Goal: Task Accomplishment & Management: Complete application form

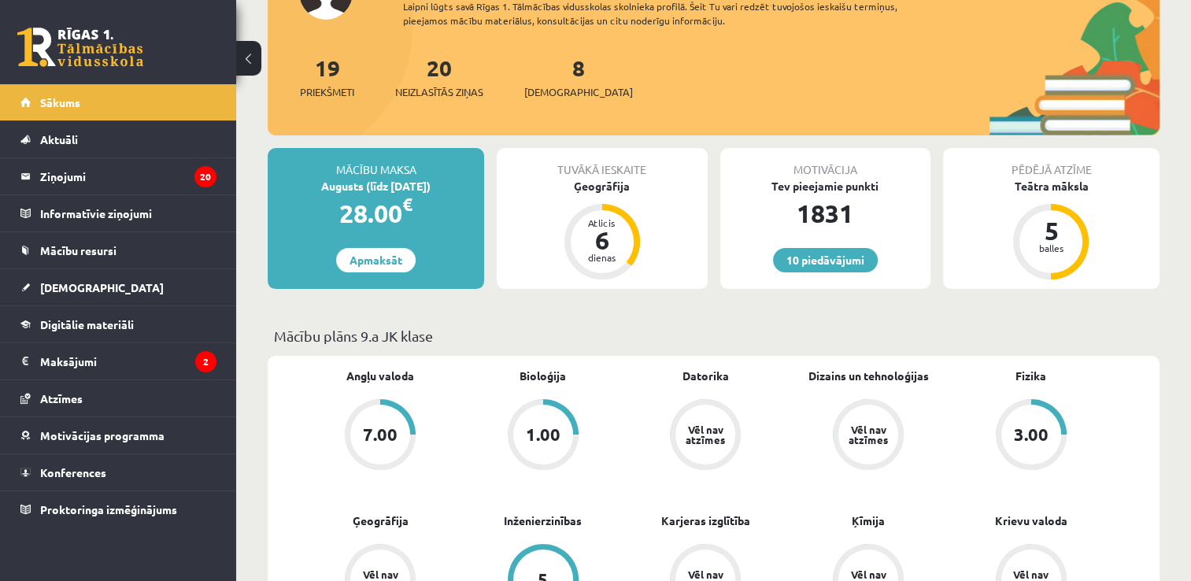
scroll to position [157, 0]
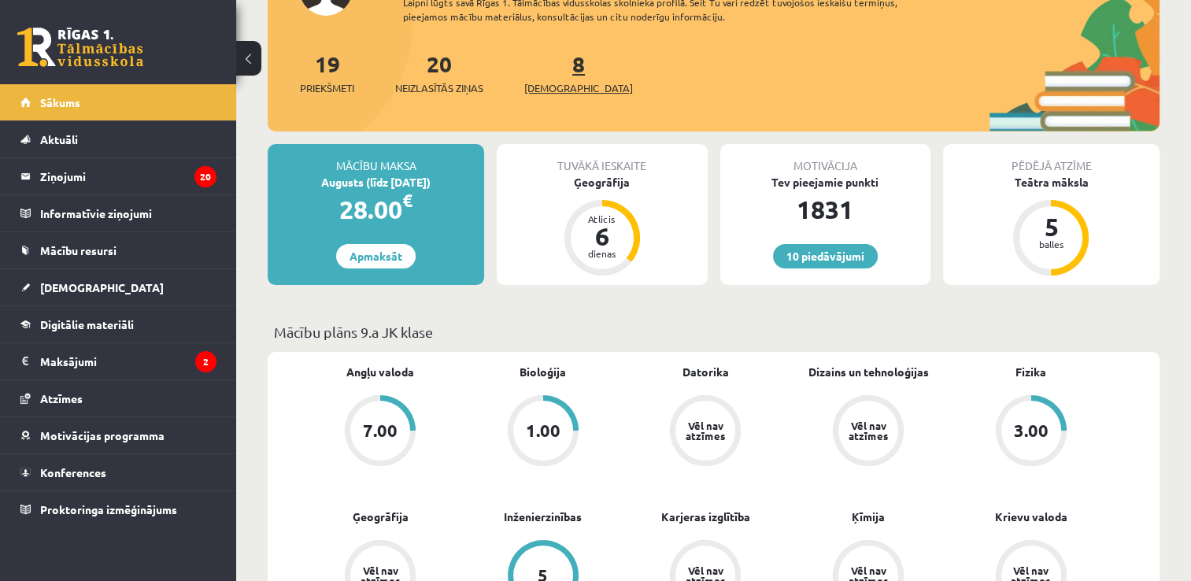
click at [547, 84] on span "[DEMOGRAPHIC_DATA]" at bounding box center [578, 88] width 109 height 16
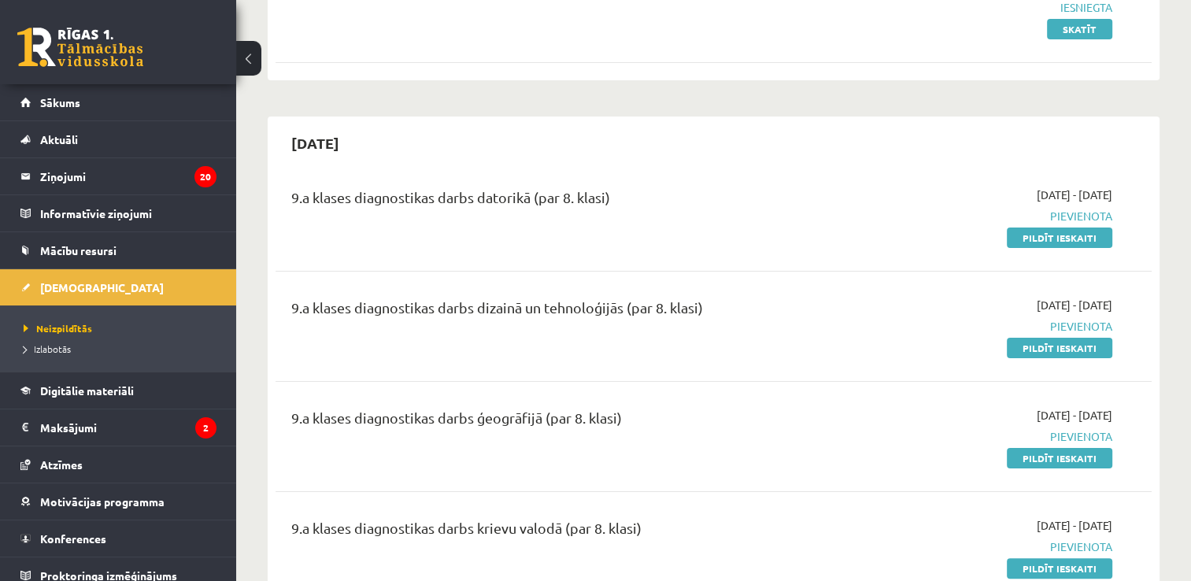
scroll to position [157, 0]
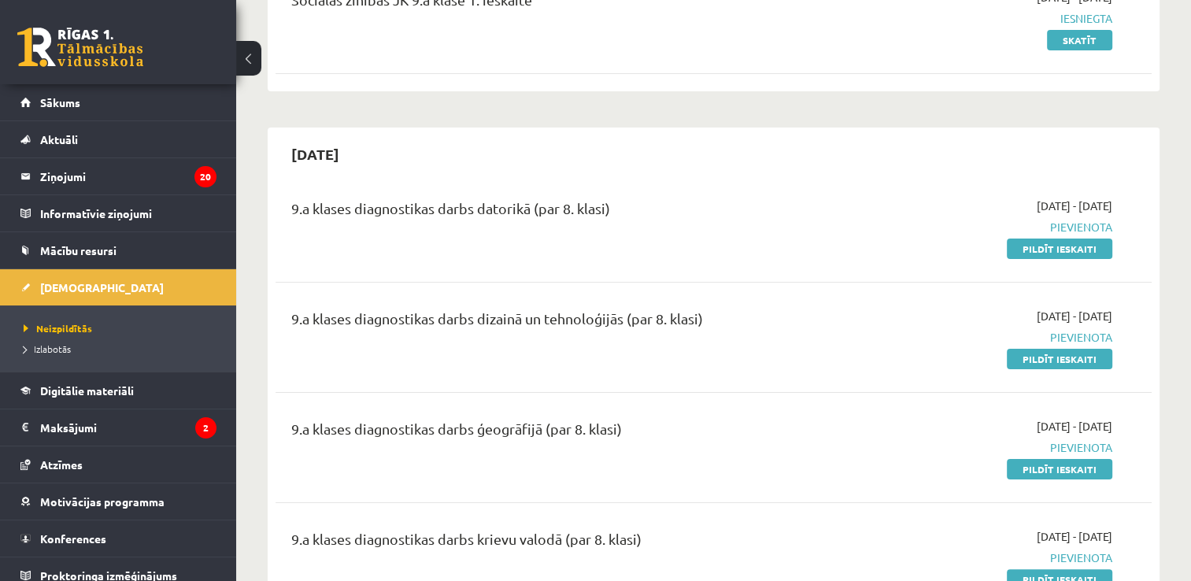
scroll to position [394, 0]
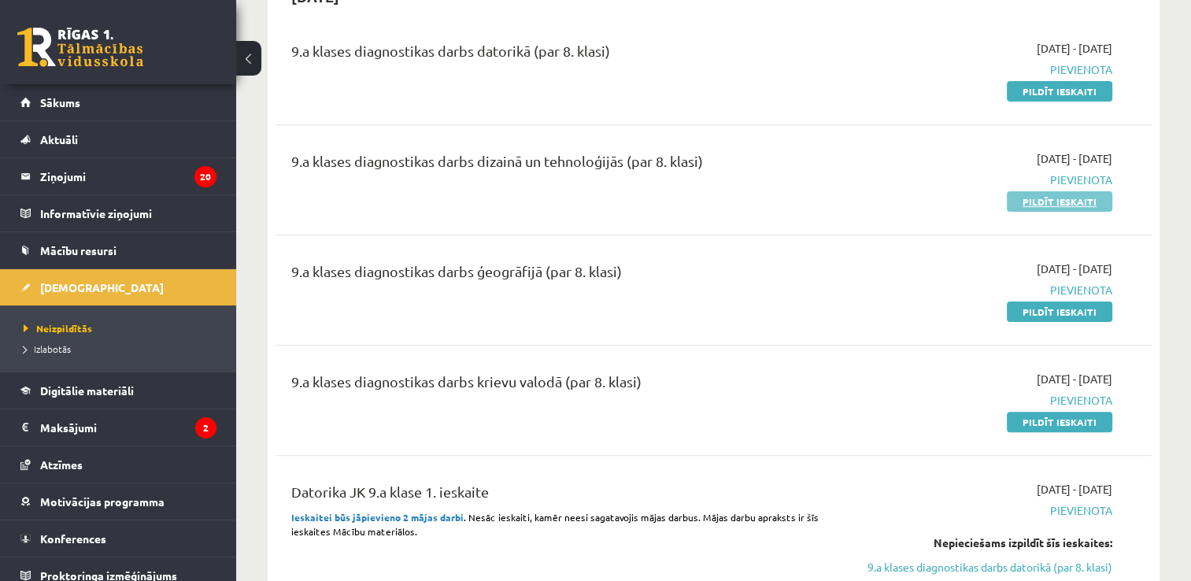
click at [1061, 200] on link "Pildīt ieskaiti" at bounding box center [1059, 201] width 105 height 20
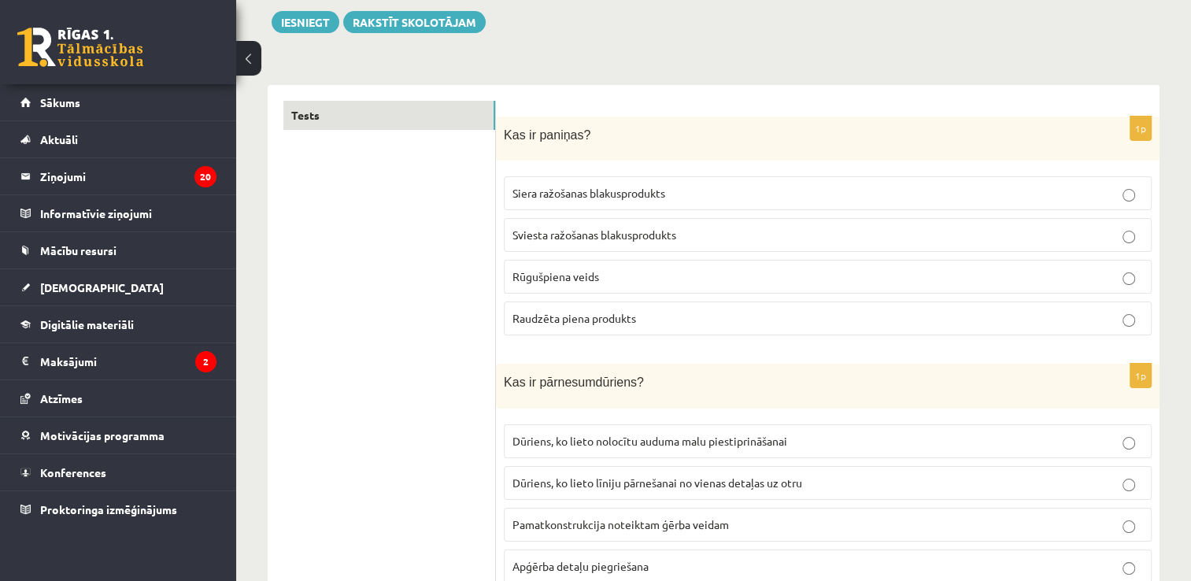
scroll to position [157, 0]
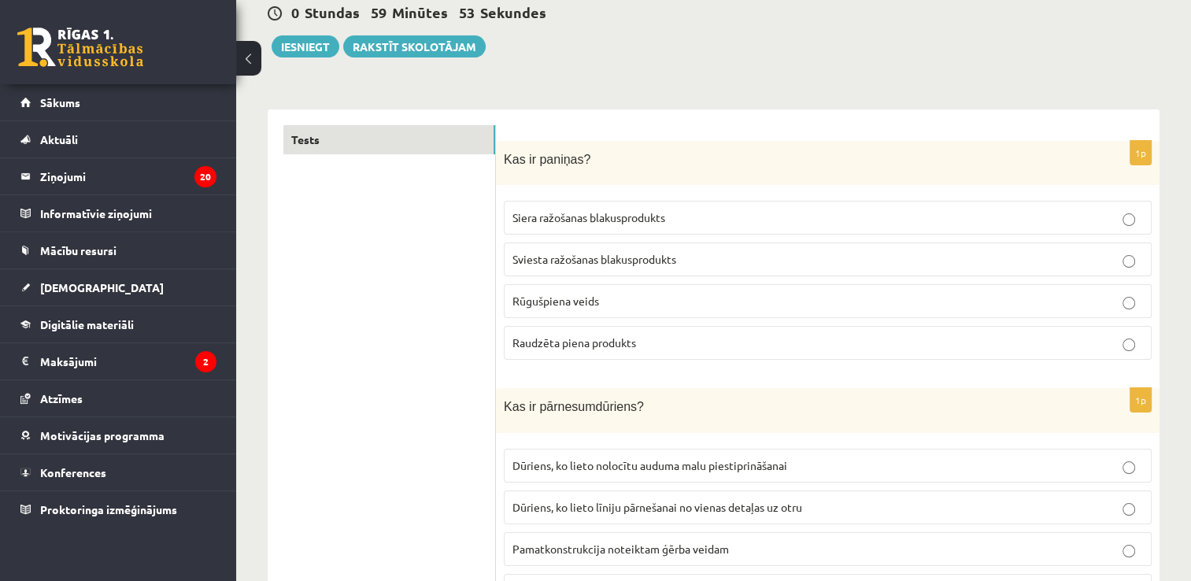
click at [511, 154] on span "Kas ir paniņas?" at bounding box center [547, 159] width 87 height 13
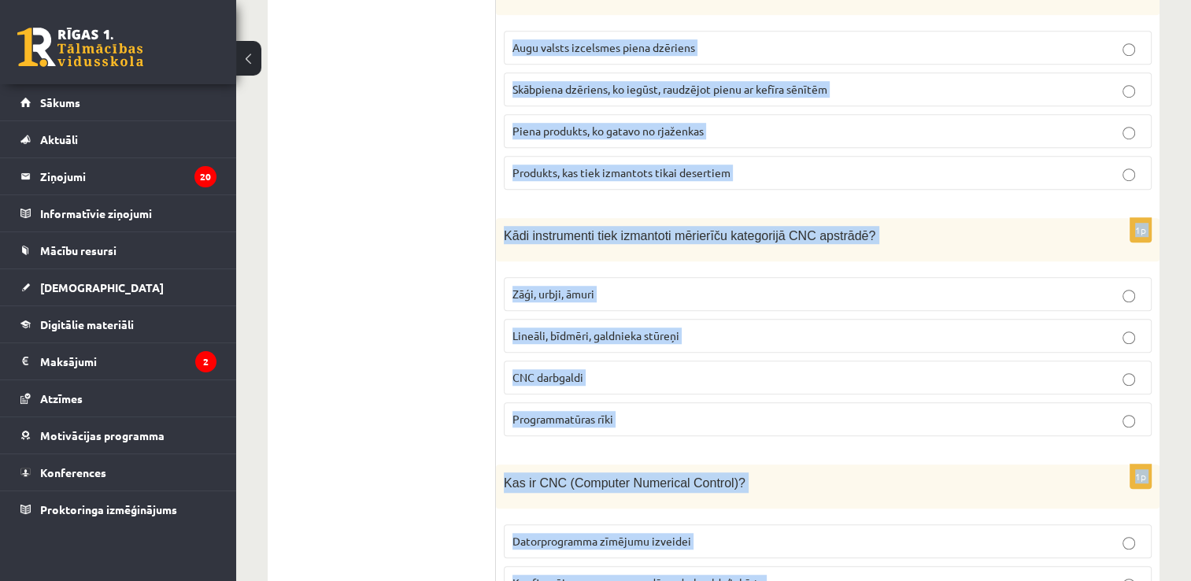
scroll to position [7094, 0]
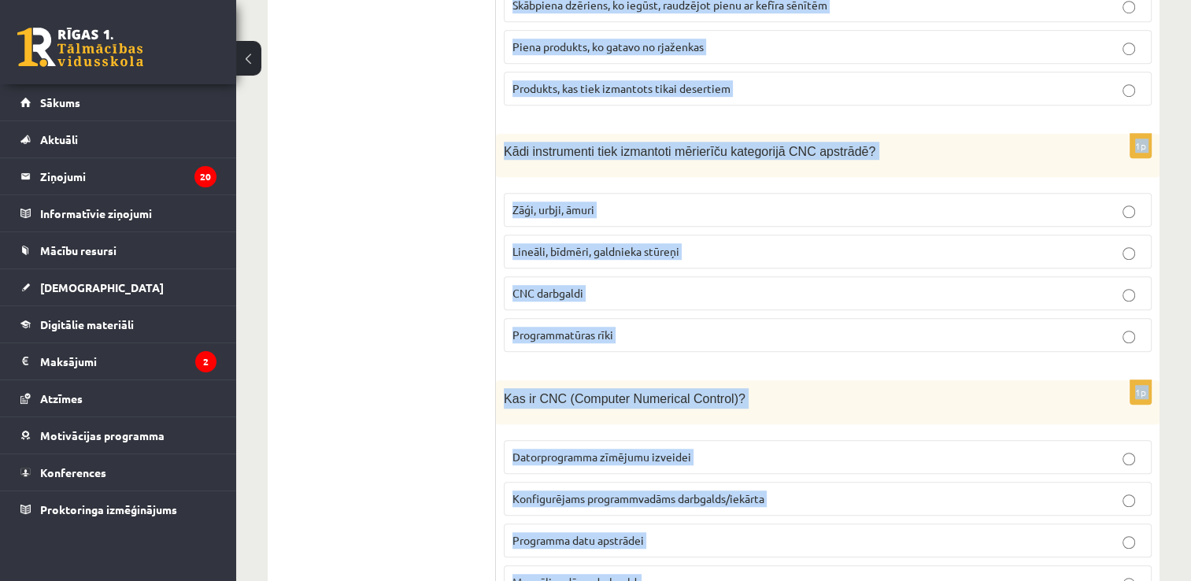
drag, startPoint x: 504, startPoint y: 157, endPoint x: 808, endPoint y: 603, distance: 540.4
drag, startPoint x: 808, startPoint y: 603, endPoint x: 801, endPoint y: 523, distance: 80.6
copy form "Kas ir paniņas? Siera ražošanas blakusprodukts Sviesta ražošanas blakusprodukts…"
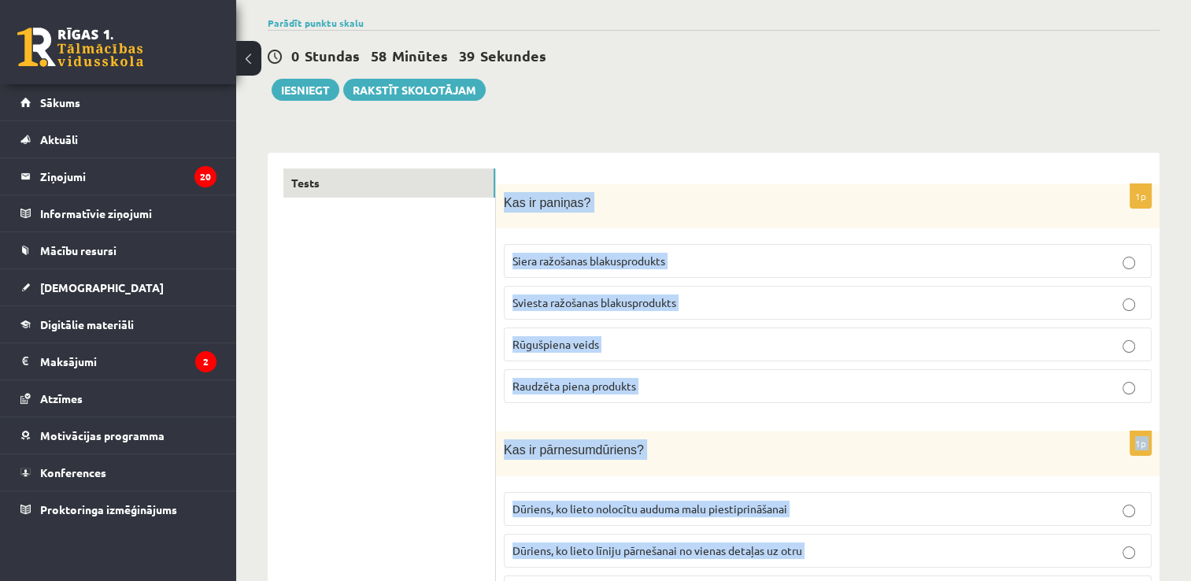
scroll to position [0, 0]
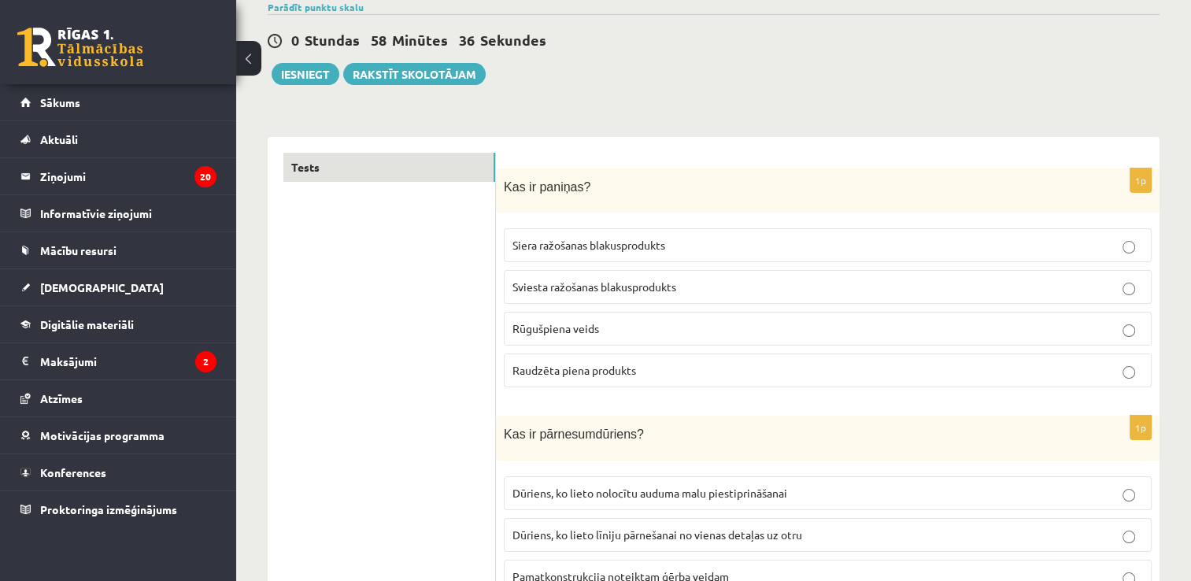
scroll to position [157, 0]
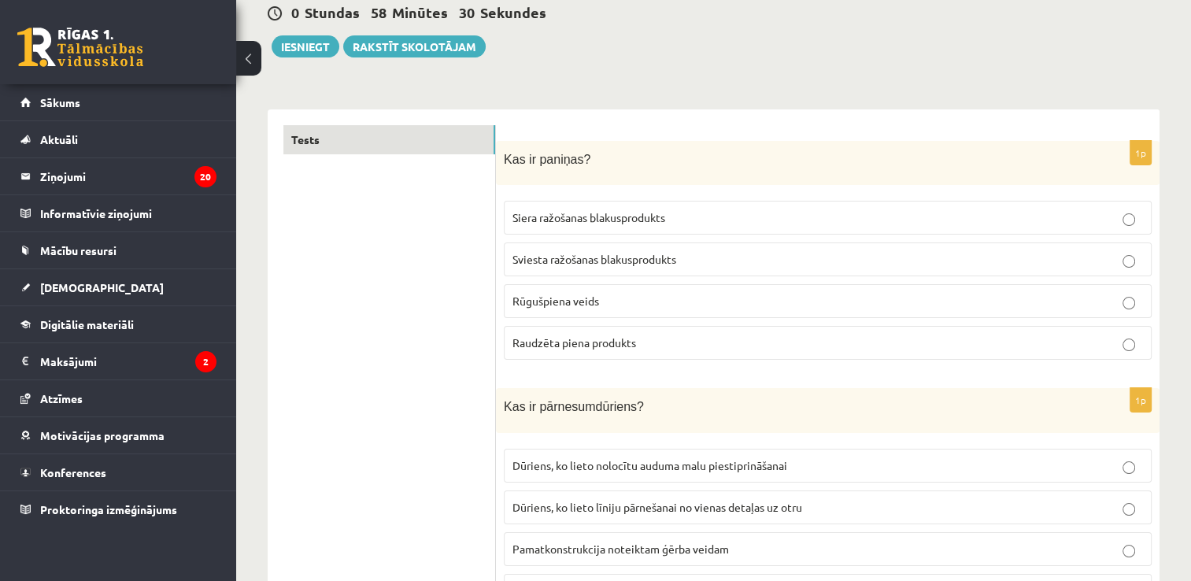
click at [600, 216] on span "Siera ražošanas blakusprodukts" at bounding box center [588, 217] width 153 height 14
click at [592, 257] on span "Sviesta ražošanas blakusprodukts" at bounding box center [594, 259] width 164 height 14
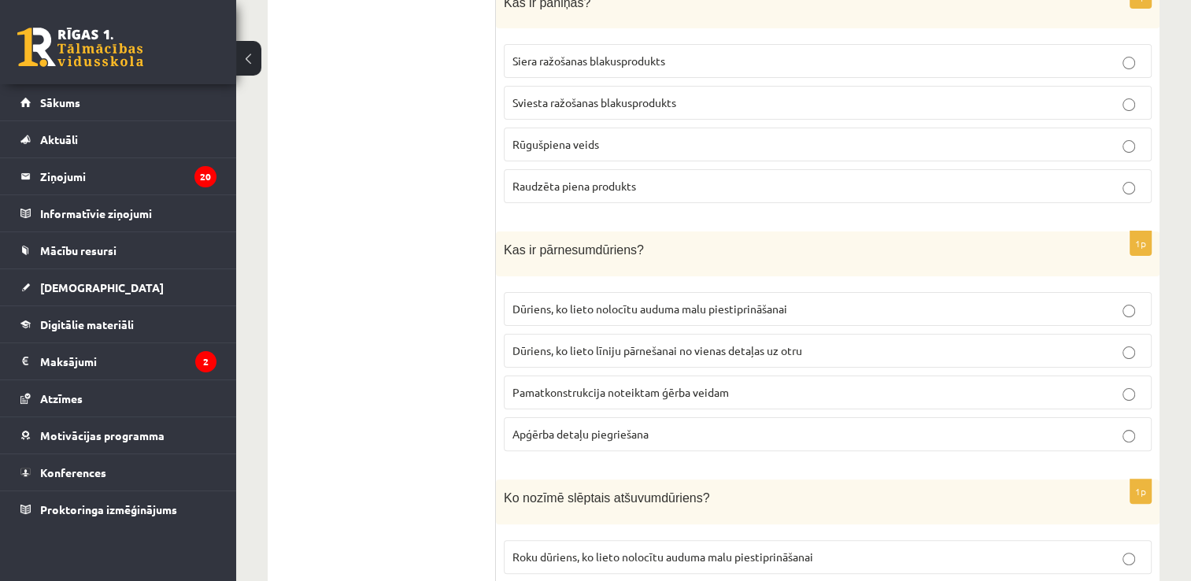
scroll to position [315, 0]
click at [618, 350] on span "Dūriens, ko lieto līniju pārnešanai no vienas detaļas uz otru" at bounding box center [657, 349] width 290 height 14
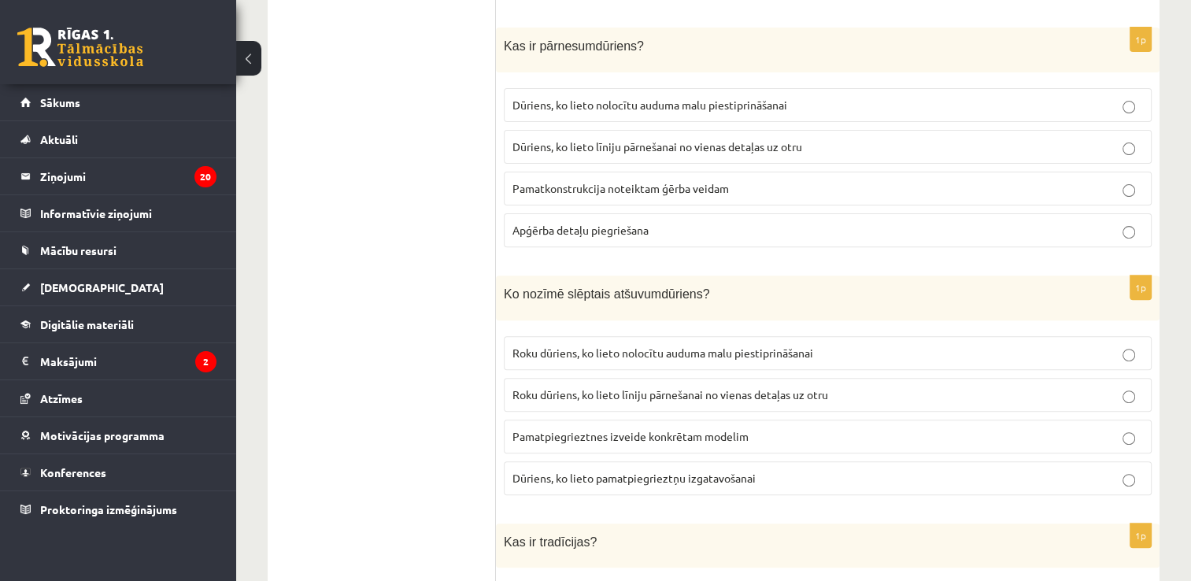
scroll to position [551, 0]
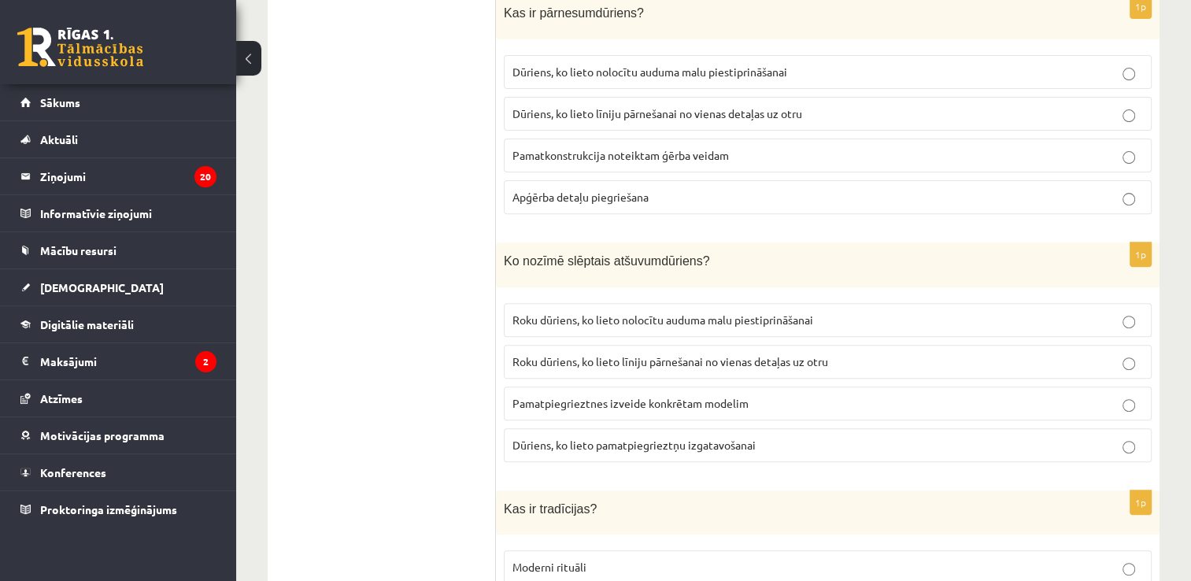
click at [623, 316] on span "Roku dūriens, ko lieto nolocītu auduma malu piestiprināšanai" at bounding box center [662, 320] width 301 height 14
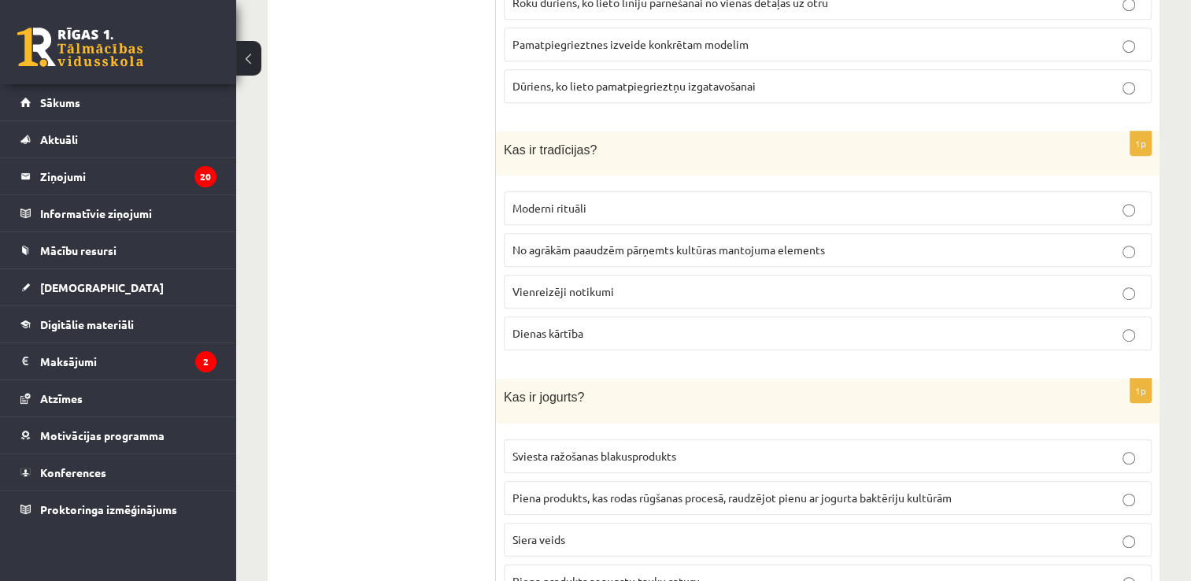
scroll to position [945, 0]
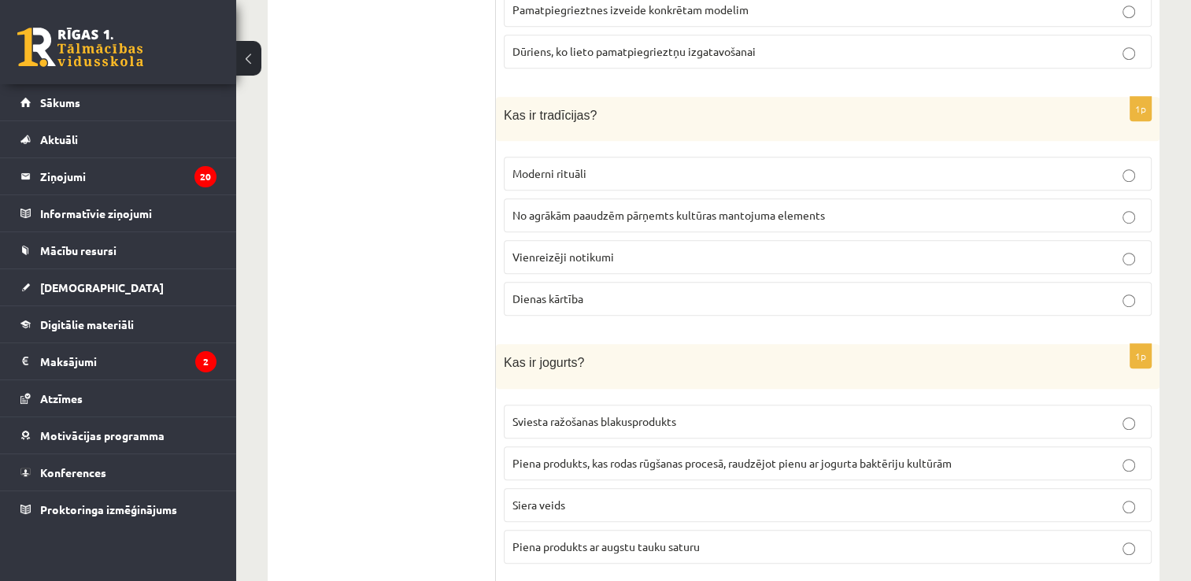
click at [590, 211] on p "No agrākām paaudzēm pārņemts kultūras mantojuma elements" at bounding box center [827, 215] width 631 height 17
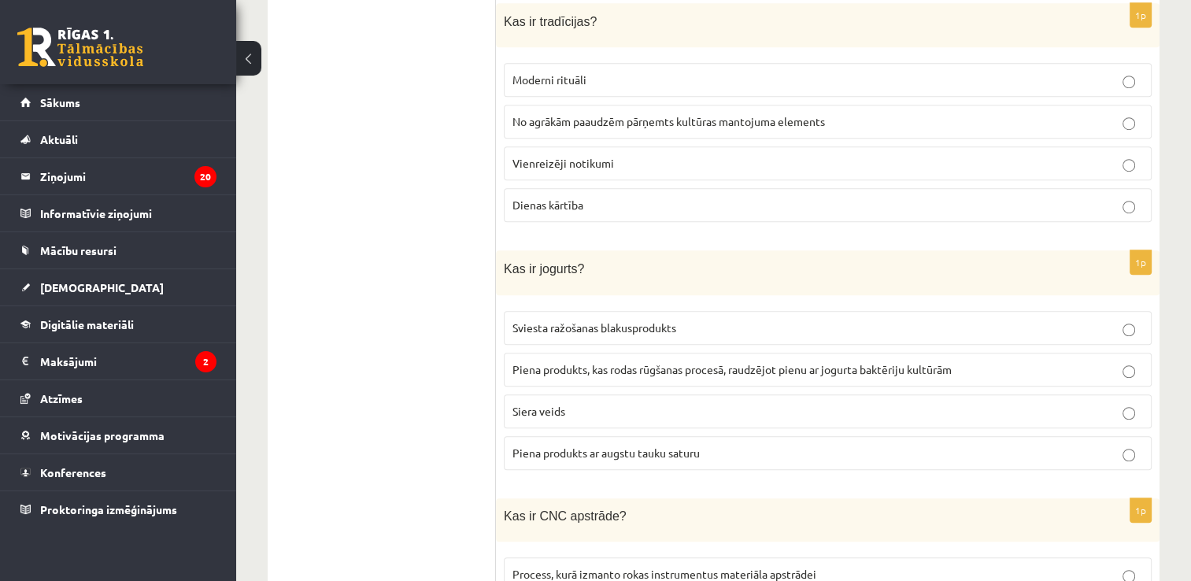
scroll to position [1102, 0]
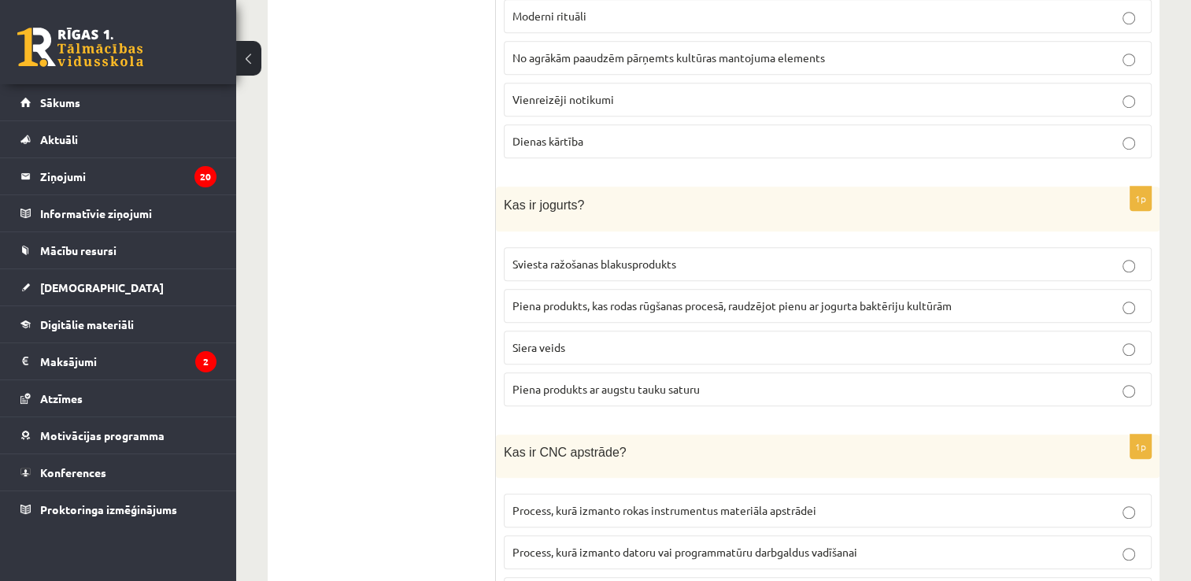
click at [728, 298] on span "Piena produkts, kas rodas rūgšanas procesā, raudzējot pienu ar jogurta baktērij…" at bounding box center [731, 305] width 439 height 14
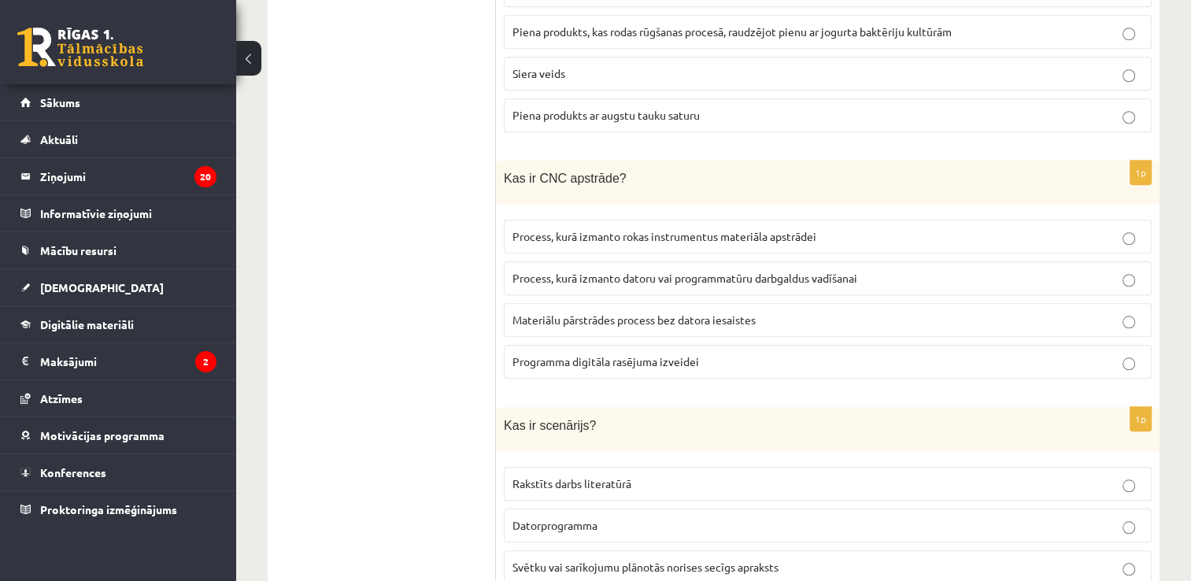
scroll to position [1417, 0]
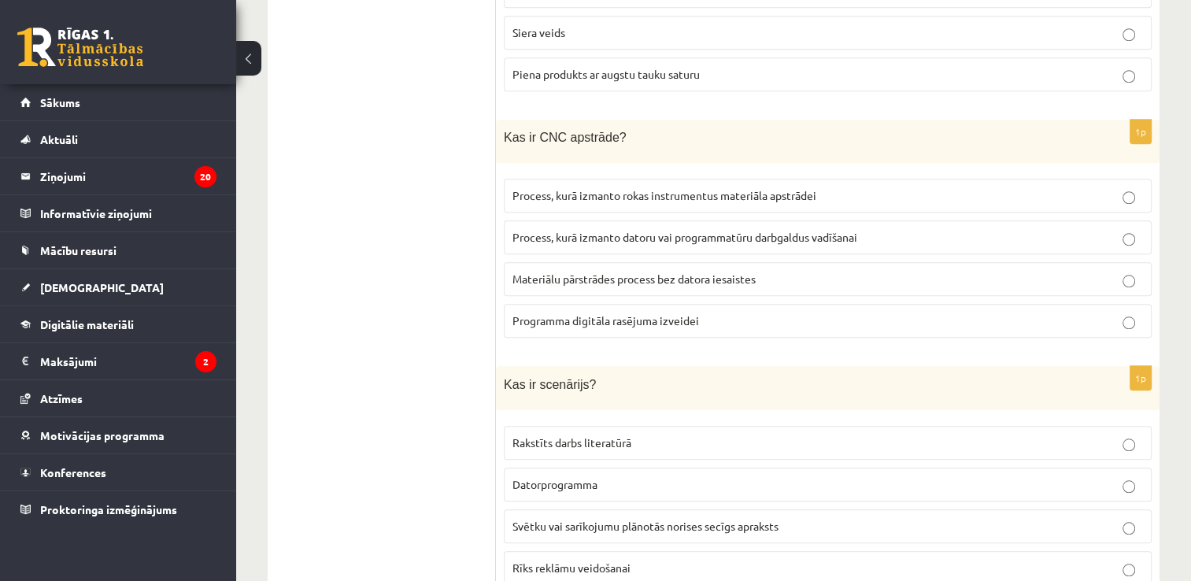
click at [653, 230] on span "Process, kurā izmanto datoru vai programmatūru darbgaldus vadīšanai" at bounding box center [684, 237] width 345 height 14
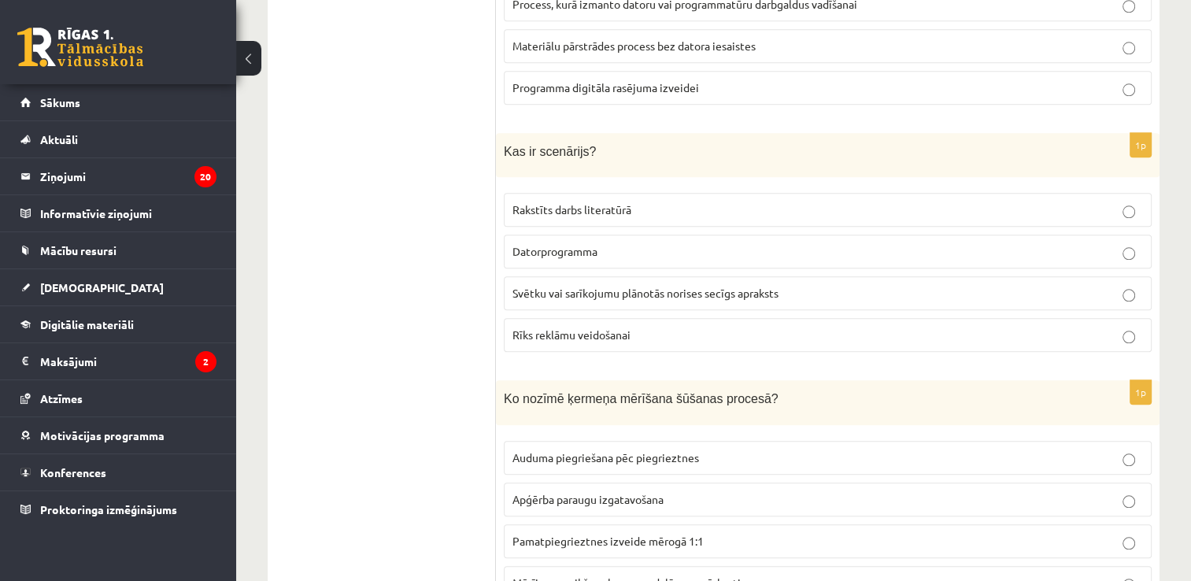
scroll to position [1653, 0]
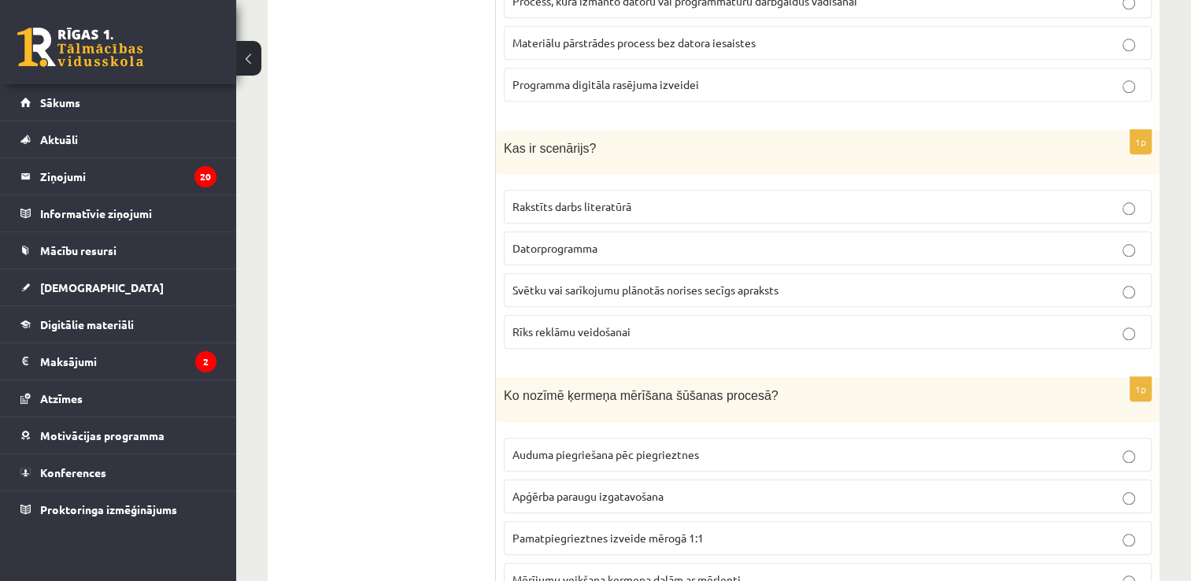
click at [604, 283] on span "Svētku vai sarīkojumu plānotās norises secīgs apraksts" at bounding box center [645, 290] width 266 height 14
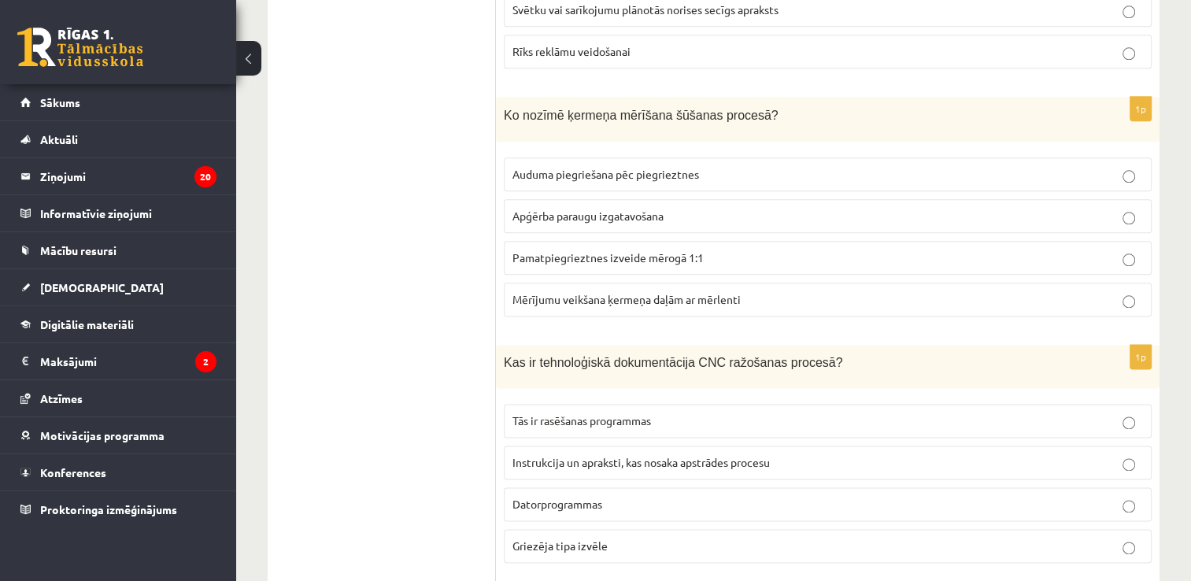
scroll to position [1968, 0]
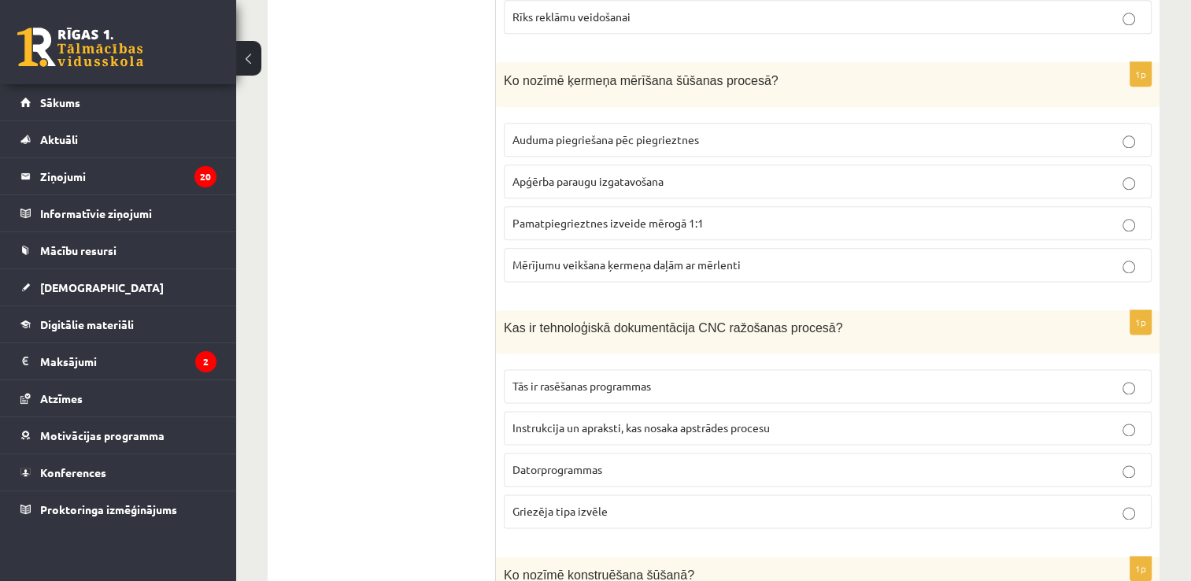
click at [557, 257] on span "Mērījumu veikšana ķermeņa daļām ar mērlenti" at bounding box center [626, 264] width 228 height 14
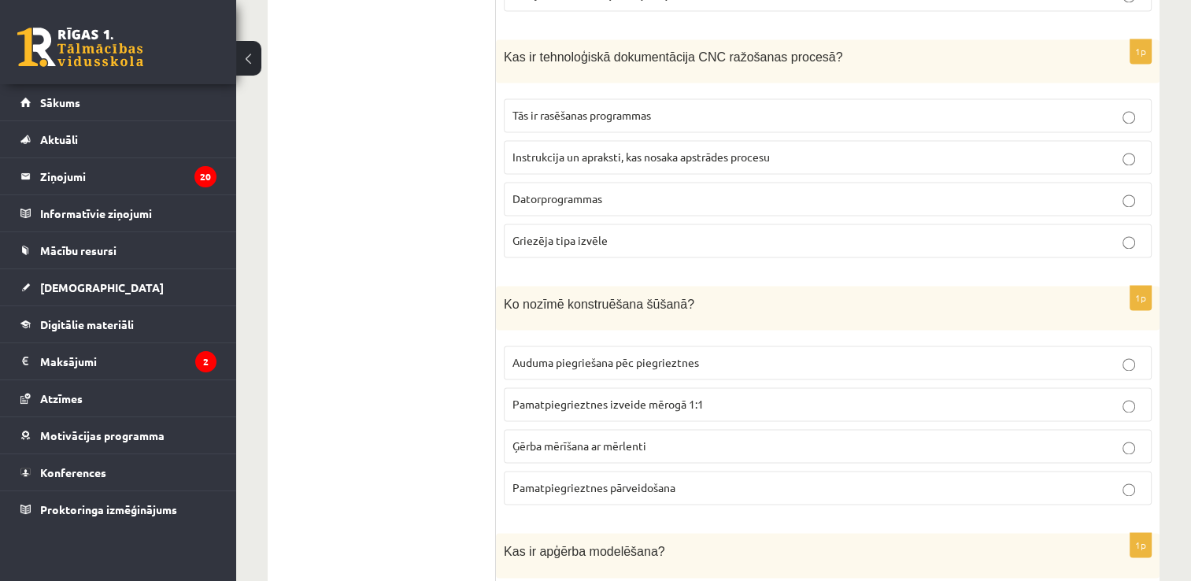
scroll to position [2204, 0]
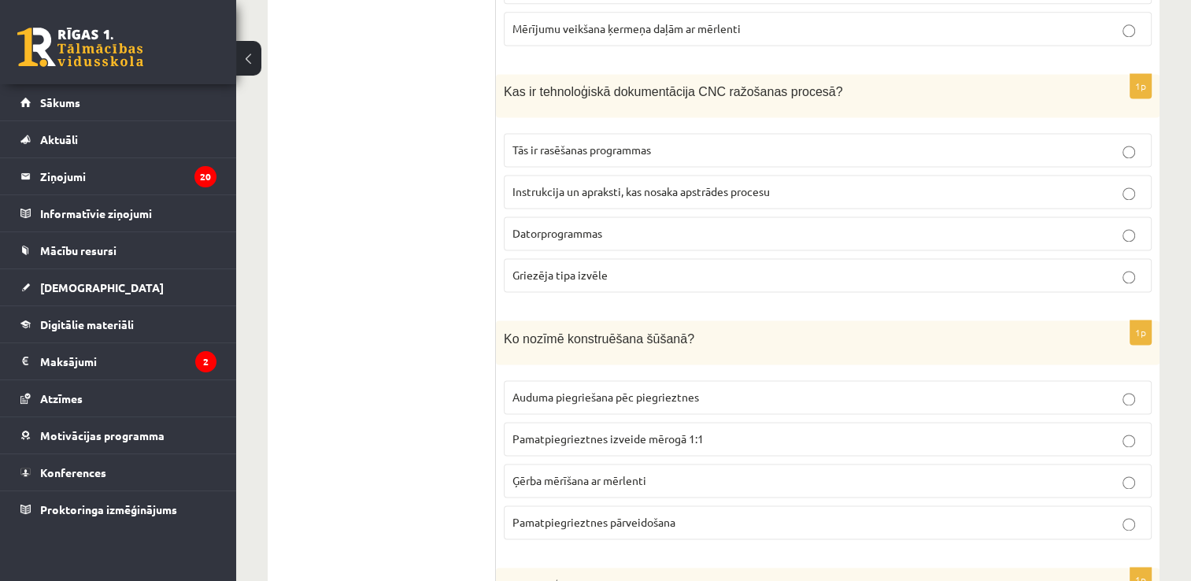
click at [619, 184] on span "Instrukcija un apraksti, kas nosaka apstrādes procesu" at bounding box center [640, 191] width 257 height 14
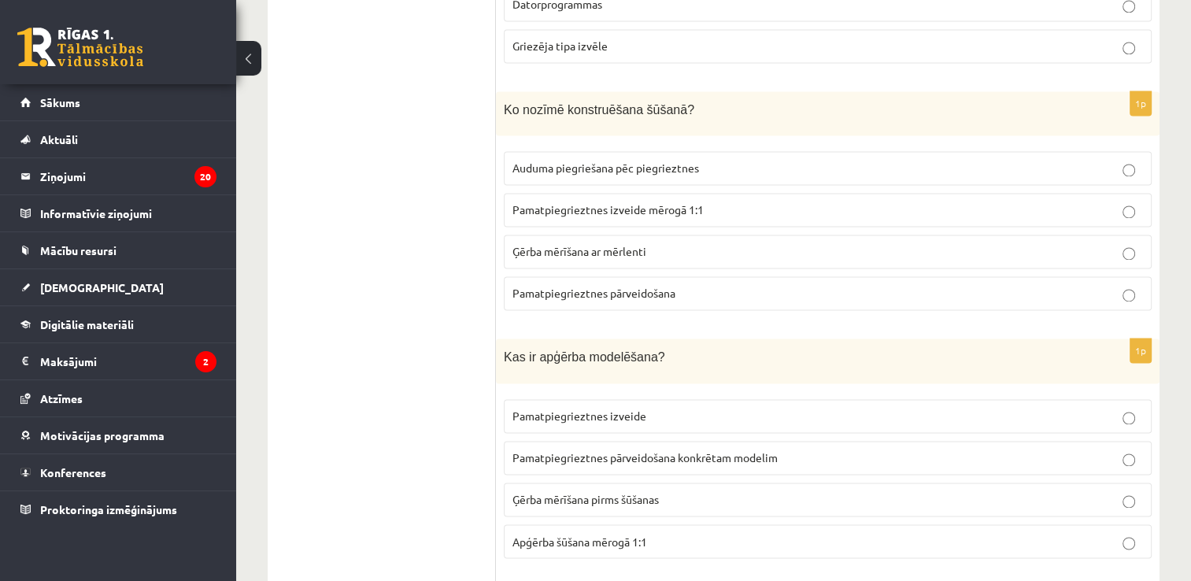
scroll to position [2440, 0]
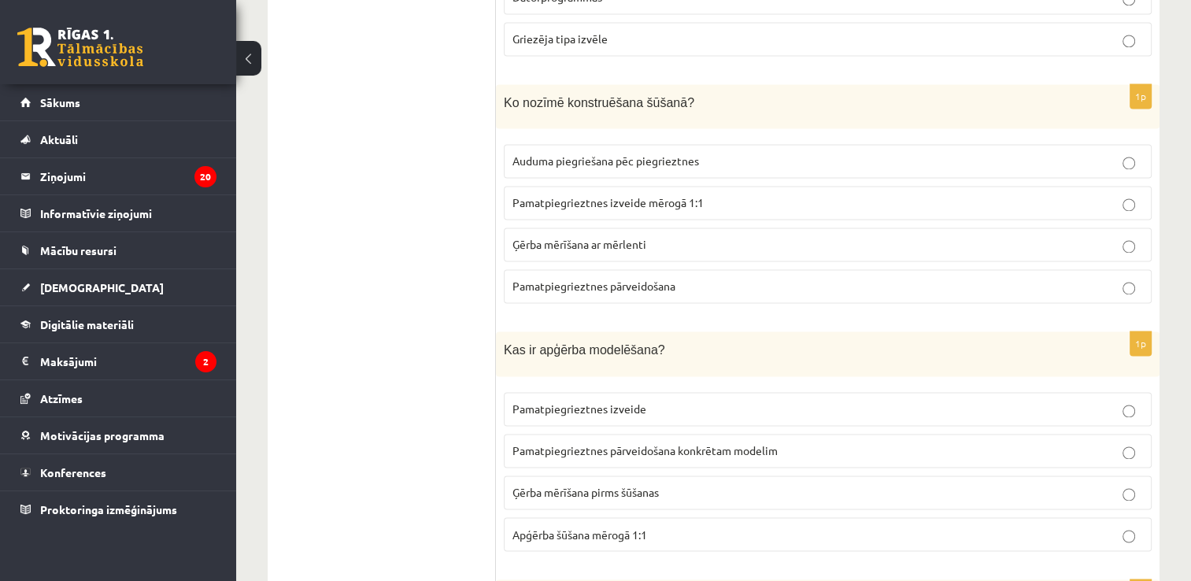
click at [634, 278] on p "Pamatpiegrieztnes pārveidošana" at bounding box center [827, 286] width 631 height 17
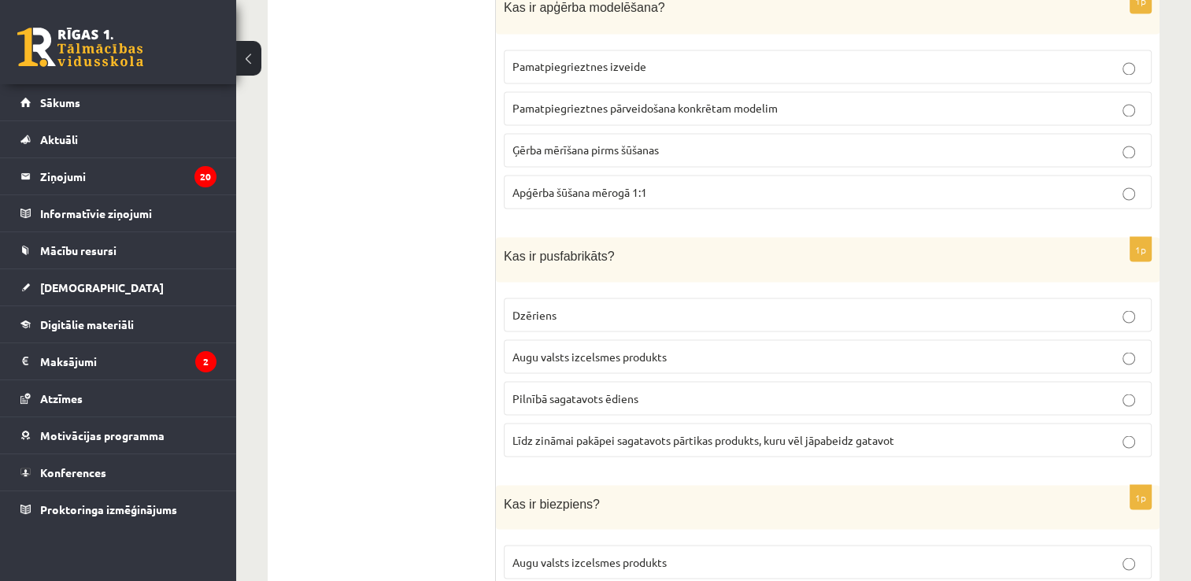
scroll to position [2755, 0]
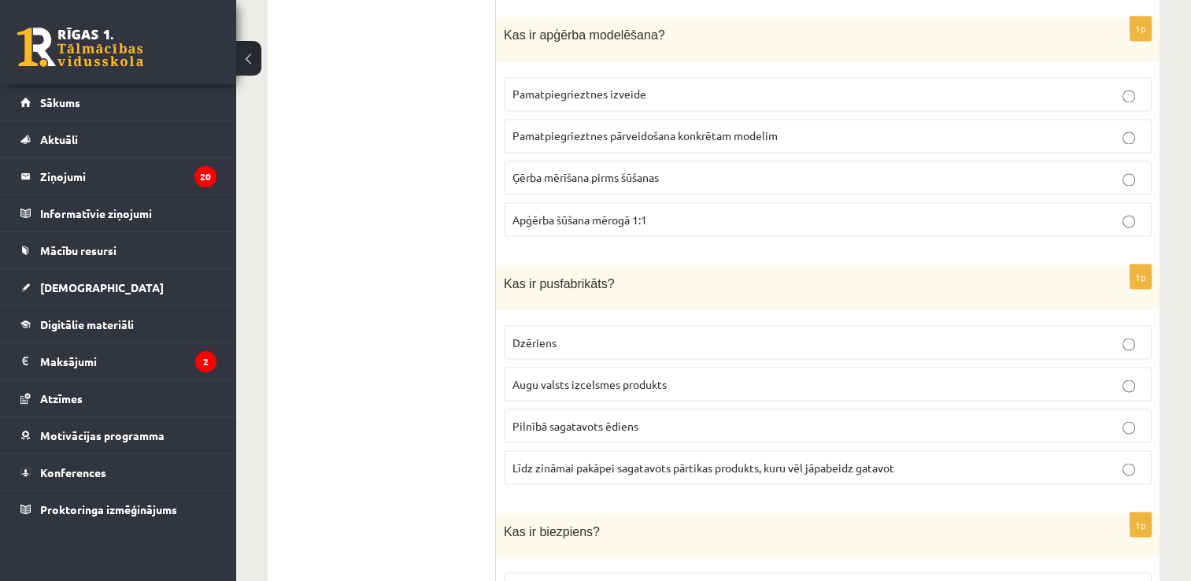
click at [717, 128] on p "Pamatpiegrieztnes pārveidošana konkrētam modelim" at bounding box center [827, 136] width 631 height 17
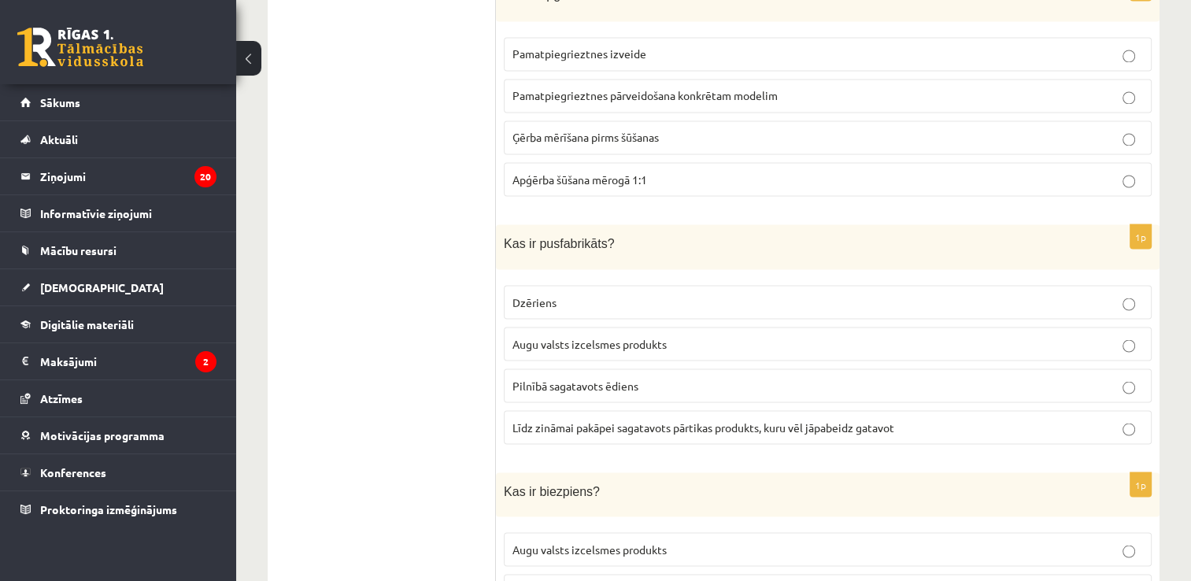
scroll to position [2834, 0]
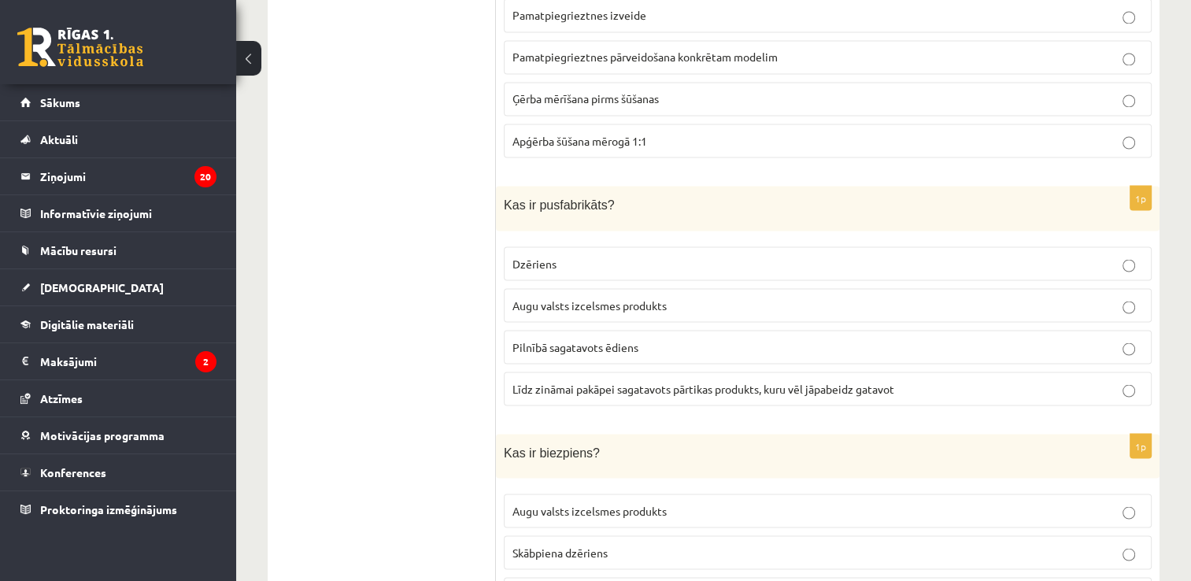
click at [611, 380] on p "Līdz zināmai pakāpei sagatavots pārtikas produkts, kuru vēl jāpabeidz gatavot" at bounding box center [827, 388] width 631 height 17
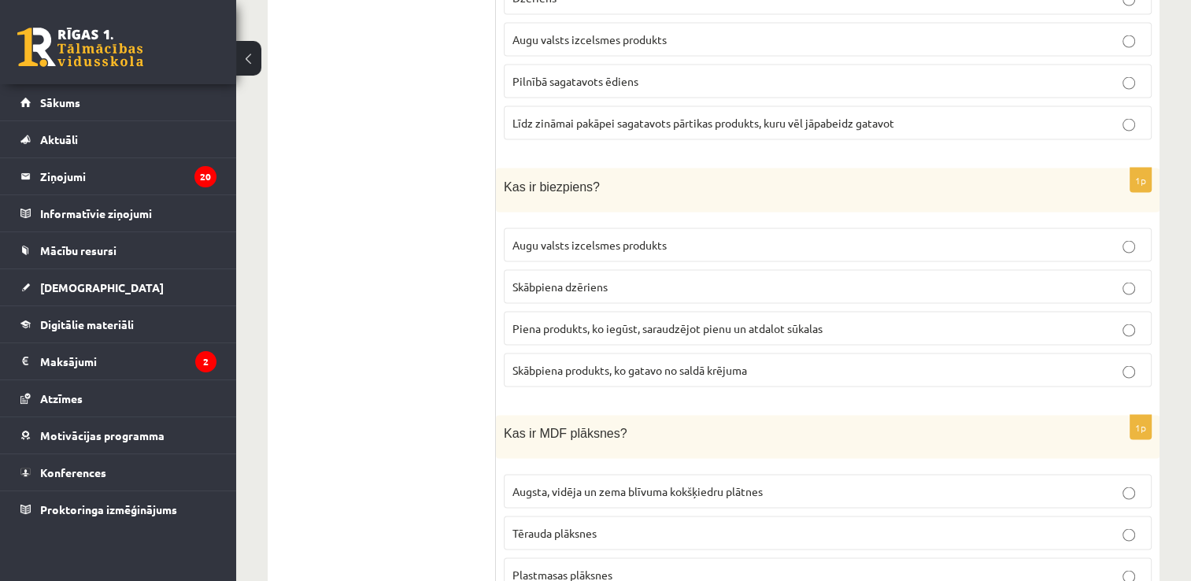
scroll to position [3149, 0]
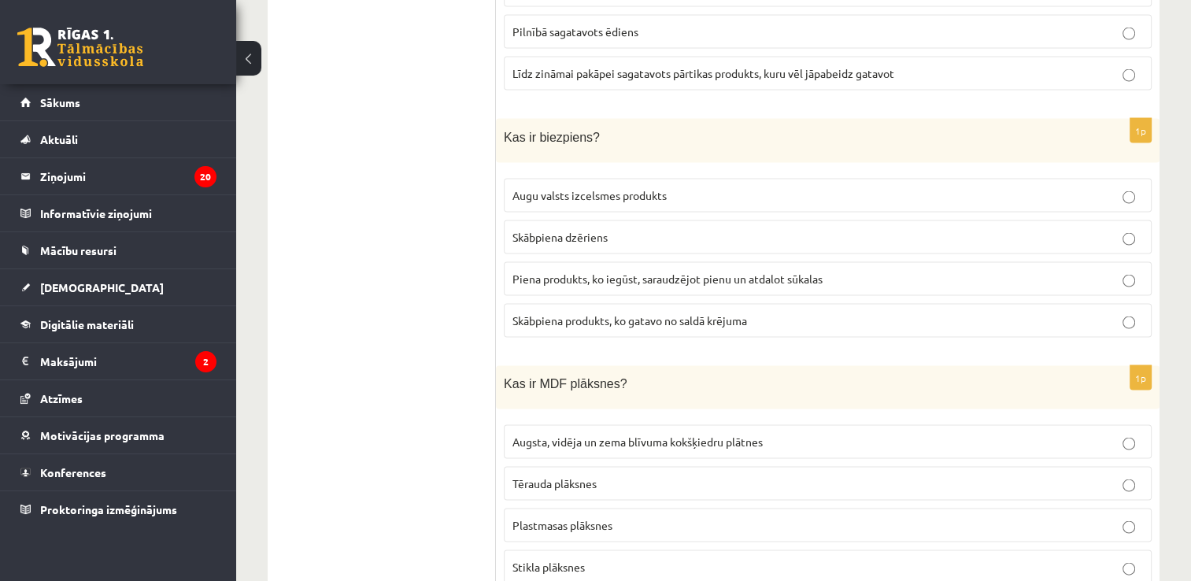
click at [583, 262] on label "Piena produkts, ko iegūst, saraudzējot pienu un atdalot sūkalas" at bounding box center [828, 279] width 648 height 34
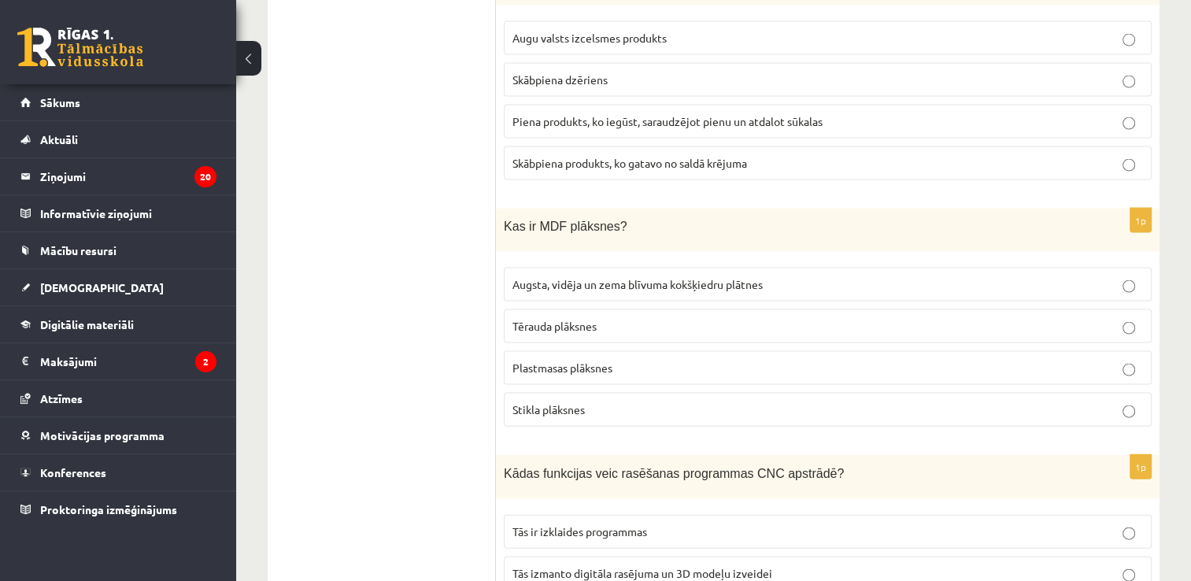
click at [593, 277] on span "Augsta, vidēja un zema blīvuma kokšķiedru plātnes" at bounding box center [637, 284] width 250 height 14
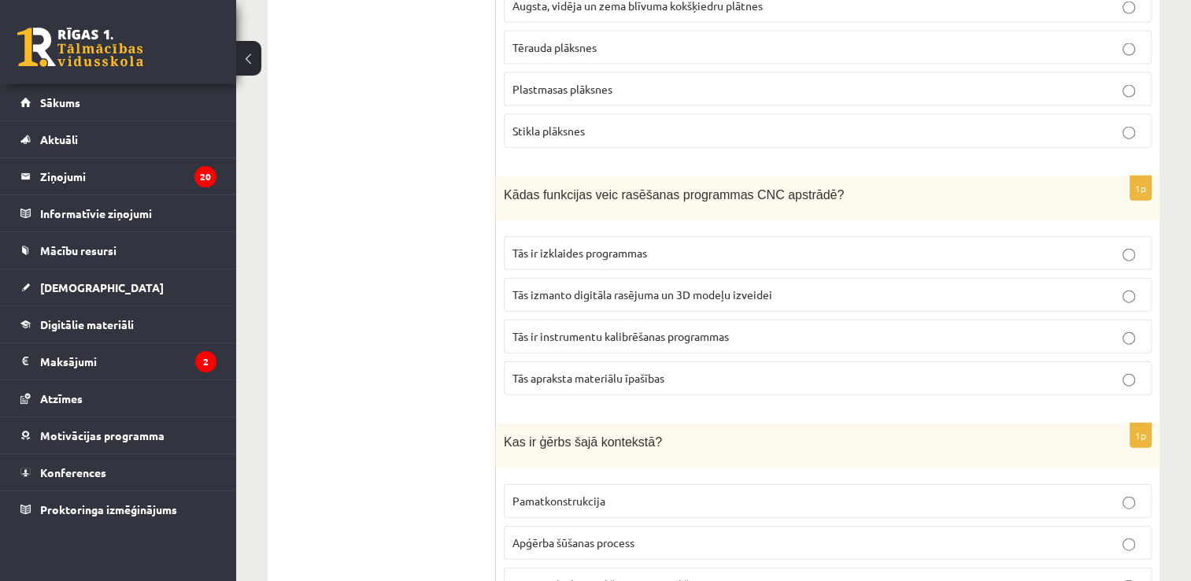
scroll to position [3621, 0]
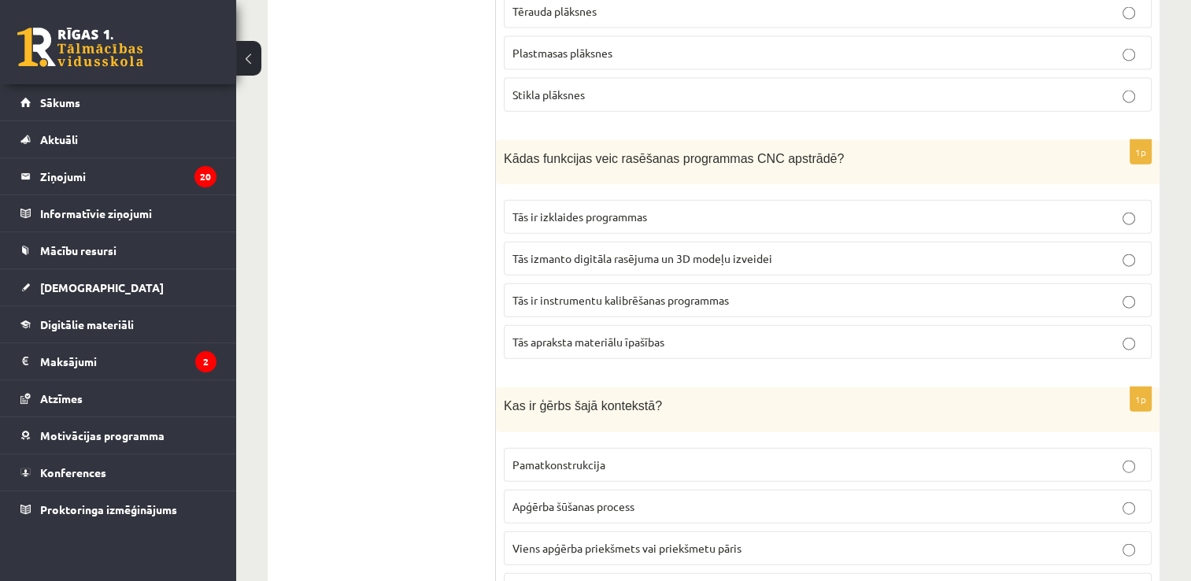
click at [656, 251] on span "Tās izmanto digitāla rasējuma un 3D modeļu izveidei" at bounding box center [642, 258] width 260 height 14
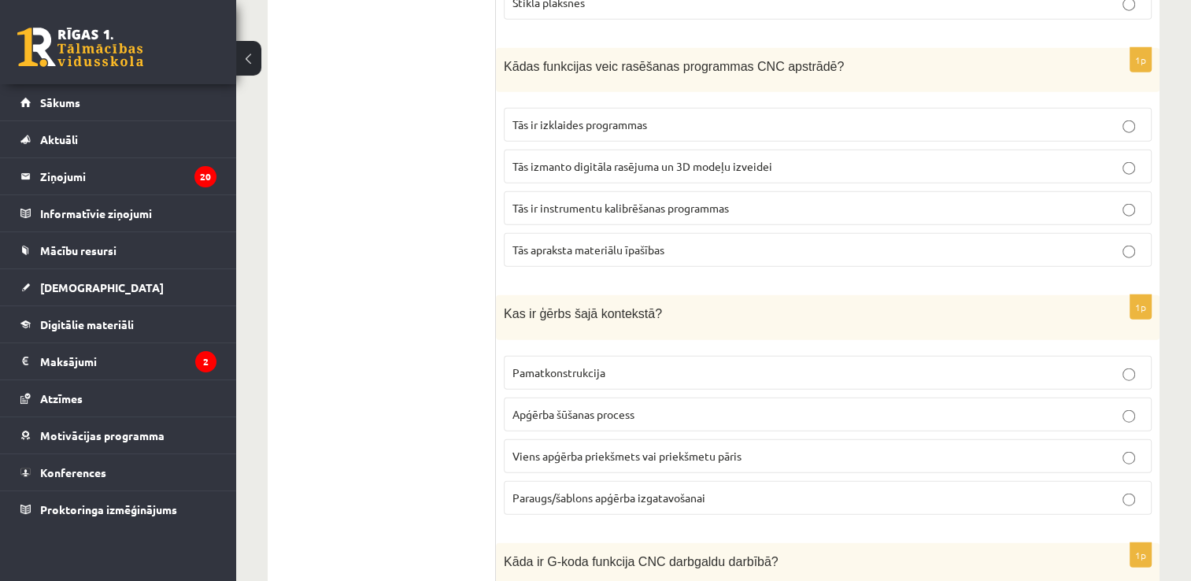
scroll to position [3857, 0]
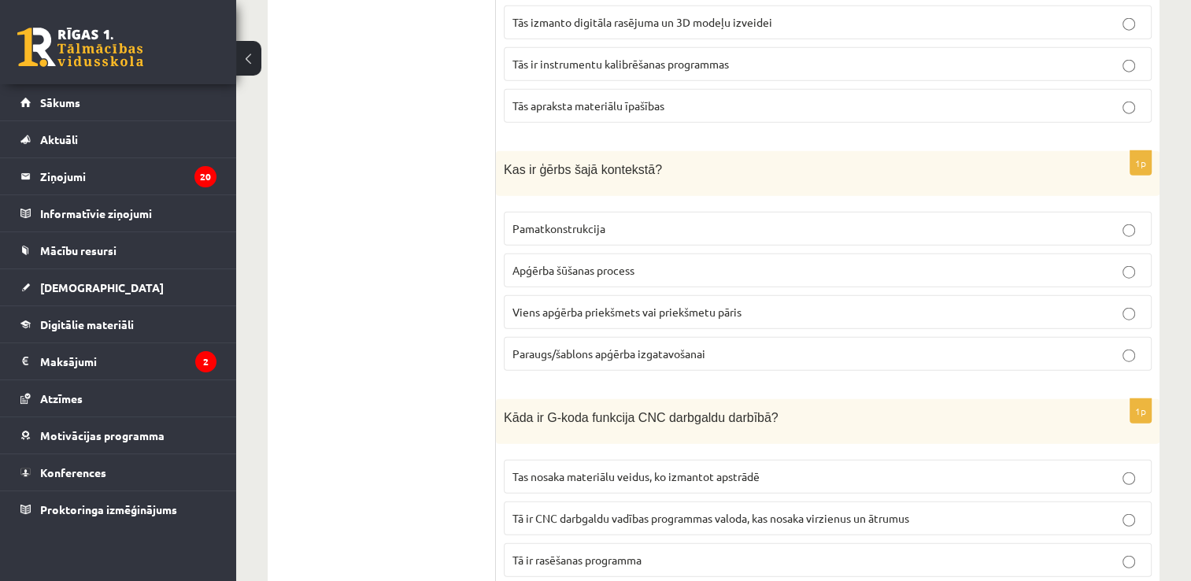
click at [607, 305] on span "Viens apģērba priekšmets vai priekšmetu pāris" at bounding box center [626, 312] width 229 height 14
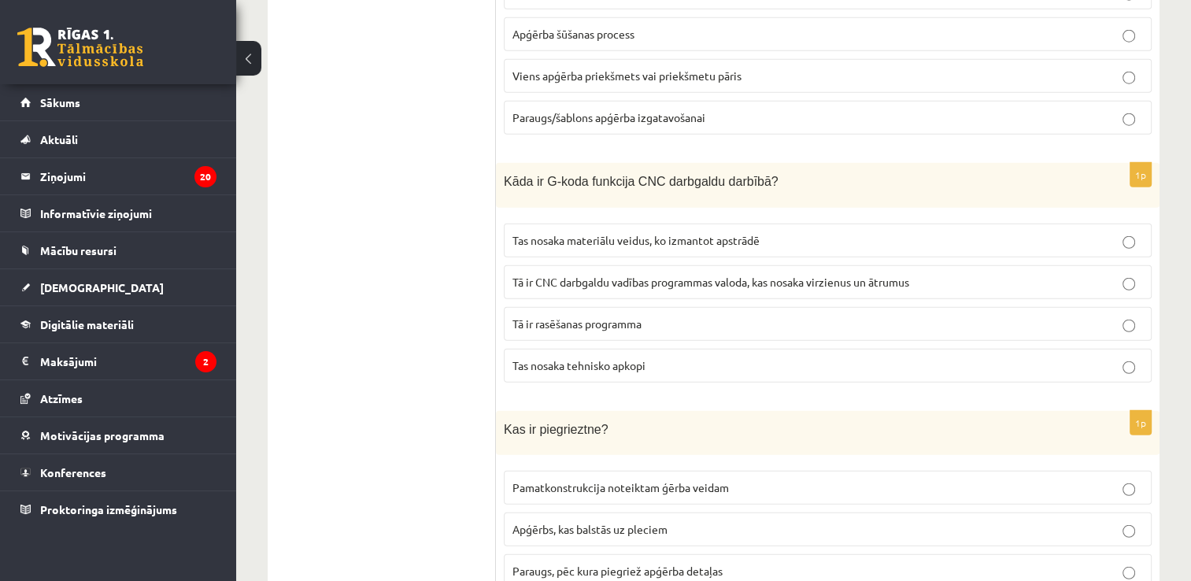
scroll to position [4172, 0]
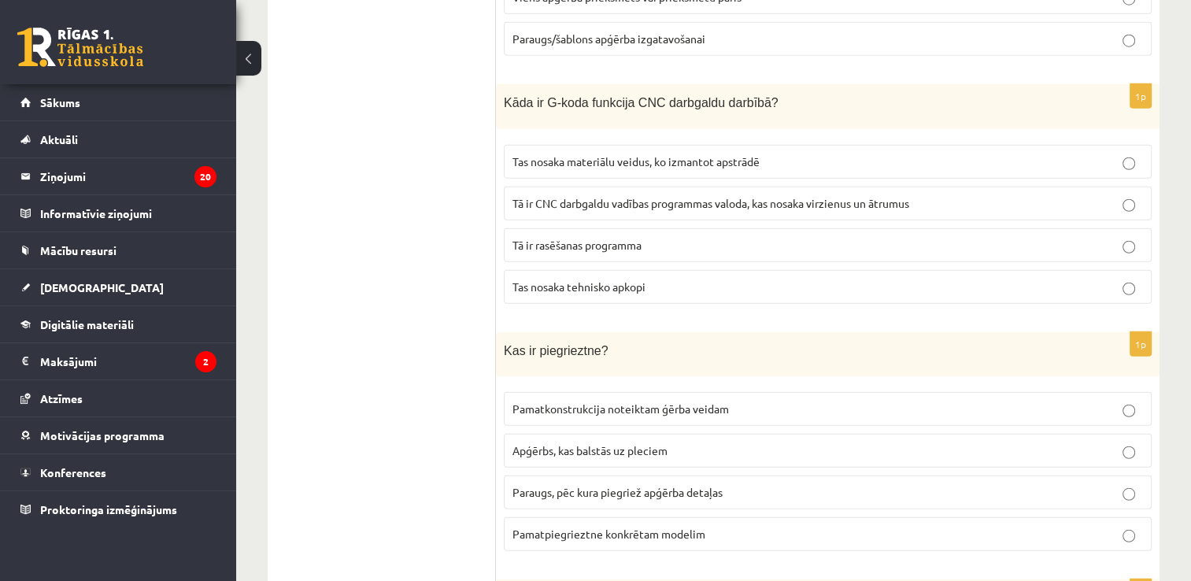
click at [586, 195] on p "Tā ir CNC darbgaldu vadības programmas valoda, kas nosaka virzienus un ātrumus" at bounding box center [827, 203] width 631 height 17
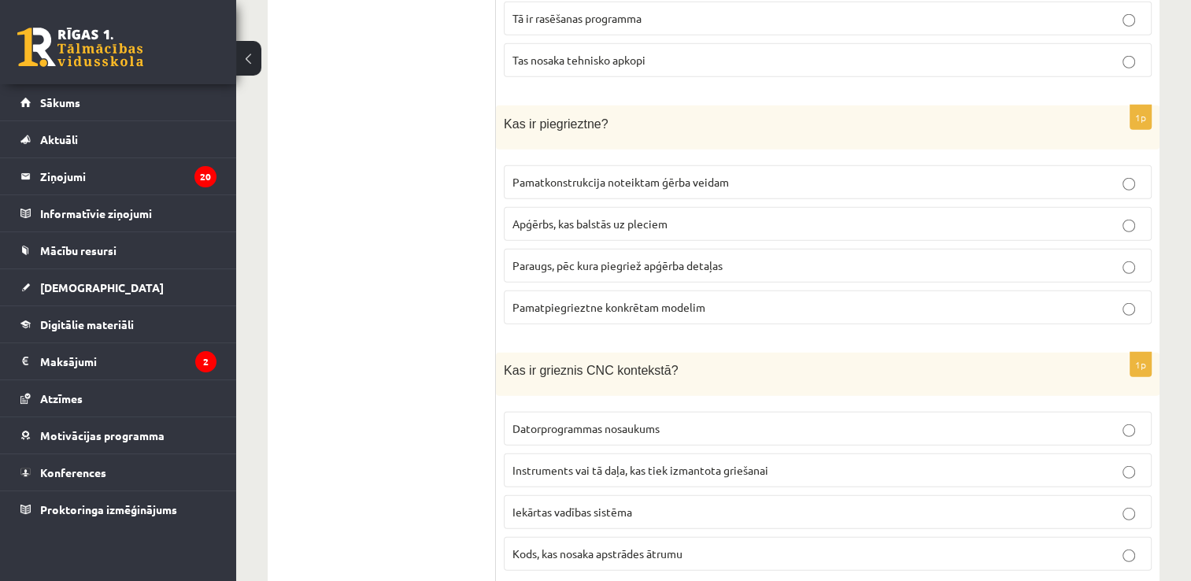
scroll to position [4408, 0]
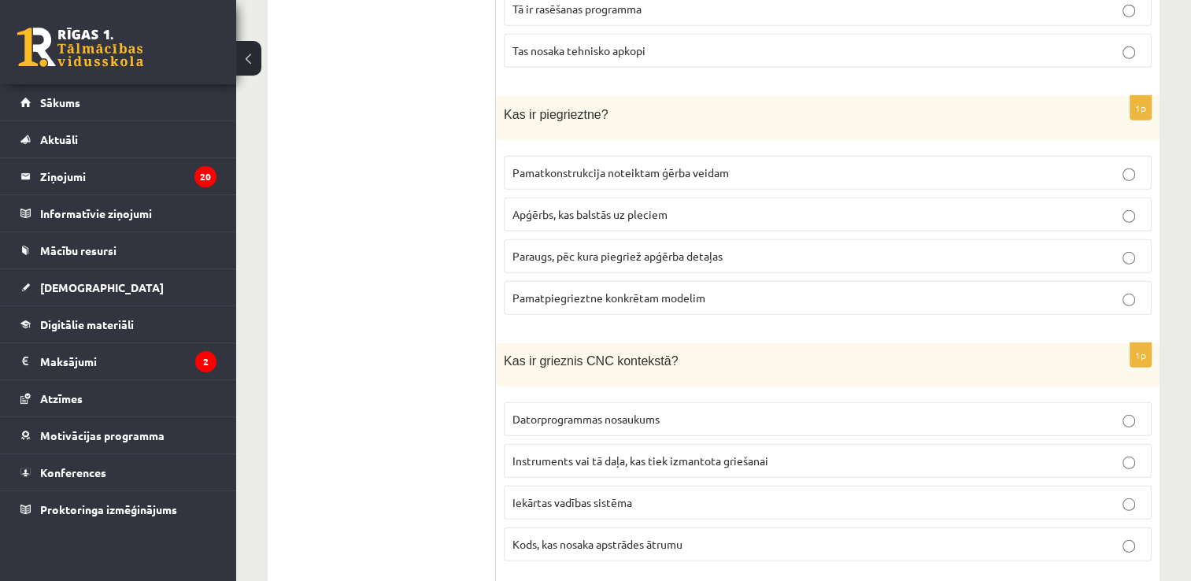
click at [589, 249] on span "Paraugs, pēc kura piegriež apģērba detaļas" at bounding box center [617, 256] width 210 height 14
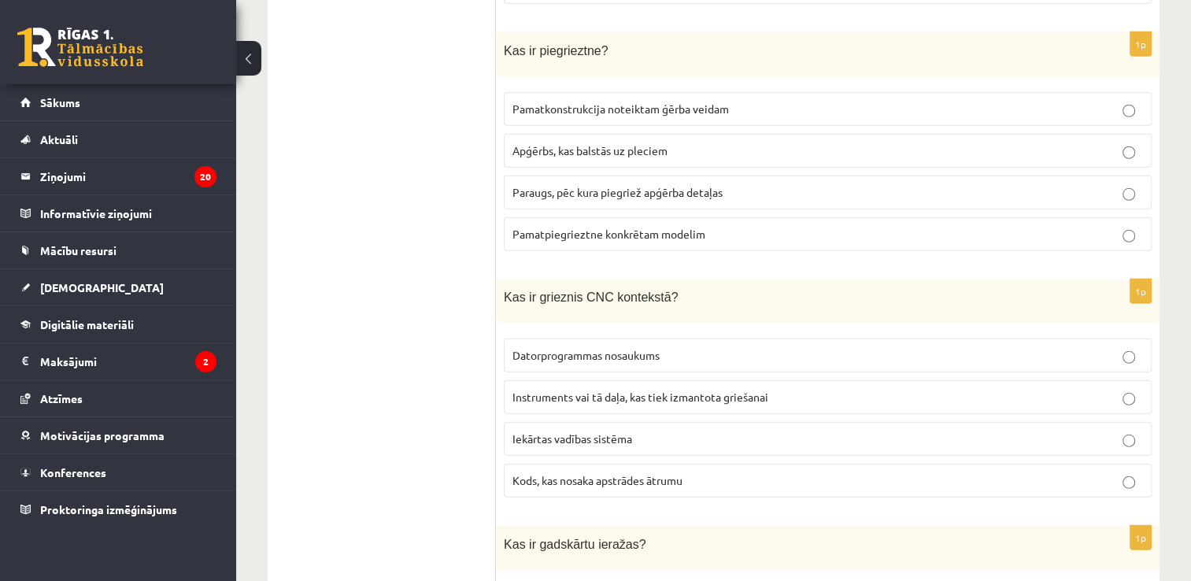
scroll to position [4566, 0]
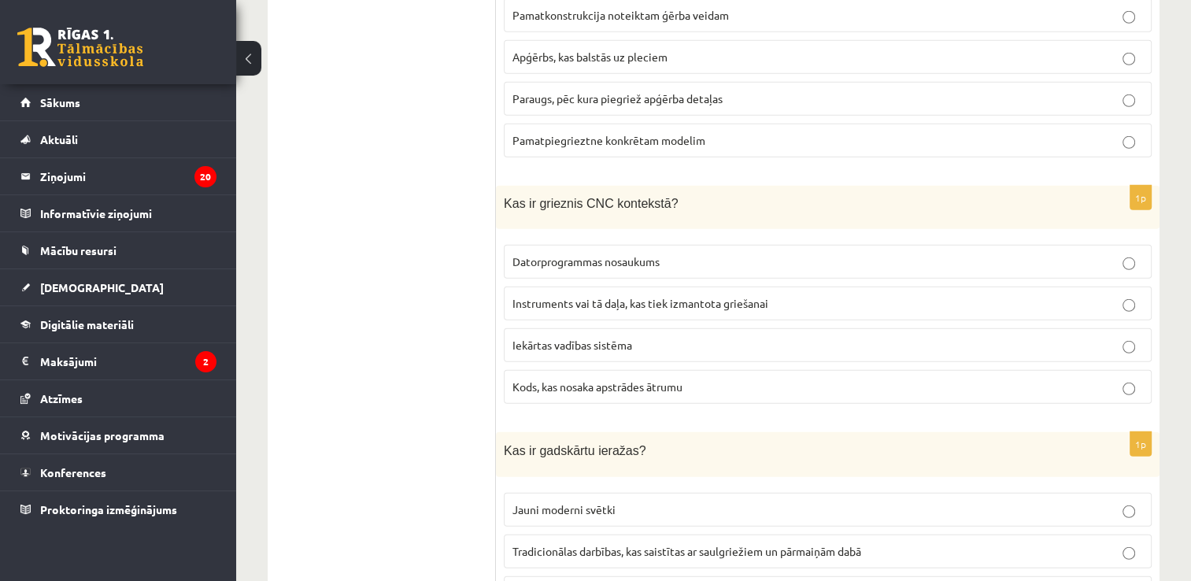
click at [602, 287] on label "Instruments vai tā daļa, kas tiek izmantota griešanai" at bounding box center [828, 304] width 648 height 34
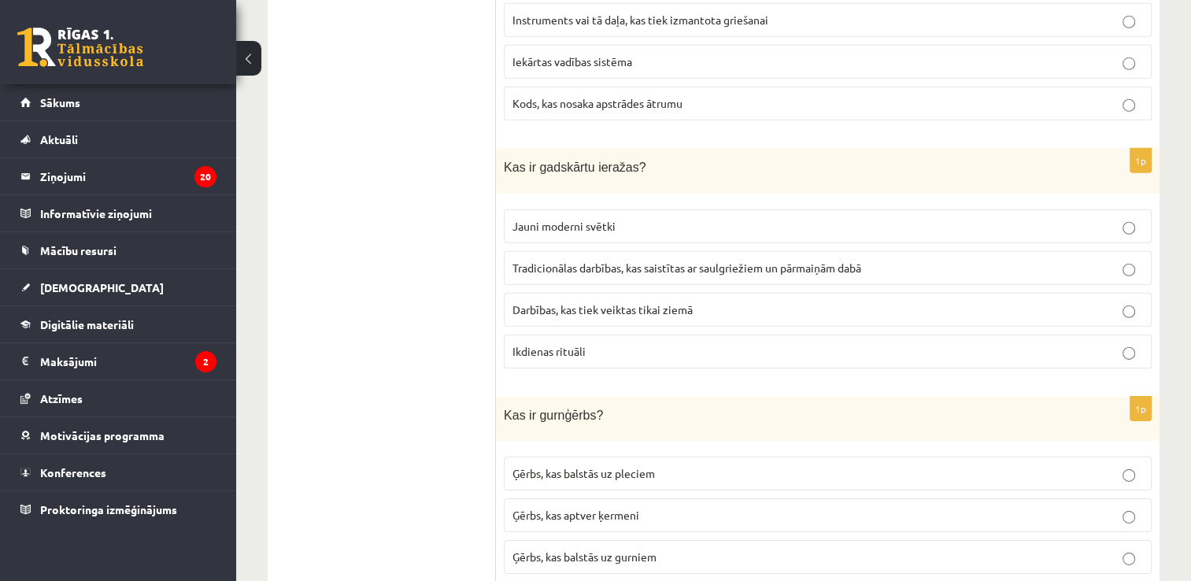
scroll to position [4881, 0]
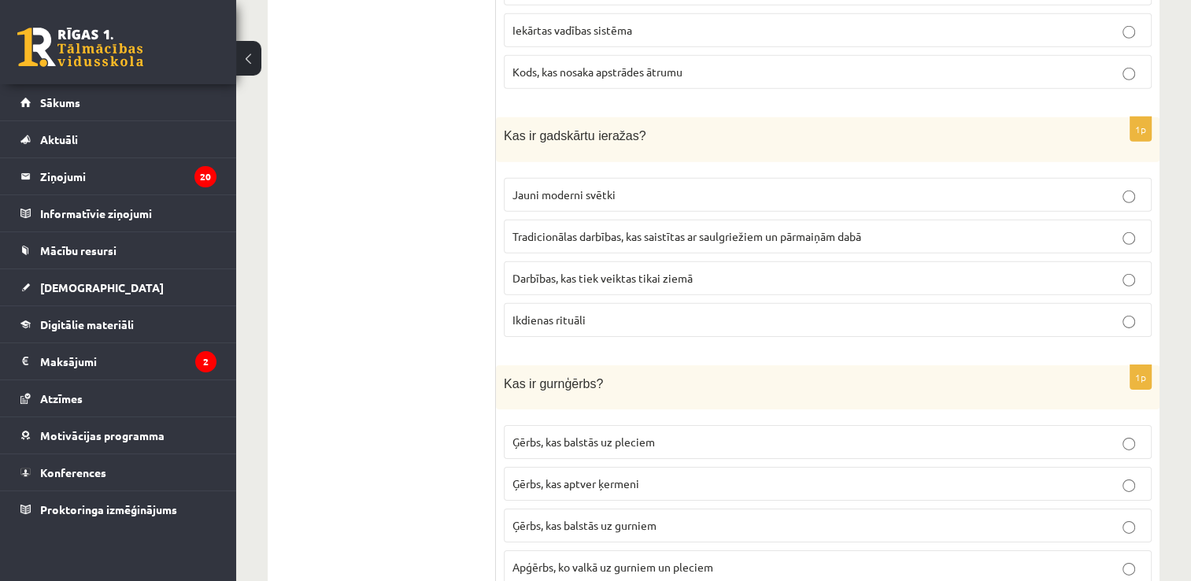
click at [595, 229] on span "Tradicionālas darbības, kas saistītas ar saulgriežiem un pārmaiņām dabā" at bounding box center [686, 236] width 349 height 14
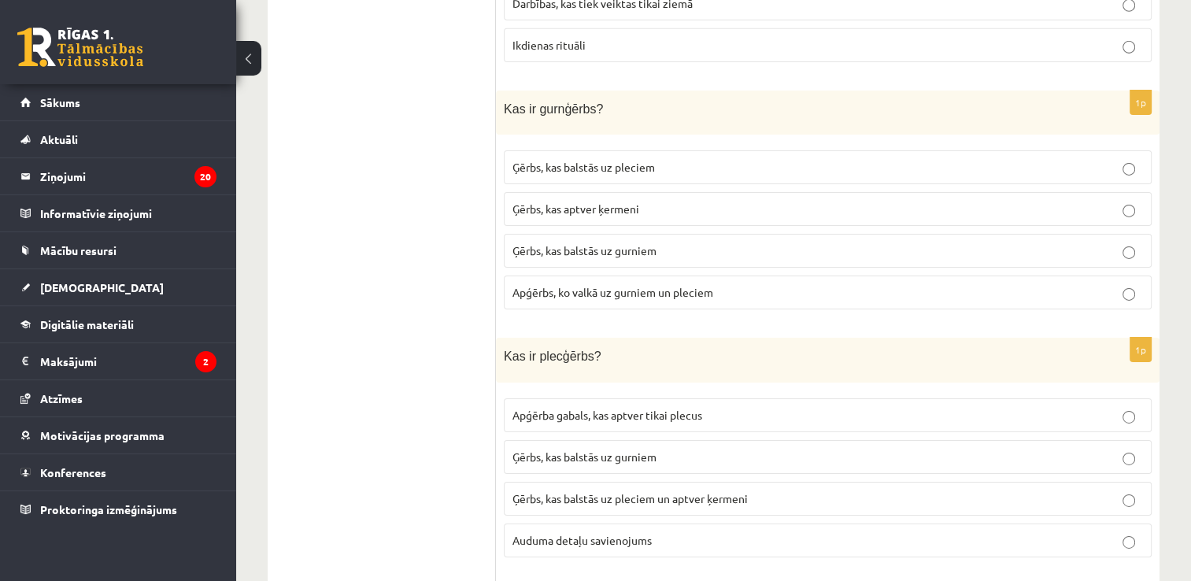
scroll to position [5196, 0]
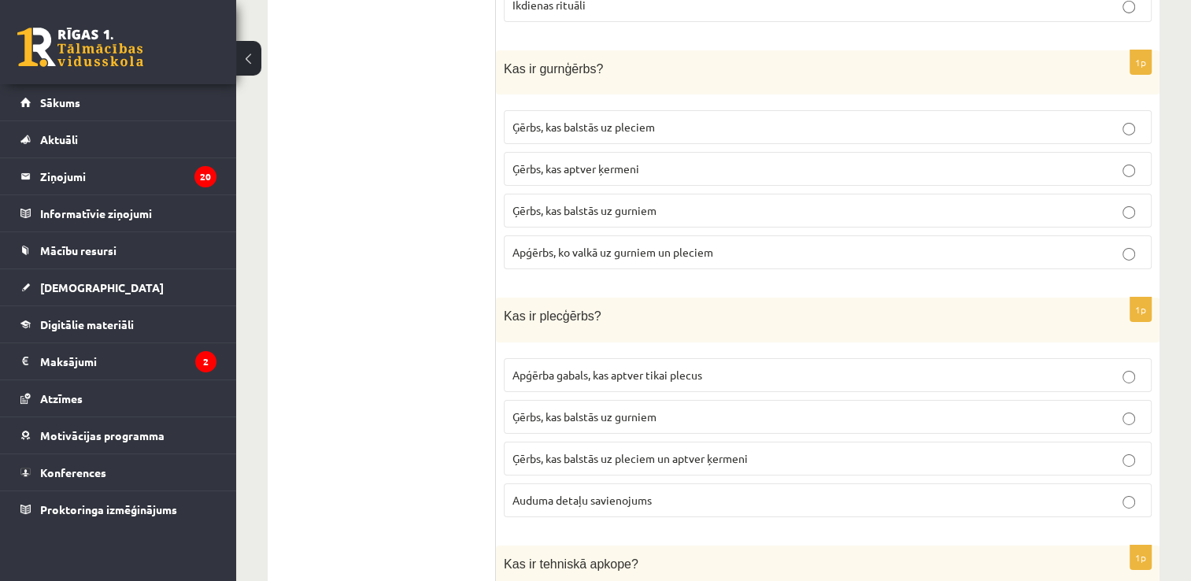
click at [668, 161] on p "Ģērbs, kas aptver ķermeni" at bounding box center [827, 169] width 631 height 17
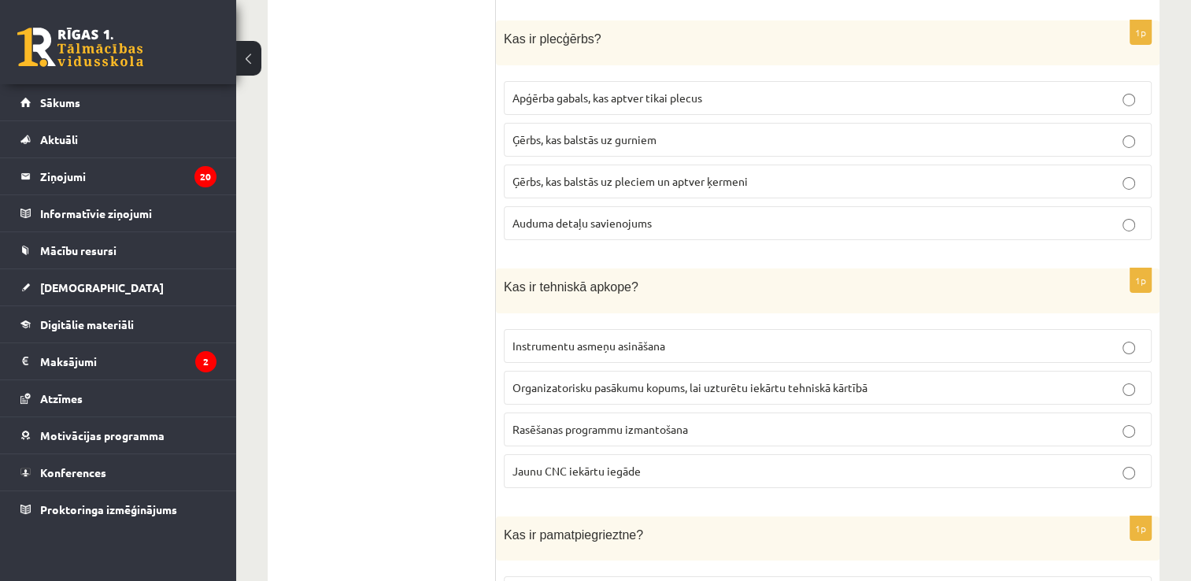
scroll to position [5511, 0]
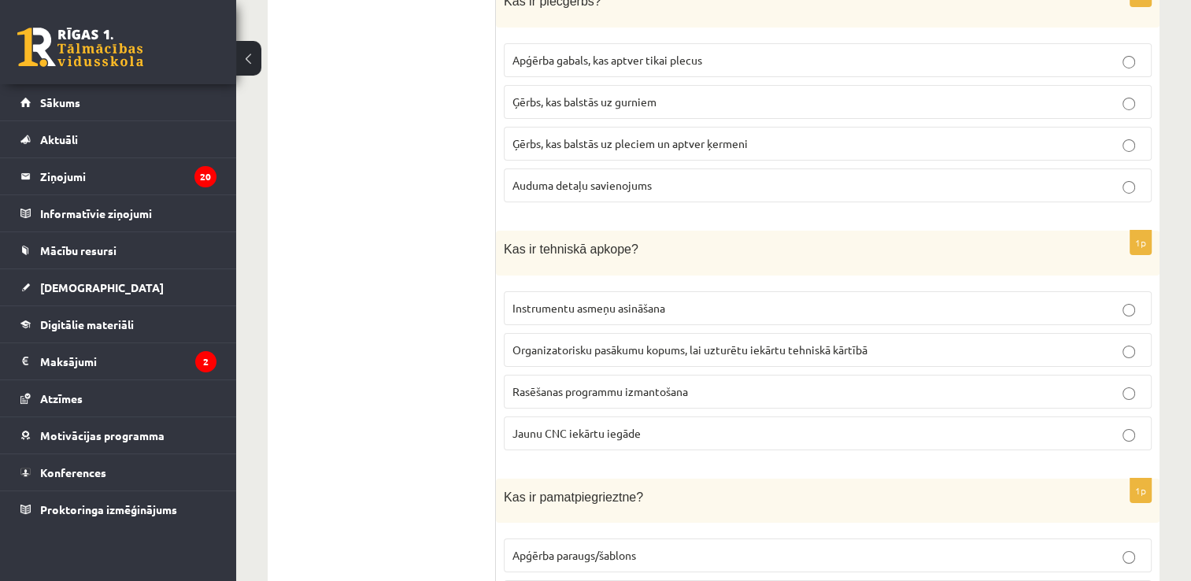
click at [617, 342] on p "Organizatorisku pasākumu kopums, lai uzturētu iekārtu tehniskā kārtībā" at bounding box center [827, 350] width 631 height 17
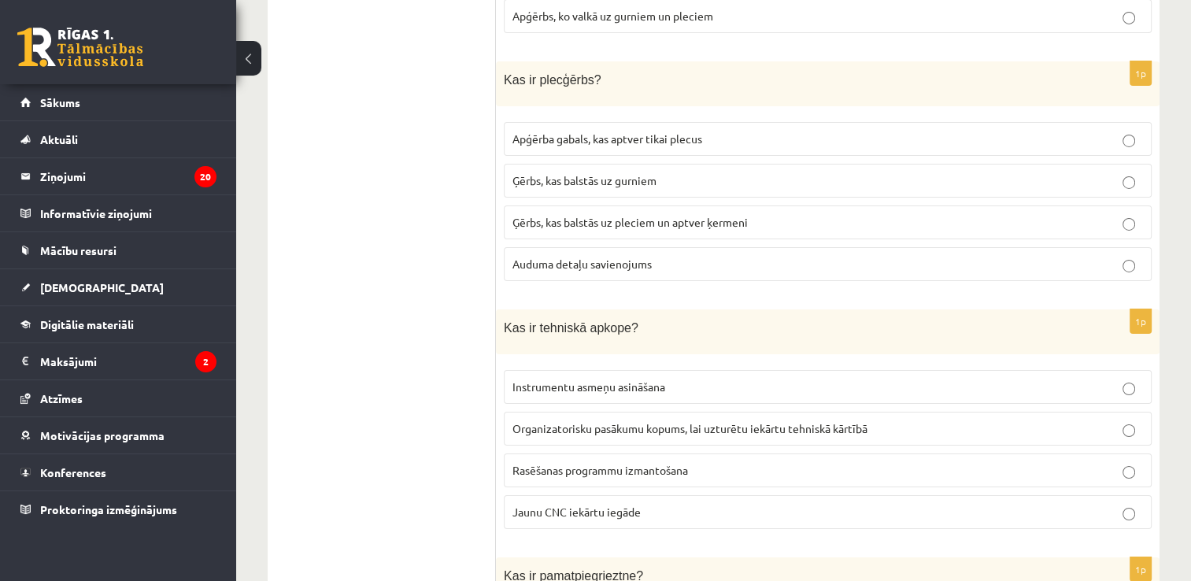
scroll to position [5353, 0]
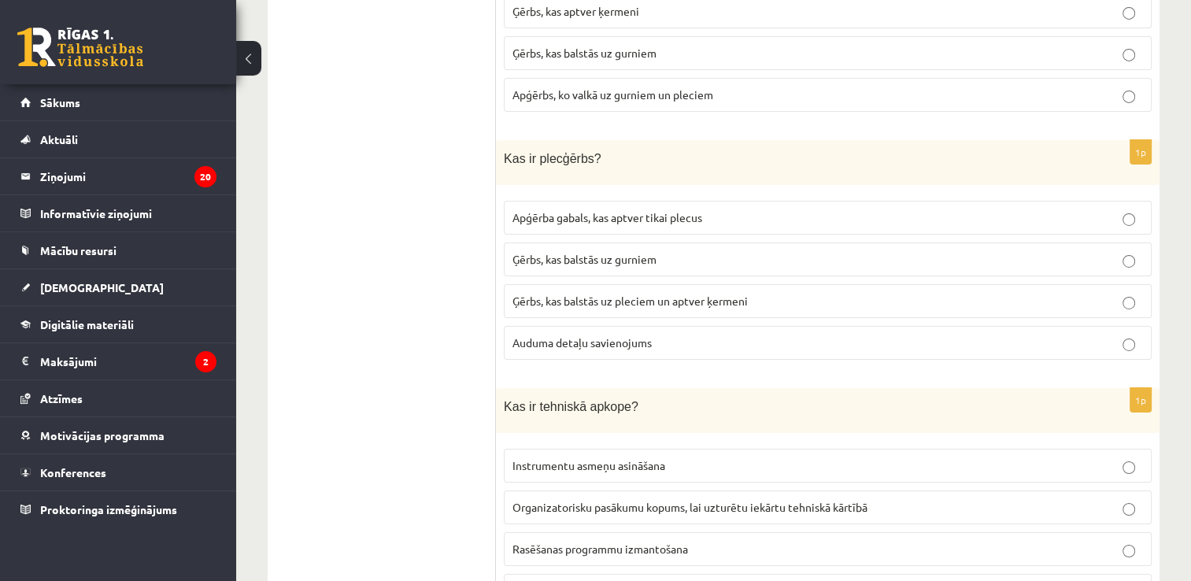
click at [644, 294] on span "Ģērbs, kas balstās uz pleciem un aptver ķermeni" at bounding box center [629, 301] width 235 height 14
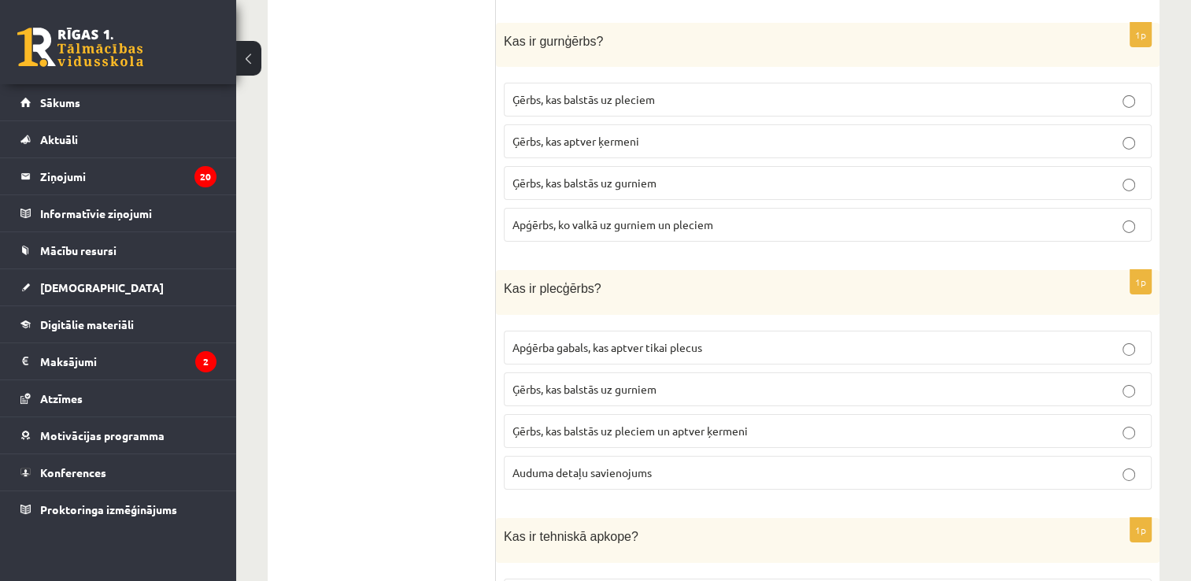
scroll to position [5196, 0]
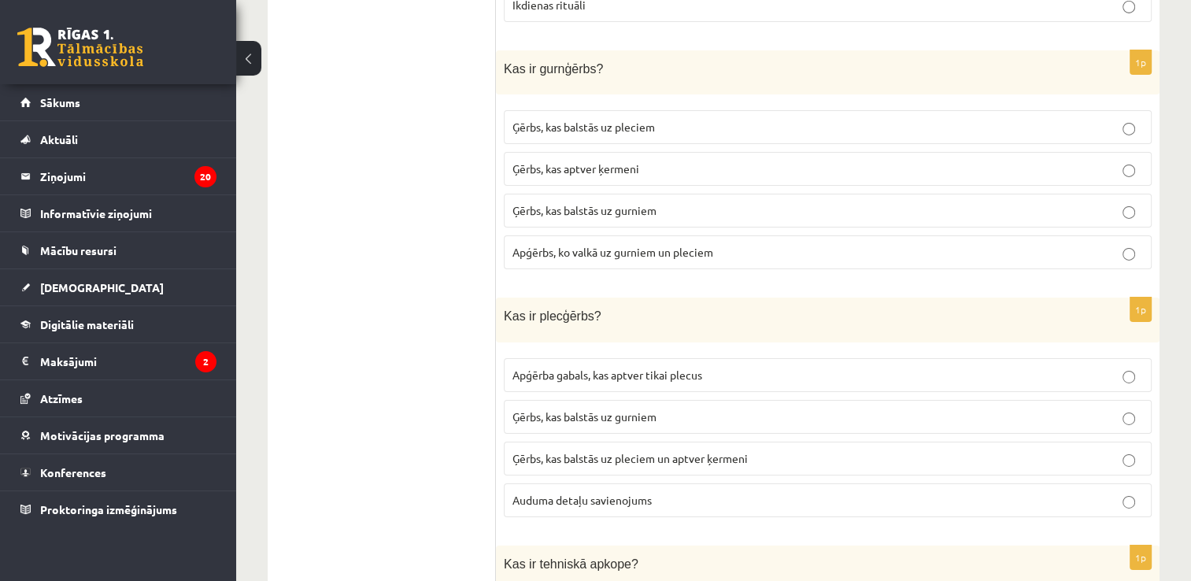
click at [626, 120] on span "Ģērbs, kas balstās uz pleciem" at bounding box center [583, 127] width 142 height 14
drag, startPoint x: 626, startPoint y: 71, endPoint x: 636, endPoint y: 74, distance: 10.7
click at [636, 120] on span "Ģērbs, kas balstās uz pleciem" at bounding box center [583, 127] width 142 height 14
click at [637, 120] on span "Ģērbs, kas balstās uz pleciem" at bounding box center [583, 127] width 142 height 14
click at [683, 202] on p "Ģērbs, kas balstās uz gurniem" at bounding box center [827, 210] width 631 height 17
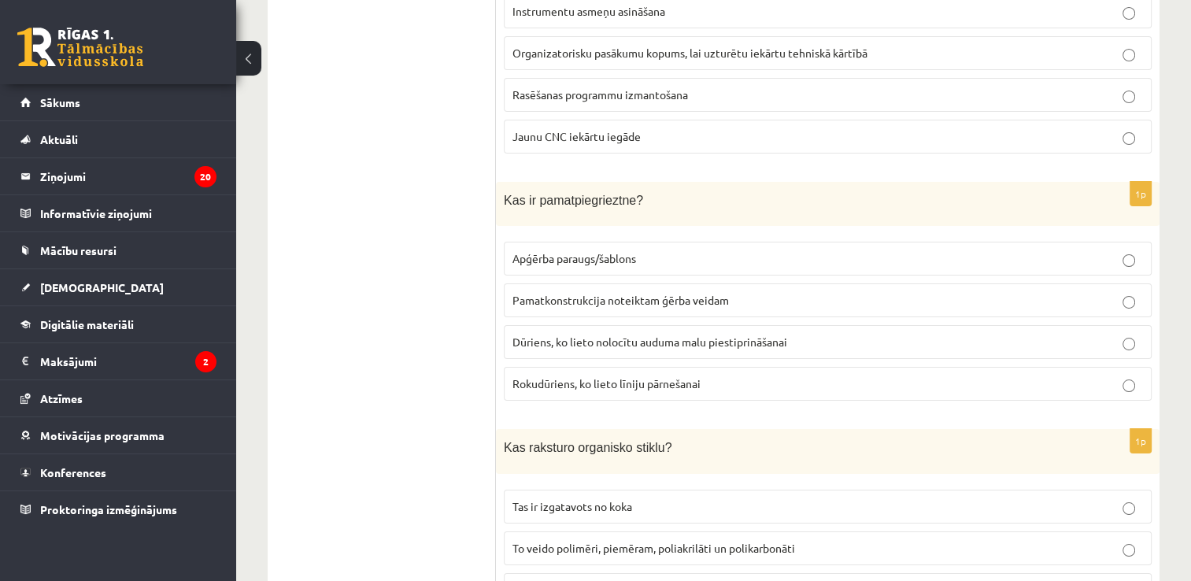
scroll to position [5825, 0]
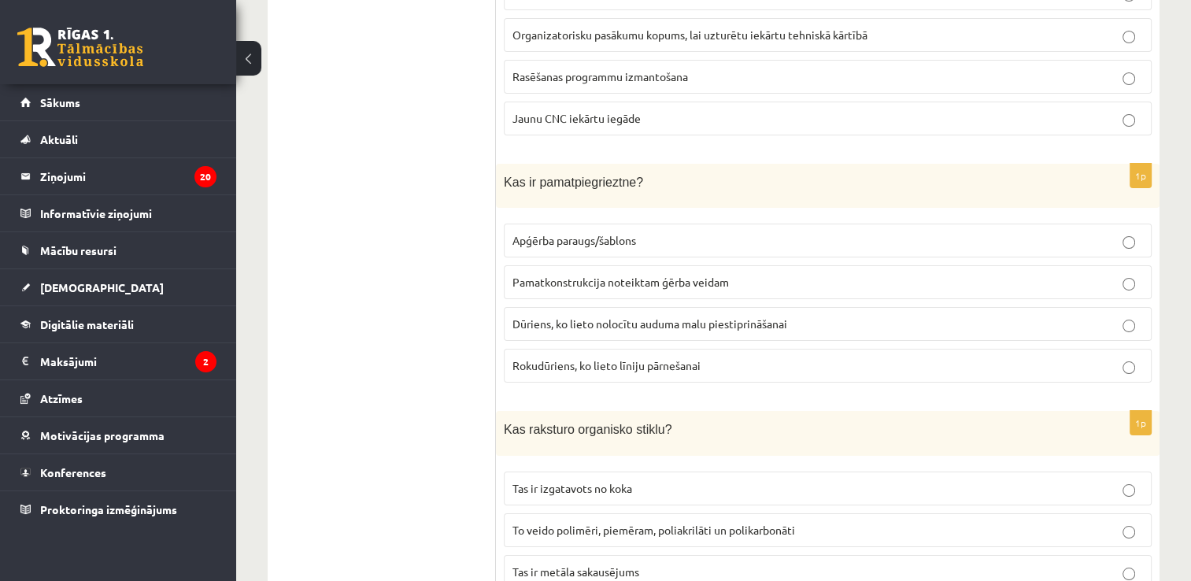
click at [624, 275] on span "Pamatkonstrukcija noteiktam ģērba veidam" at bounding box center [620, 282] width 216 height 14
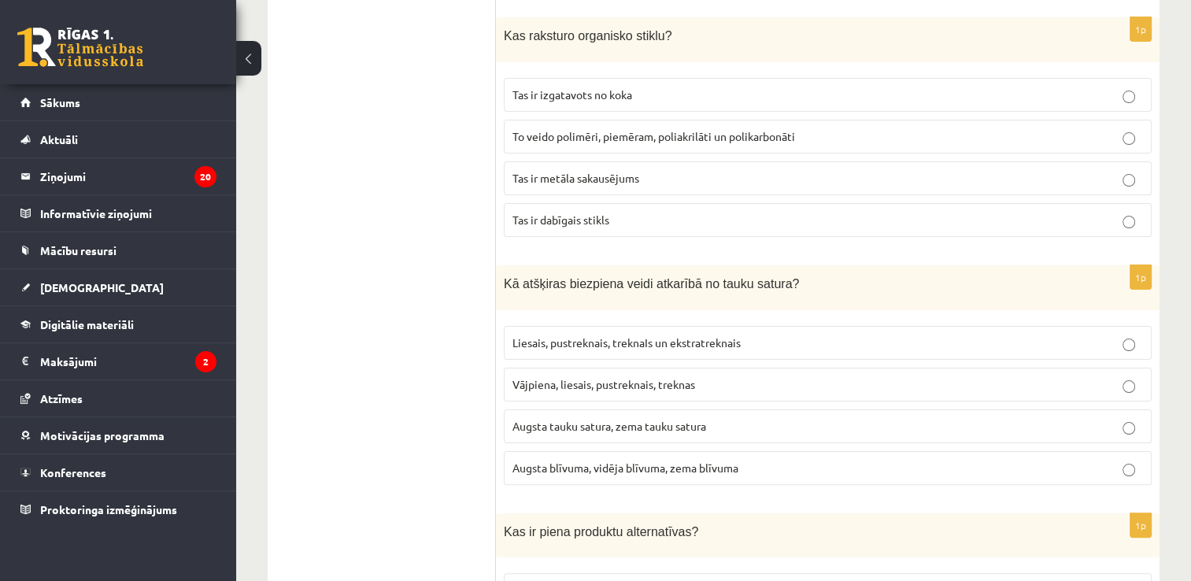
scroll to position [6140, 0]
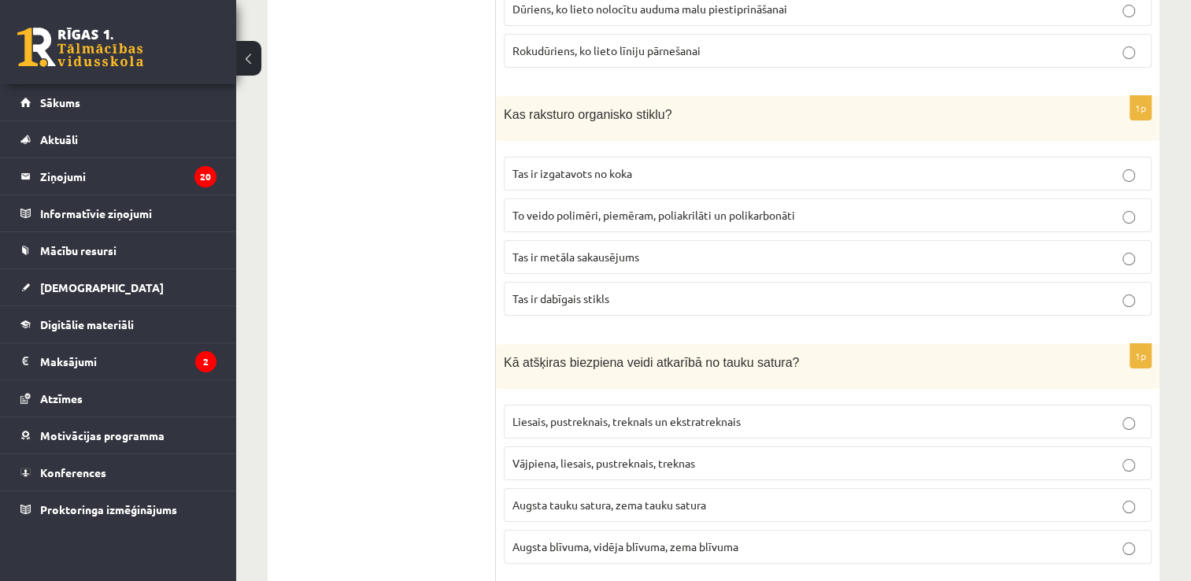
click at [605, 208] on span "To veido polimēri, piemēram, poliakrilāti un polikarbonāti" at bounding box center [653, 215] width 283 height 14
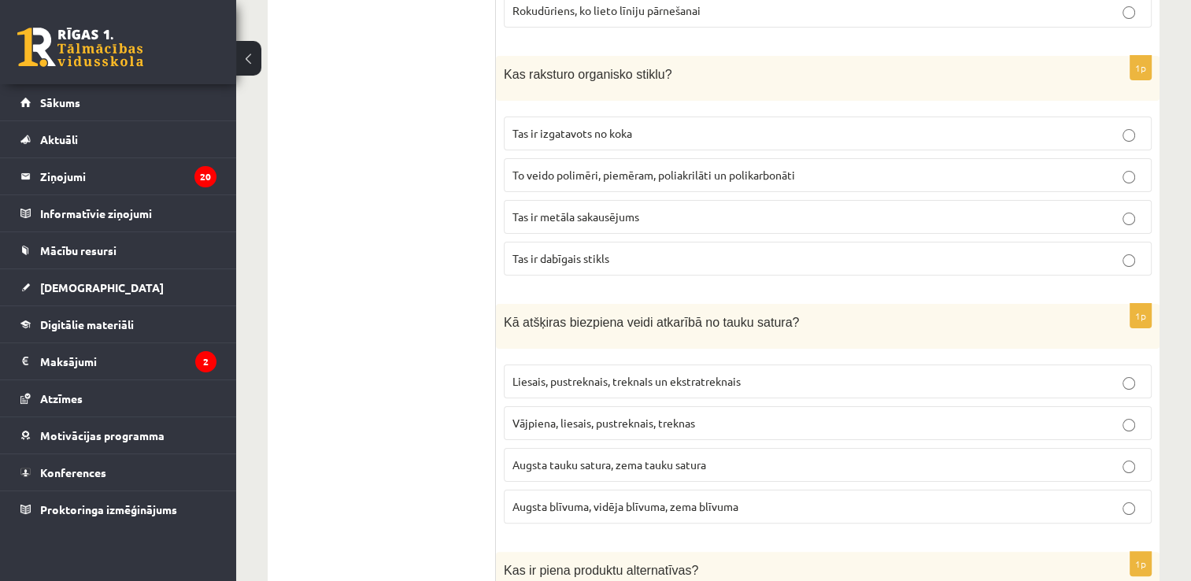
scroll to position [6219, 0]
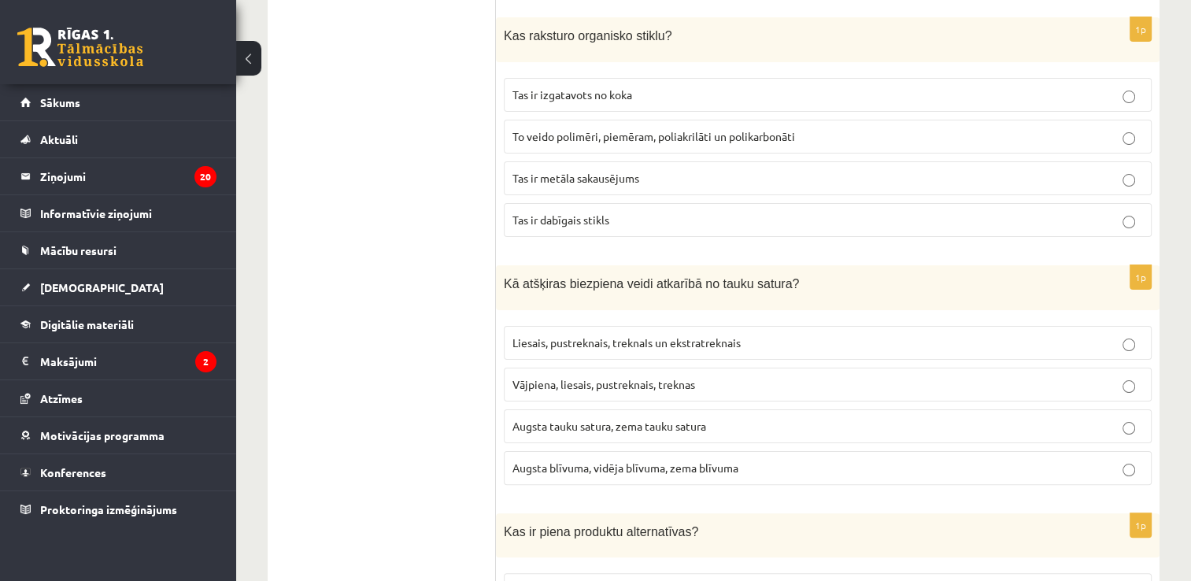
click at [595, 335] on span "Liesais, pustreknais, treknaIs un ekstratreknais" at bounding box center [626, 342] width 228 height 14
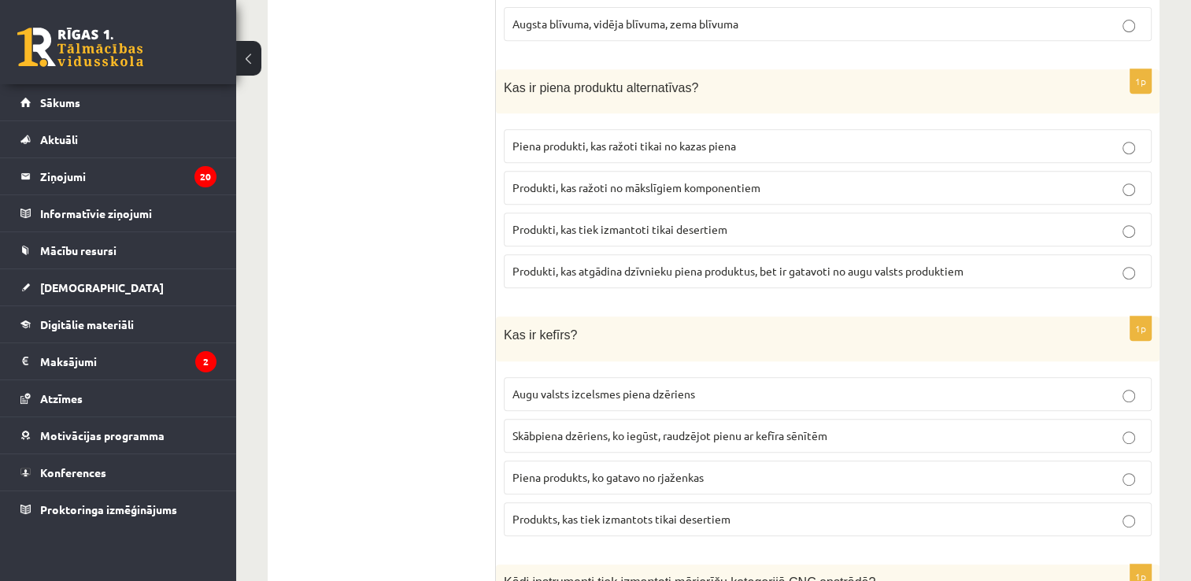
scroll to position [6691, 0]
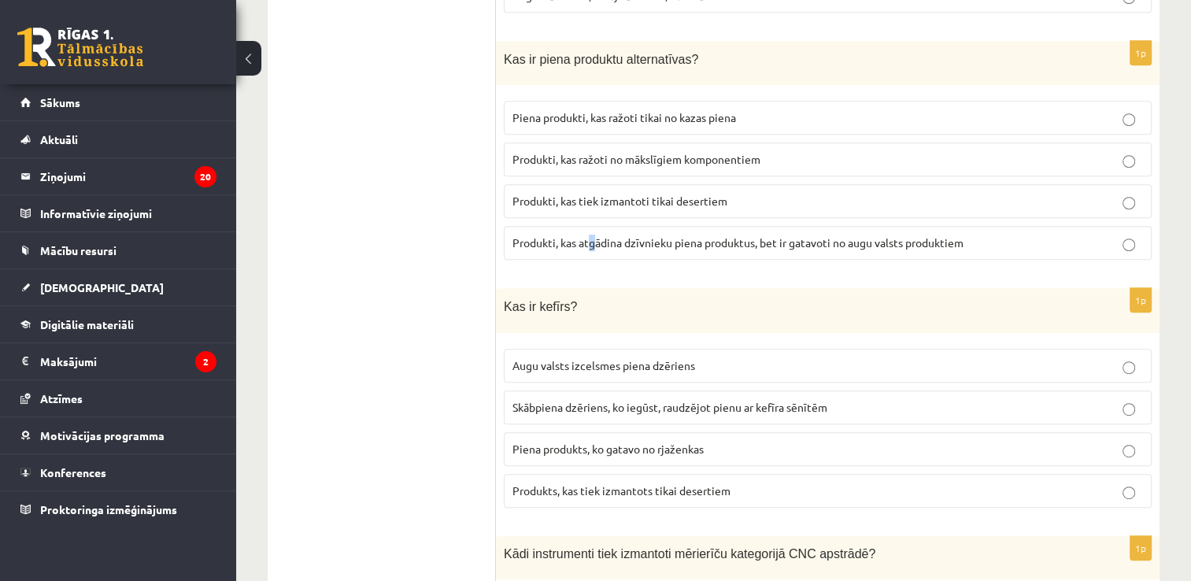
click at [593, 235] on span "Produkti, kas atgādina dzīvnieku piena produktus, bet ir gatavoti no augu valst…" at bounding box center [737, 242] width 451 height 14
drag, startPoint x: 593, startPoint y: 173, endPoint x: 664, endPoint y: 171, distance: 71.7
click at [664, 235] on span "Produkti, kas atgādina dzīvnieku piena produktus, bet ir gatavoti no augu valst…" at bounding box center [737, 242] width 451 height 14
drag, startPoint x: 664, startPoint y: 171, endPoint x: 657, endPoint y: 190, distance: 20.5
click at [657, 190] on fieldset "Piena produkti, kas ražoti tikai no kazas piena Produkti, kas ražoti no mākslīg…" at bounding box center [828, 179] width 648 height 172
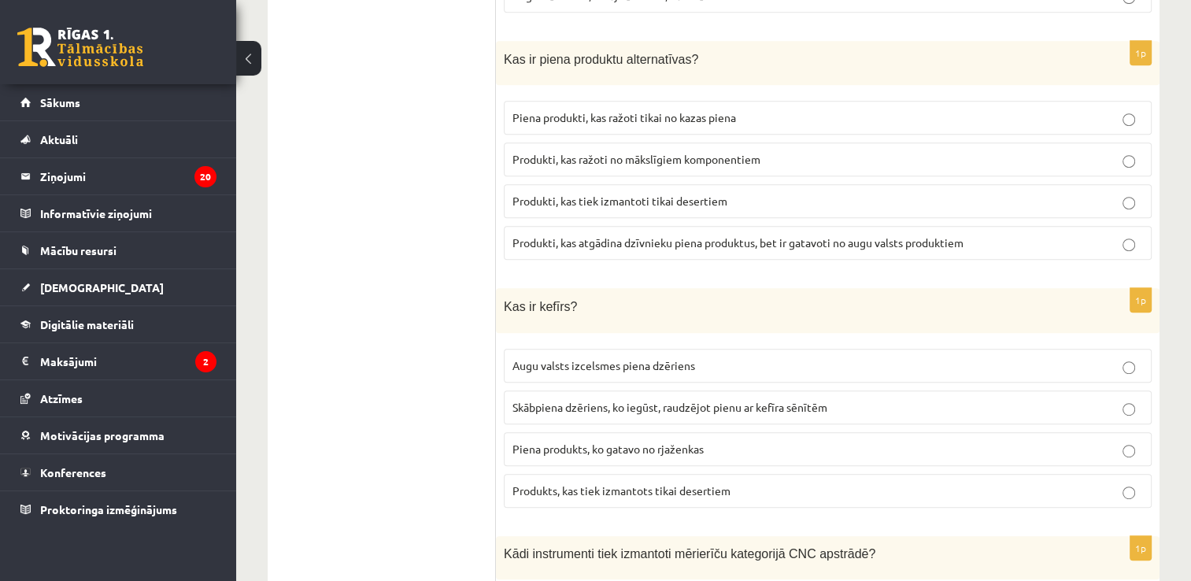
click at [649, 235] on p "Produkti, kas atgādina dzīvnieku piena produktus, bet ir gatavoti no augu valst…" at bounding box center [827, 243] width 631 height 17
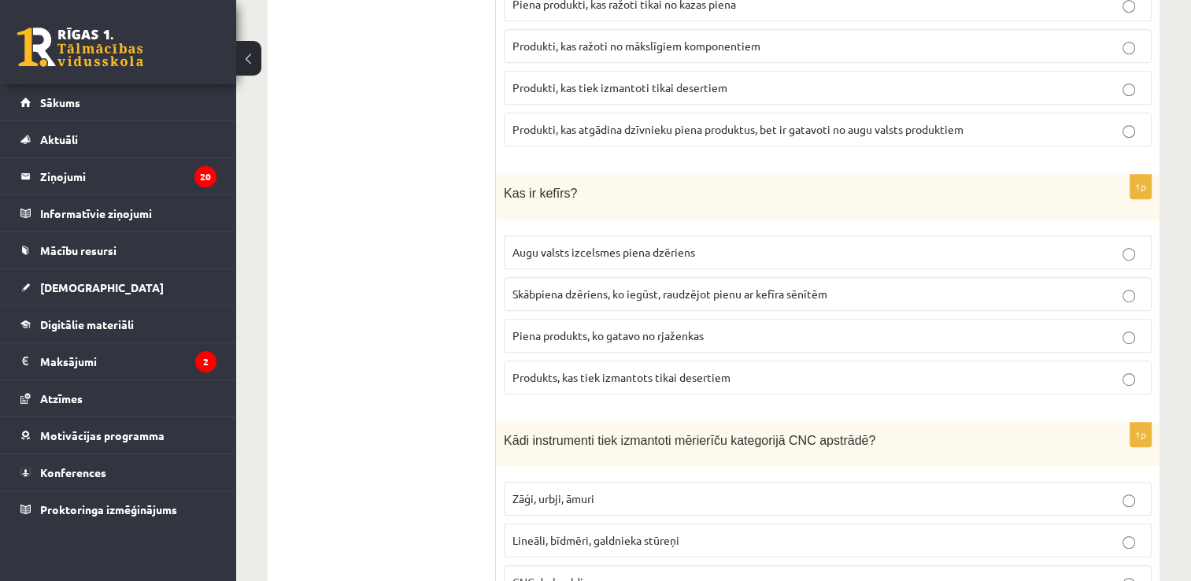
scroll to position [6770, 0]
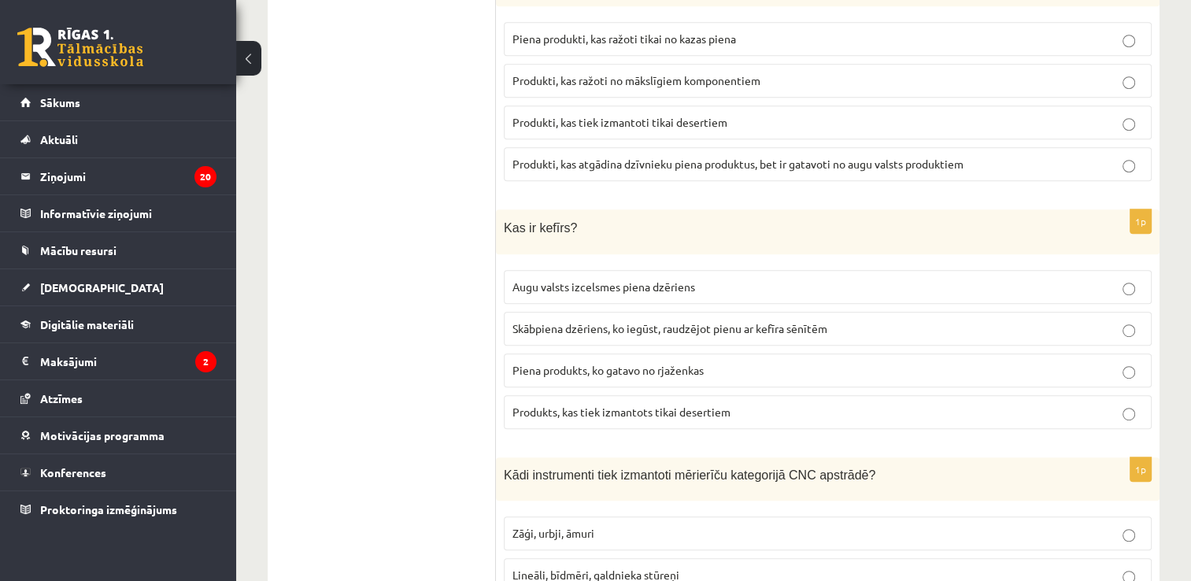
click at [627, 321] on span "Skābpiena dzēriens, ko iegūst, raudzējot pienu ar kefīra sēnītēm" at bounding box center [669, 328] width 315 height 14
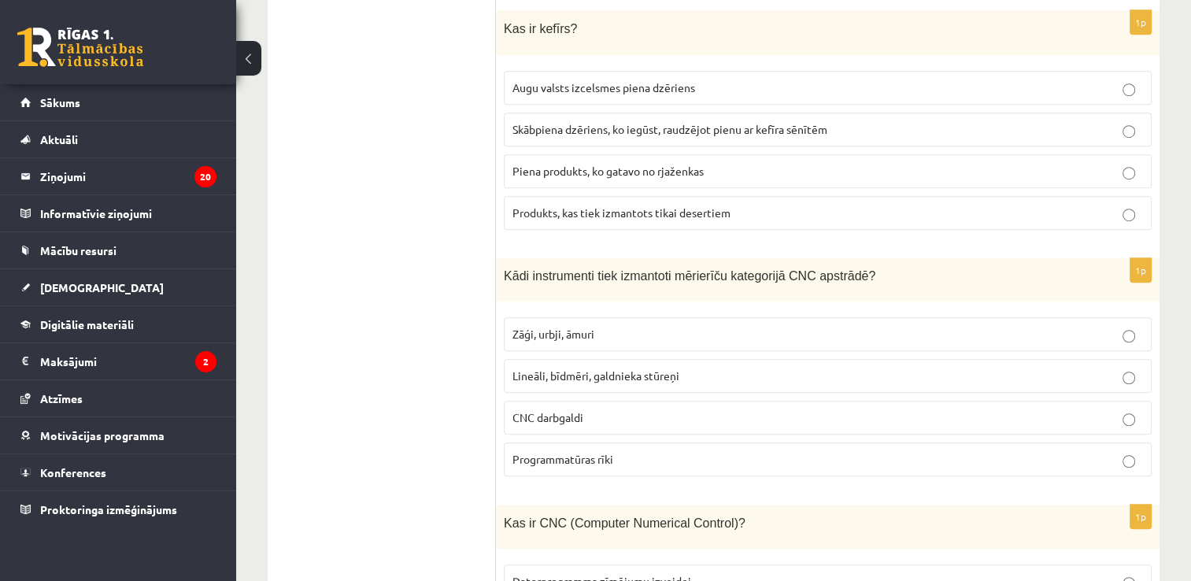
scroll to position [7006, 0]
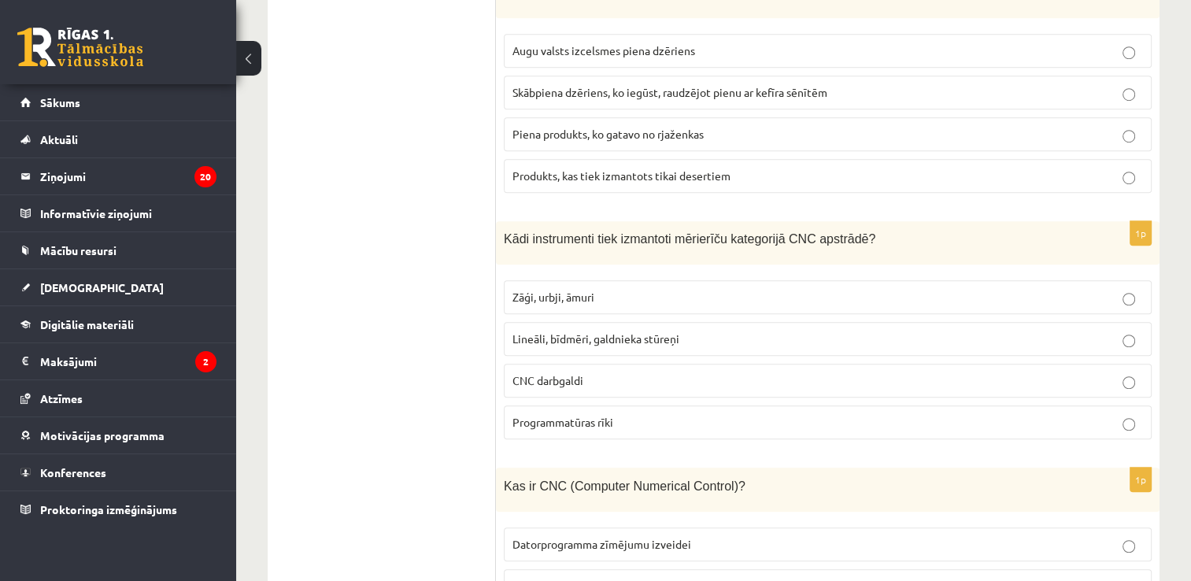
click at [623, 331] on span "Lineāli, bīdmēri, galdnieka stūreņi" at bounding box center [595, 338] width 167 height 14
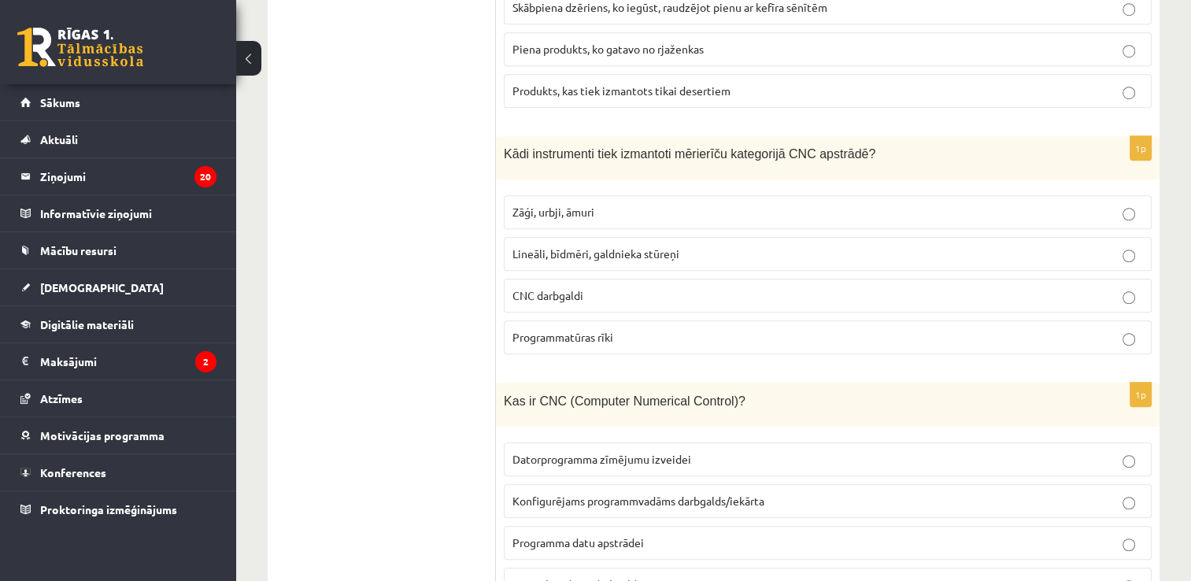
scroll to position [7094, 0]
click at [694, 491] on span "Konfigurējams programmvadāms darbgalds/iekārta" at bounding box center [638, 498] width 252 height 14
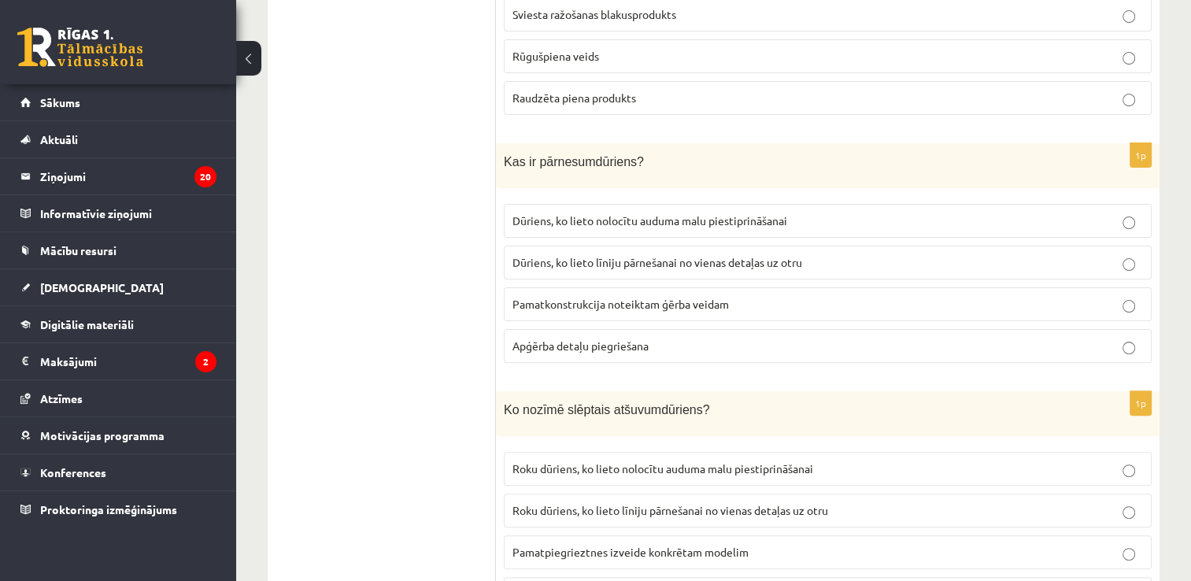
scroll to position [0, 0]
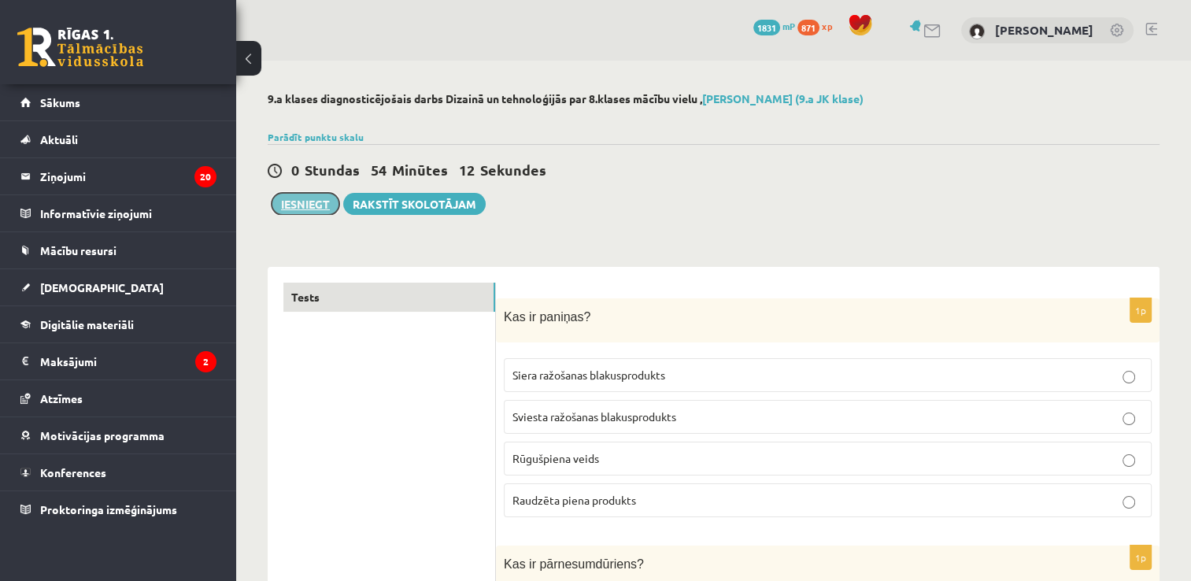
click at [319, 202] on button "Iesniegt" at bounding box center [306, 204] width 68 height 22
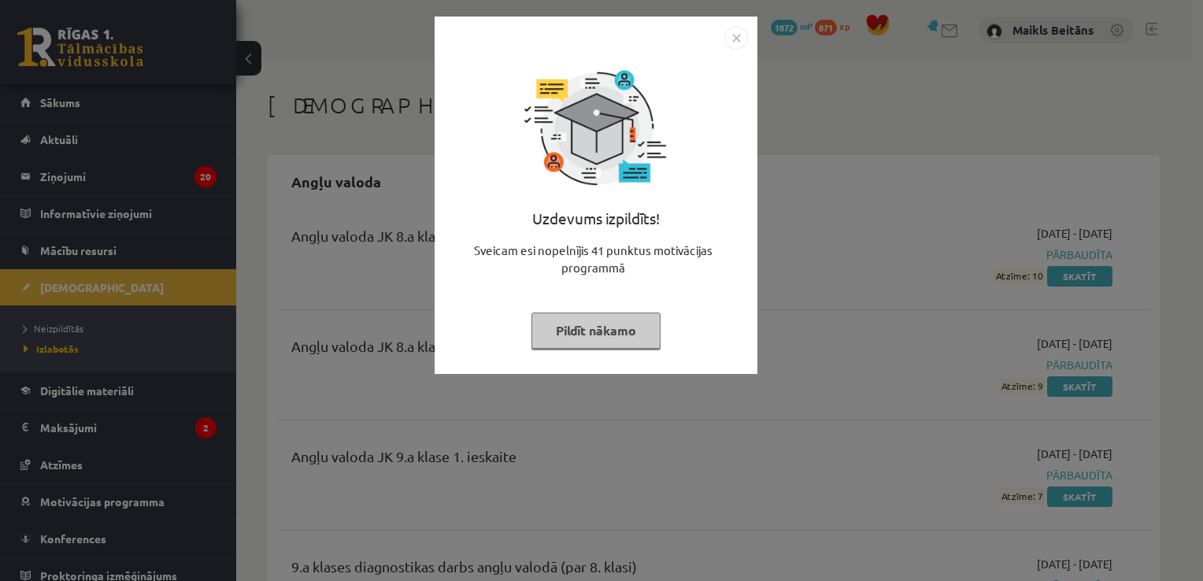
click at [598, 328] on button "Pildīt nākamo" at bounding box center [595, 331] width 129 height 36
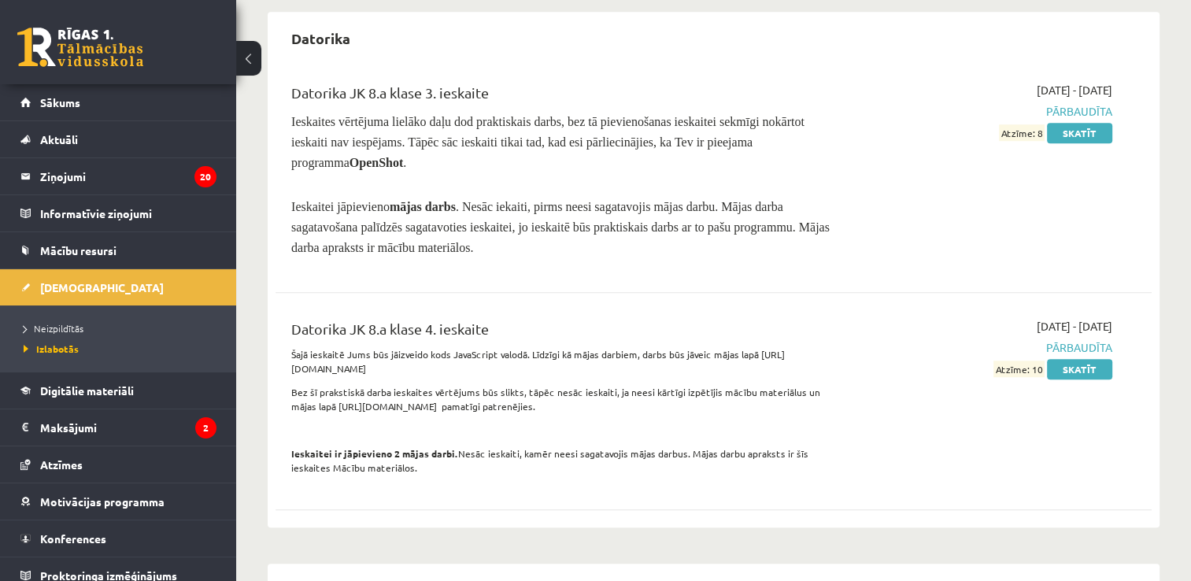
scroll to position [1417, 0]
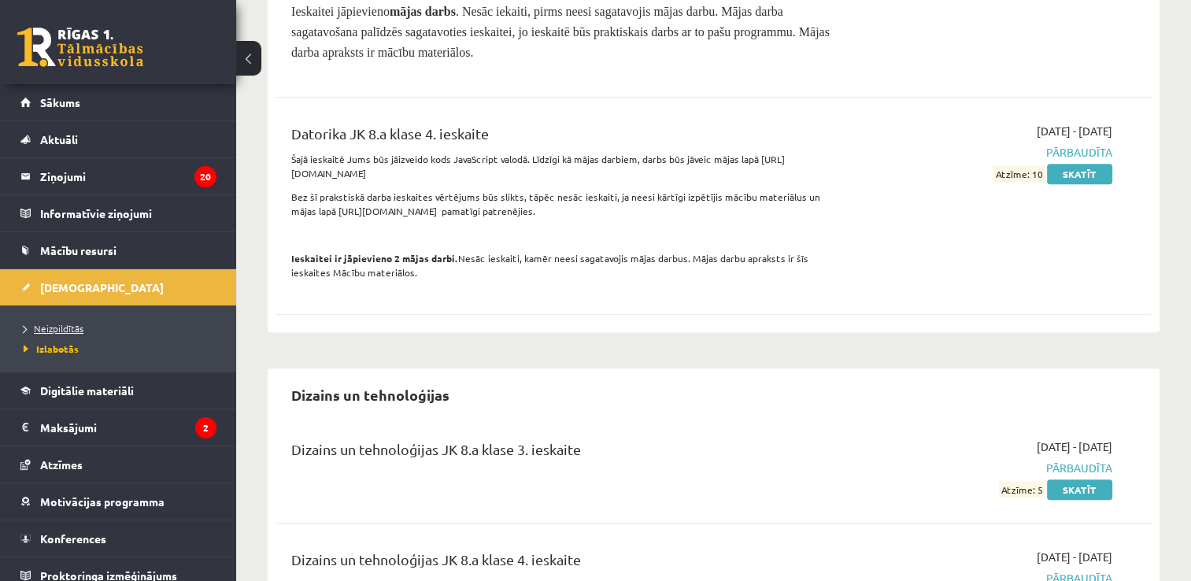
click at [68, 322] on span "Neizpildītās" at bounding box center [54, 328] width 60 height 13
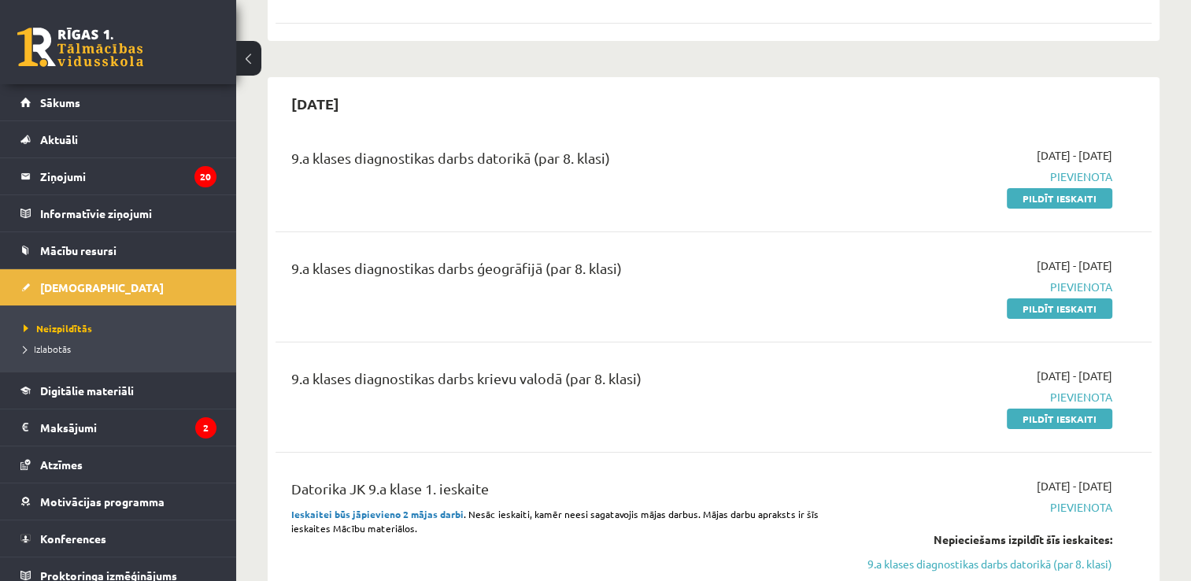
scroll to position [315, 0]
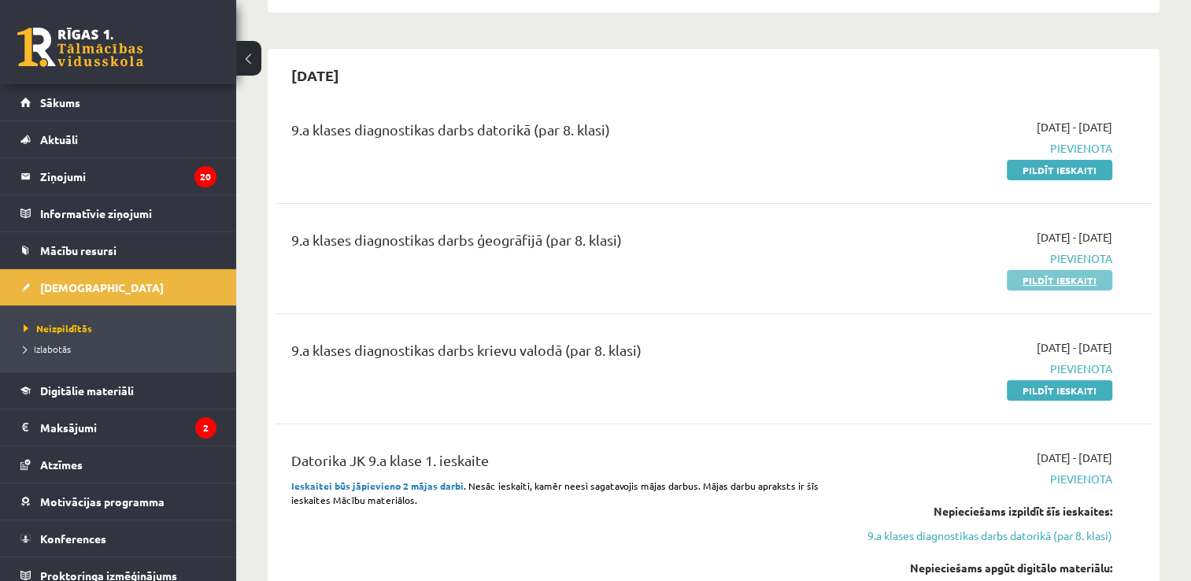
click at [1069, 272] on link "Pildīt ieskaiti" at bounding box center [1059, 280] width 105 height 20
click at [1061, 168] on link "Pildīt ieskaiti" at bounding box center [1059, 170] width 105 height 20
click at [1037, 397] on link "Pildīt ieskaiti" at bounding box center [1059, 390] width 105 height 20
click at [1042, 164] on link "Pildīt ieskaiti" at bounding box center [1059, 170] width 105 height 20
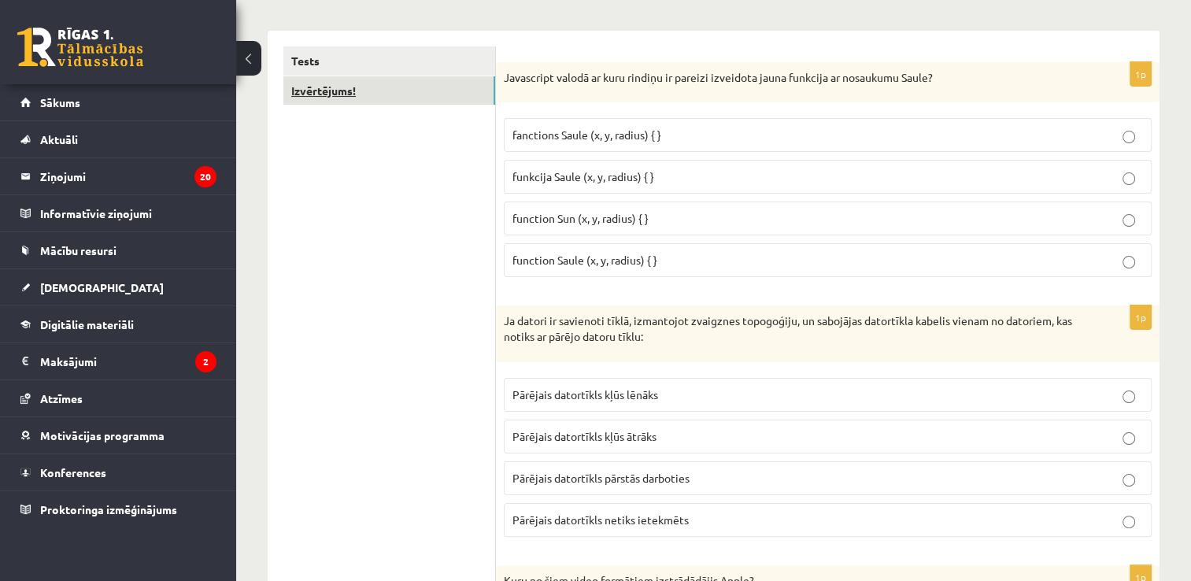
click at [413, 92] on link "Izvērtējums!" at bounding box center [389, 90] width 212 height 29
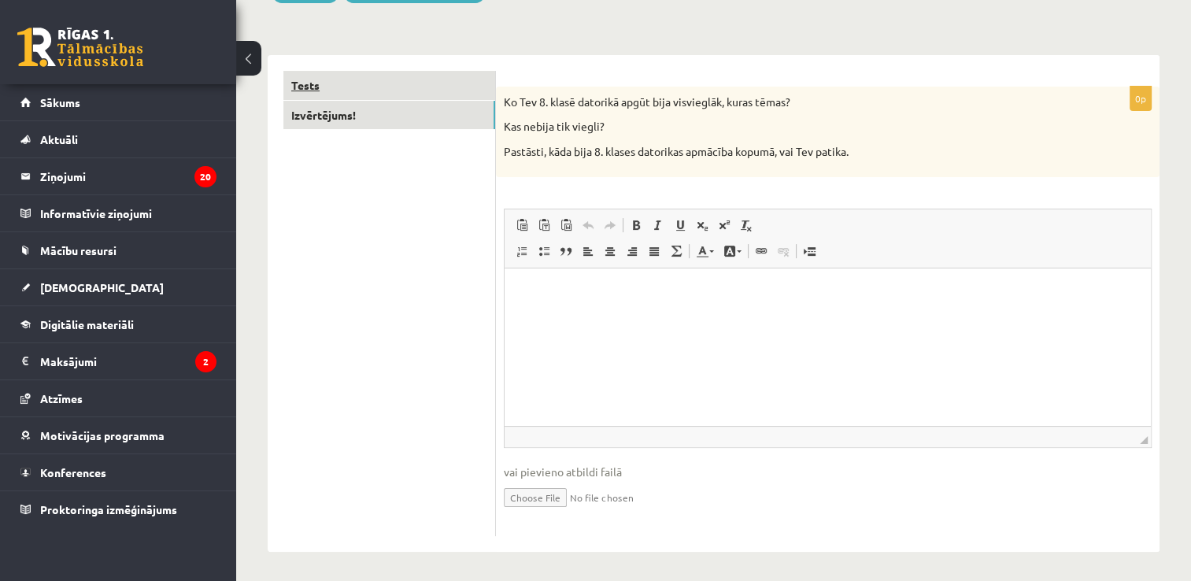
click at [410, 80] on link "Tests" at bounding box center [389, 85] width 212 height 29
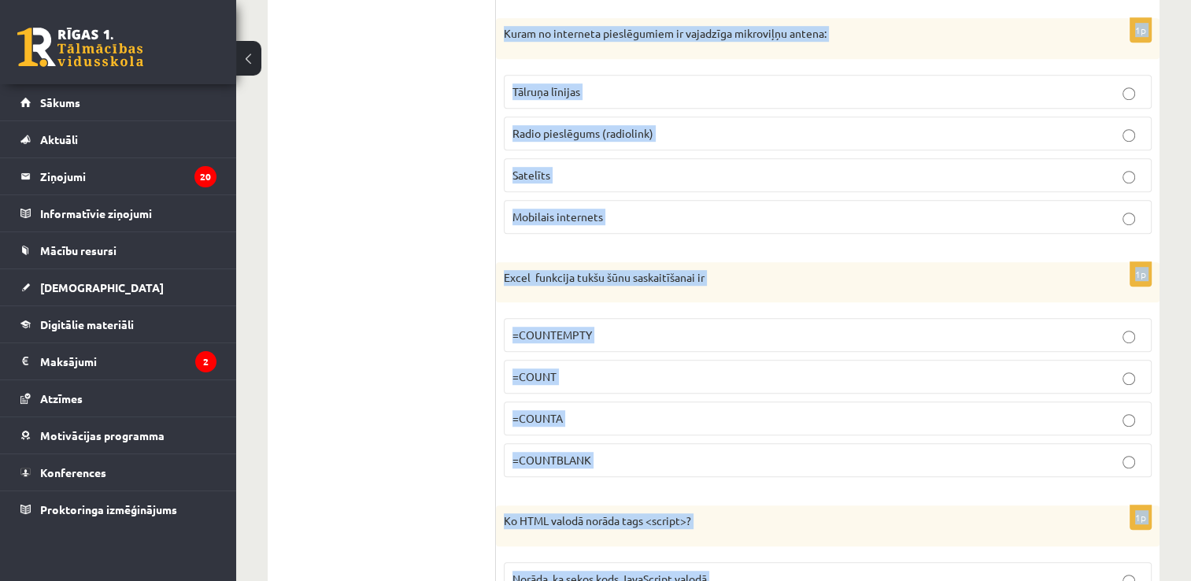
scroll to position [7224, 0]
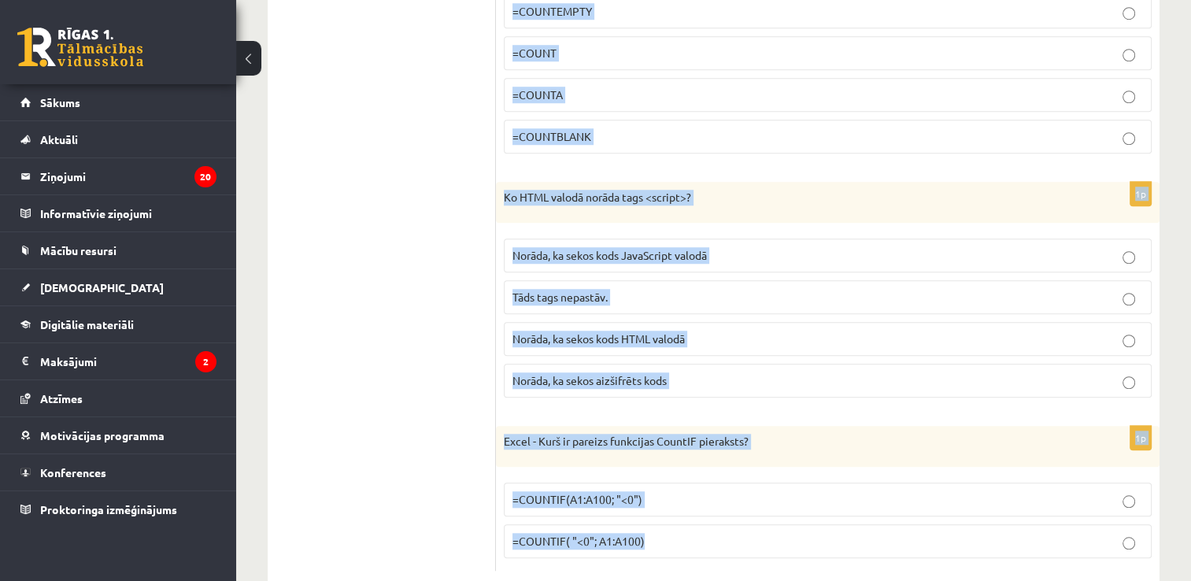
drag, startPoint x: 506, startPoint y: 99, endPoint x: 869, endPoint y: 507, distance: 545.9
drag, startPoint x: 869, startPoint y: 507, endPoint x: 865, endPoint y: 498, distance: 10.2
copy form "Loremipsum dolors am cons adipisc el seddoei temporinc utlab etdolore ma aliqua…"
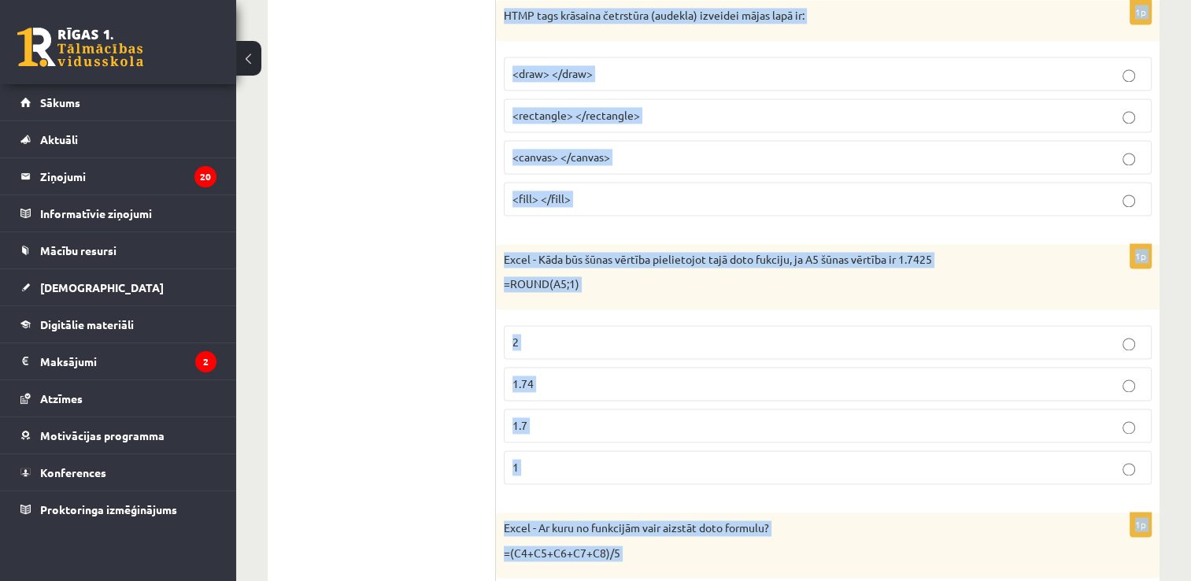
scroll to position [0, 0]
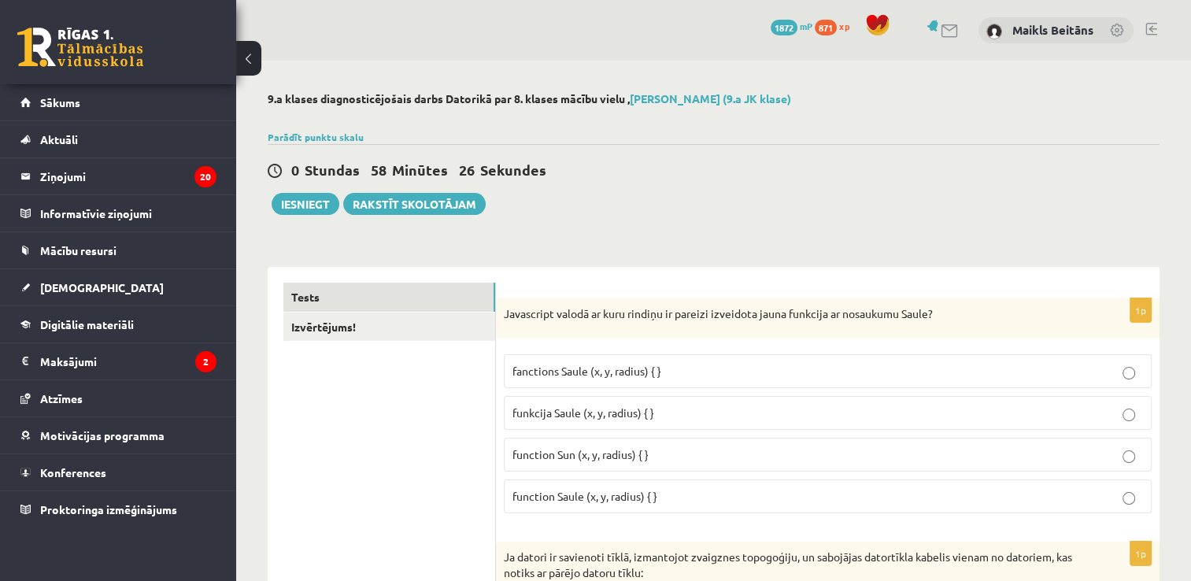
drag, startPoint x: 1034, startPoint y: 213, endPoint x: 1021, endPoint y: 204, distance: 15.3
click at [1035, 210] on div "0 Stundas 58 Minūtes 26 Sekundes Ieskaite saglabāta! Iesniegt Rakstīt skolotājam" at bounding box center [714, 179] width 892 height 71
click at [1019, 198] on div "0 Stundas 58 Minūtes 26 Sekundes Ieskaite saglabāta! Iesniegt Rakstīt skolotājam" at bounding box center [714, 179] width 892 height 71
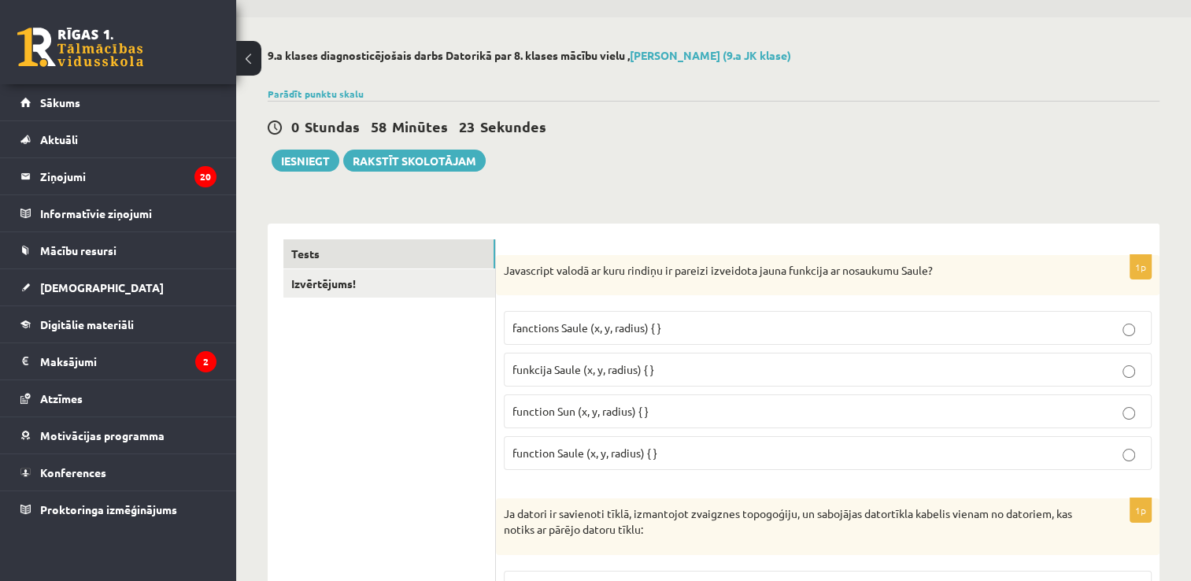
scroll to position [79, 0]
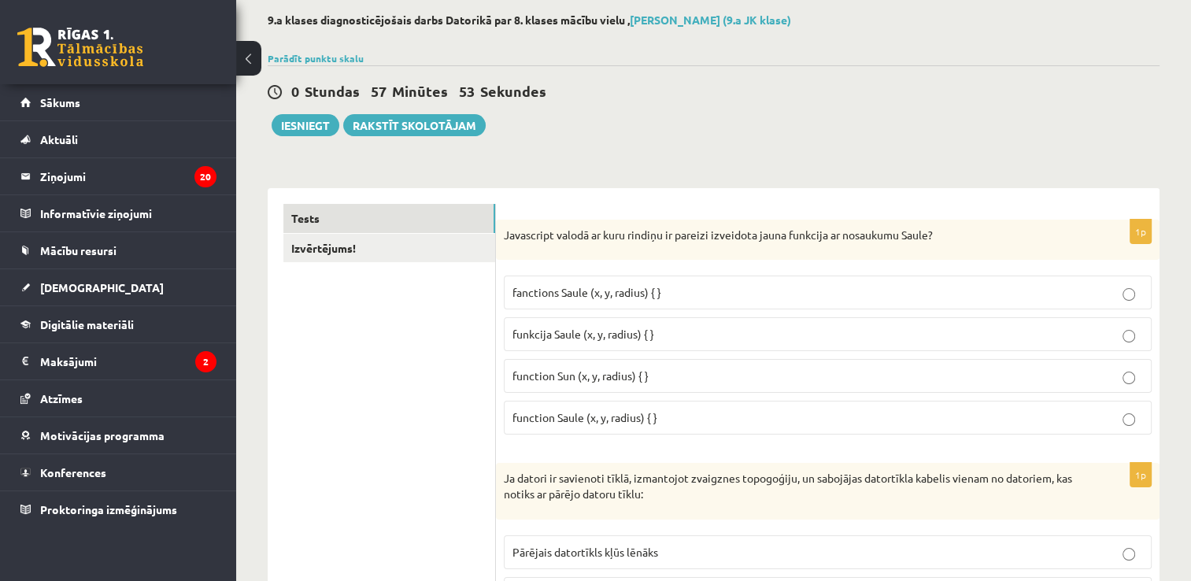
click at [567, 374] on span "function Sun (x, y, radius) { }" at bounding box center [580, 375] width 136 height 14
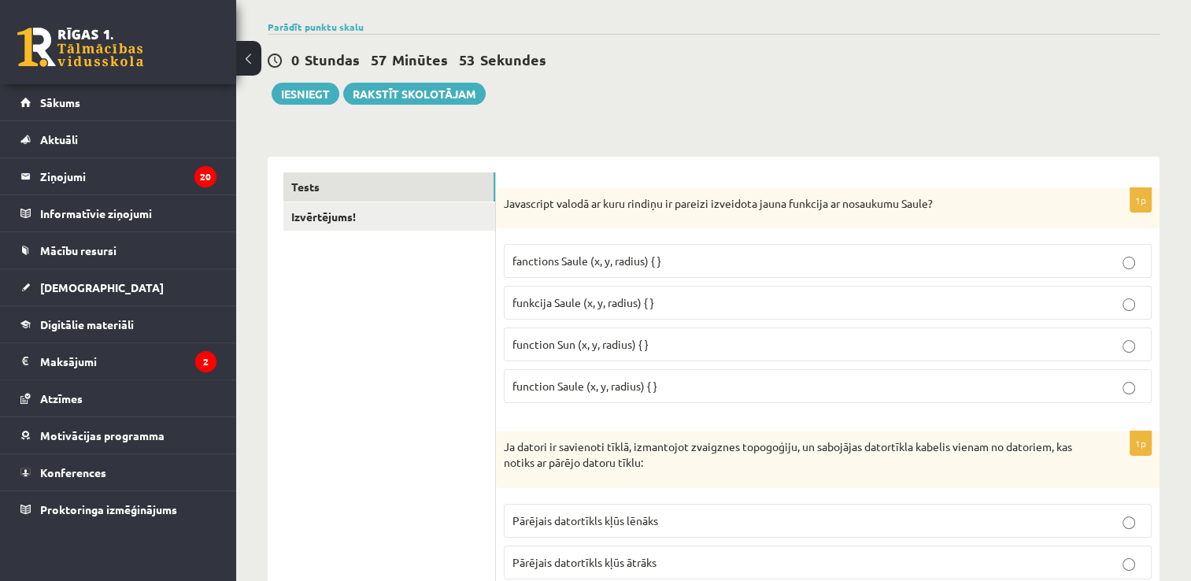
scroll to position [157, 0]
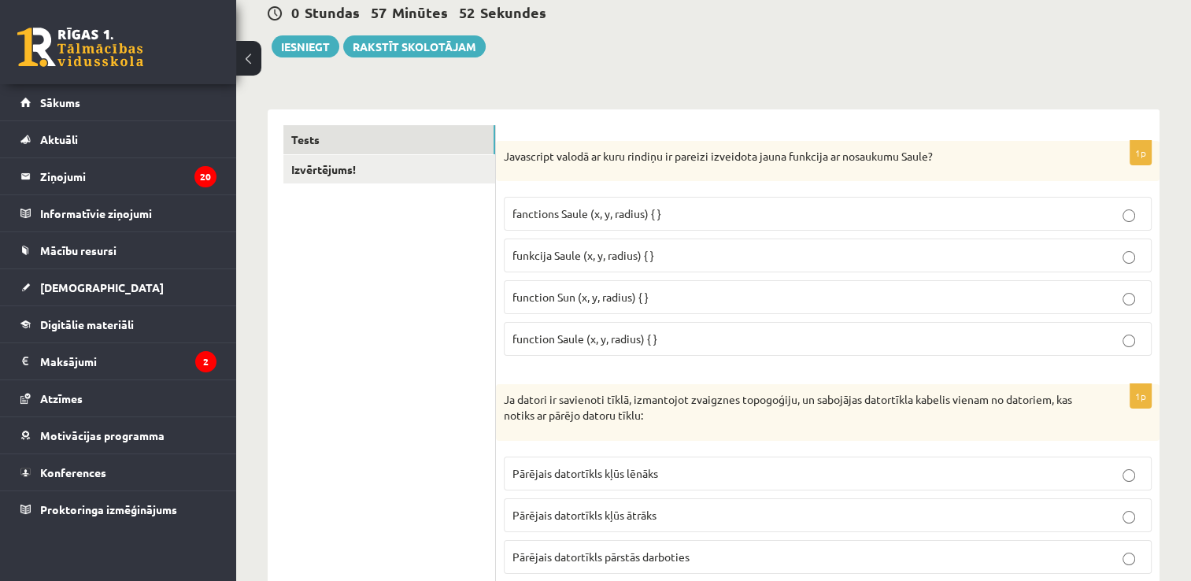
click at [591, 346] on label "function Saule (x, y, radius) { }" at bounding box center [828, 339] width 648 height 34
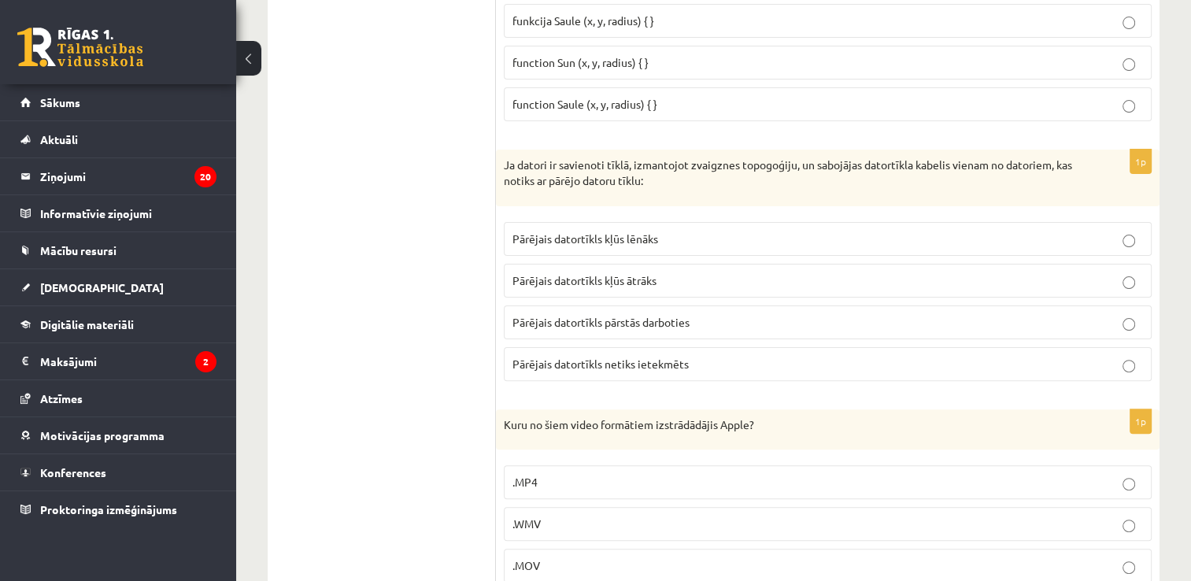
scroll to position [394, 0]
click at [664, 355] on span "Pārējais datortīkls netiks ietekmēts" at bounding box center [600, 362] width 176 height 14
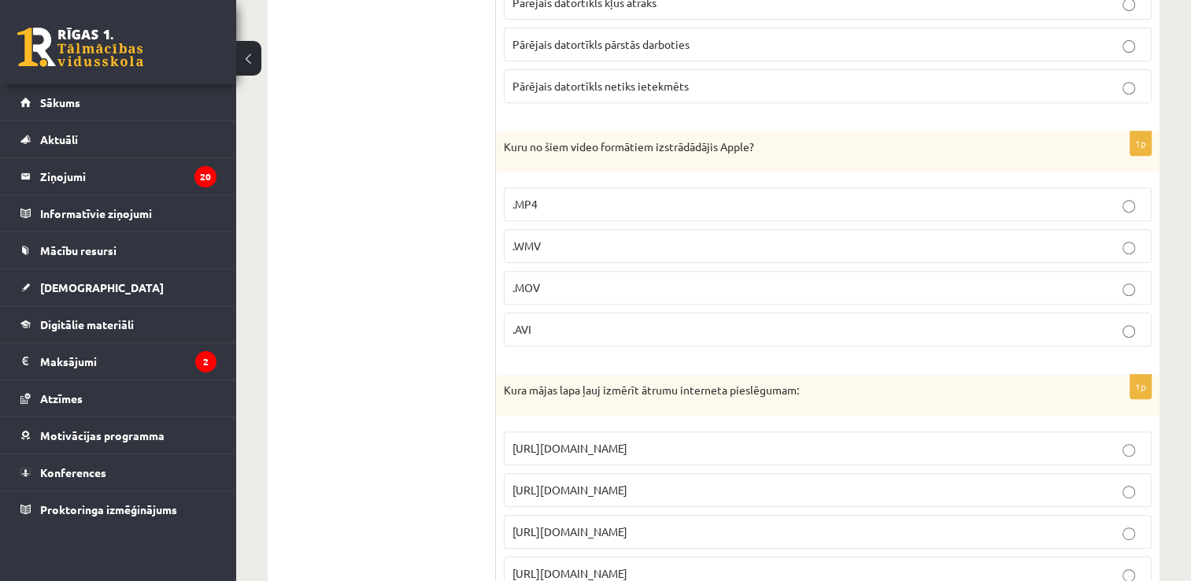
scroll to position [709, 0]
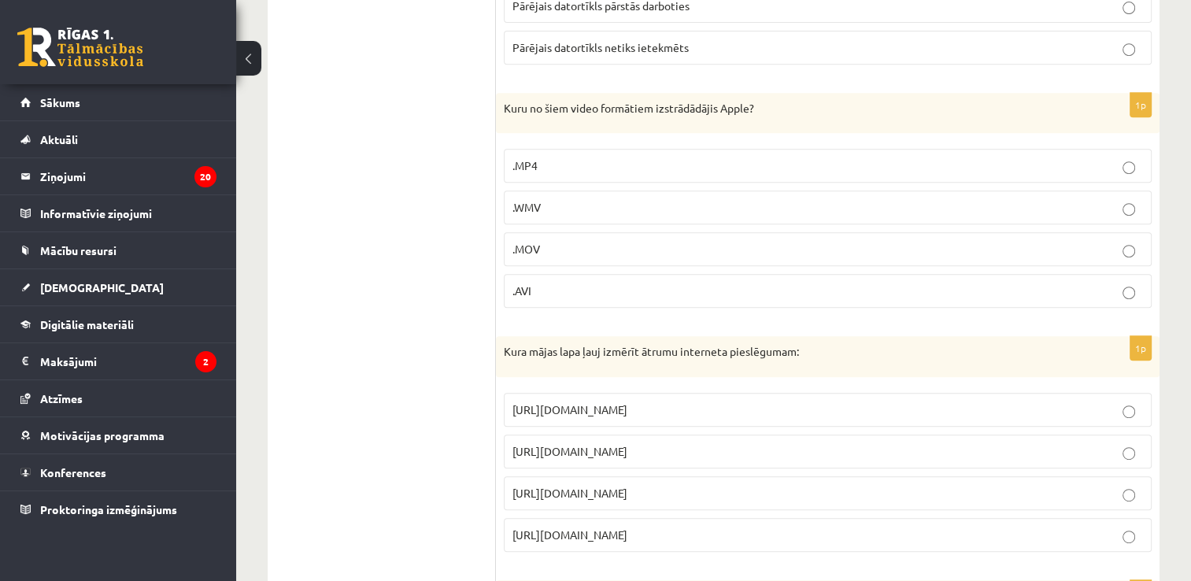
click at [630, 244] on p ".MOV" at bounding box center [827, 249] width 631 height 17
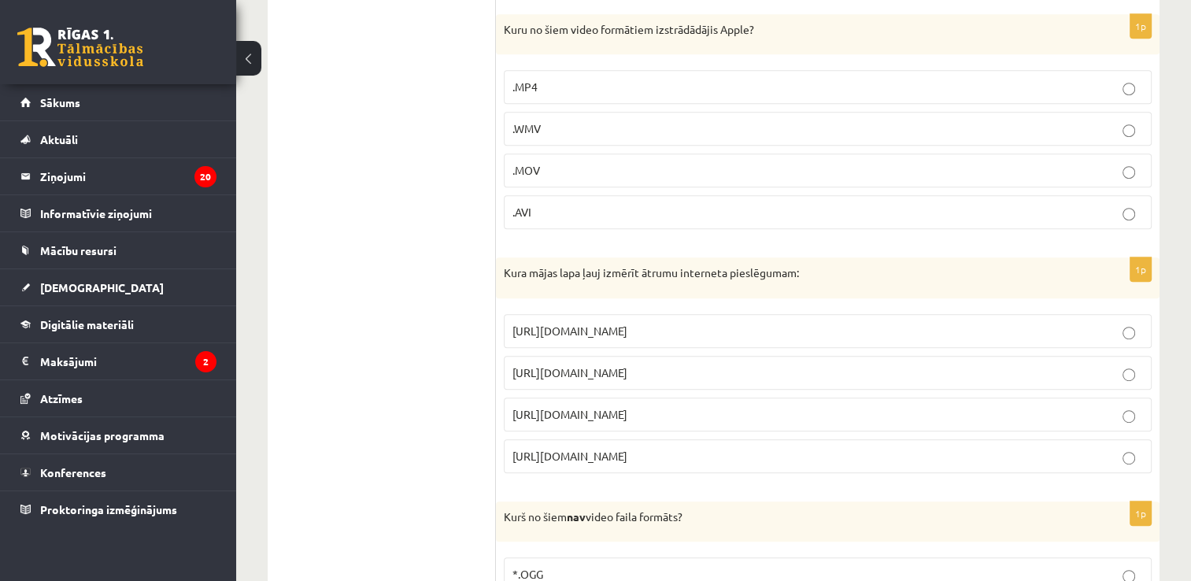
click at [667, 365] on p "https://www.speedtest.net" at bounding box center [827, 372] width 631 height 17
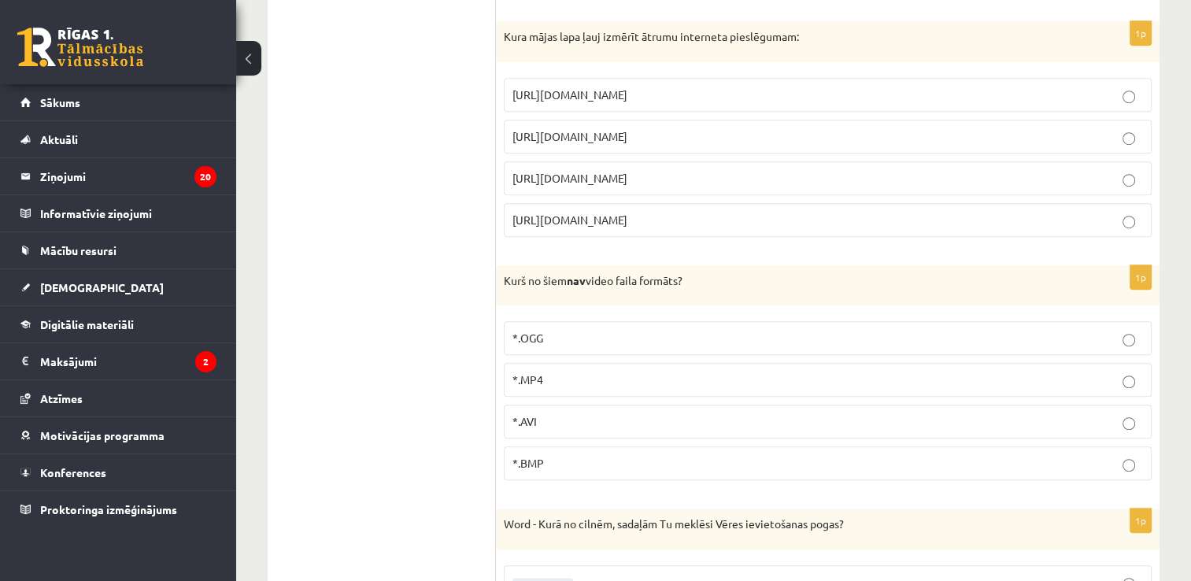
scroll to position [1102, 0]
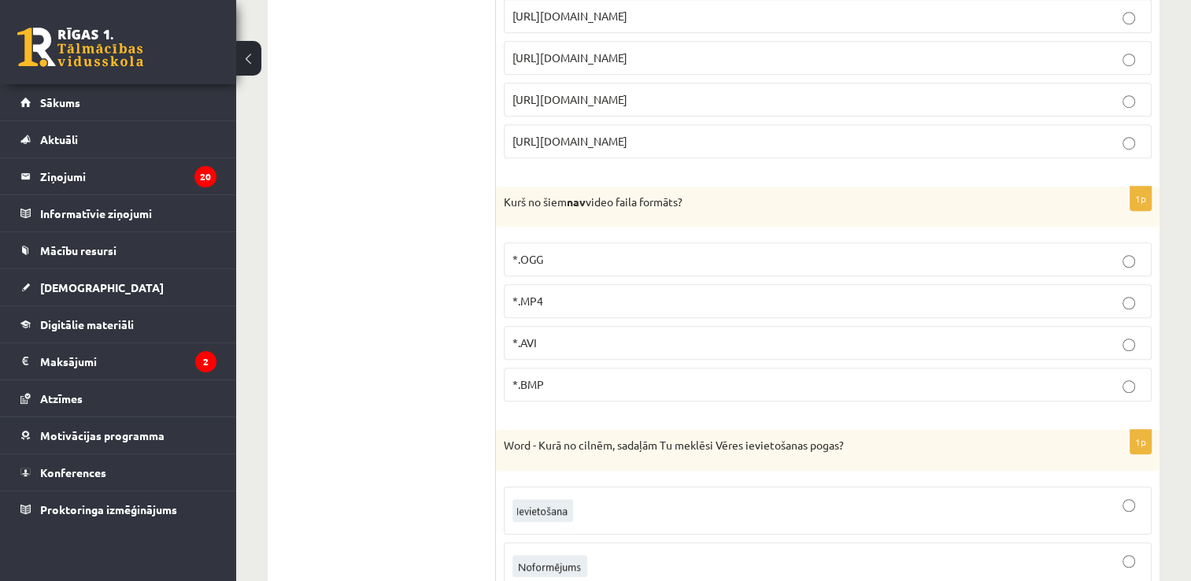
click at [589, 376] on p "*.BMP" at bounding box center [827, 384] width 631 height 17
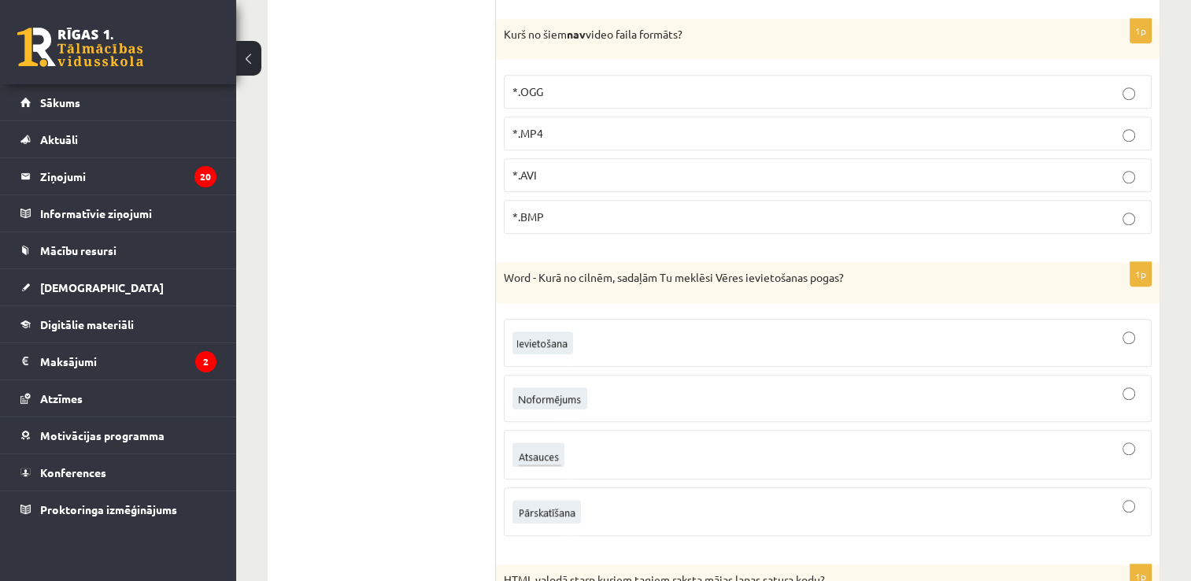
scroll to position [1417, 0]
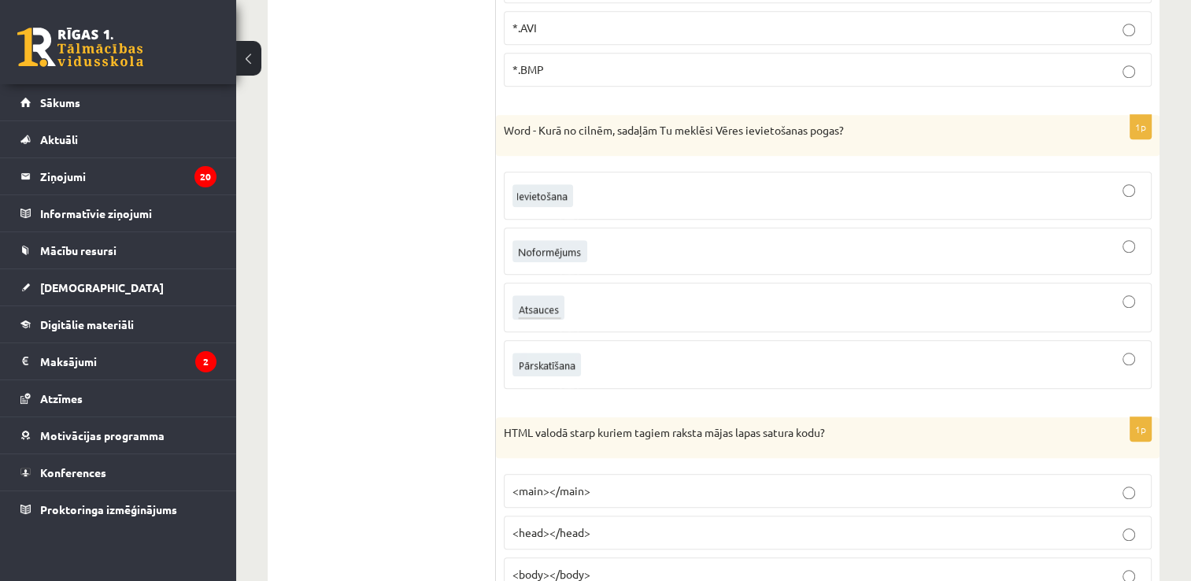
click at [569, 307] on div at bounding box center [827, 307] width 631 height 32
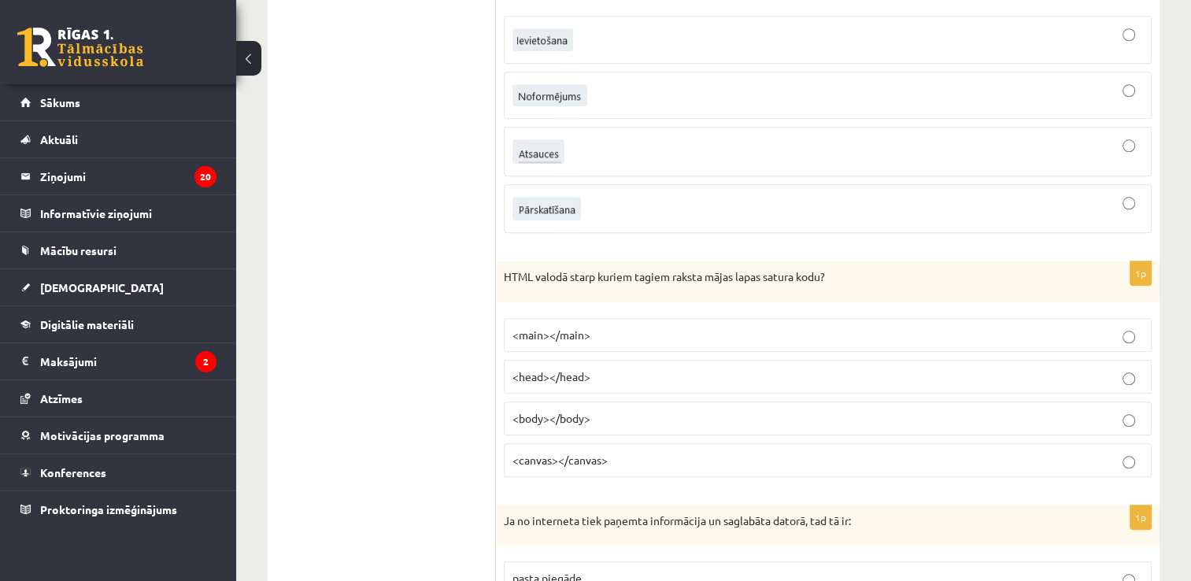
scroll to position [1574, 0]
click at [547, 412] on span "<body></body>" at bounding box center [551, 416] width 78 height 14
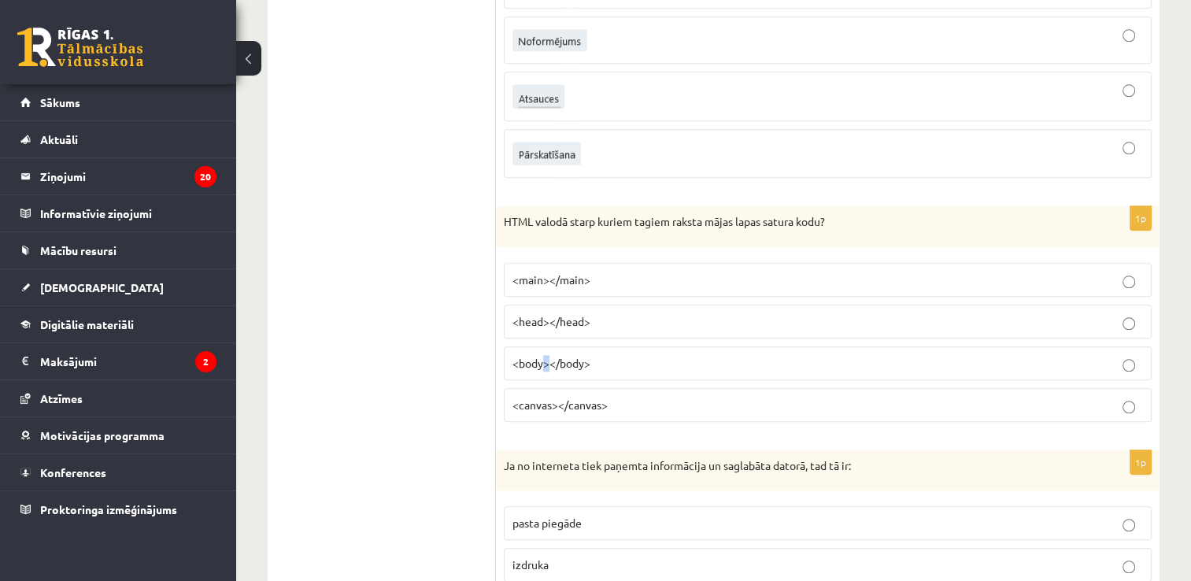
scroll to position [1653, 0]
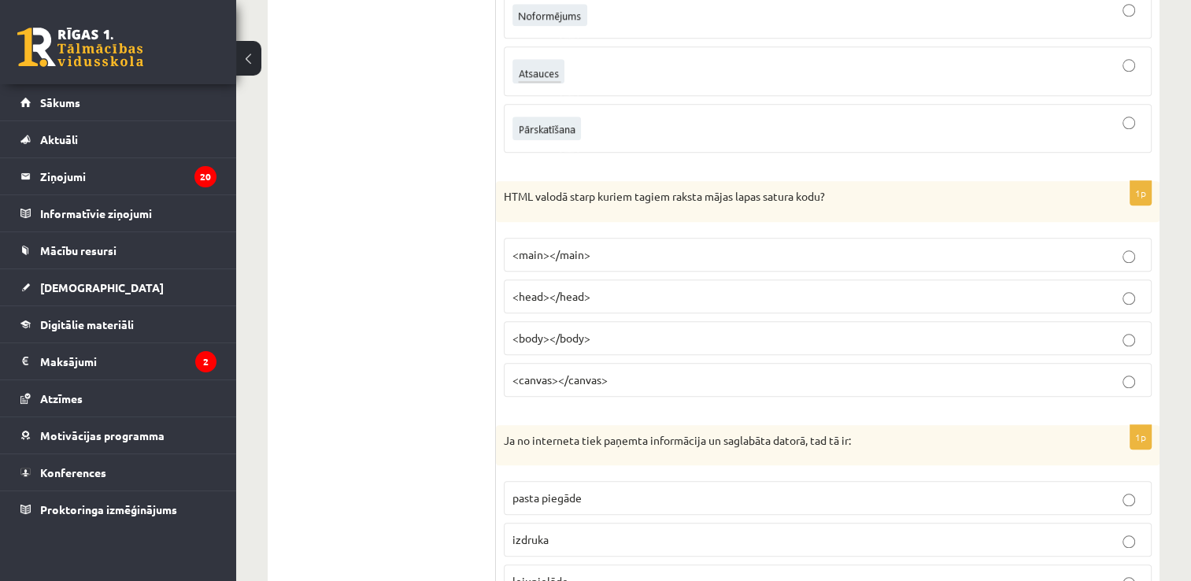
click at [690, 330] on p "<body></body>" at bounding box center [827, 338] width 631 height 17
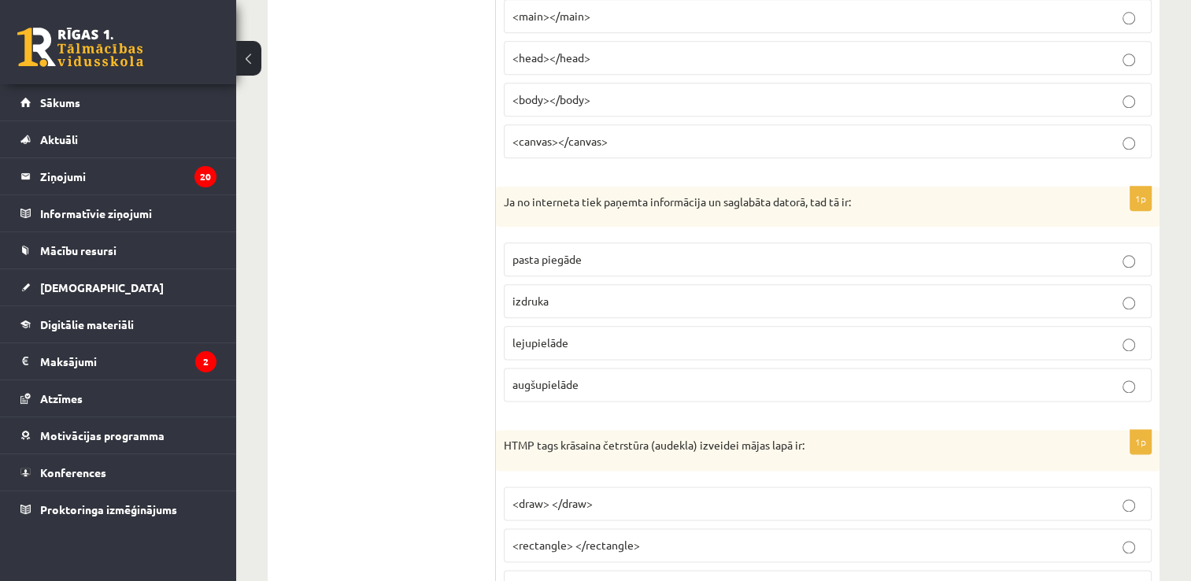
scroll to position [1968, 0]
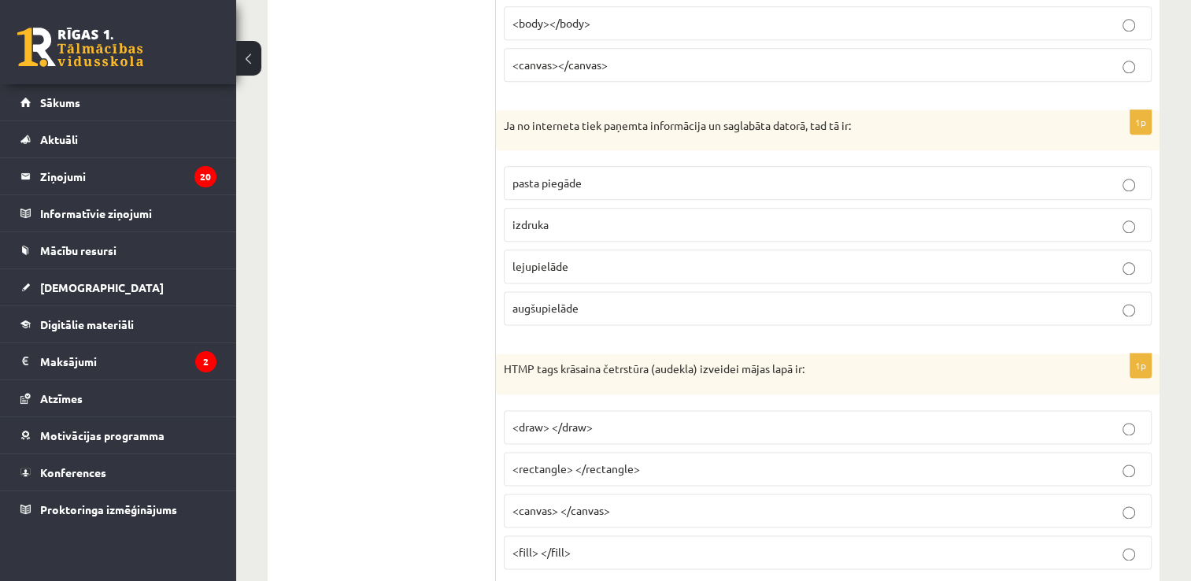
click at [562, 259] on span "lejupielāde" at bounding box center [540, 266] width 56 height 14
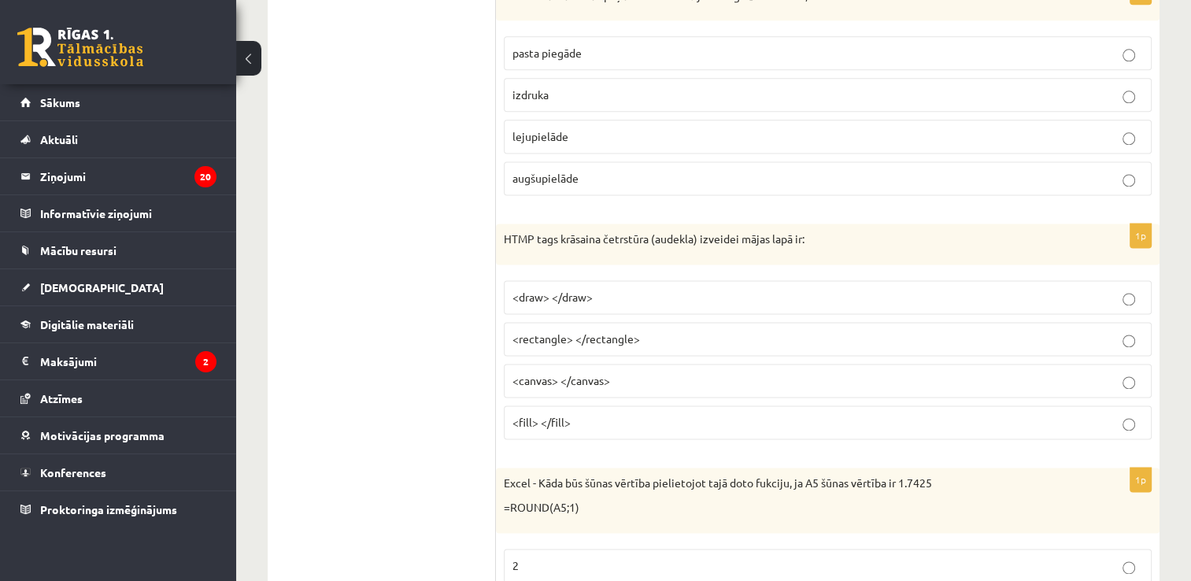
scroll to position [2126, 0]
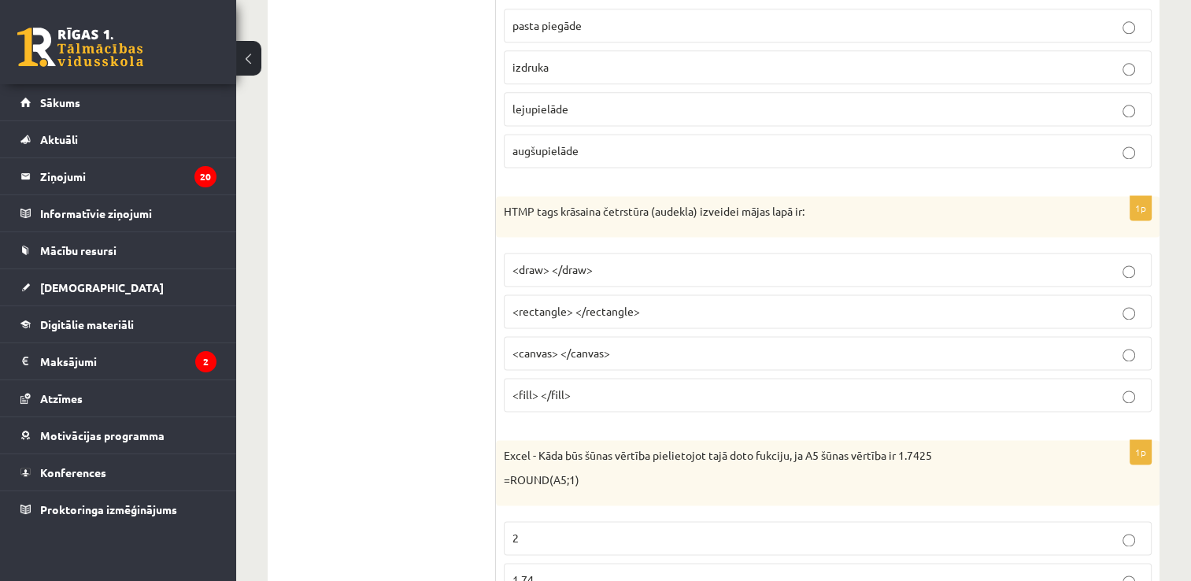
click at [602, 346] on span "<canvas> </canvas>" at bounding box center [561, 353] width 98 height 14
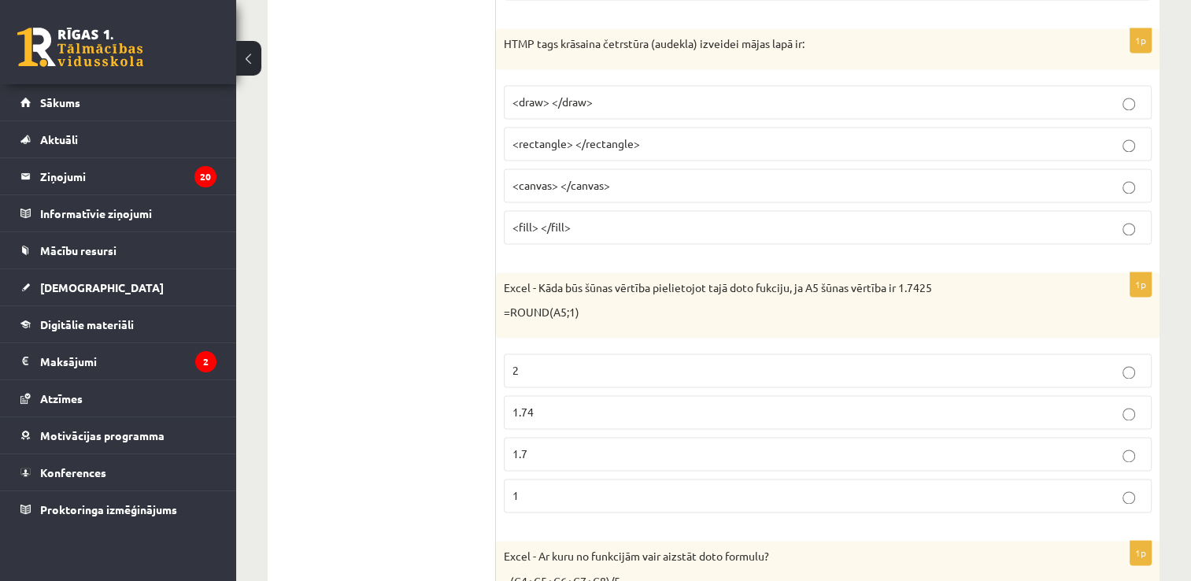
scroll to position [2362, 0]
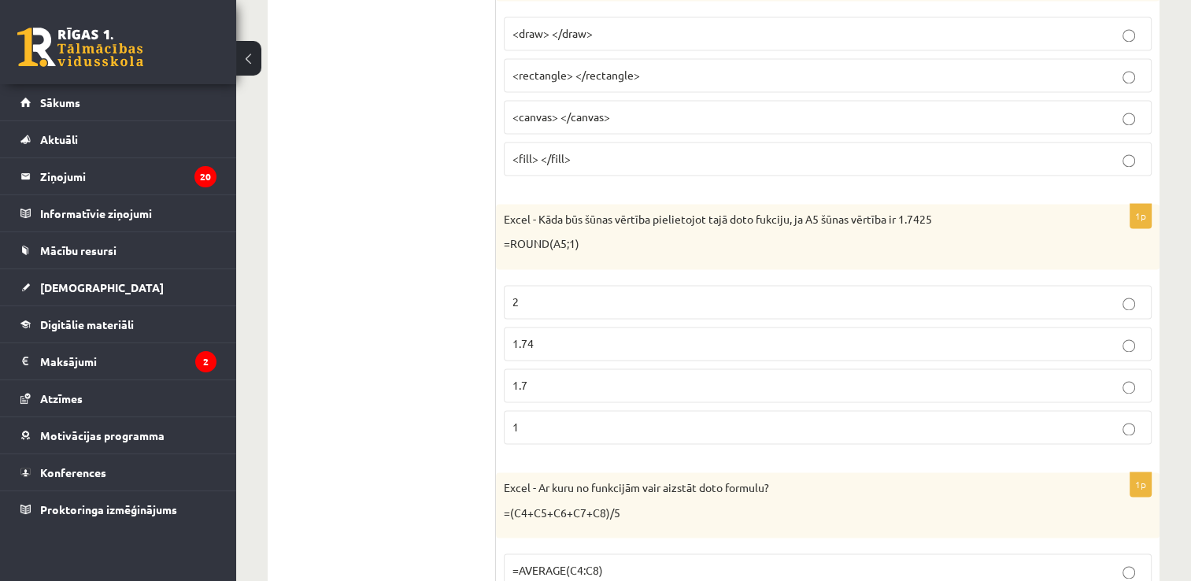
click at [545, 368] on label "1.7" at bounding box center [828, 385] width 648 height 34
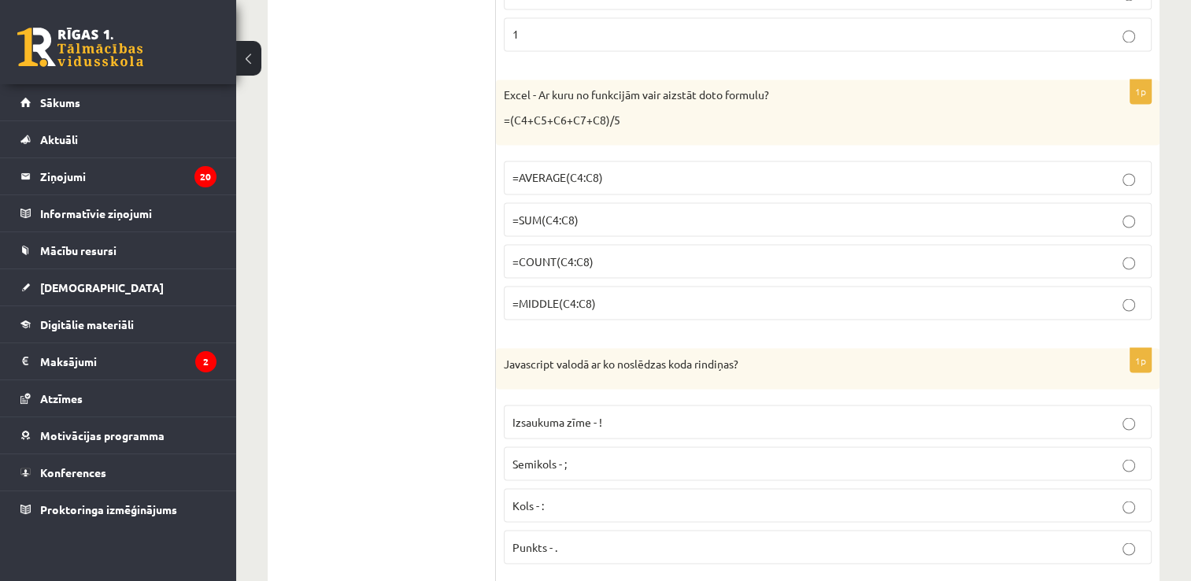
scroll to position [2755, 0]
click at [612, 168] on p "=AVERAGE(C4:C8)" at bounding box center [827, 176] width 631 height 17
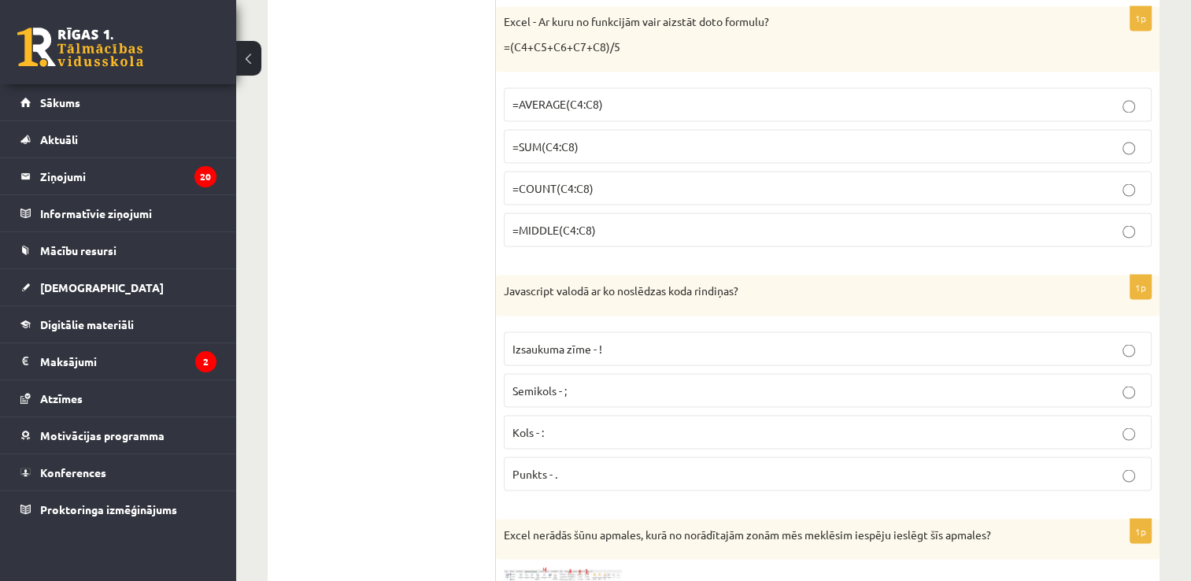
scroll to position [2913, 0]
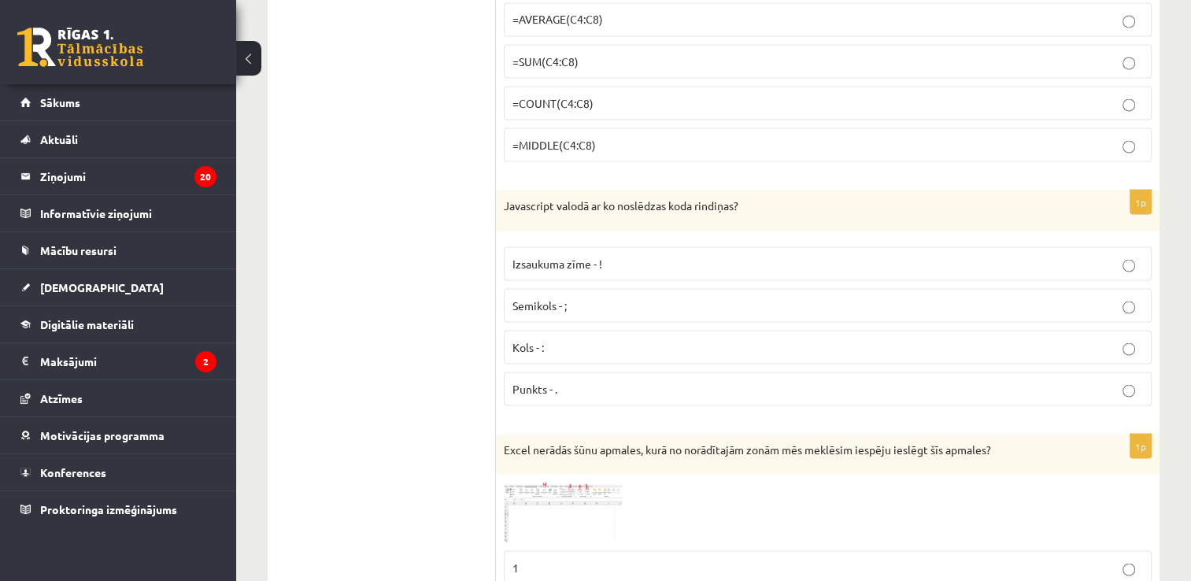
click at [564, 288] on label "Semikols - ;" at bounding box center [828, 305] width 648 height 34
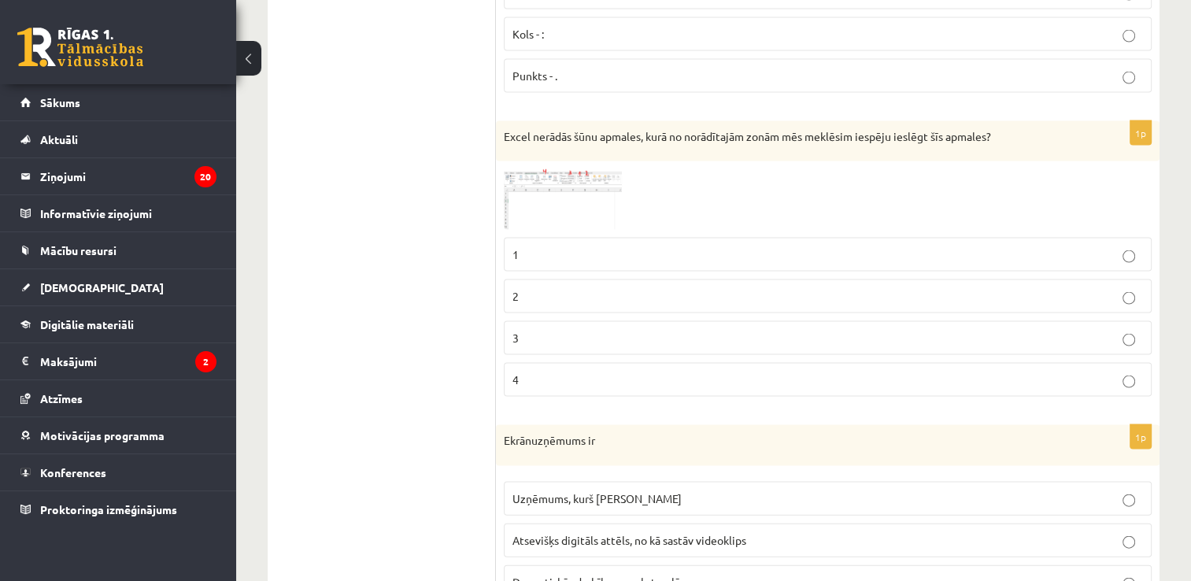
scroll to position [3306, 0]
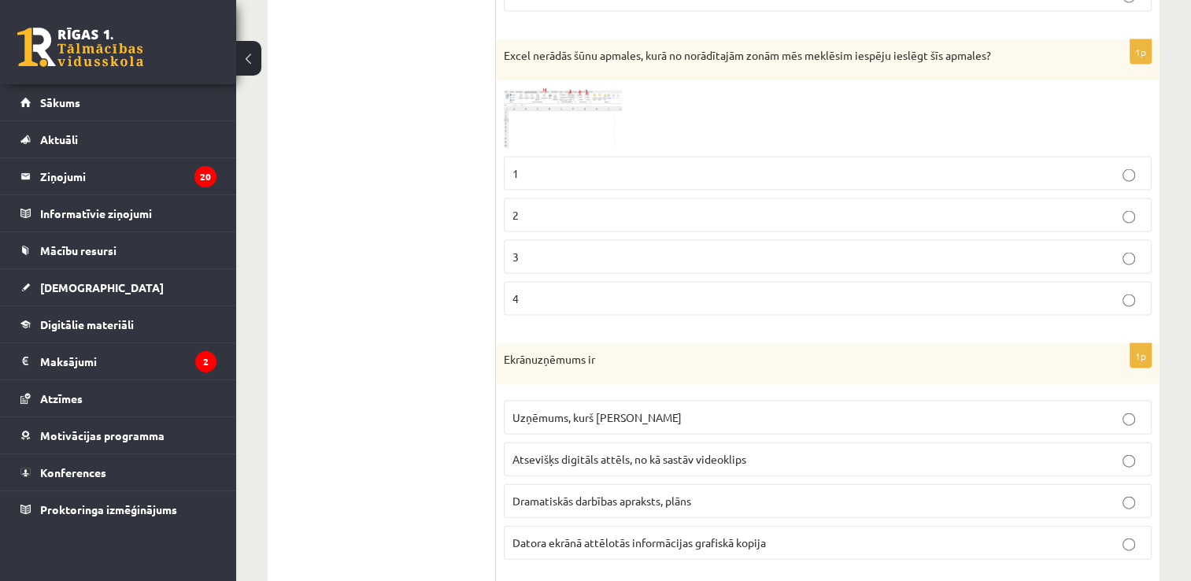
click at [553, 165] on p "1" at bounding box center [827, 173] width 631 height 17
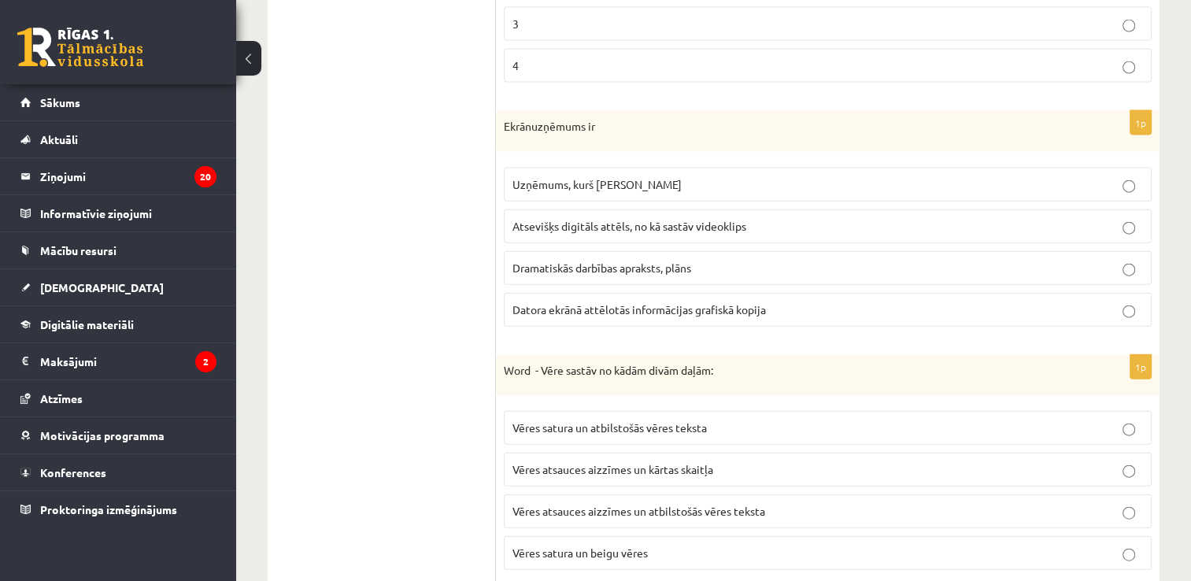
scroll to position [3543, 0]
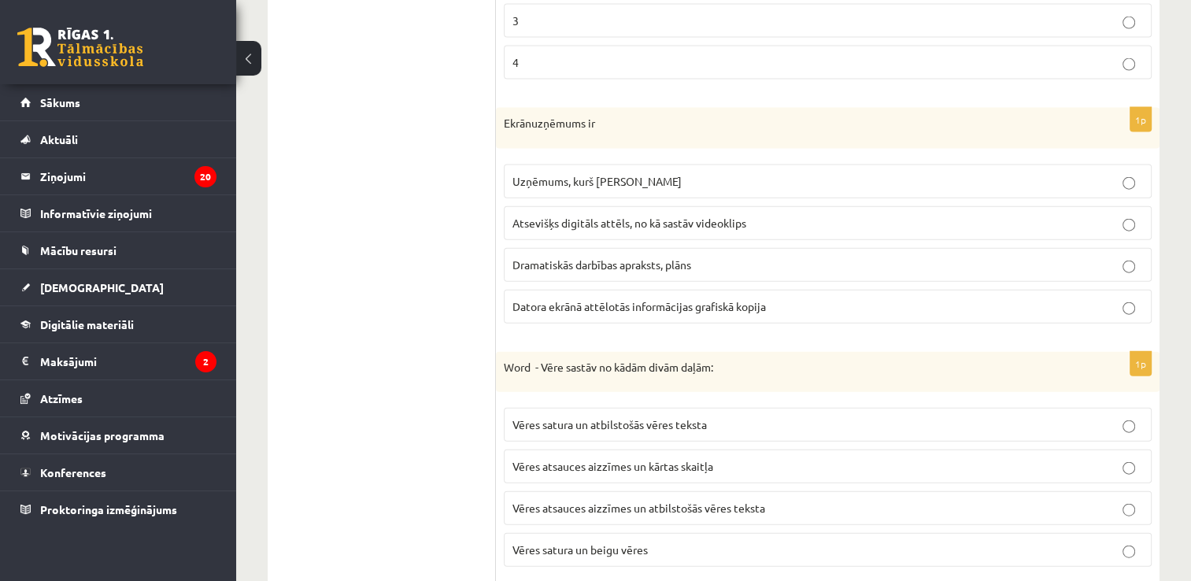
click at [567, 290] on label "Datora ekrānā attēlotās informācijas grafiskā kopija" at bounding box center [828, 307] width 648 height 34
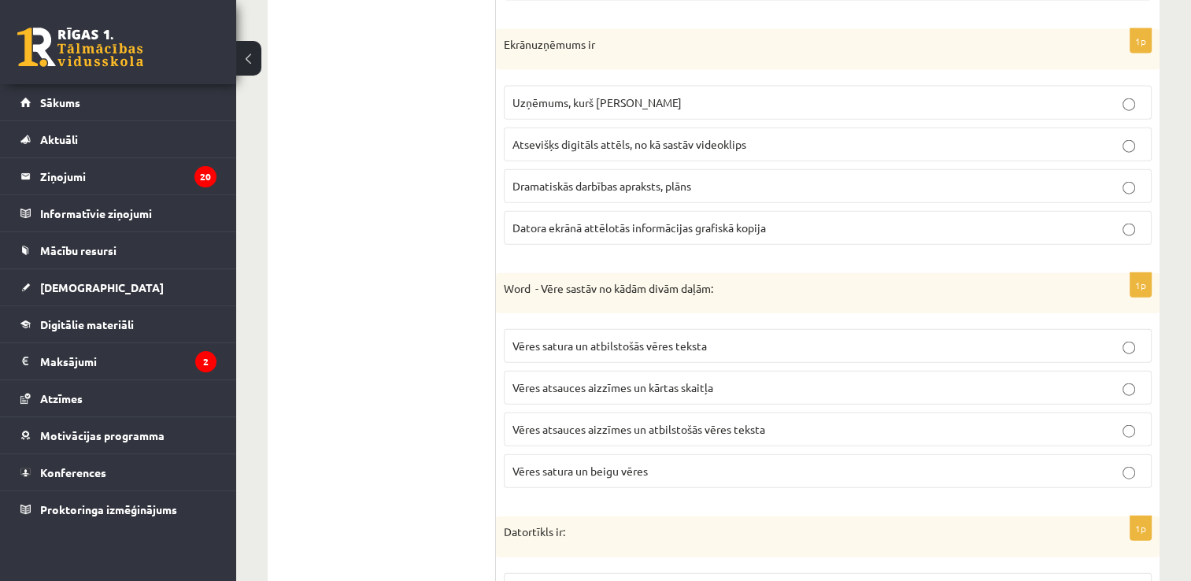
scroll to position [3700, 0]
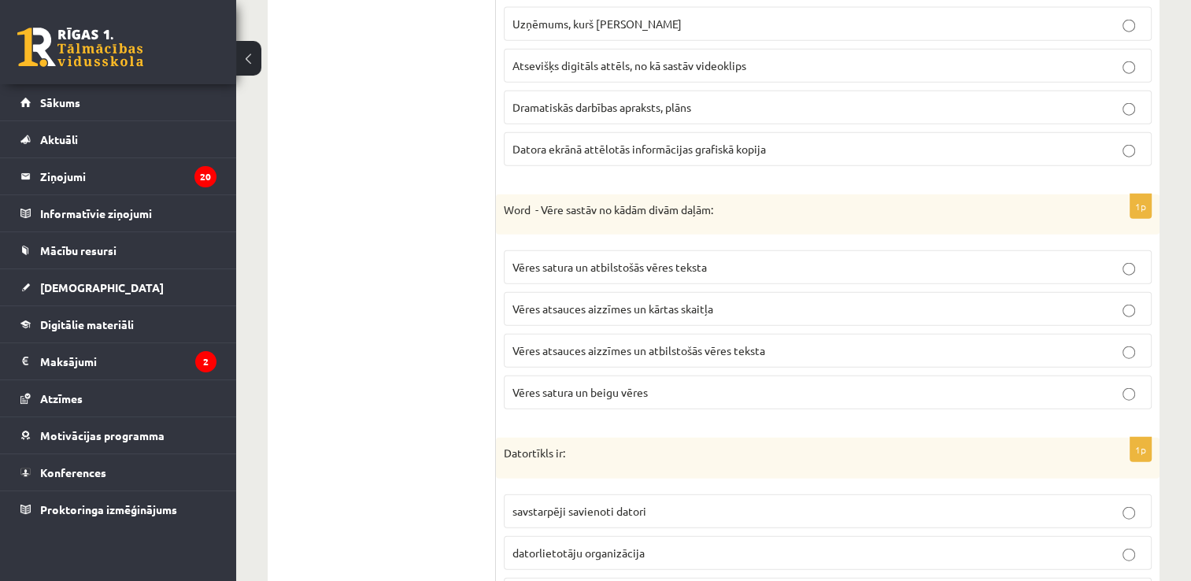
click at [728, 259] on p "Vēres satura un atbilstošās vēres teksta" at bounding box center [827, 267] width 631 height 17
click at [734, 343] on span "Vēres atsauces aizzīmes un atbilstošās vēres teksta" at bounding box center [638, 350] width 253 height 14
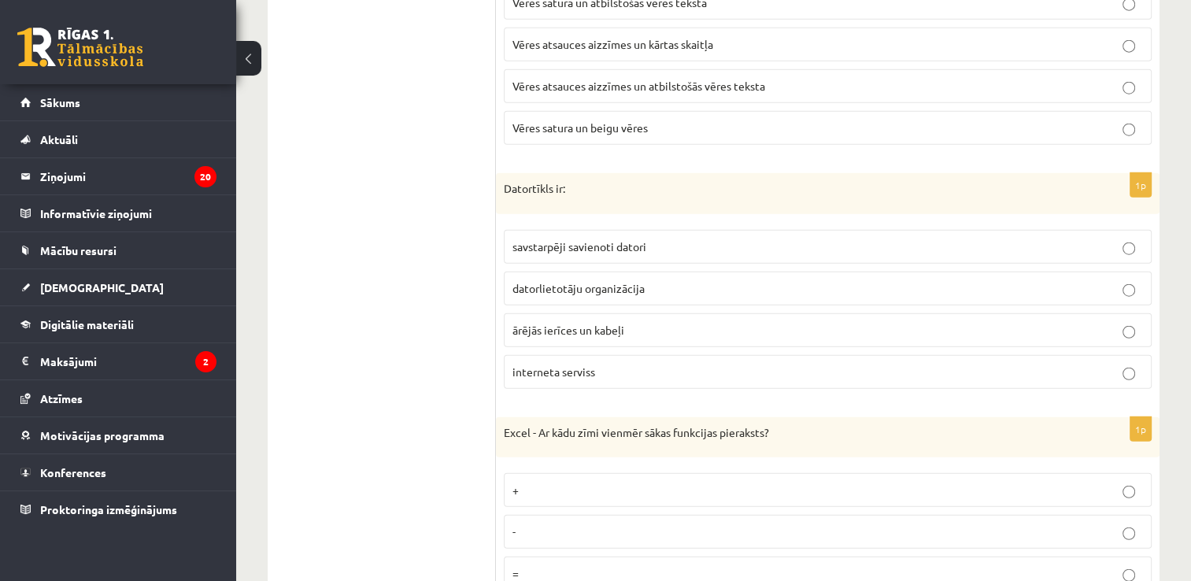
scroll to position [4094, 0]
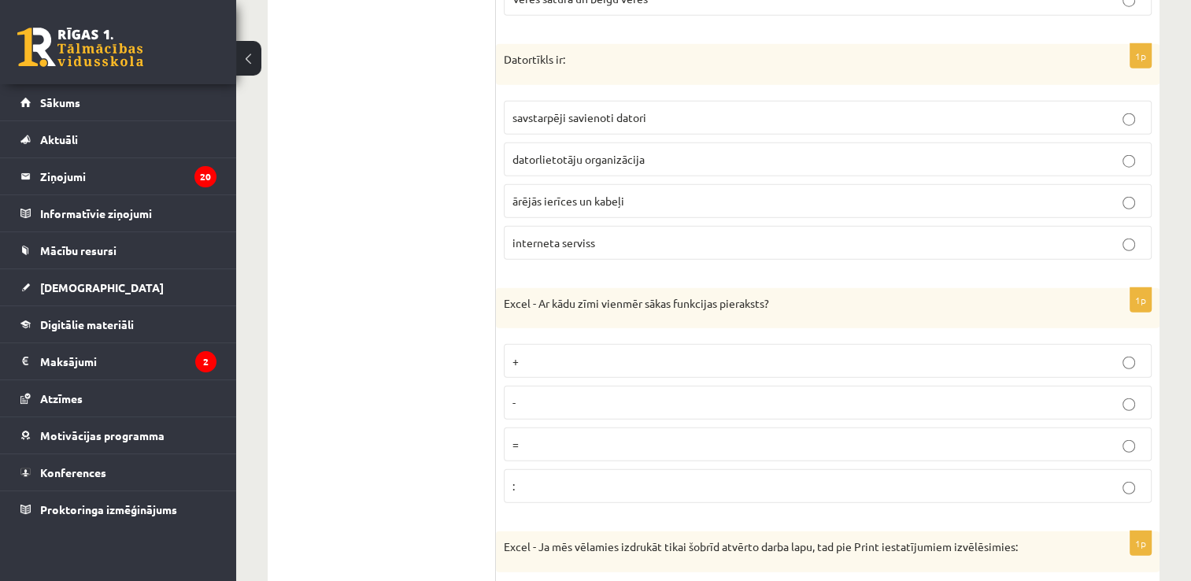
click at [750, 109] on p "savstarpēji savienoti datori" at bounding box center [827, 117] width 631 height 17
click at [540, 436] on p "=" at bounding box center [827, 444] width 631 height 17
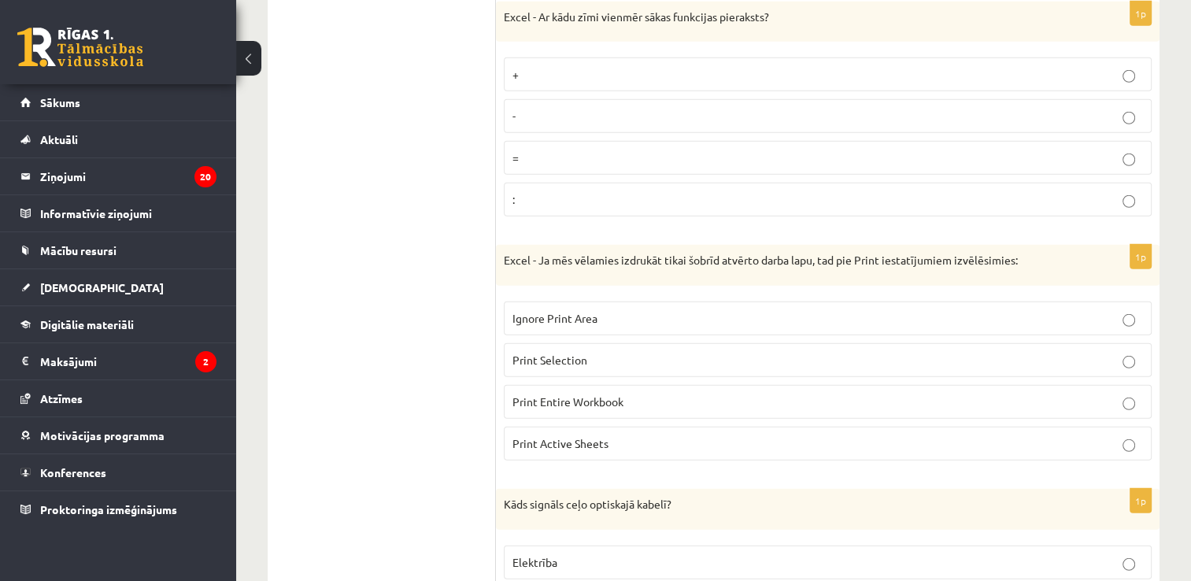
scroll to position [4408, 0]
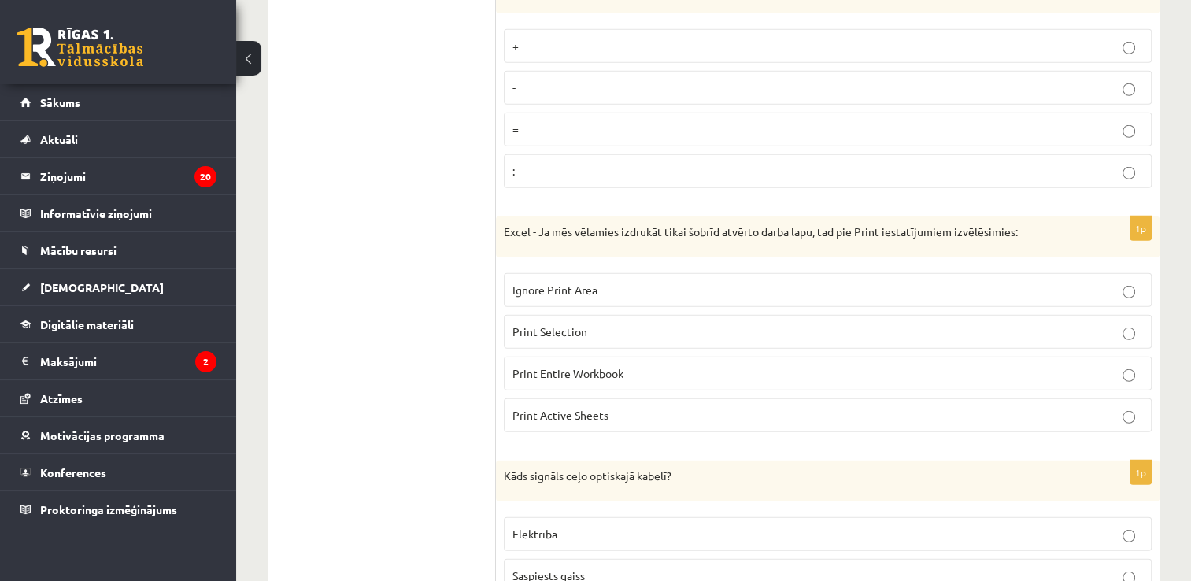
click at [574, 408] on span "Print Active Sheets" at bounding box center [560, 415] width 96 height 14
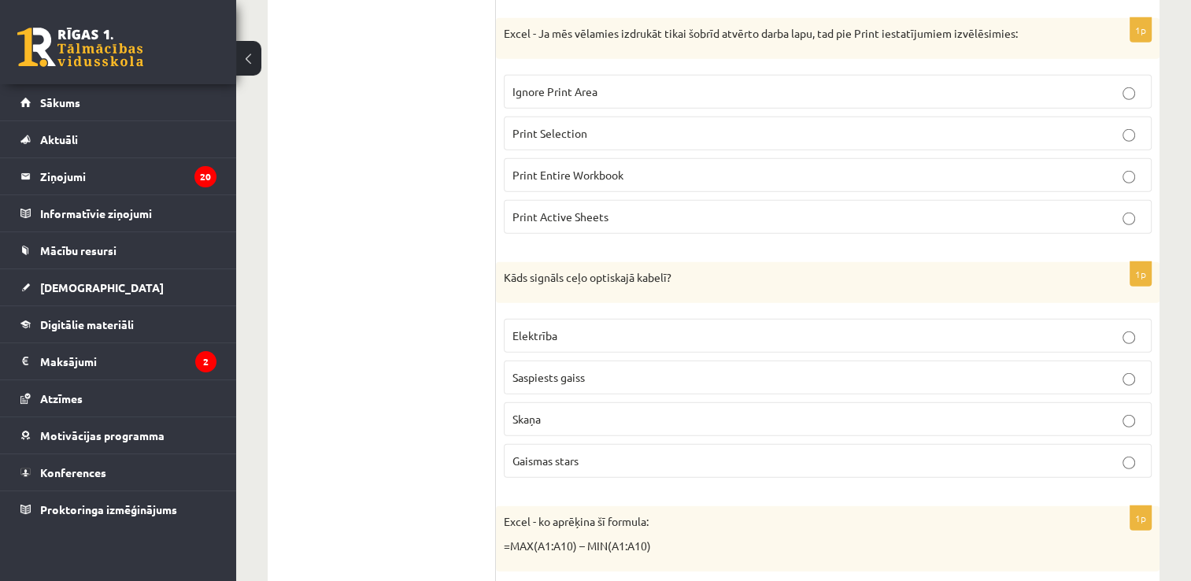
scroll to position [4645, 0]
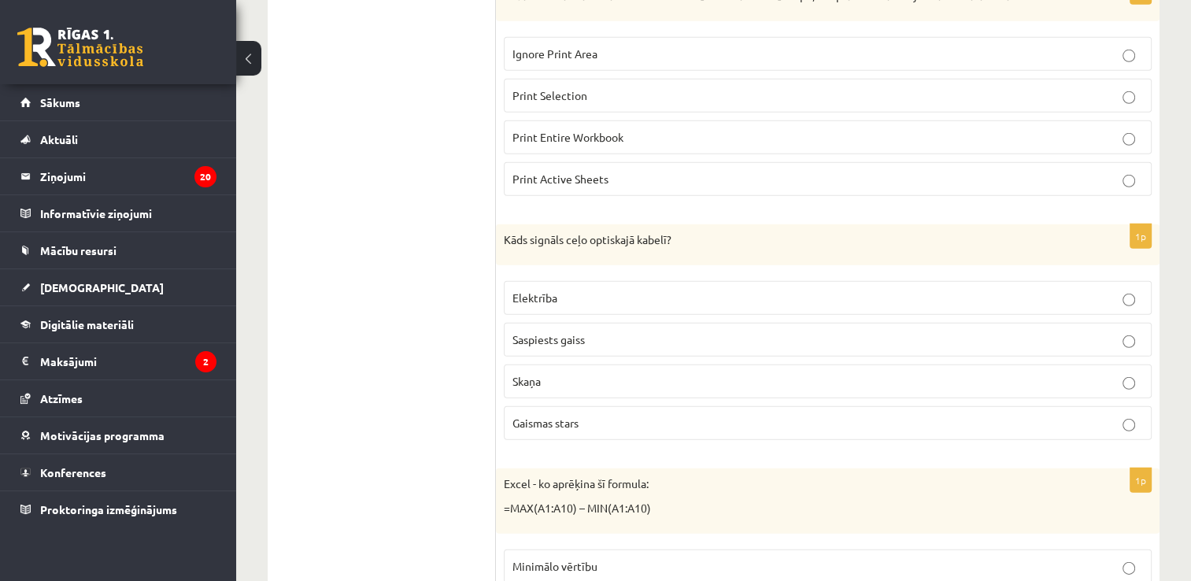
click at [583, 415] on p "Gaismas stars" at bounding box center [827, 423] width 631 height 17
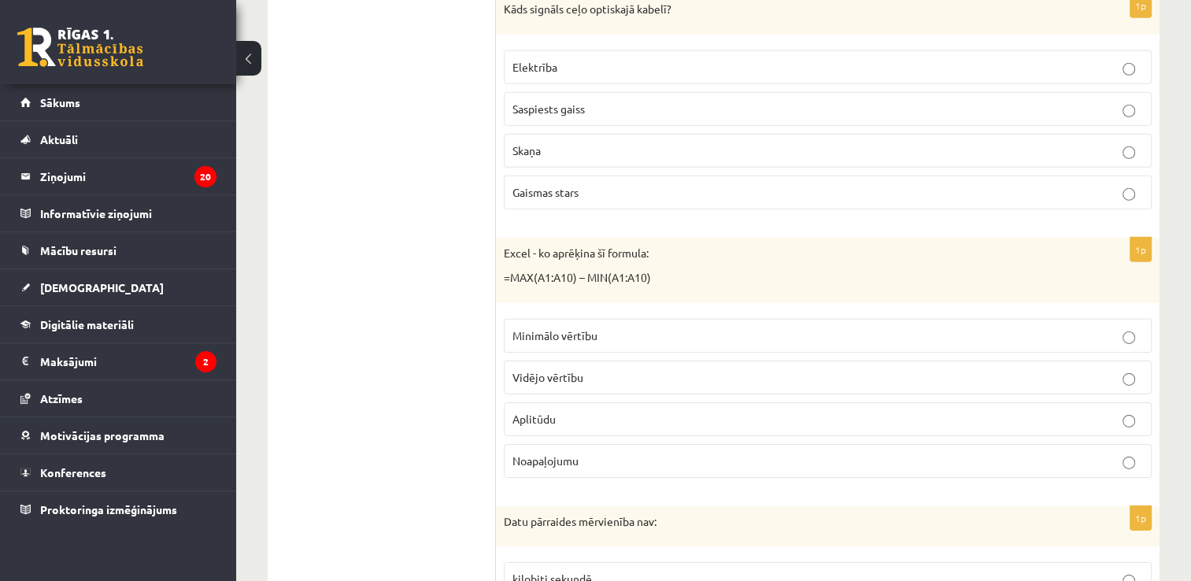
scroll to position [4881, 0]
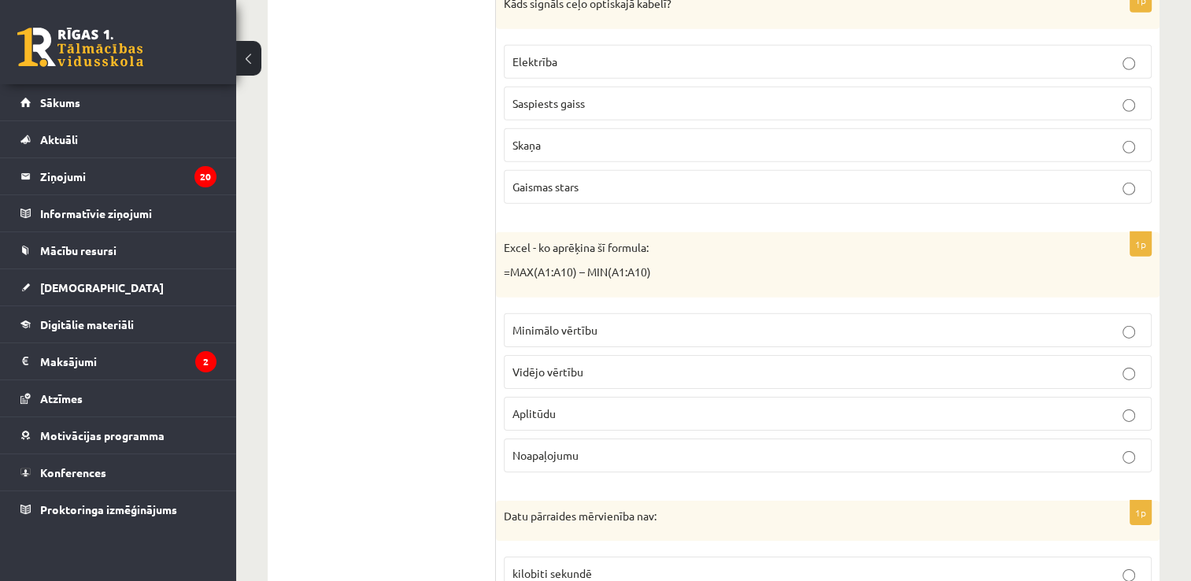
click at [575, 397] on label "Aplitūdu" at bounding box center [828, 414] width 648 height 34
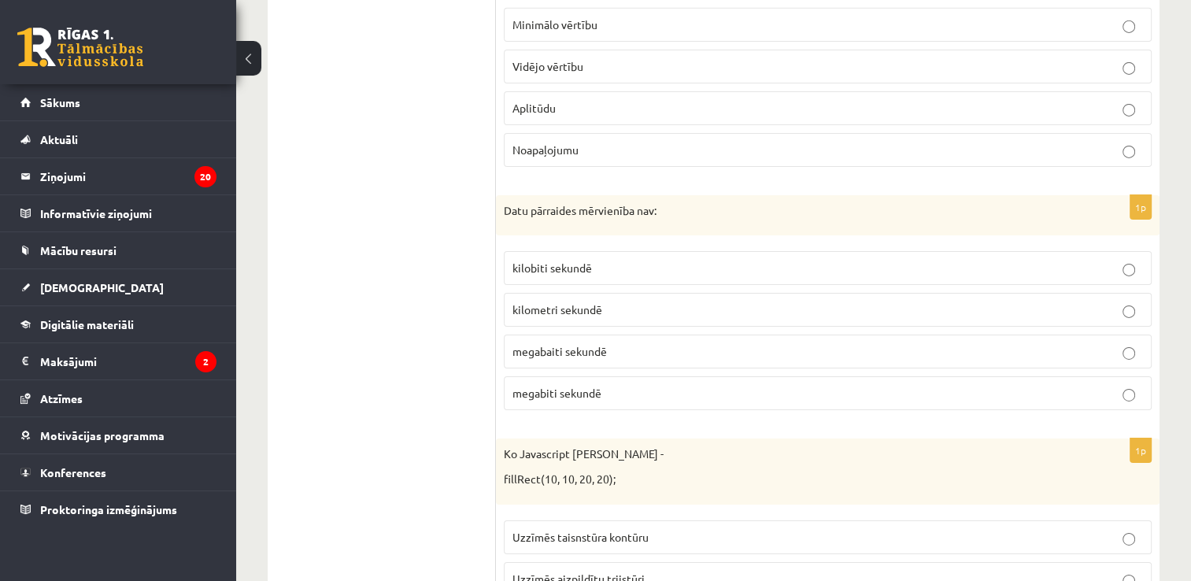
scroll to position [5196, 0]
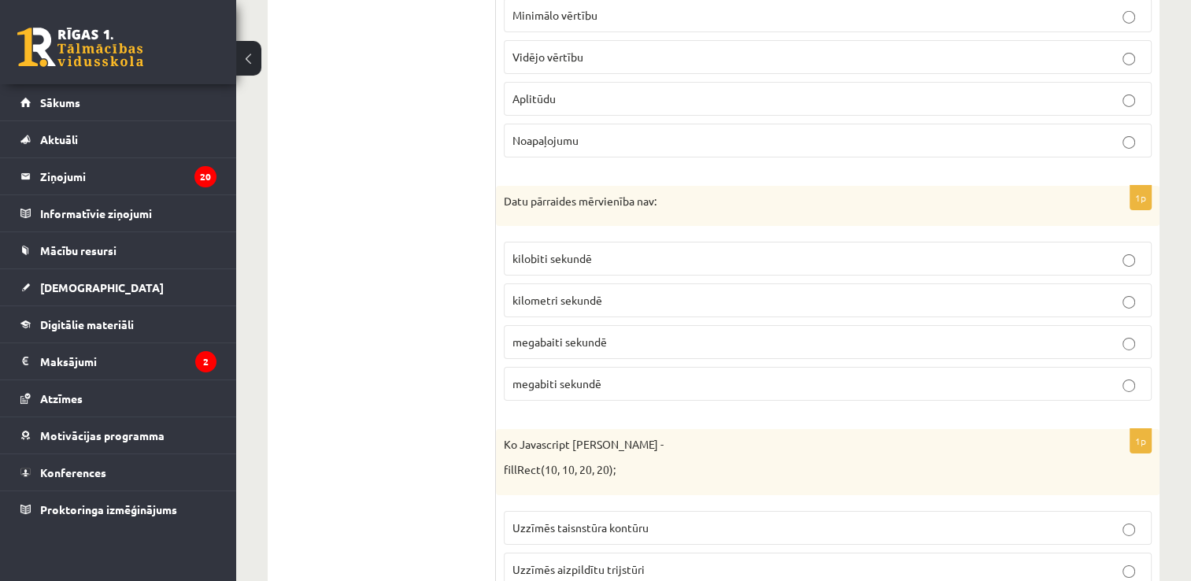
click at [571, 293] on span "kilometri sekundē" at bounding box center [557, 300] width 90 height 14
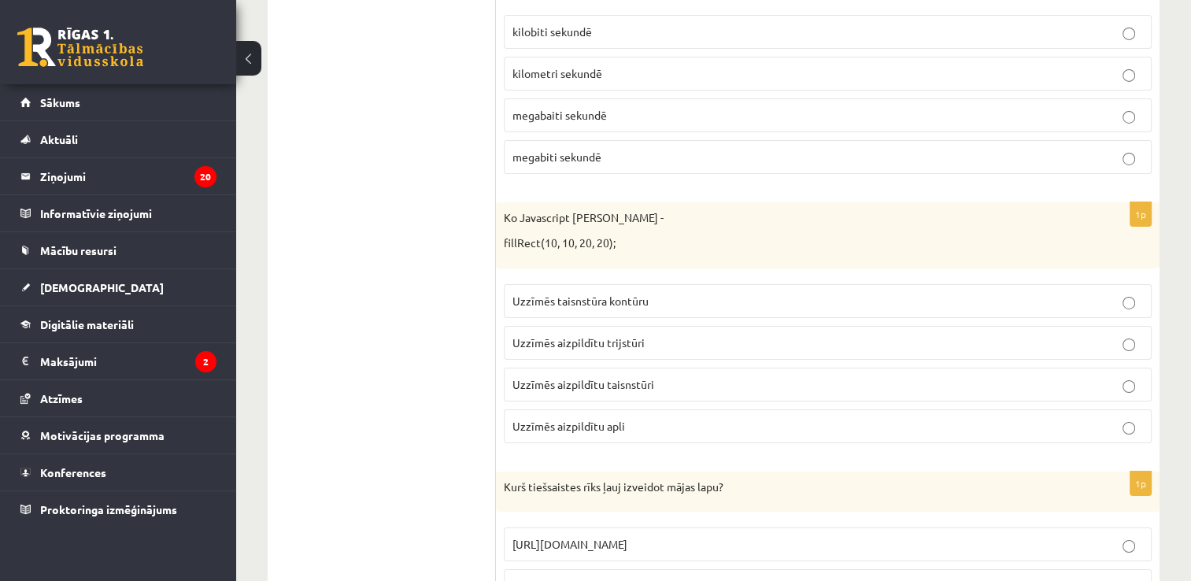
scroll to position [5432, 0]
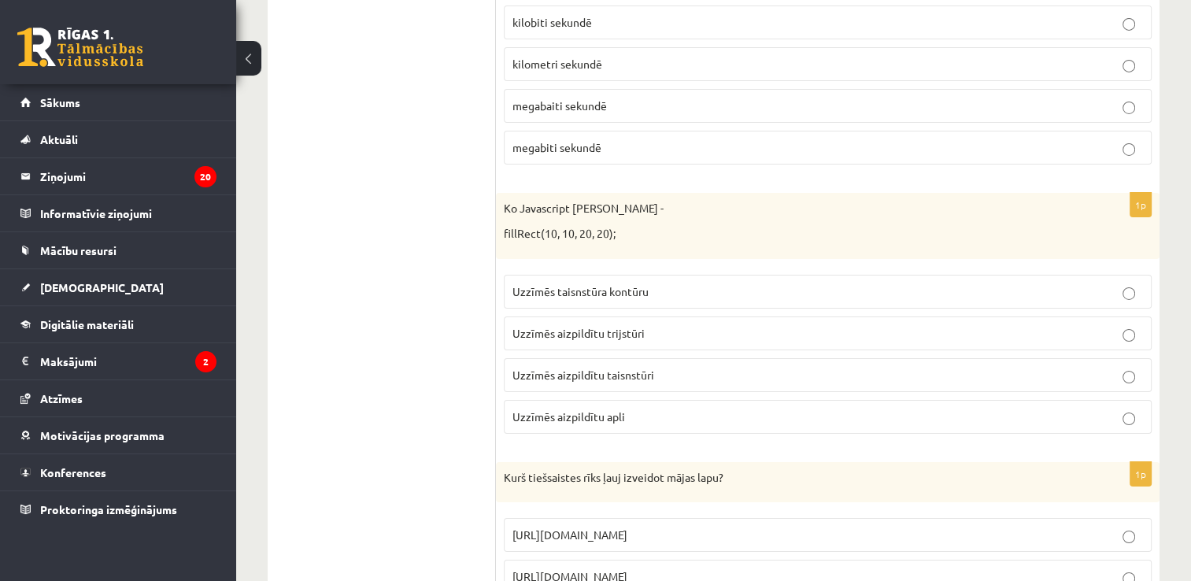
click at [605, 368] on span "Uzzīmēs aizpildītu taisnstūri" at bounding box center [583, 375] width 142 height 14
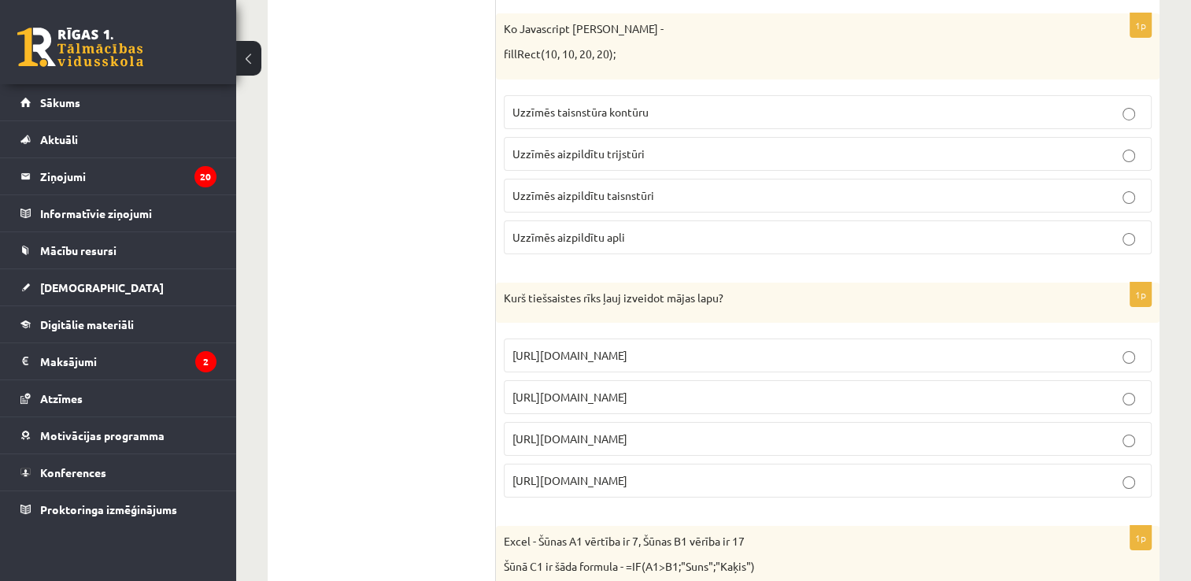
scroll to position [5668, 0]
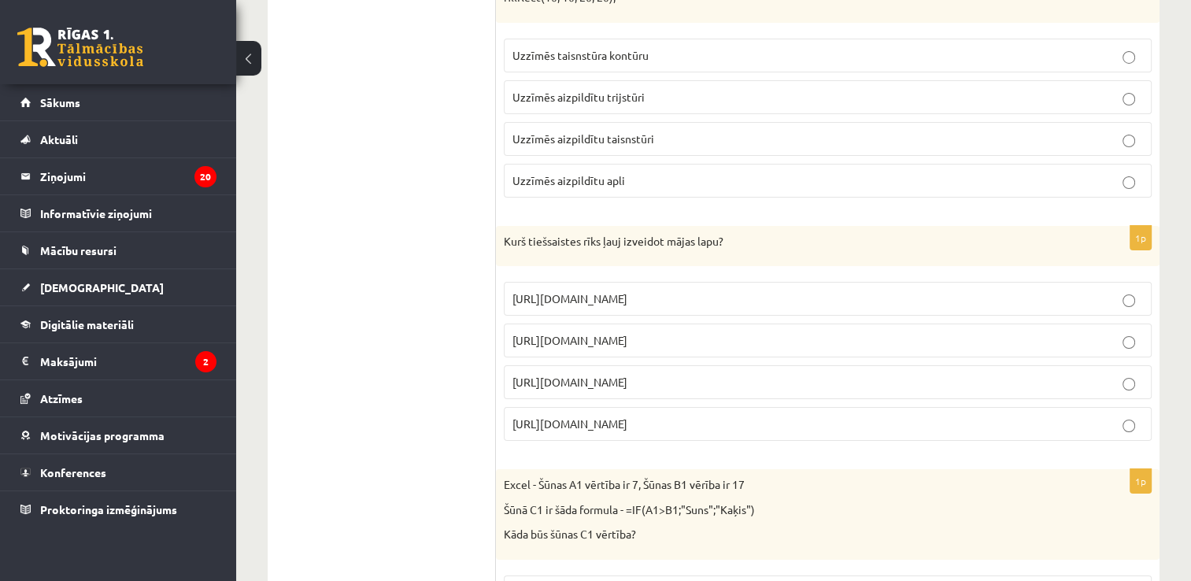
click at [630, 374] on p "https://www.mozello.lv" at bounding box center [827, 382] width 631 height 17
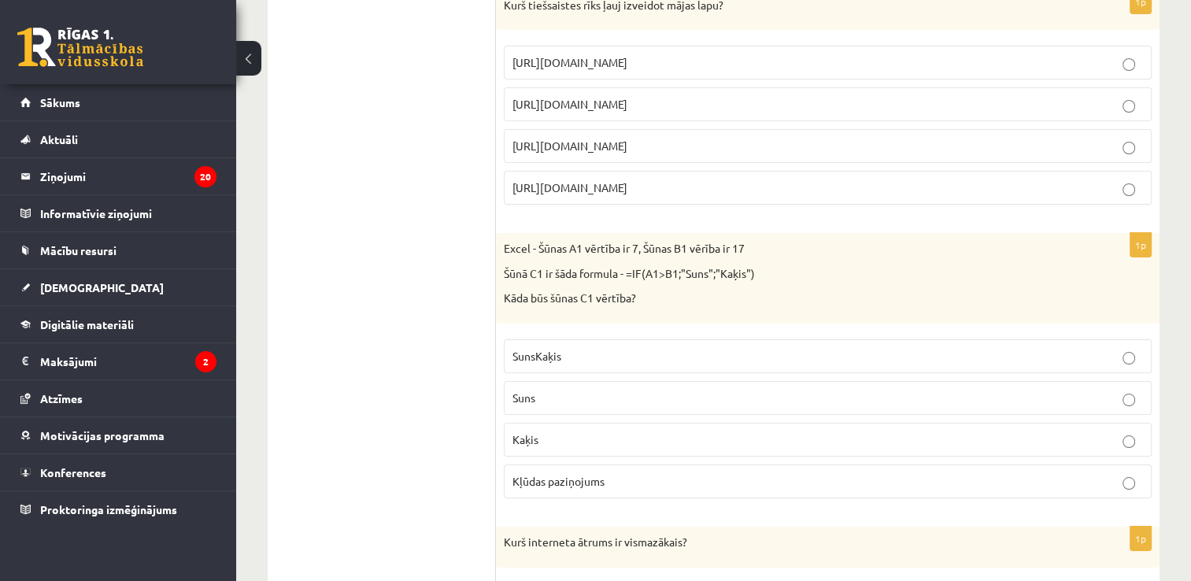
click at [569, 423] on label "Kaķis" at bounding box center [828, 440] width 648 height 34
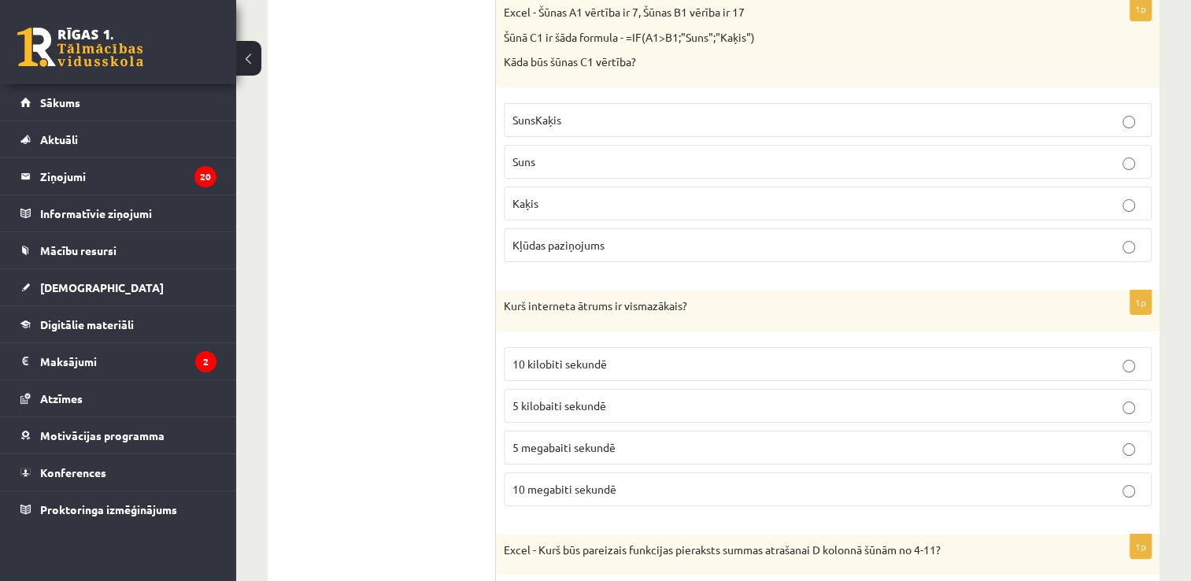
scroll to position [6298, 0]
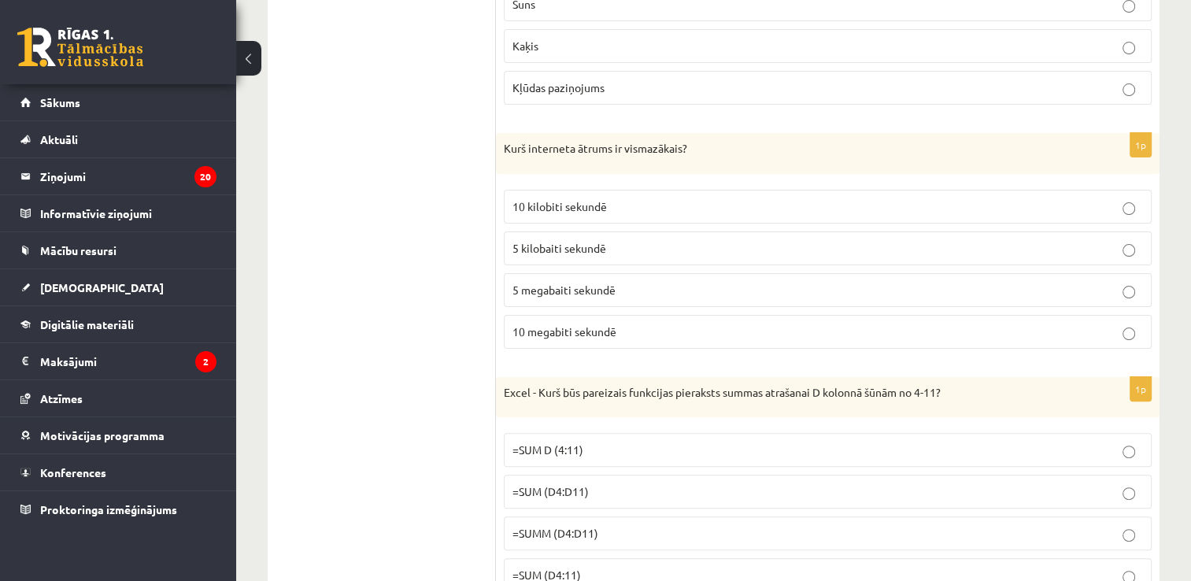
click at [608, 198] on p "10 kilobiti sekundē" at bounding box center [827, 206] width 631 height 17
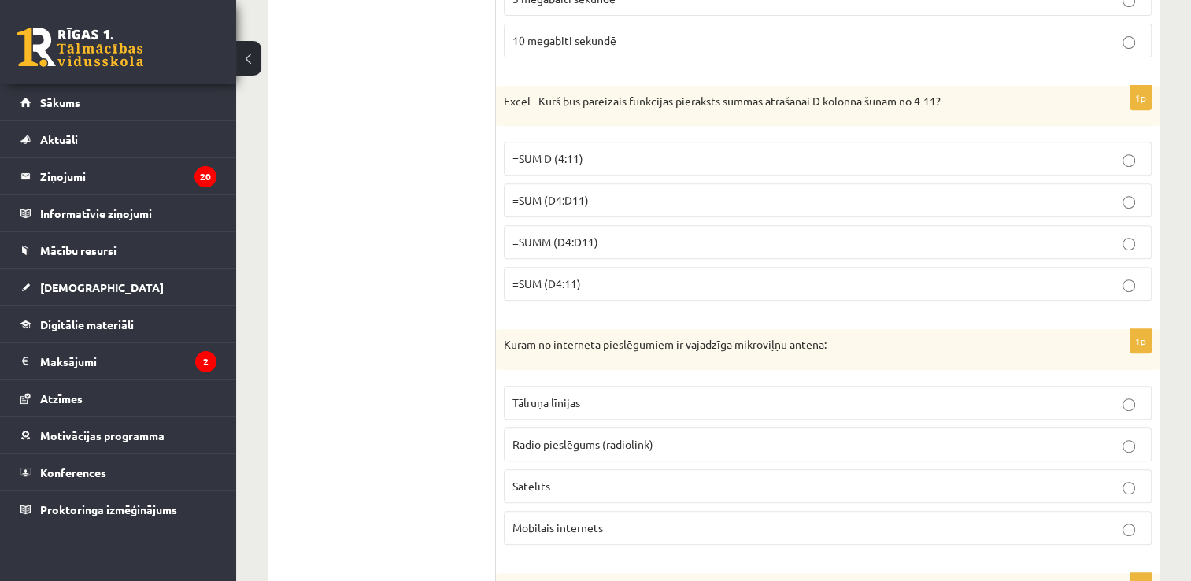
scroll to position [6691, 0]
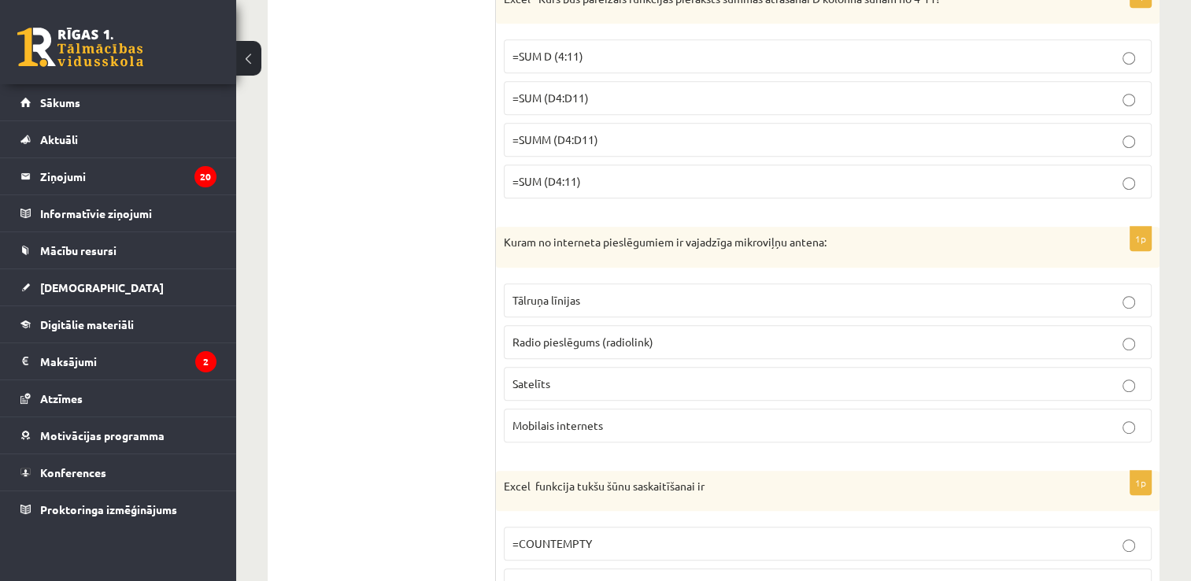
click at [608, 90] on p "=SUM (D4:D11)" at bounding box center [827, 98] width 631 height 17
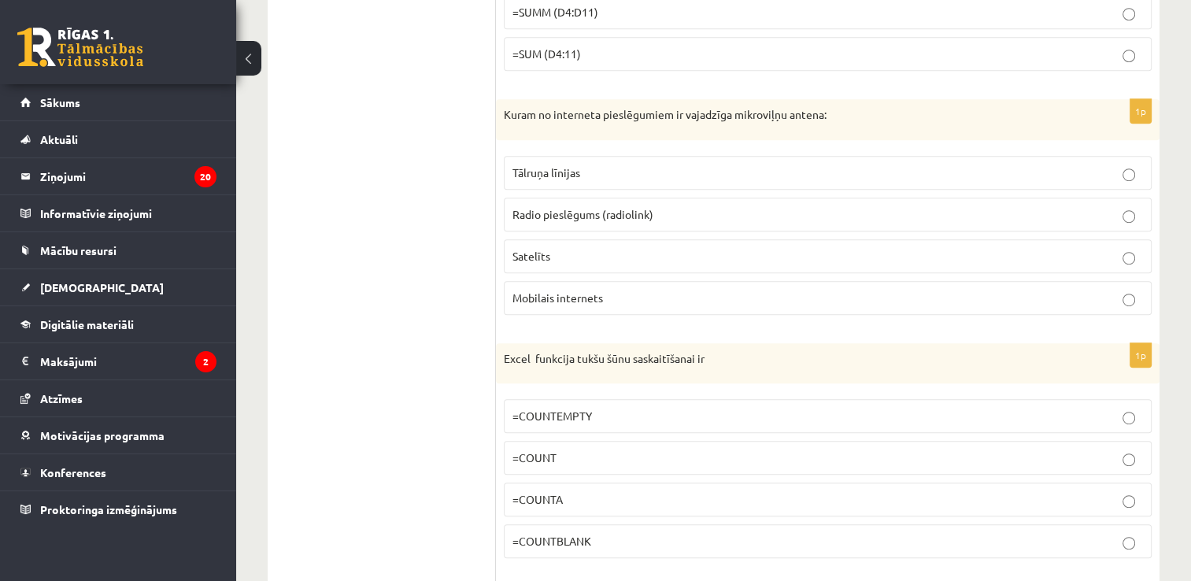
scroll to position [6849, 0]
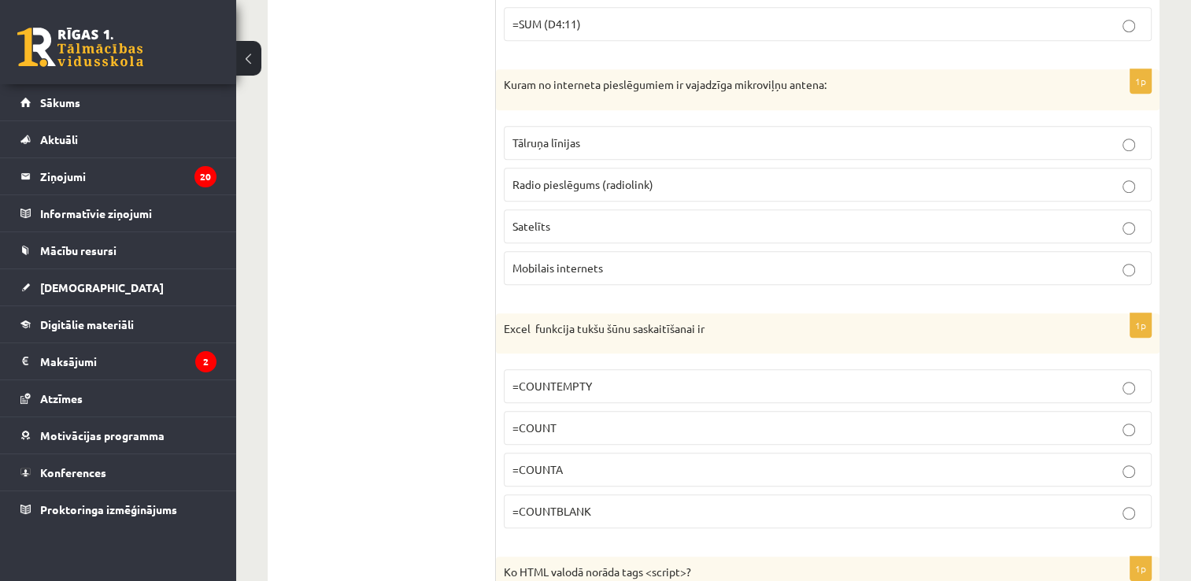
click at [583, 176] on p "Radio pieslēgums (radiolink)" at bounding box center [827, 184] width 631 height 17
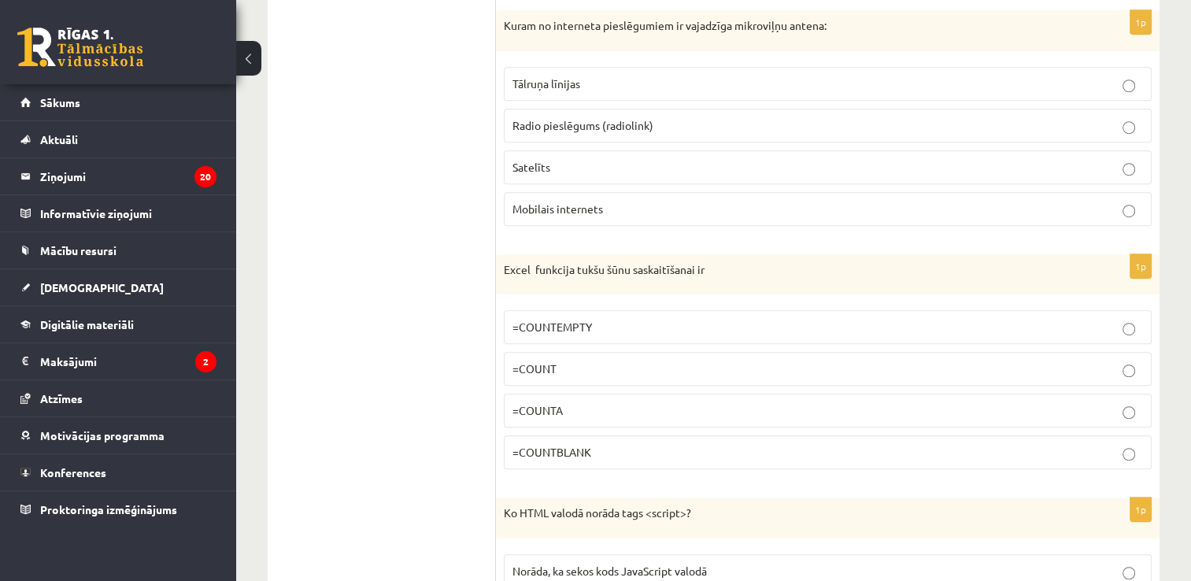
scroll to position [7006, 0]
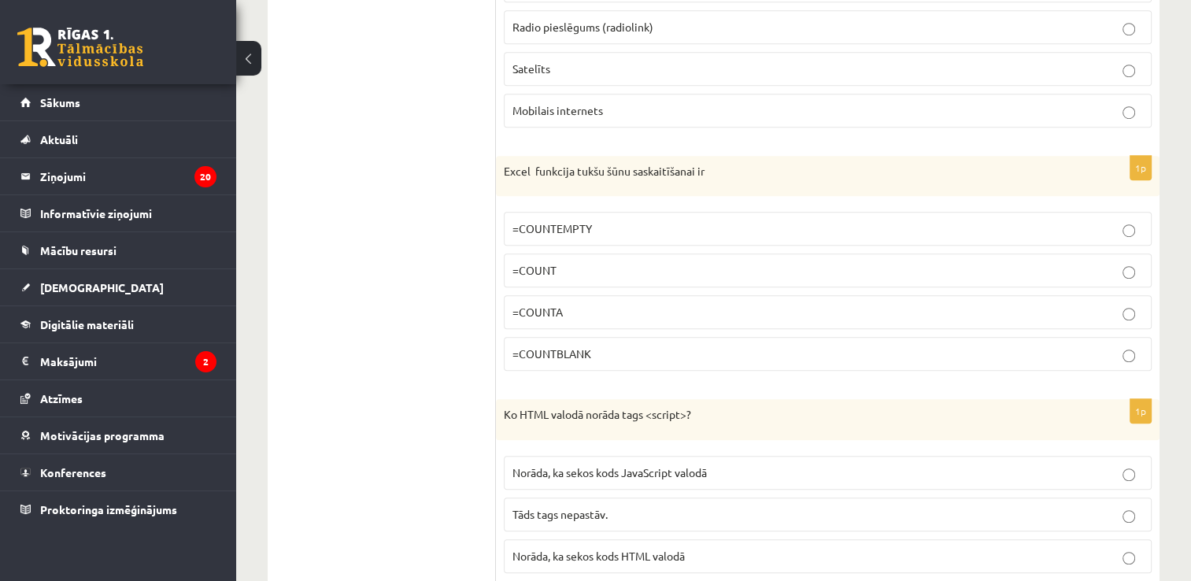
click at [557, 337] on label "=COUNTBLANK" at bounding box center [828, 354] width 648 height 34
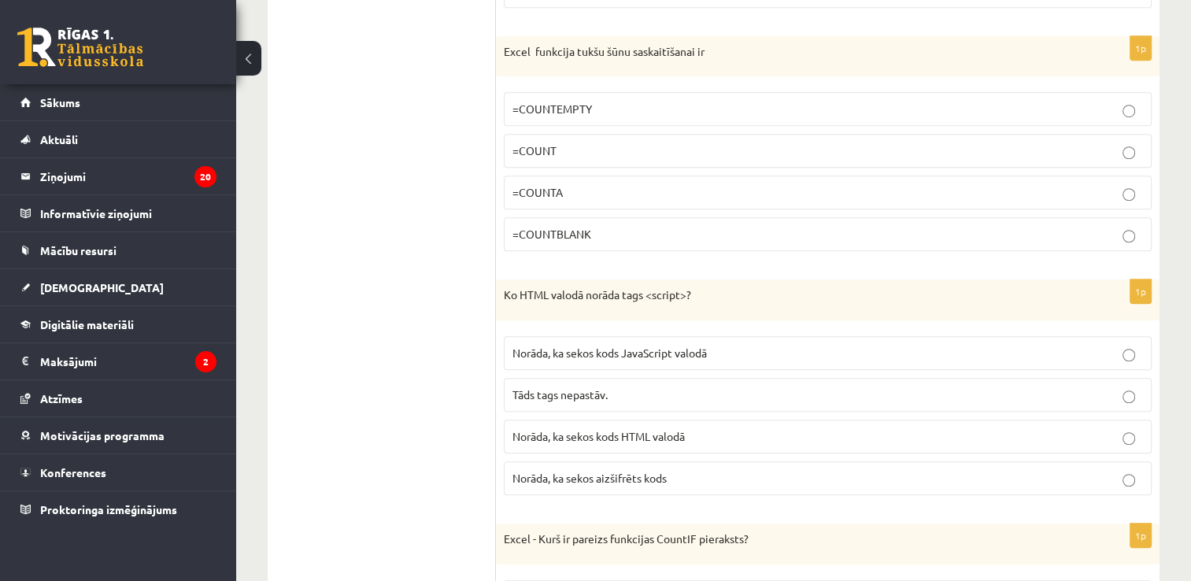
scroll to position [7224, 0]
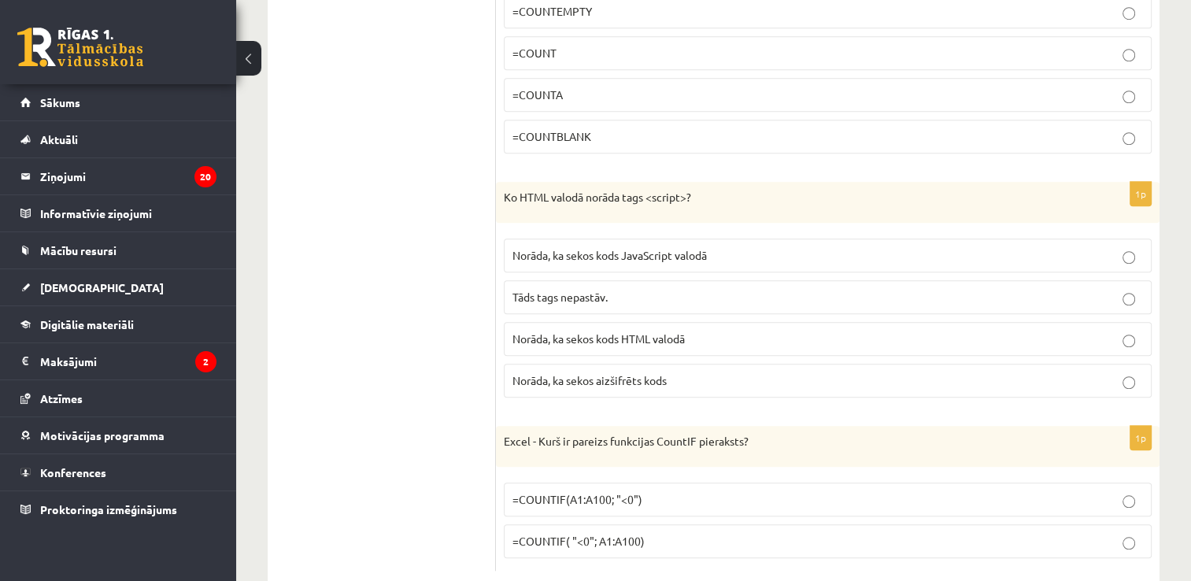
click at [657, 248] on span "Norāda, ka sekos kods JavaScript valodā" at bounding box center [609, 255] width 194 height 14
click at [618, 491] on p "=COUNTIF(A1:A100; "<0")" at bounding box center [827, 499] width 631 height 17
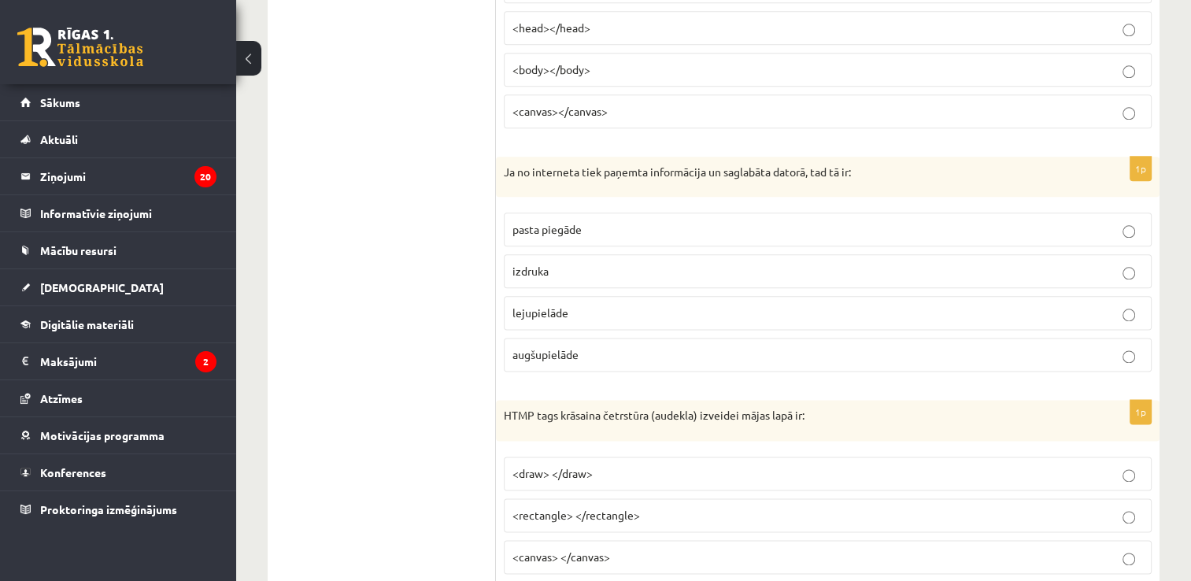
scroll to position [0, 0]
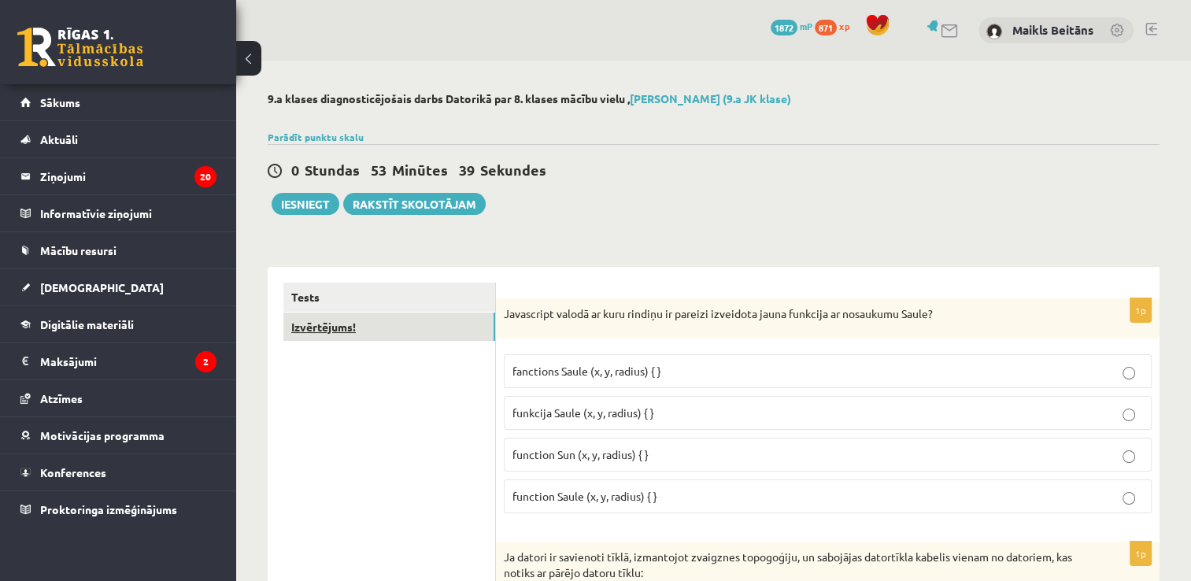
click at [372, 326] on link "Izvērtējums!" at bounding box center [389, 327] width 212 height 29
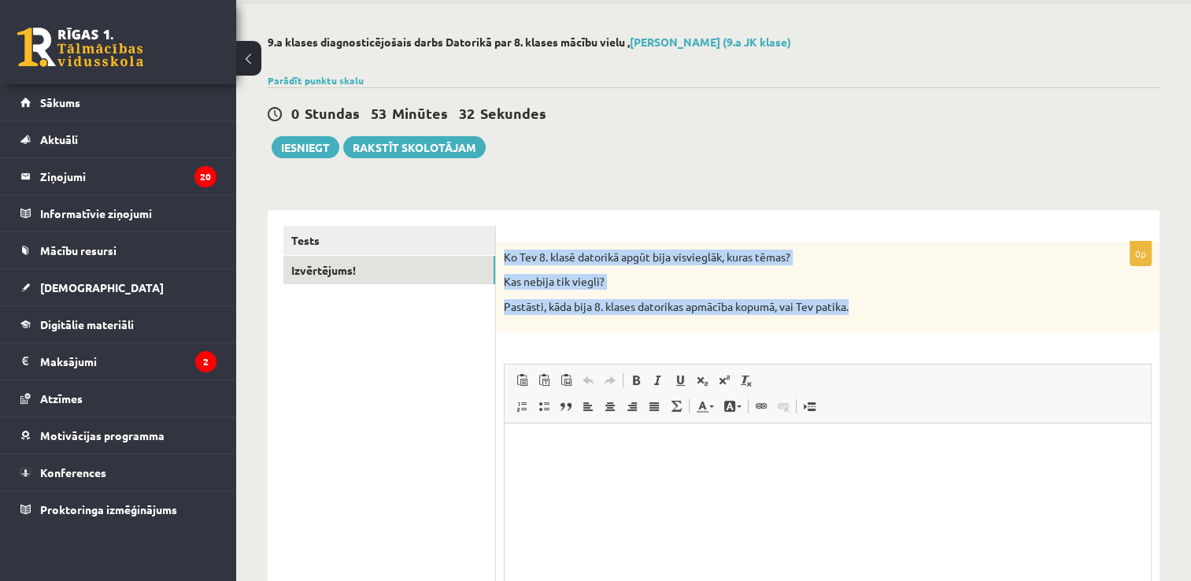
drag, startPoint x: 504, startPoint y: 256, endPoint x: 866, endPoint y: 301, distance: 364.9
click at [866, 301] on div "Ko Tev 8. klasē datorikā apgūt bija visvieglāk, kuras tēmas? Kas nebija tik vie…" at bounding box center [828, 287] width 664 height 91
copy div "Ko Tev 8. klasē datorikā apgūt bija visvieglāk, kuras tēmas? Kas nebija tik vie…"
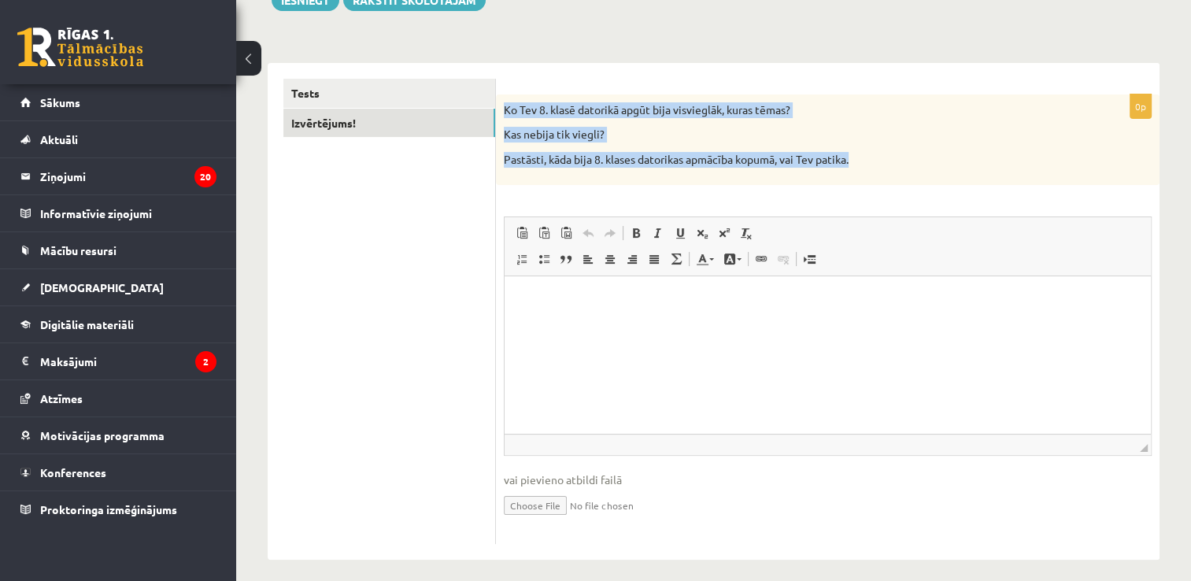
scroll to position [213, 0]
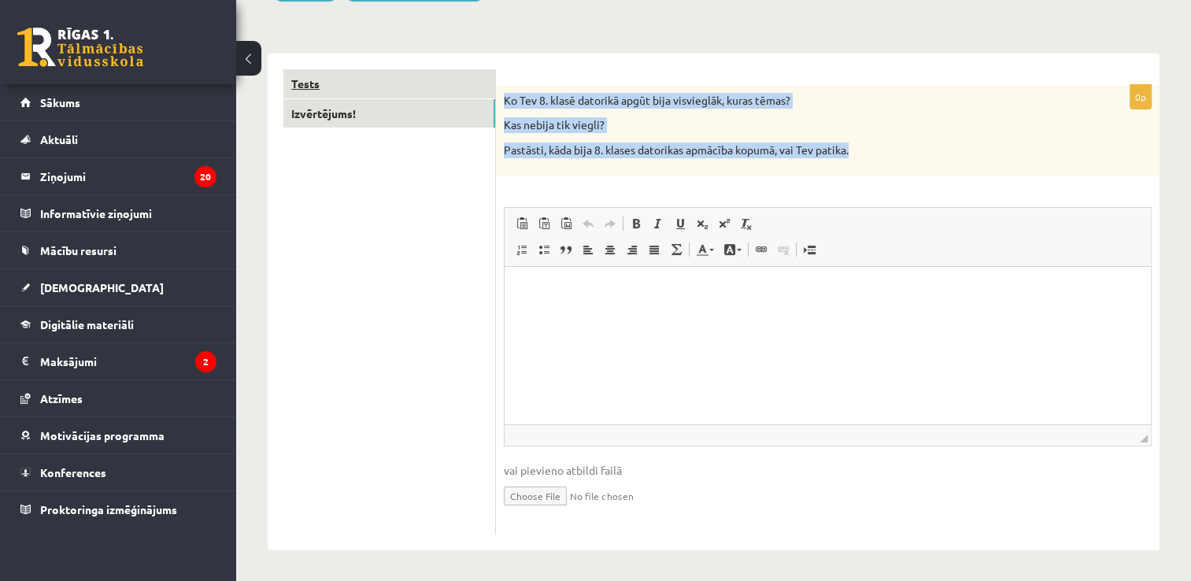
click at [389, 75] on link "Tests" at bounding box center [389, 83] width 212 height 29
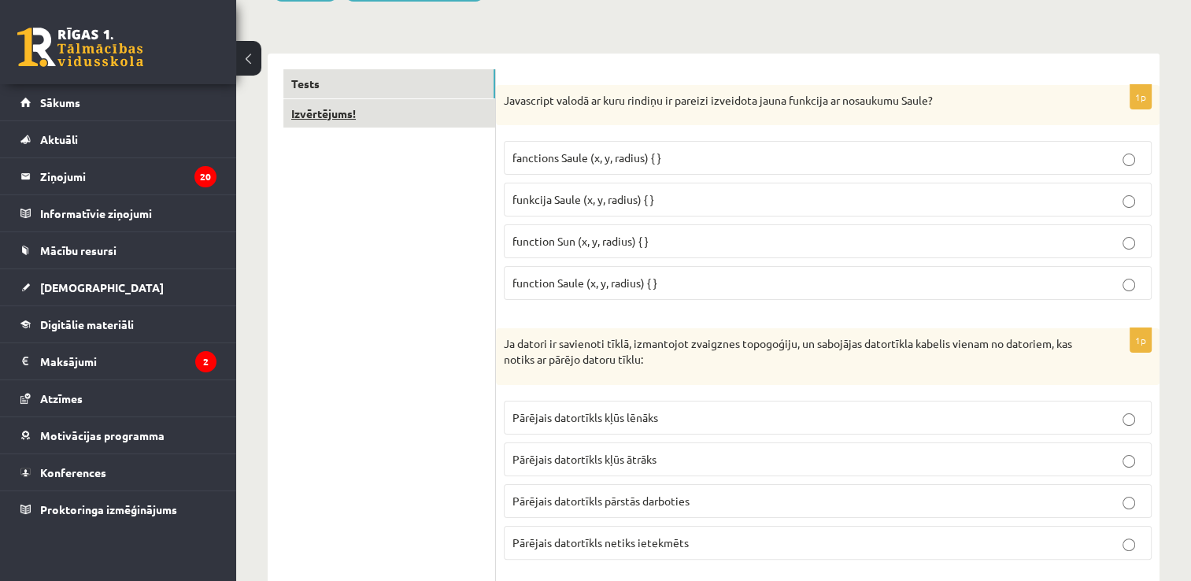
click at [401, 112] on link "Izvērtējums!" at bounding box center [389, 113] width 212 height 29
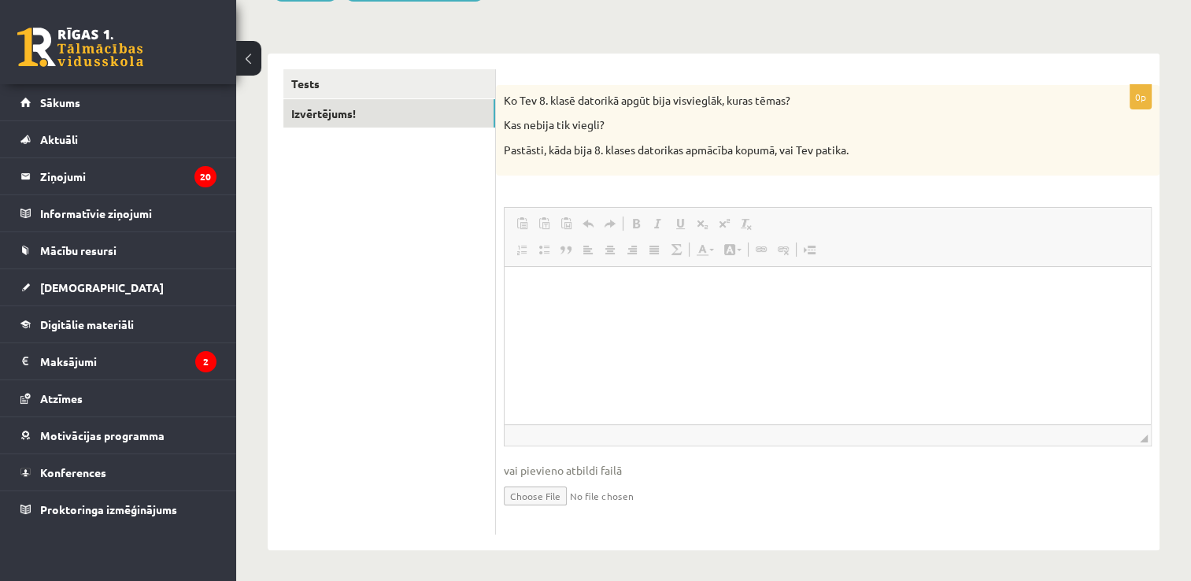
scroll to position [0, 0]
drag, startPoint x: 1042, startPoint y: 649, endPoint x: 539, endPoint y: 383, distance: 568.0
click at [539, 314] on html at bounding box center [828, 290] width 646 height 48
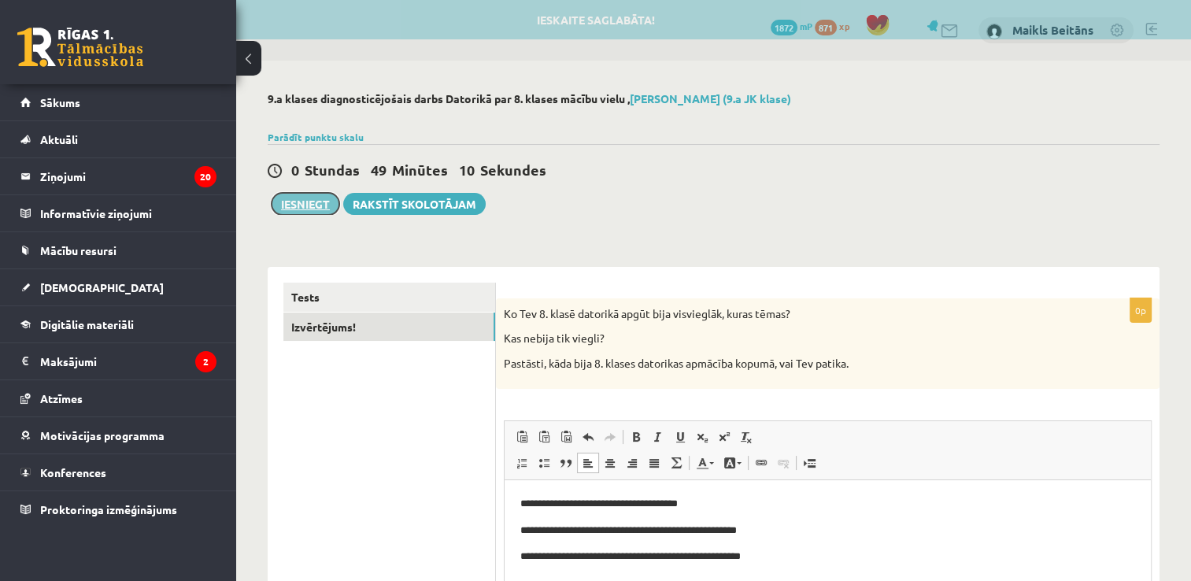
click at [315, 204] on button "Iesniegt" at bounding box center [306, 204] width 68 height 22
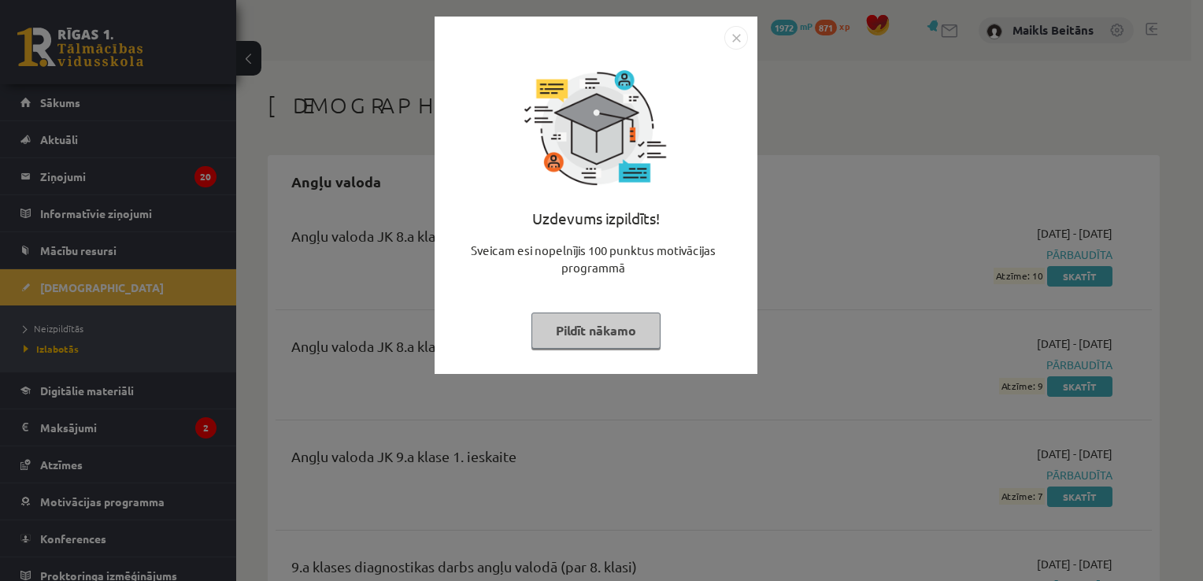
click at [617, 327] on button "Pildīt nākamo" at bounding box center [595, 331] width 129 height 36
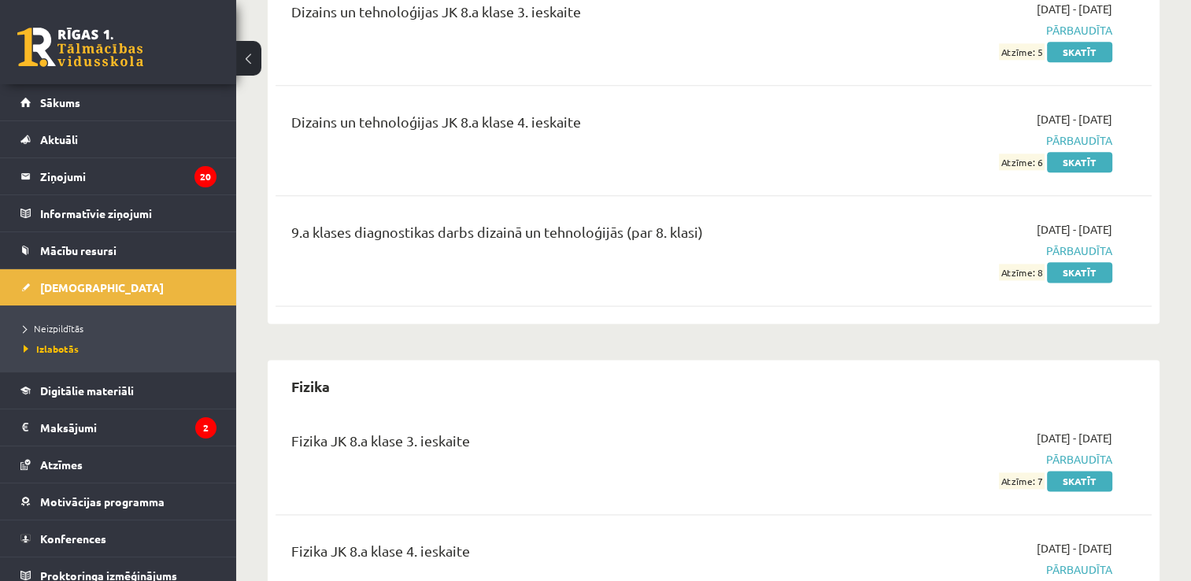
scroll to position [2047, 0]
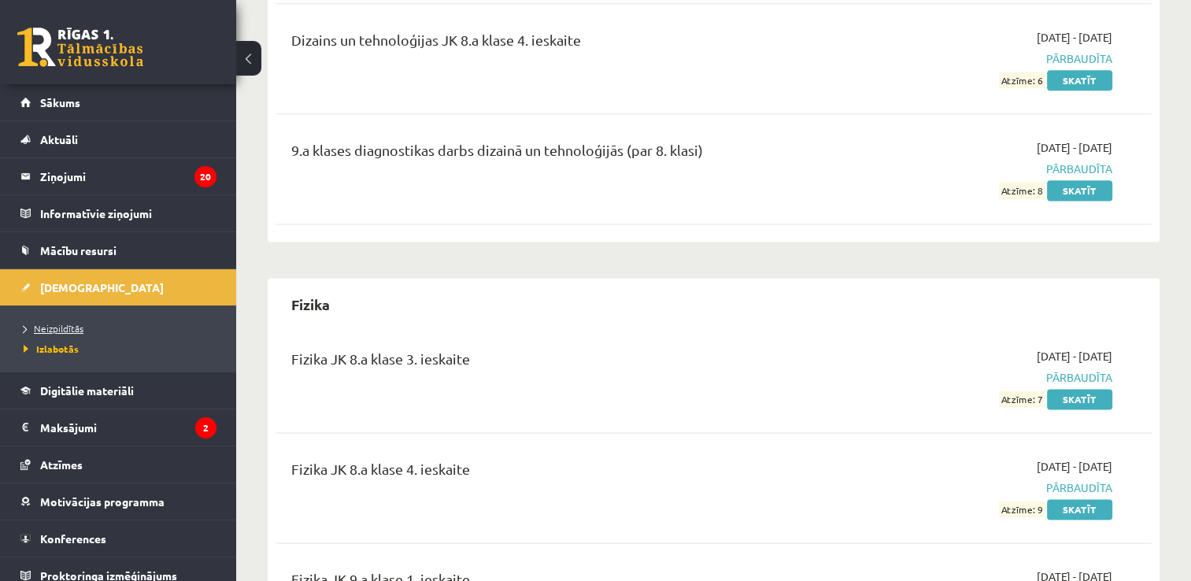
click at [61, 327] on span "Neizpildītās" at bounding box center [54, 328] width 60 height 13
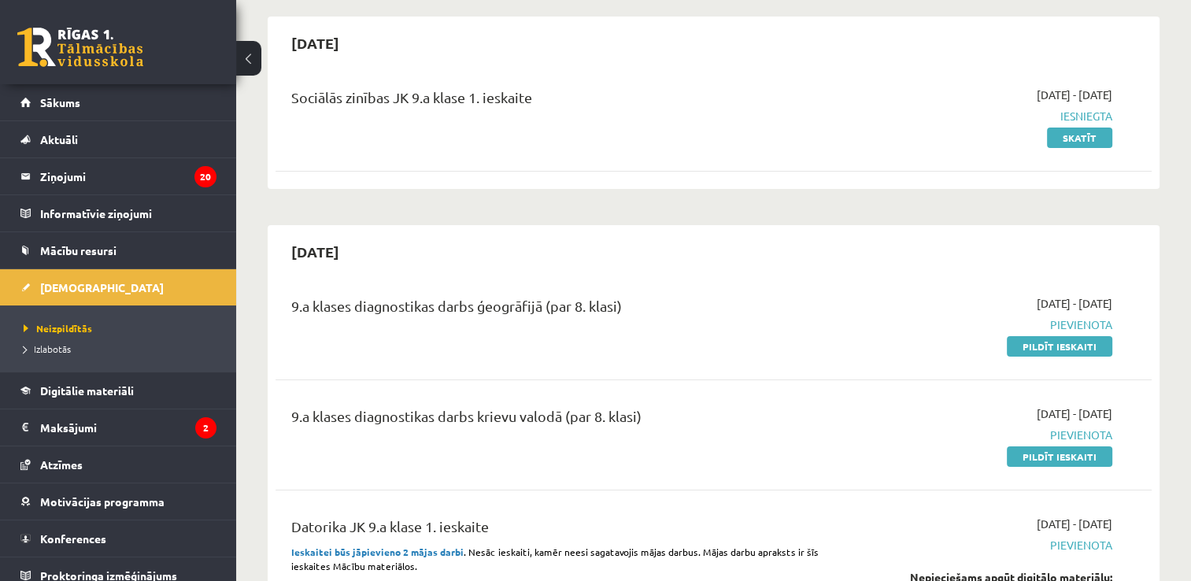
scroll to position [137, 0]
click at [1052, 342] on link "Pildīt ieskaiti" at bounding box center [1059, 348] width 105 height 20
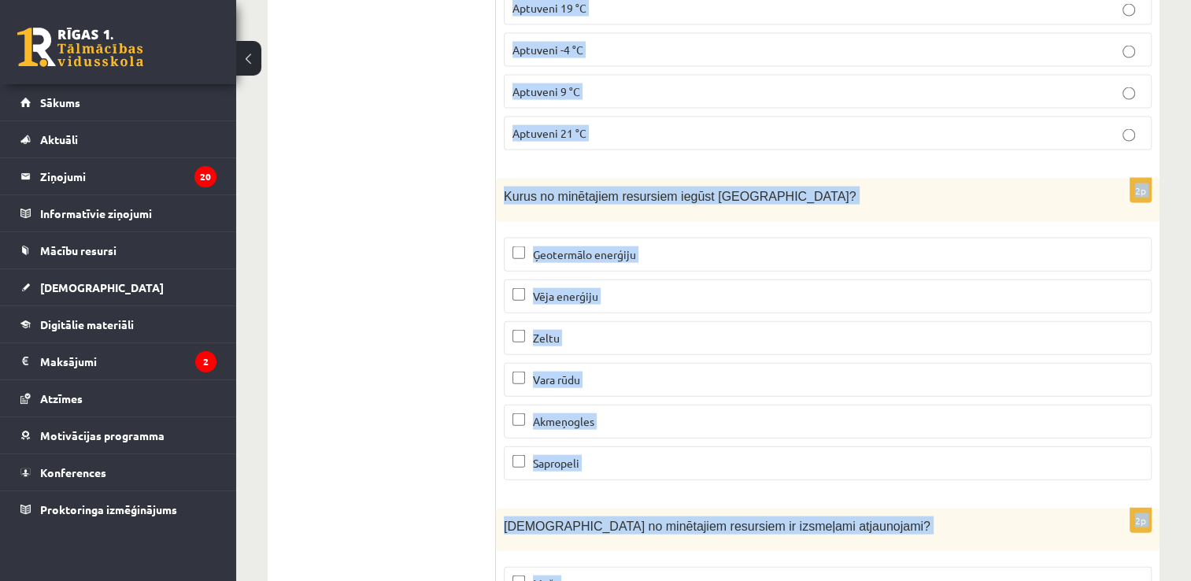
scroll to position [9617, 0]
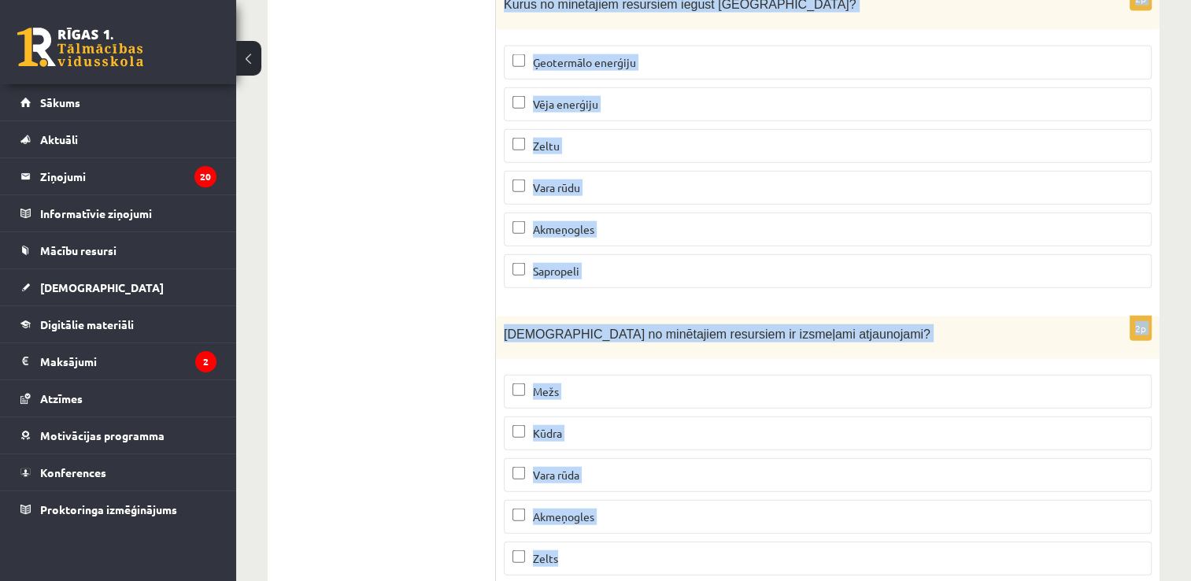
drag, startPoint x: 504, startPoint y: 153, endPoint x: 894, endPoint y: 509, distance: 528.3
copy form "Kurš ir pasaulē vispieprasītākais un plašāk izmantotais energoresurss? Vēja ene…"
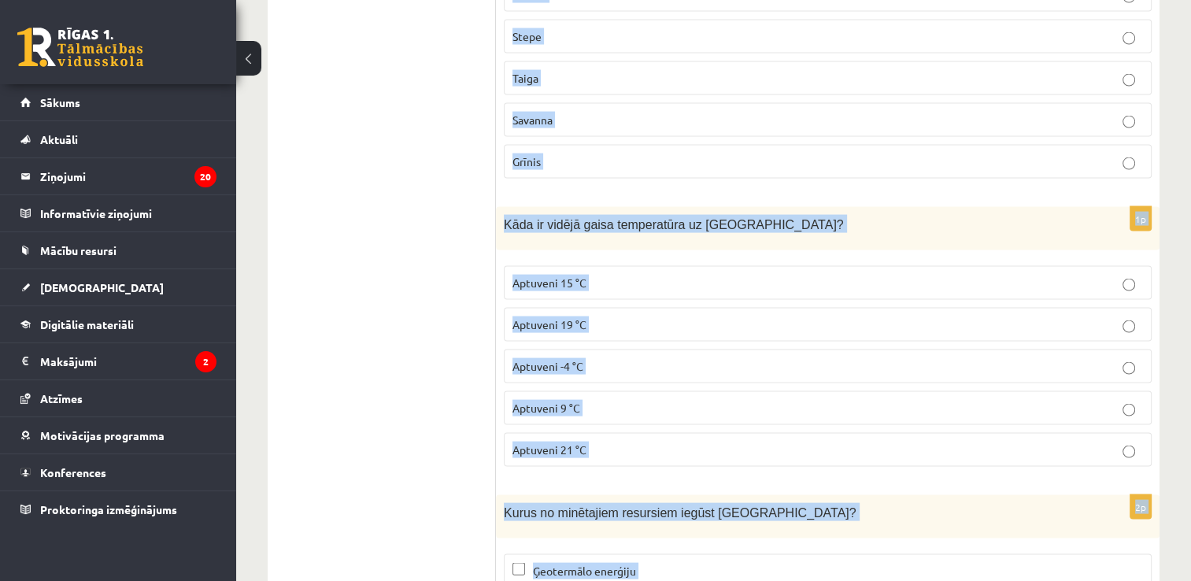
click at [1153, 207] on div "Kāda ir vidējā gaisa temperatūra uz Zemes?" at bounding box center [828, 228] width 664 height 43
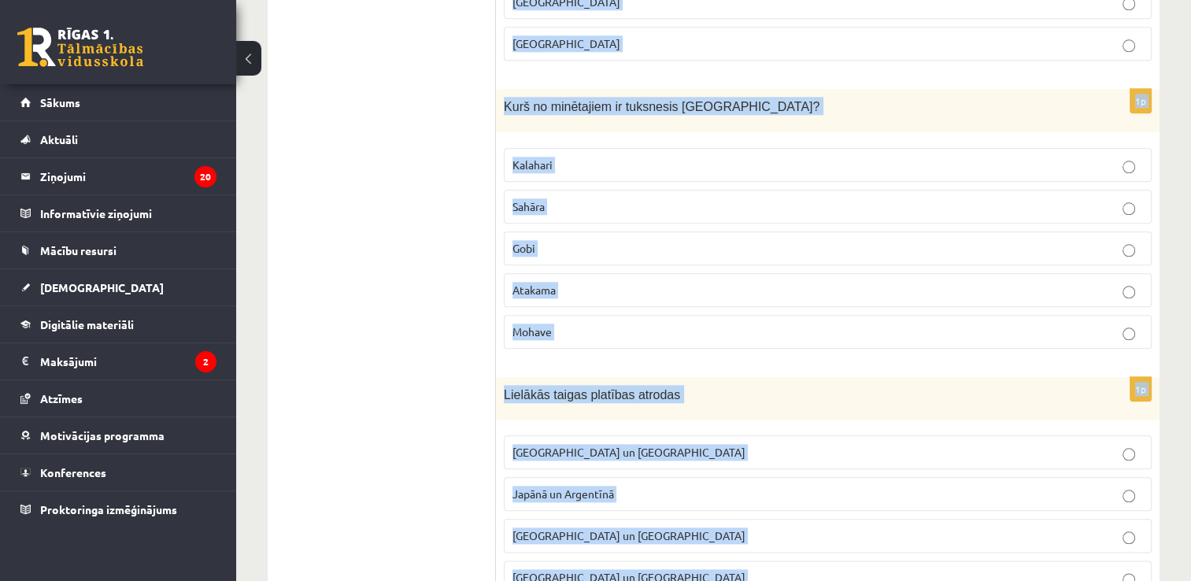
scroll to position [0, 0]
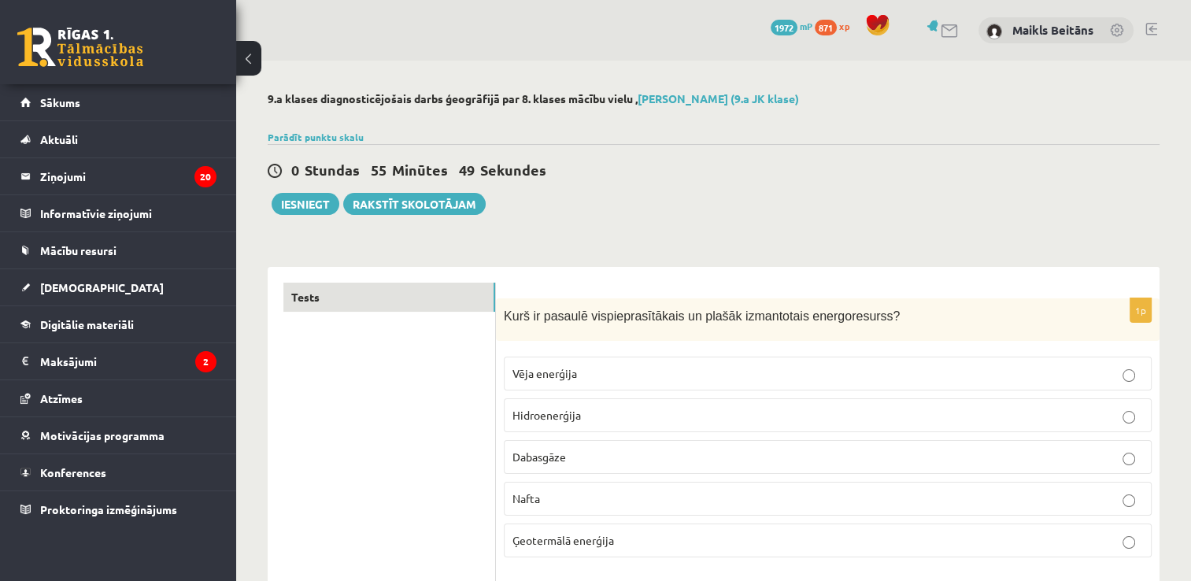
click at [930, 172] on div "0 Stundas 55 Minūtes 49 Sekundes" at bounding box center [714, 171] width 892 height 20
click at [930, 171] on div "0 Stundas 55 Minūtes 49 Sekundes" at bounding box center [714, 171] width 892 height 20
click at [906, 200] on div "0 Stundas 55 Minūtes 48 Sekundes Ieskaite saglabāta! Iesniegt Rakstīt skolotājam" at bounding box center [714, 179] width 892 height 71
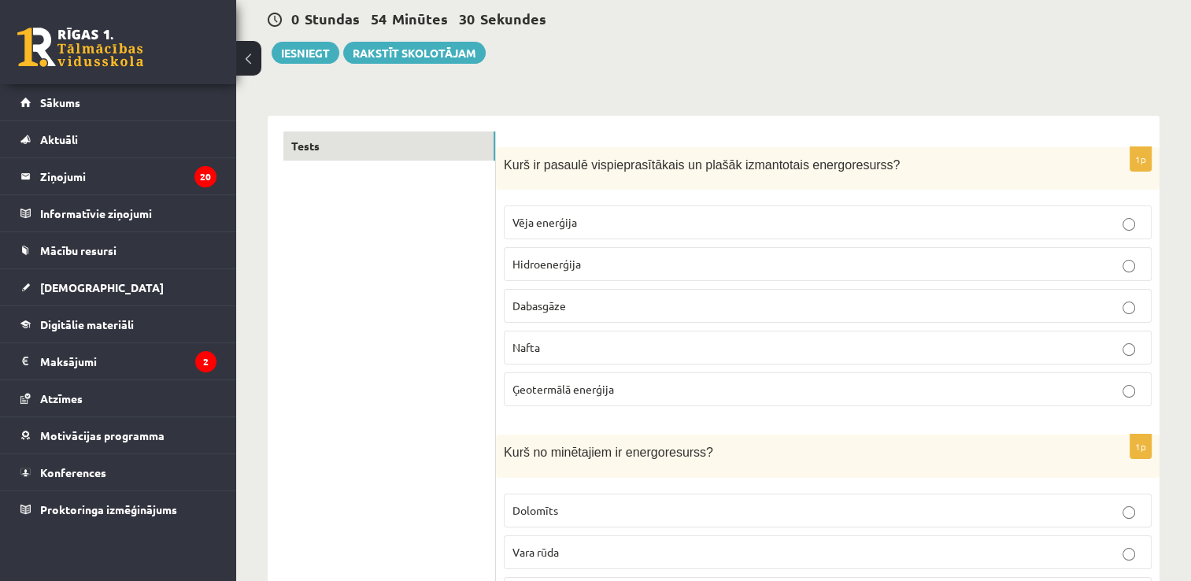
scroll to position [236, 0]
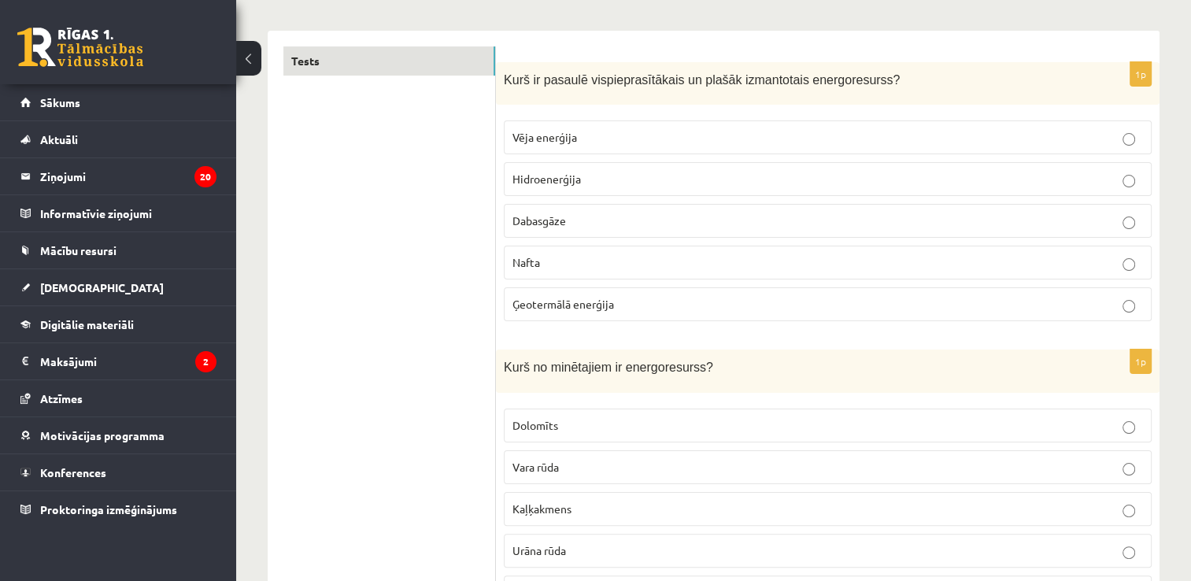
click at [1094, 261] on p "Nafta" at bounding box center [827, 262] width 631 height 17
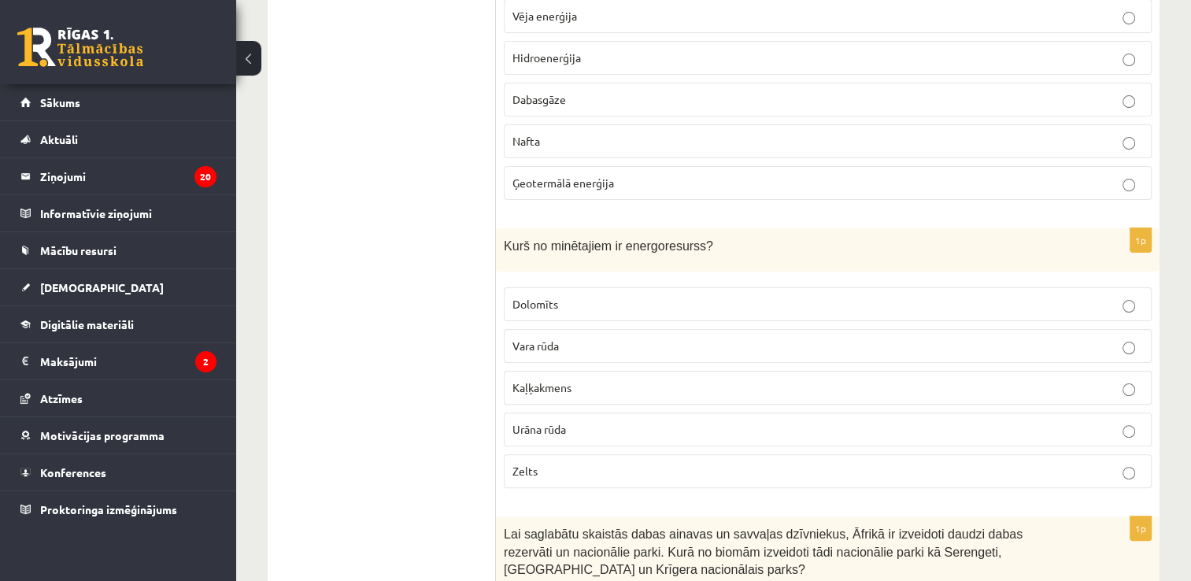
scroll to position [394, 0]
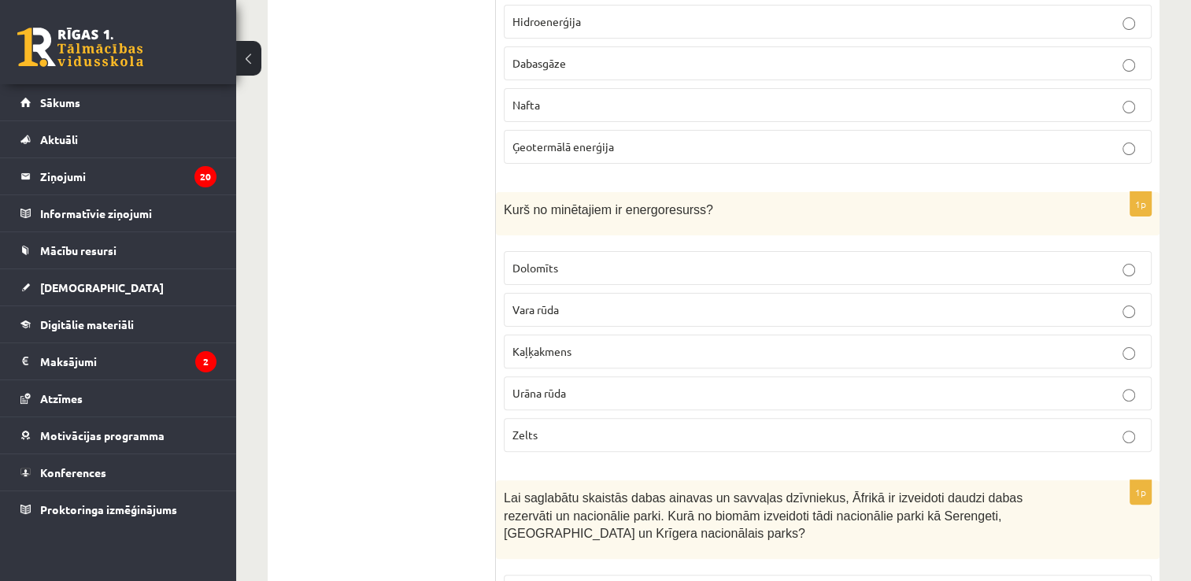
click at [575, 385] on p "Urāna rūda" at bounding box center [827, 393] width 631 height 17
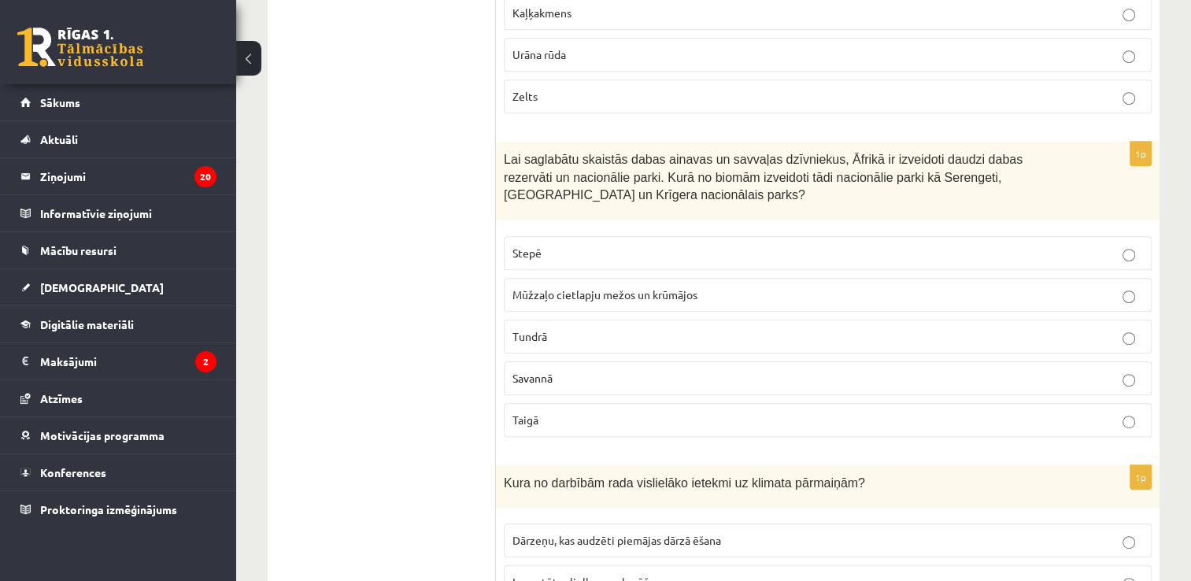
scroll to position [787, 0]
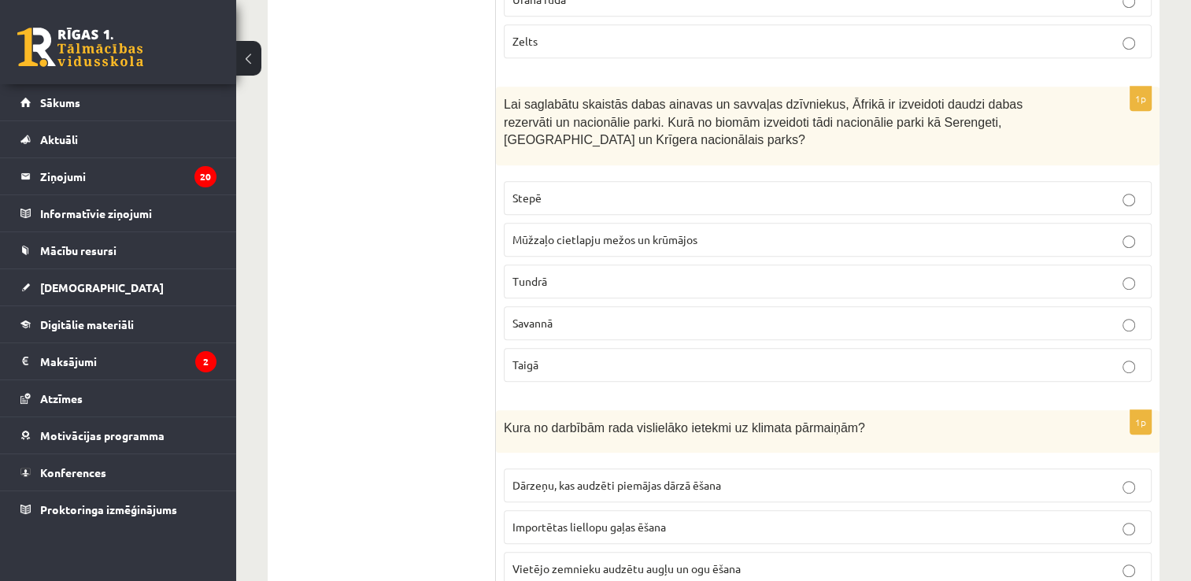
click at [575, 324] on p "Savannā" at bounding box center [827, 323] width 631 height 17
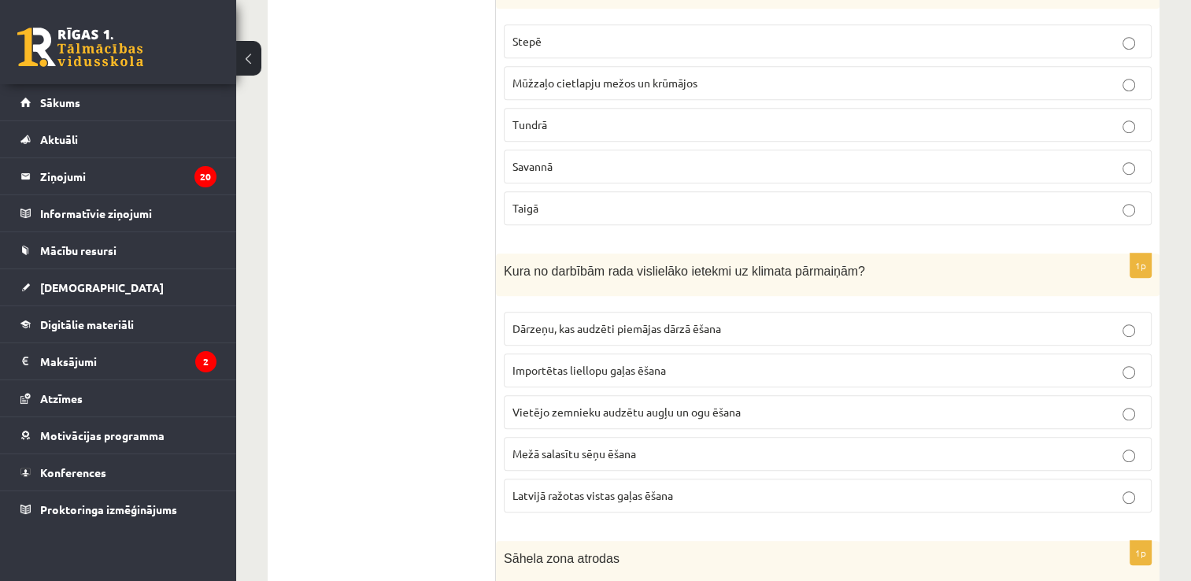
scroll to position [945, 0]
click at [586, 362] on span "Importētas liellopu gaļas ēšana" at bounding box center [589, 369] width 154 height 14
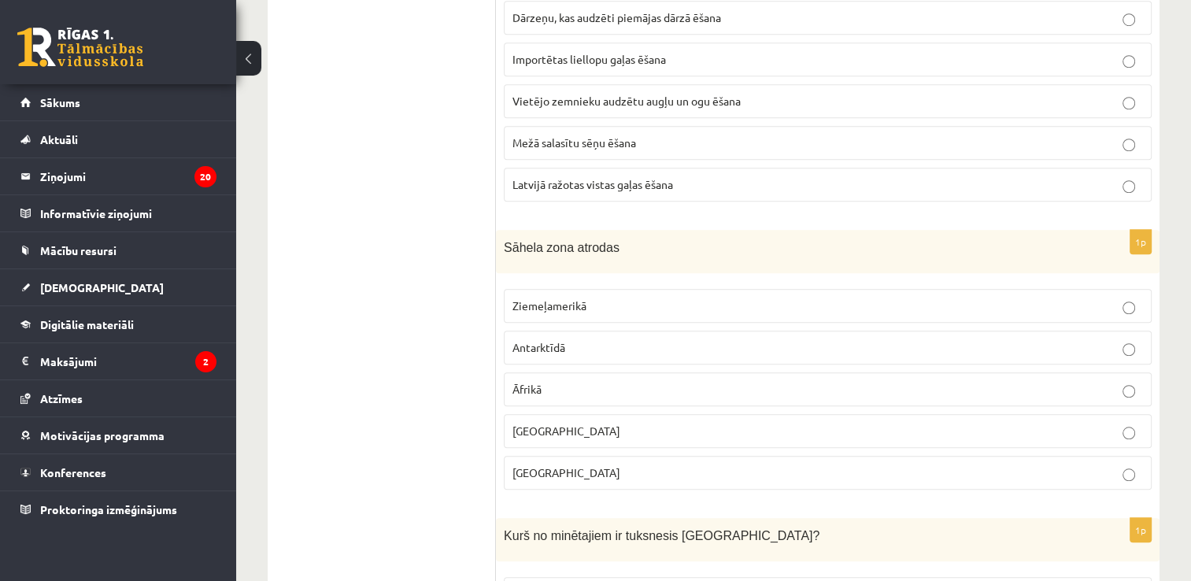
scroll to position [1260, 0]
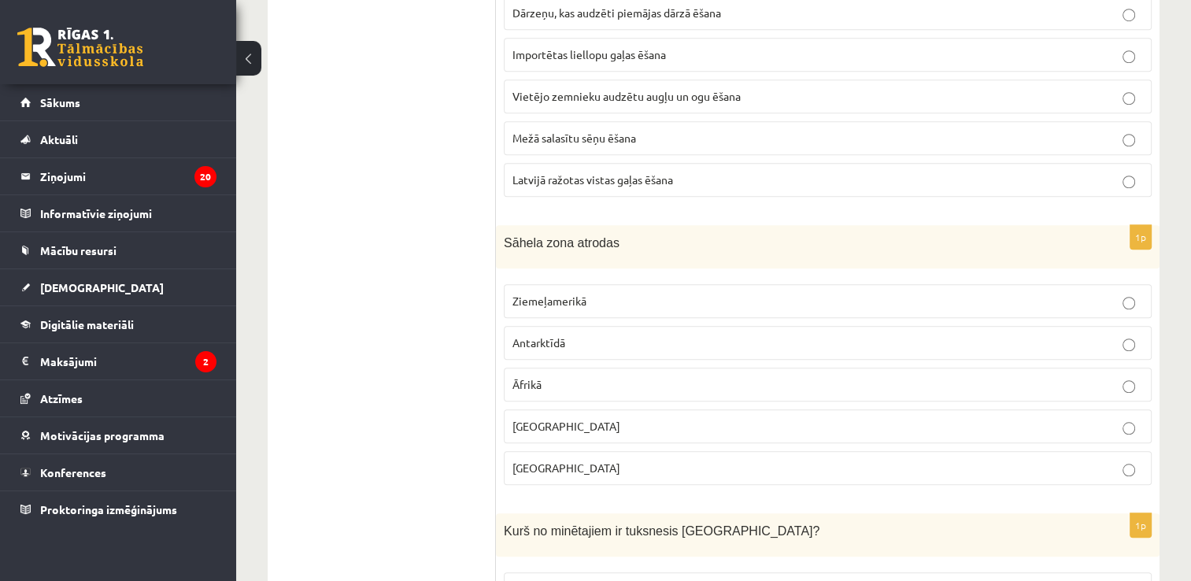
click at [589, 376] on p "Āfrikā" at bounding box center [827, 384] width 631 height 17
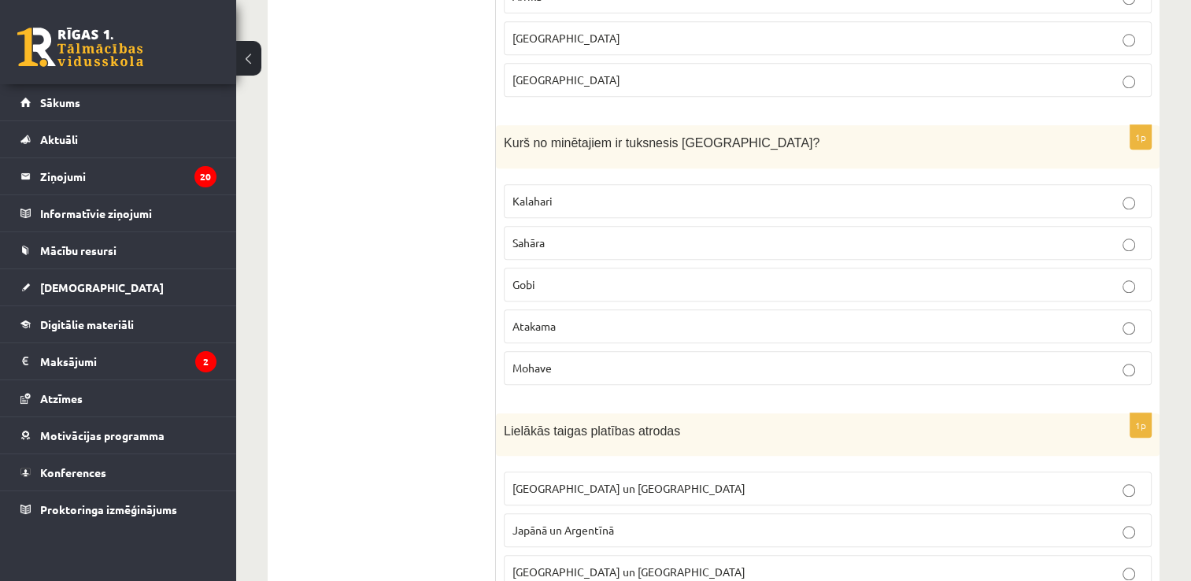
scroll to position [1653, 0]
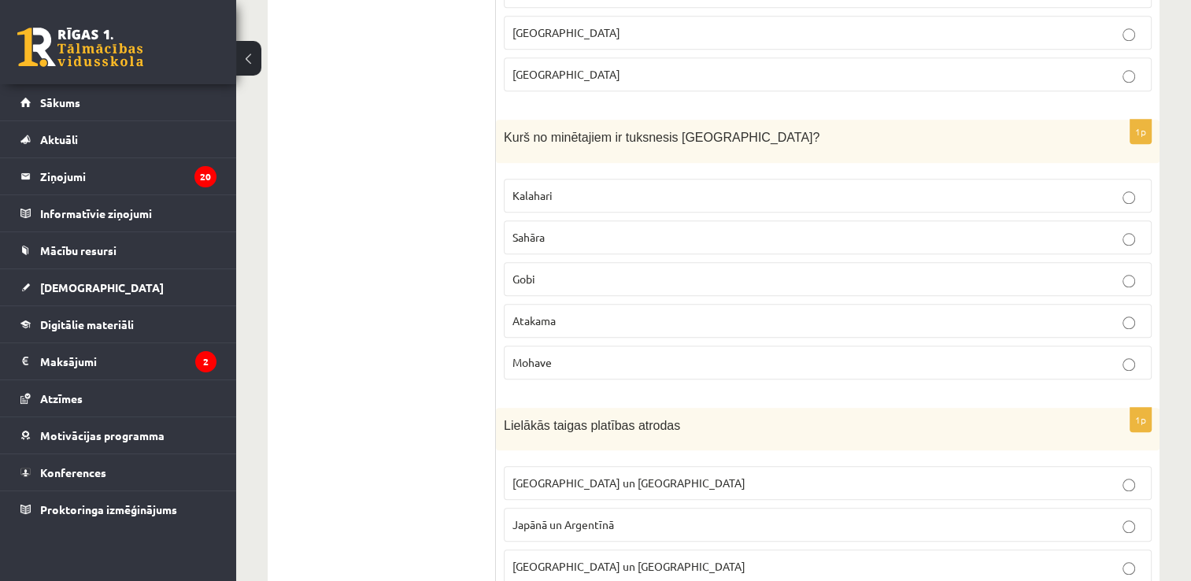
click at [535, 271] on p "Gobi" at bounding box center [827, 279] width 631 height 17
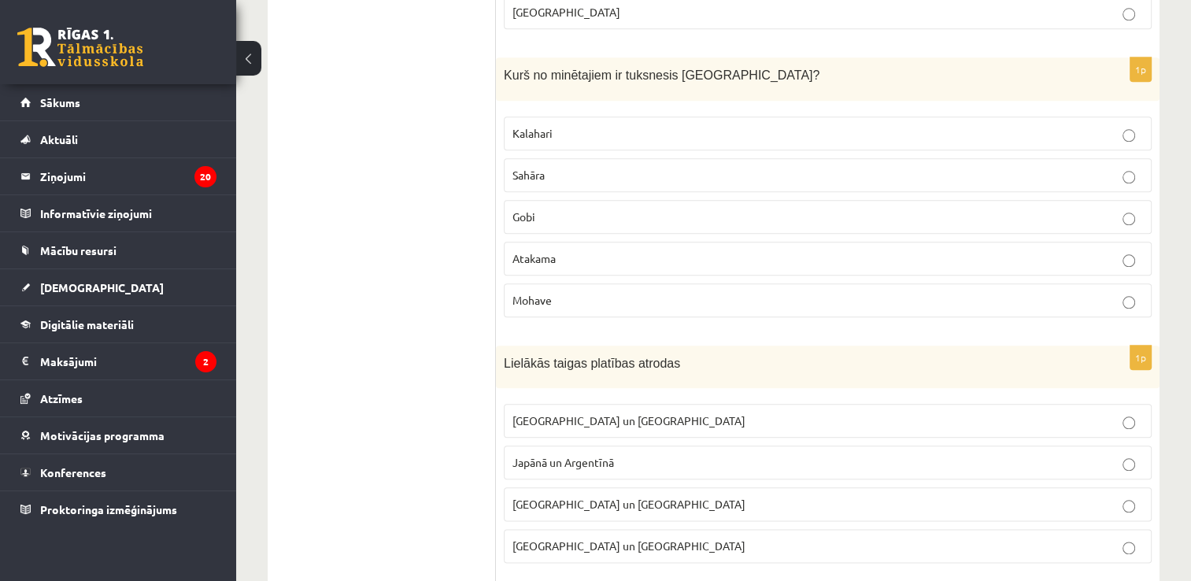
scroll to position [1811, 0]
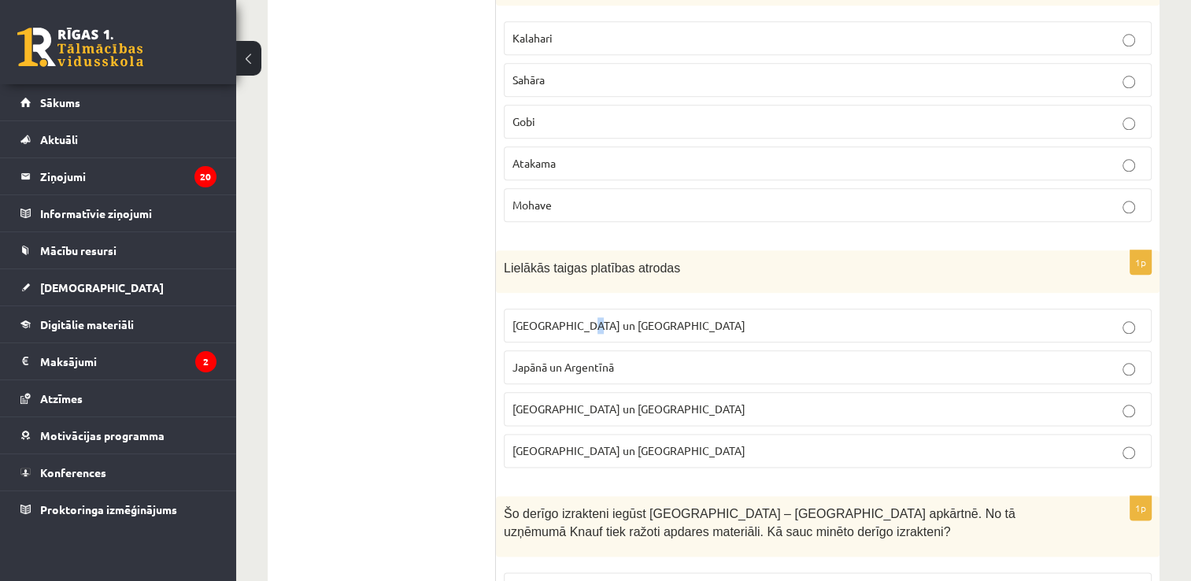
click at [576, 318] on span "Krievijā un Kanādā" at bounding box center [628, 325] width 233 height 14
drag, startPoint x: 576, startPoint y: 315, endPoint x: 751, endPoint y: 320, distance: 174.8
click at [751, 320] on p "Krievijā un Kanādā" at bounding box center [827, 325] width 631 height 17
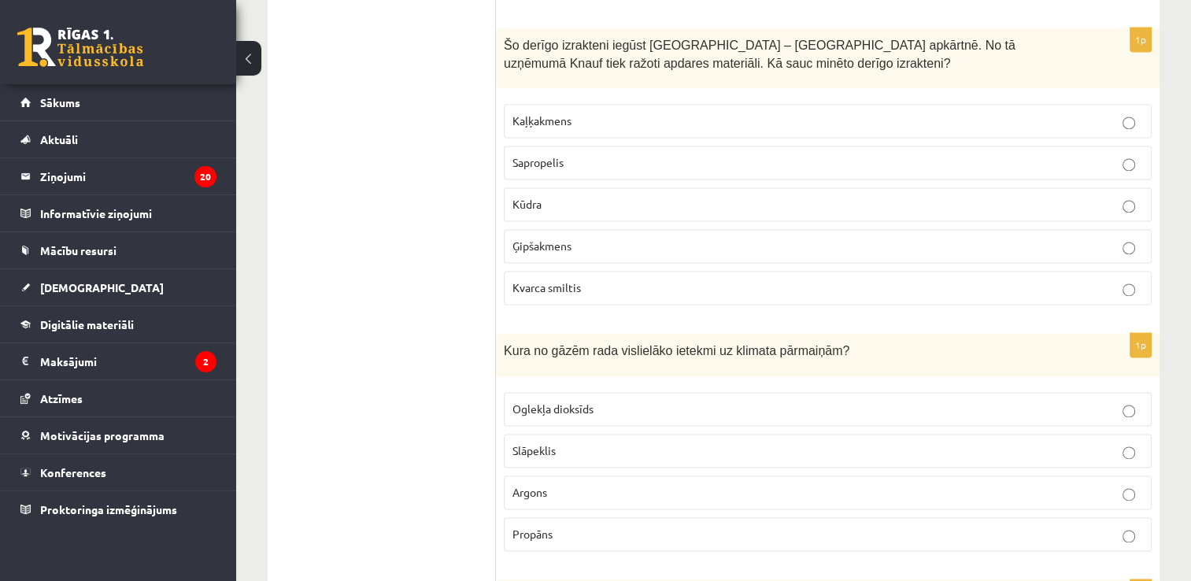
scroll to position [2283, 0]
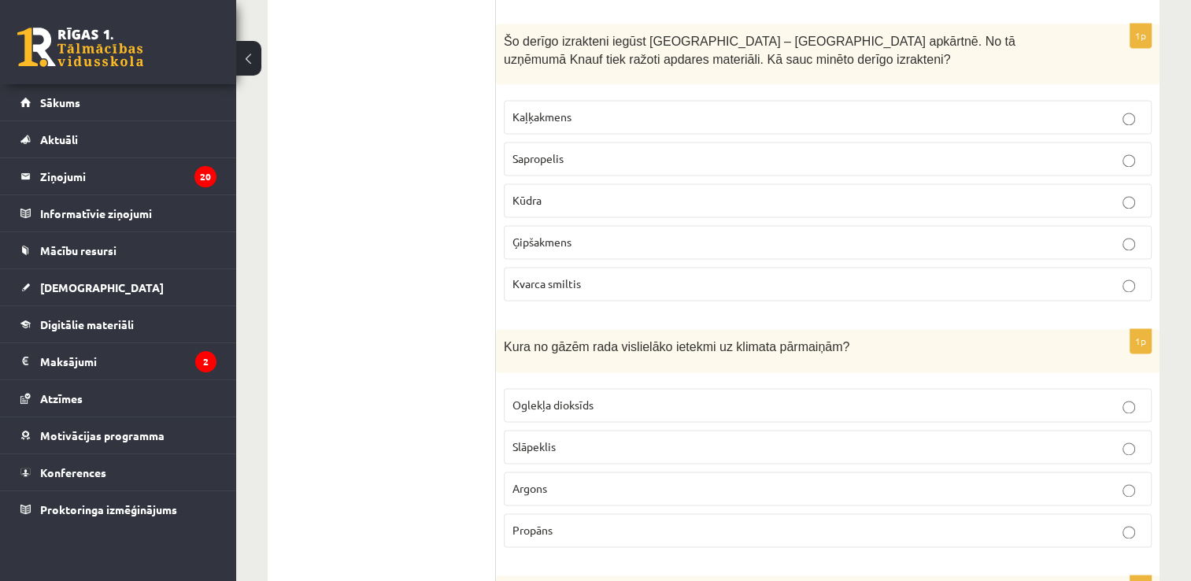
click at [571, 235] on span "Ģipšakmens" at bounding box center [541, 242] width 59 height 14
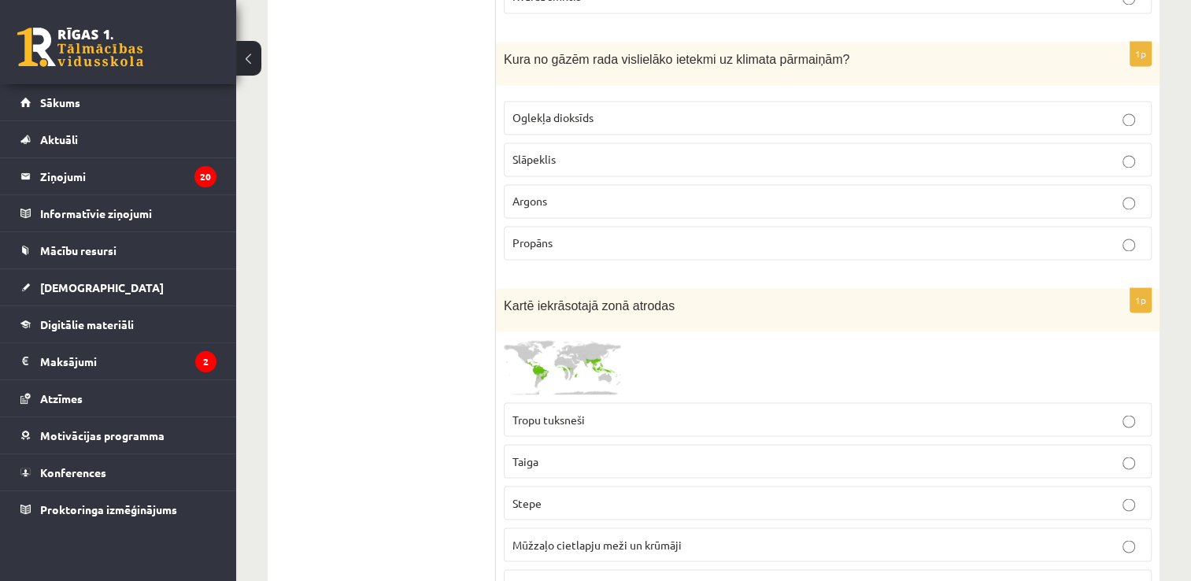
scroll to position [2598, 0]
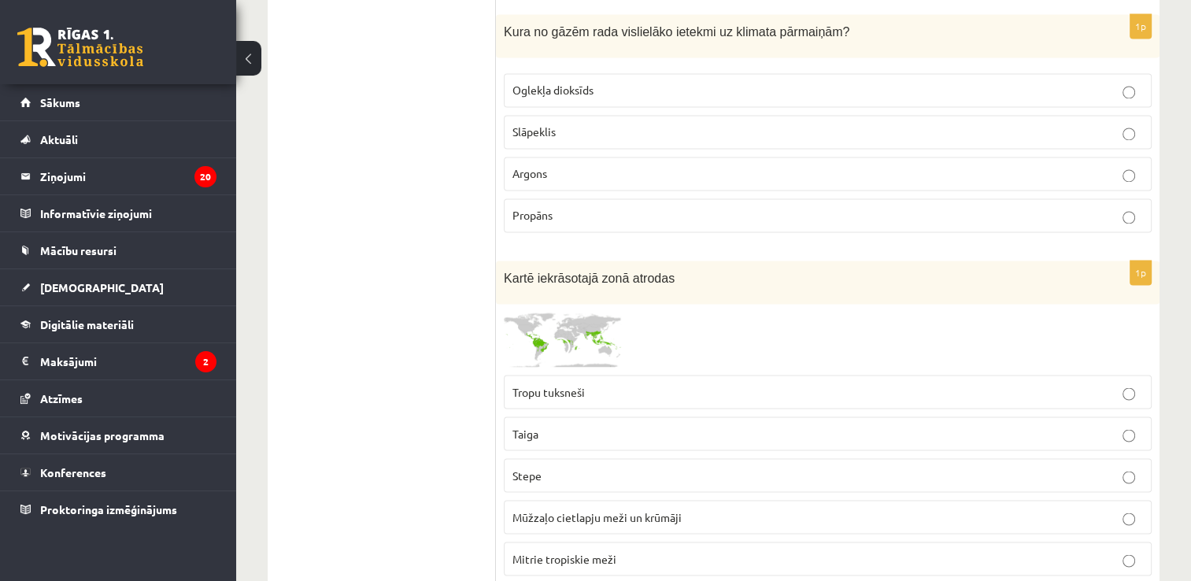
click at [589, 83] on span "Oglekļa dioksīds" at bounding box center [552, 90] width 81 height 14
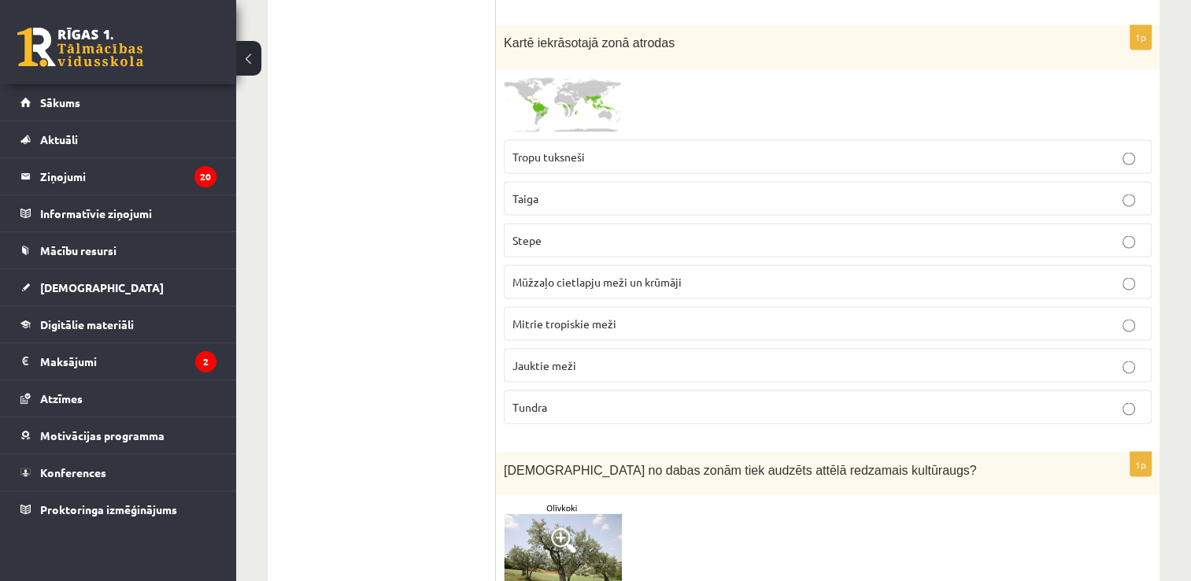
scroll to position [2834, 0]
click at [571, 231] on p "Stepe" at bounding box center [827, 239] width 631 height 17
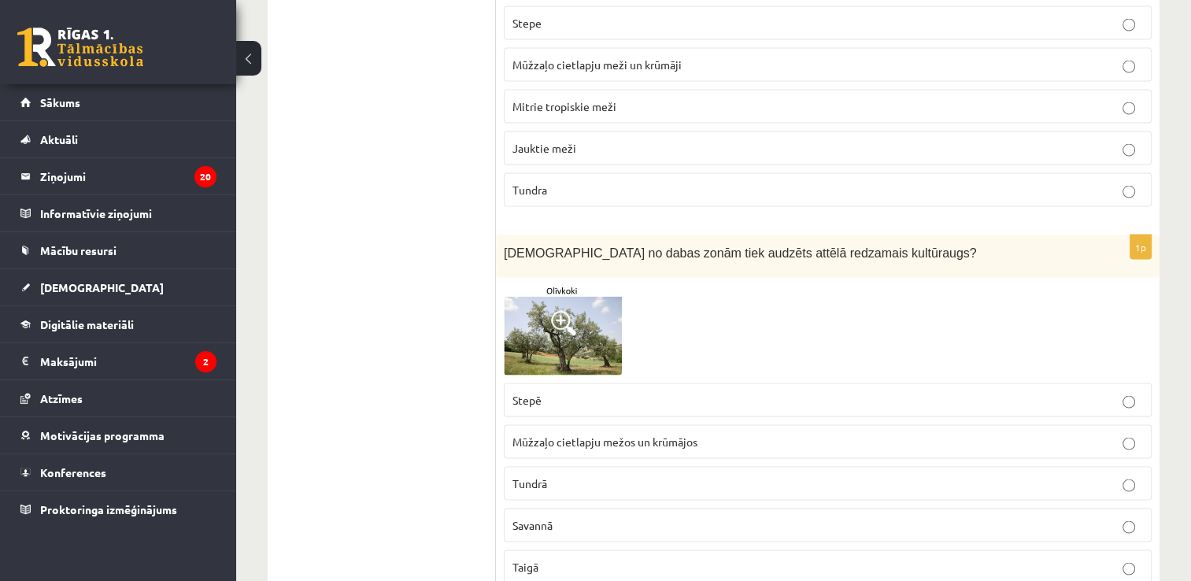
scroll to position [3228, 0]
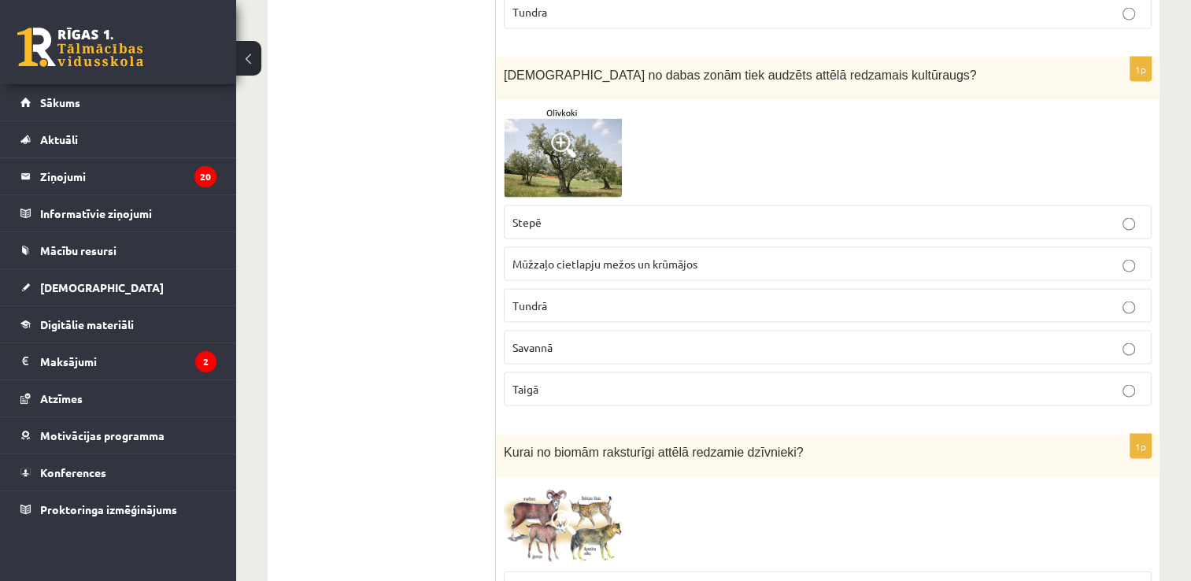
click at [594, 214] on p "Stepē" at bounding box center [827, 222] width 631 height 17
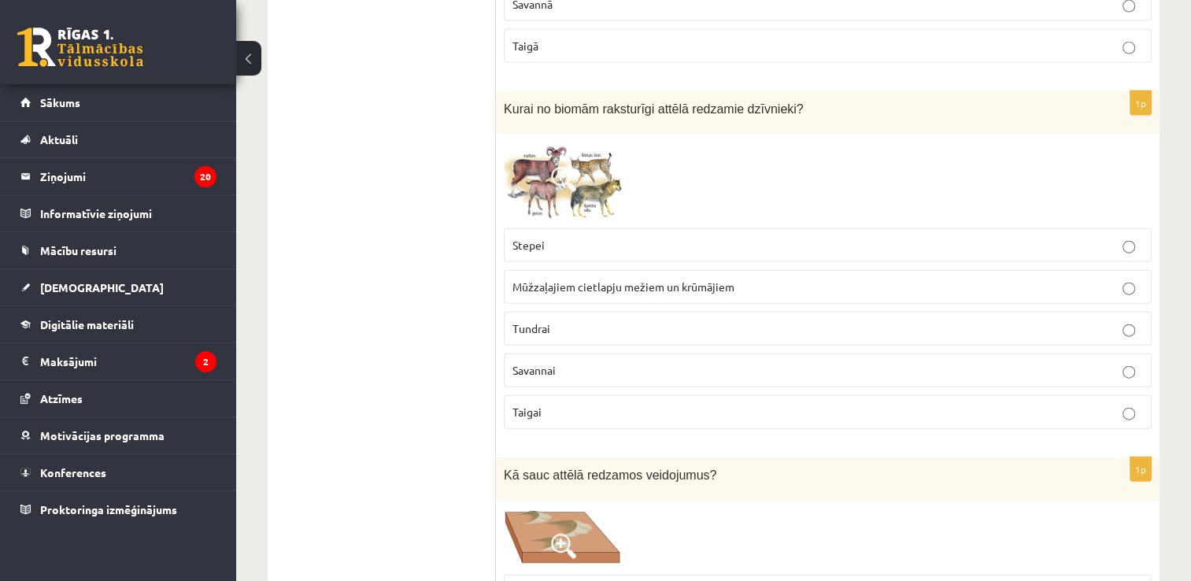
scroll to position [3621, 0]
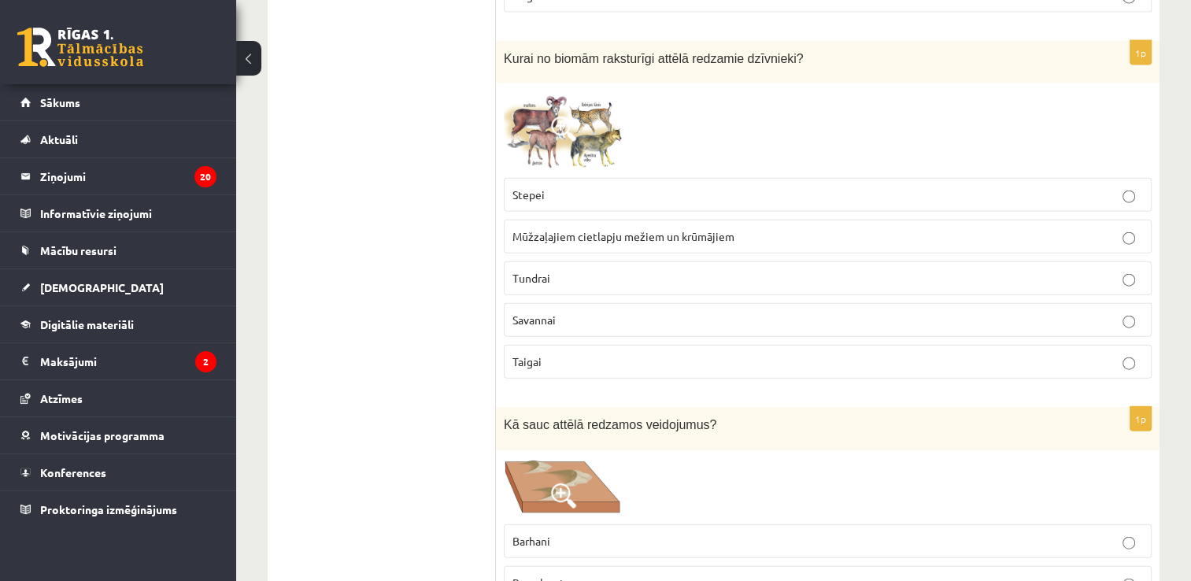
click at [575, 312] on p "Savannai" at bounding box center [827, 320] width 631 height 17
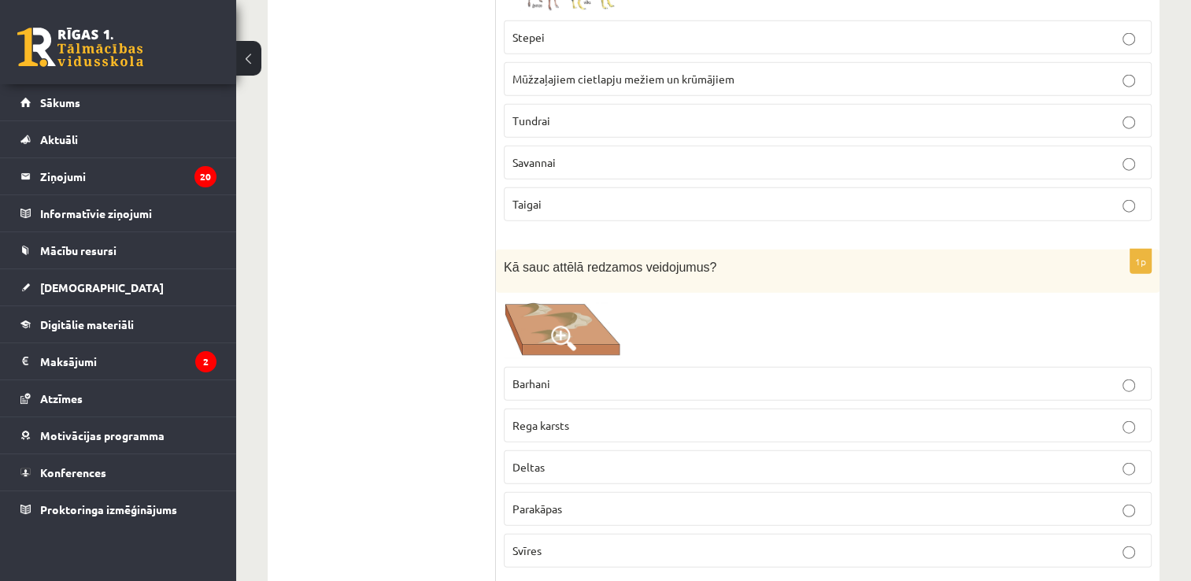
scroll to position [3857, 0]
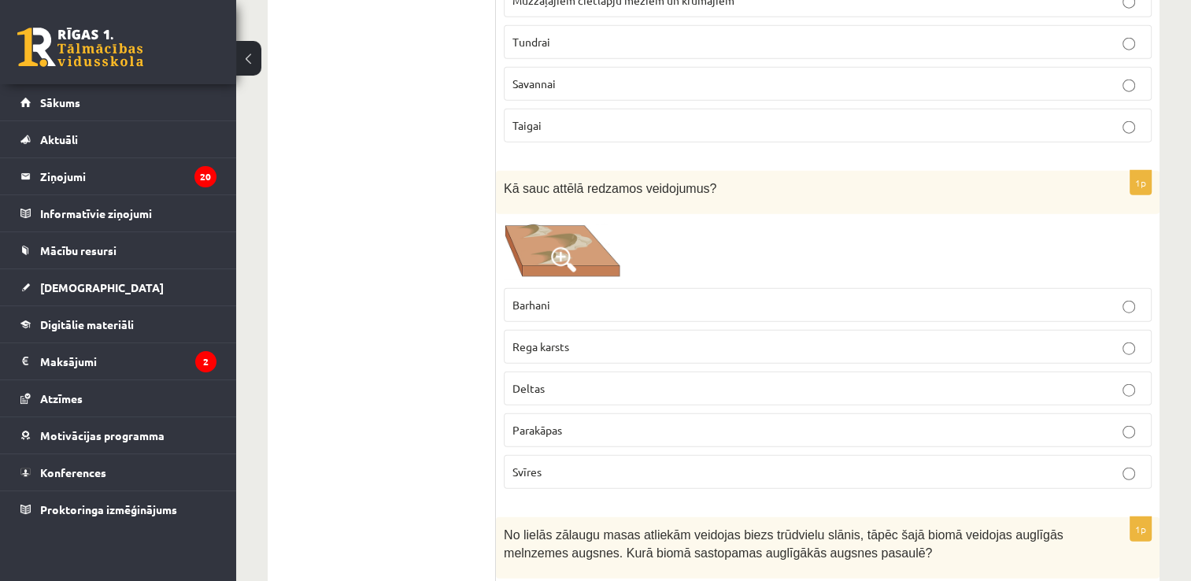
click at [567, 297] on p "Barhani" at bounding box center [827, 305] width 631 height 17
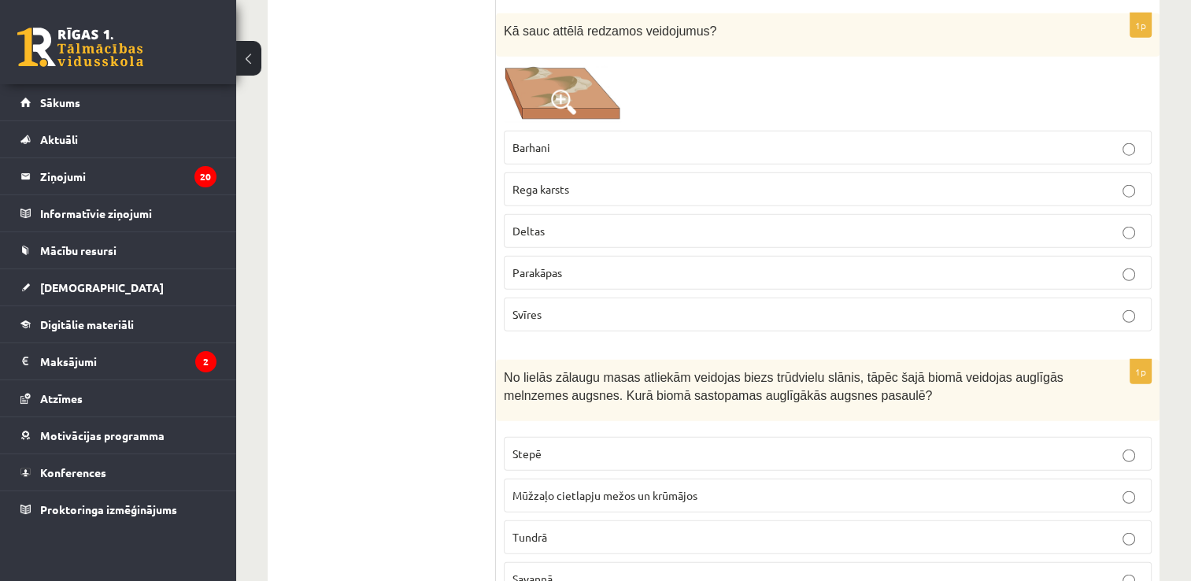
scroll to position [4251, 0]
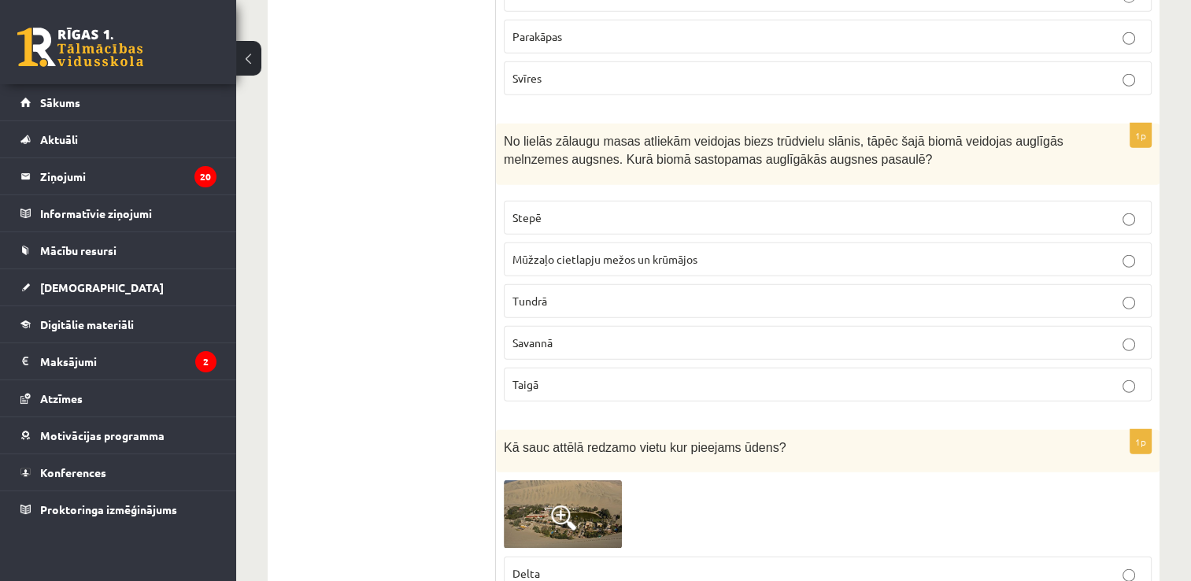
click at [592, 209] on p "Stepē" at bounding box center [827, 217] width 631 height 17
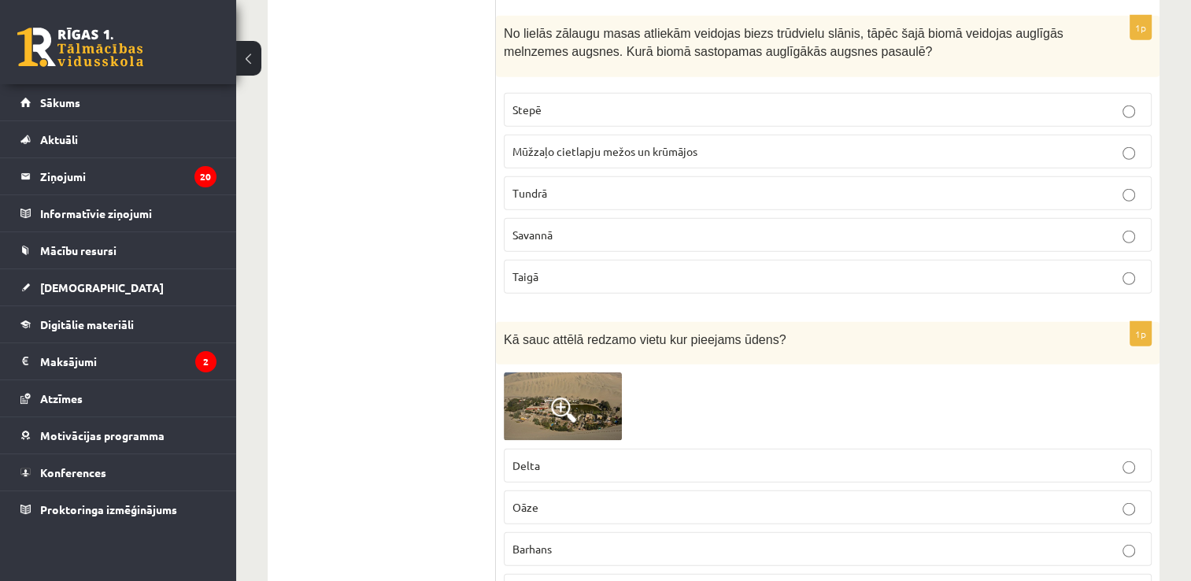
scroll to position [4566, 0]
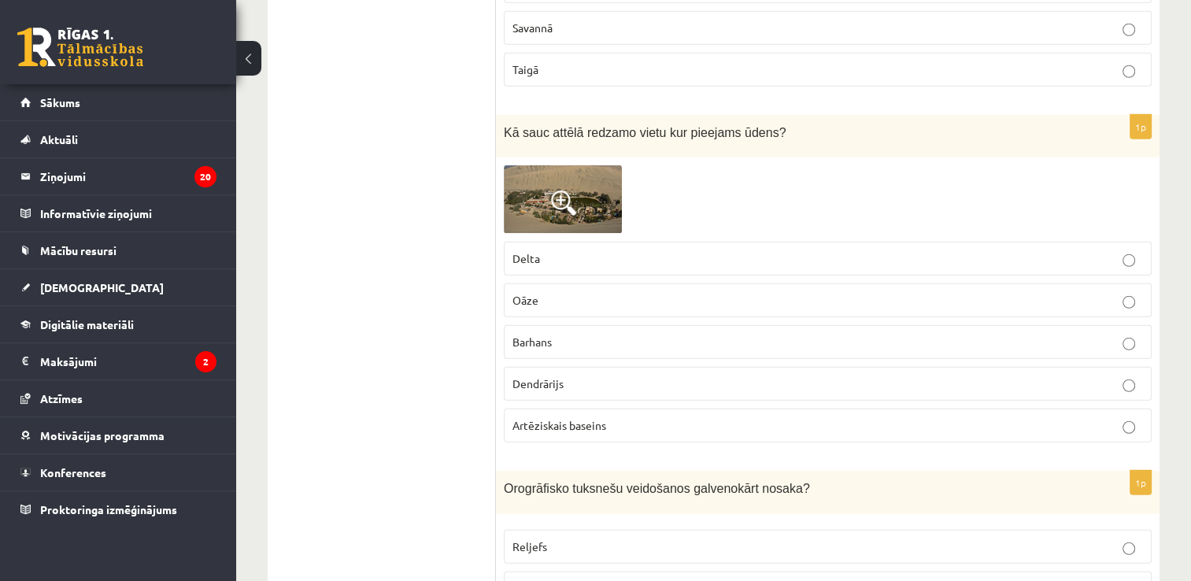
click at [593, 292] on p "Oāze" at bounding box center [827, 300] width 631 height 17
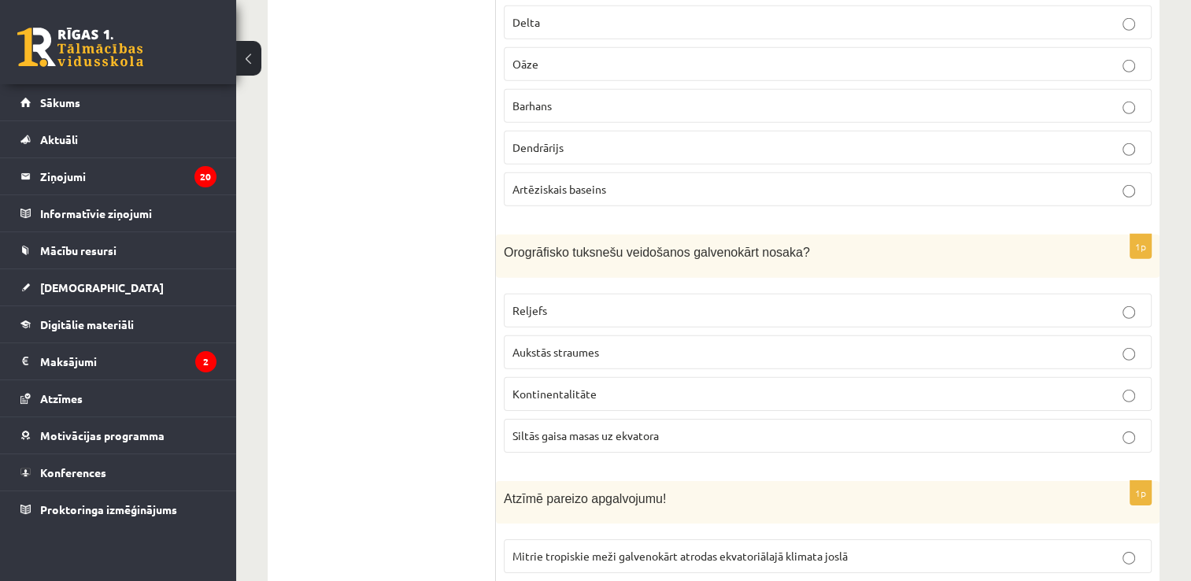
click at [561, 302] on p "Reljefs" at bounding box center [827, 310] width 631 height 17
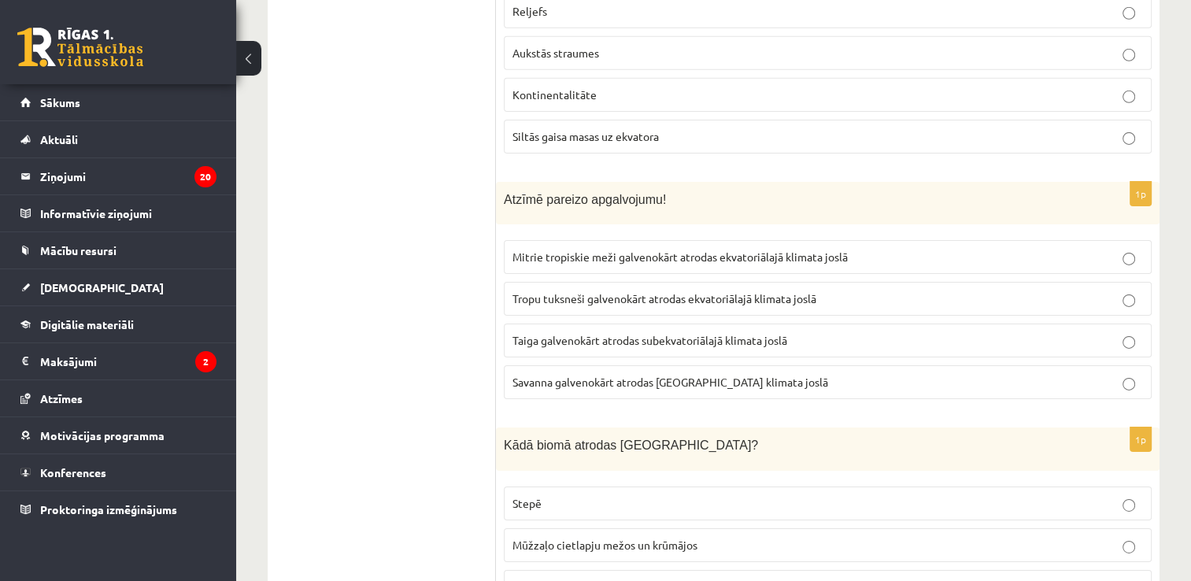
scroll to position [5117, 0]
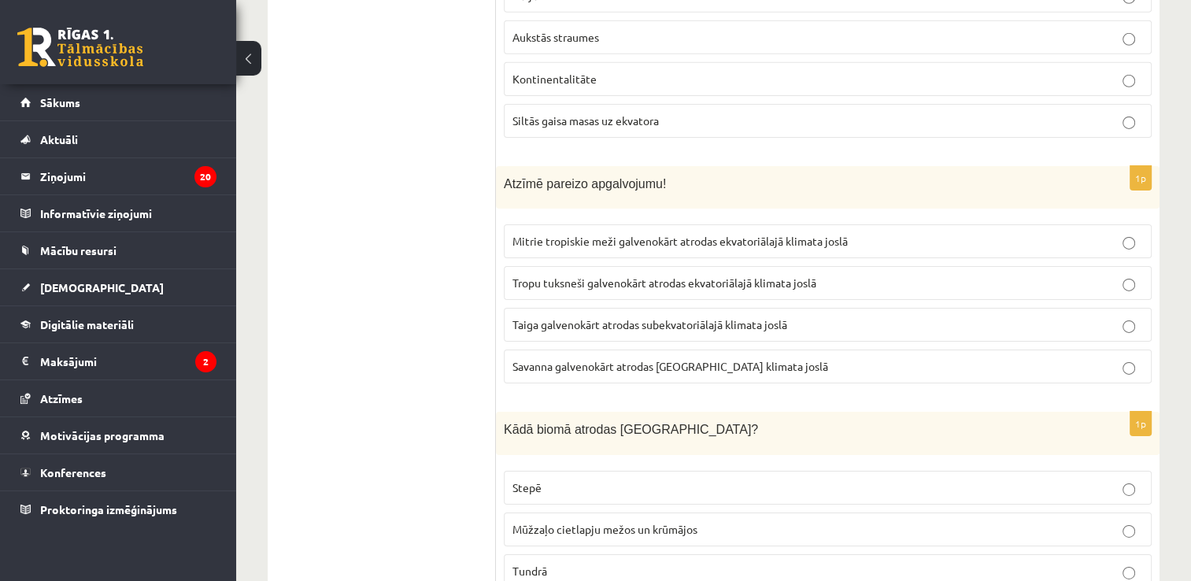
click at [579, 234] on span "Mitrie tropiskie meži galvenokārt atrodas ekvatoriālajā klimata joslā" at bounding box center [679, 241] width 335 height 14
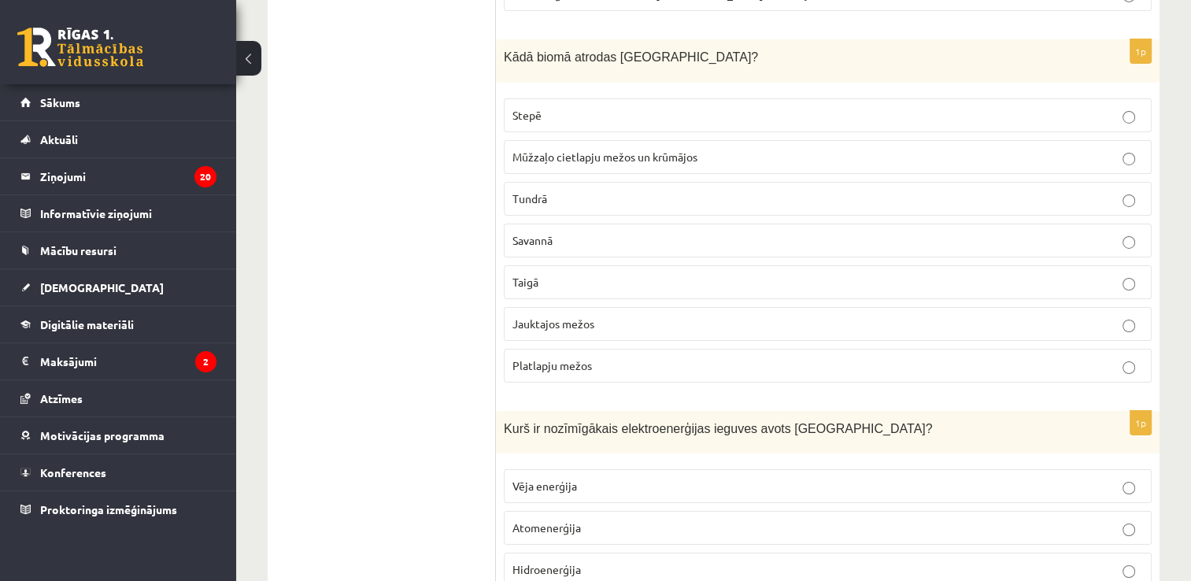
scroll to position [5511, 0]
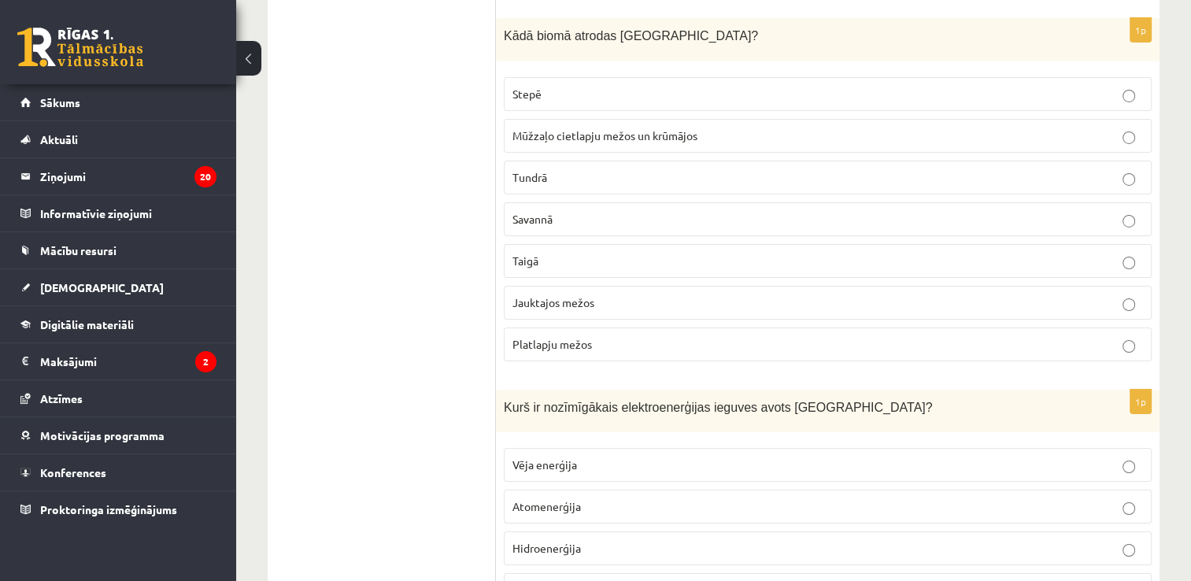
click at [596, 294] on p "Jauktajos mežos" at bounding box center [827, 302] width 631 height 17
click at [675, 244] on label "Taigā" at bounding box center [828, 261] width 648 height 34
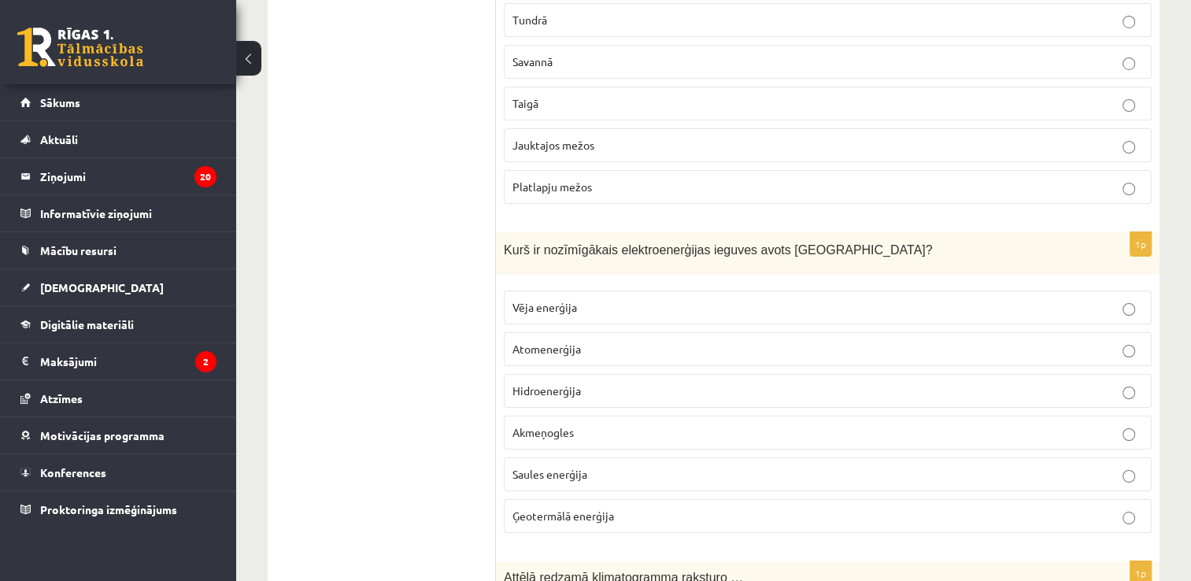
click at [579, 383] on span "Hidroenerģija" at bounding box center [546, 390] width 68 height 14
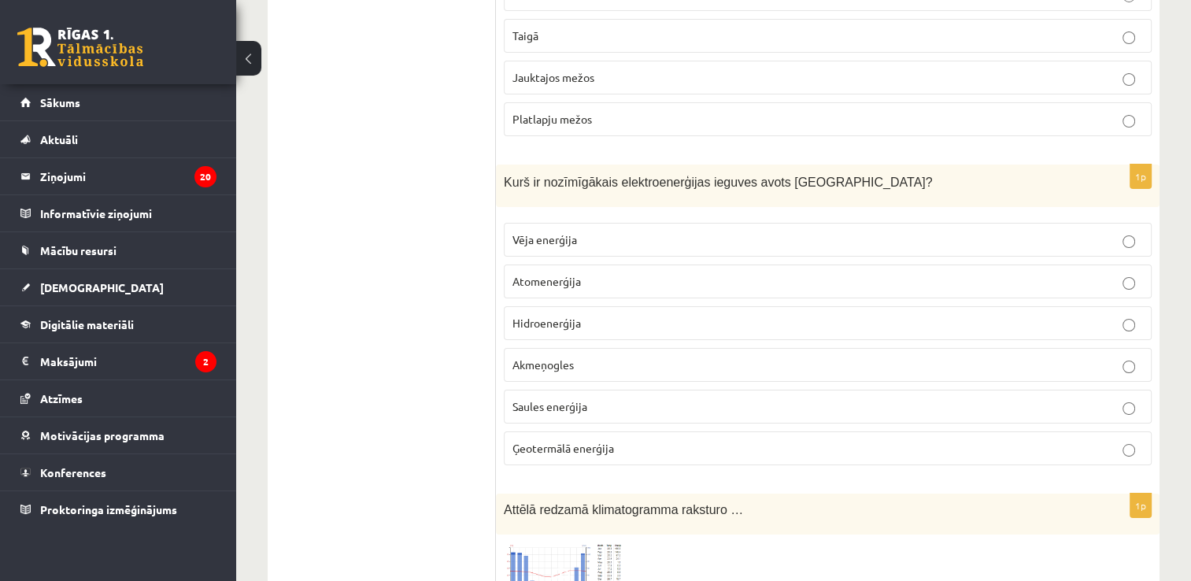
scroll to position [5983, 0]
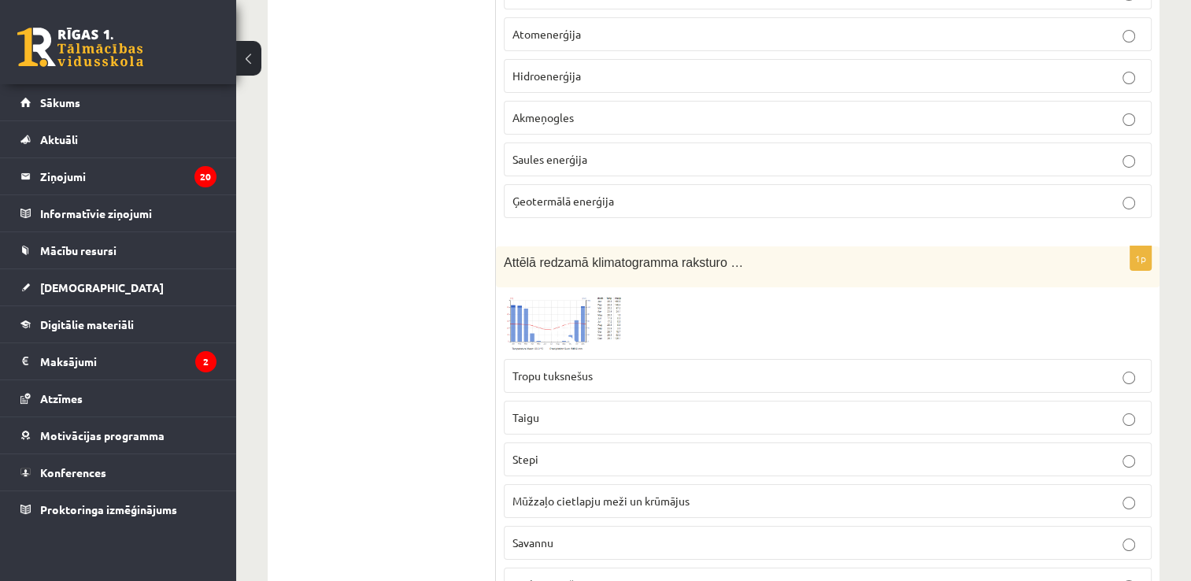
click at [579, 359] on label "Tropu tuksnešus" at bounding box center [828, 376] width 648 height 34
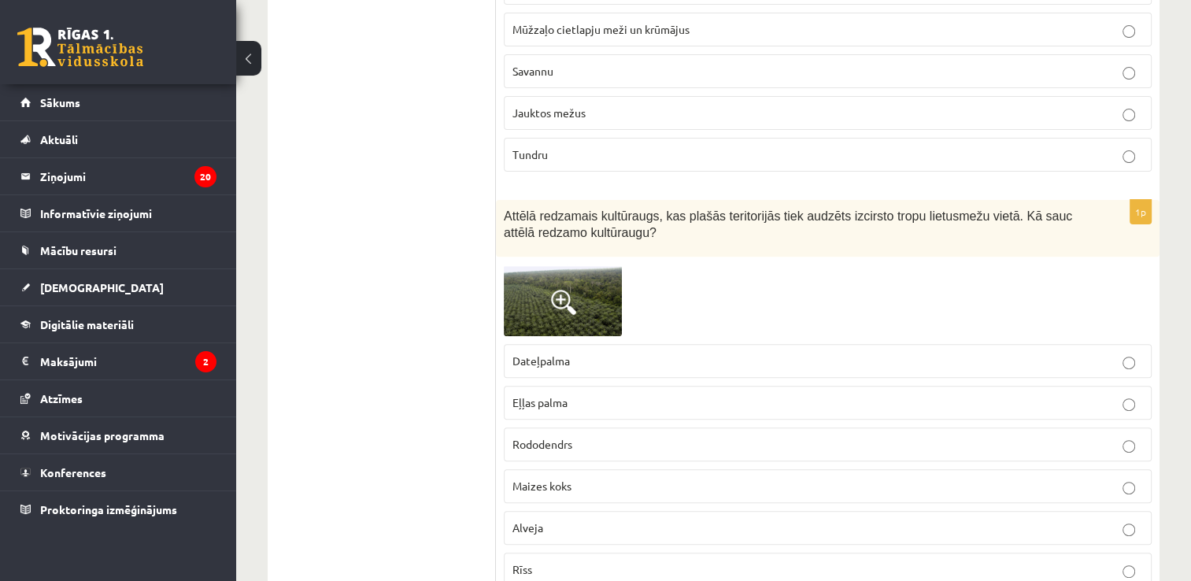
scroll to position [6455, 0]
click at [581, 394] on p "Eļļas palma" at bounding box center [827, 402] width 631 height 17
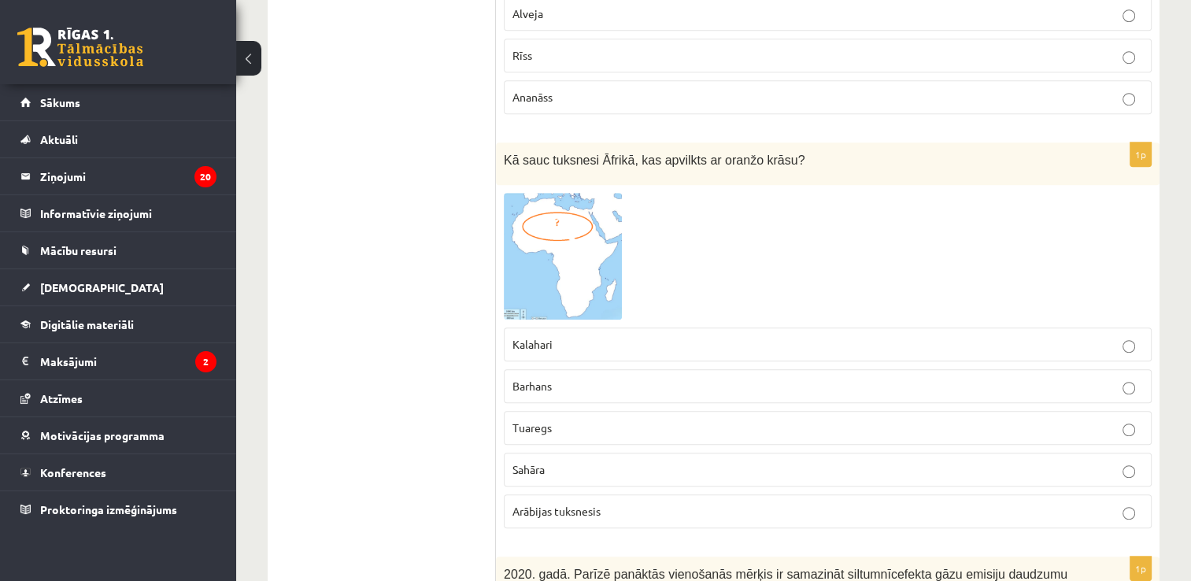
scroll to position [7006, 0]
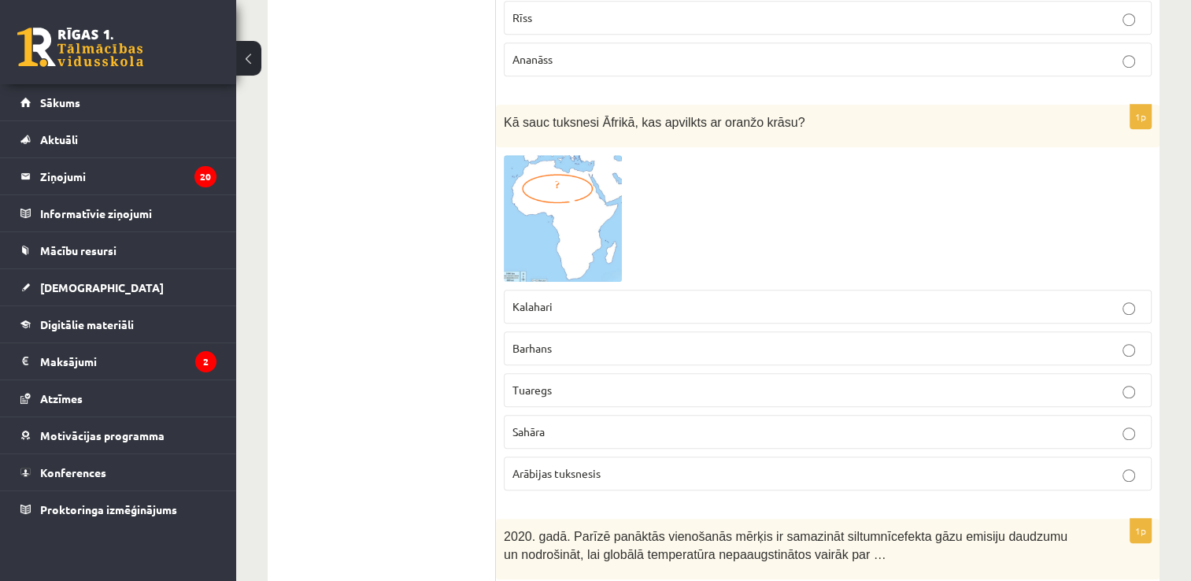
click at [582, 415] on label "Sahāra" at bounding box center [828, 432] width 648 height 34
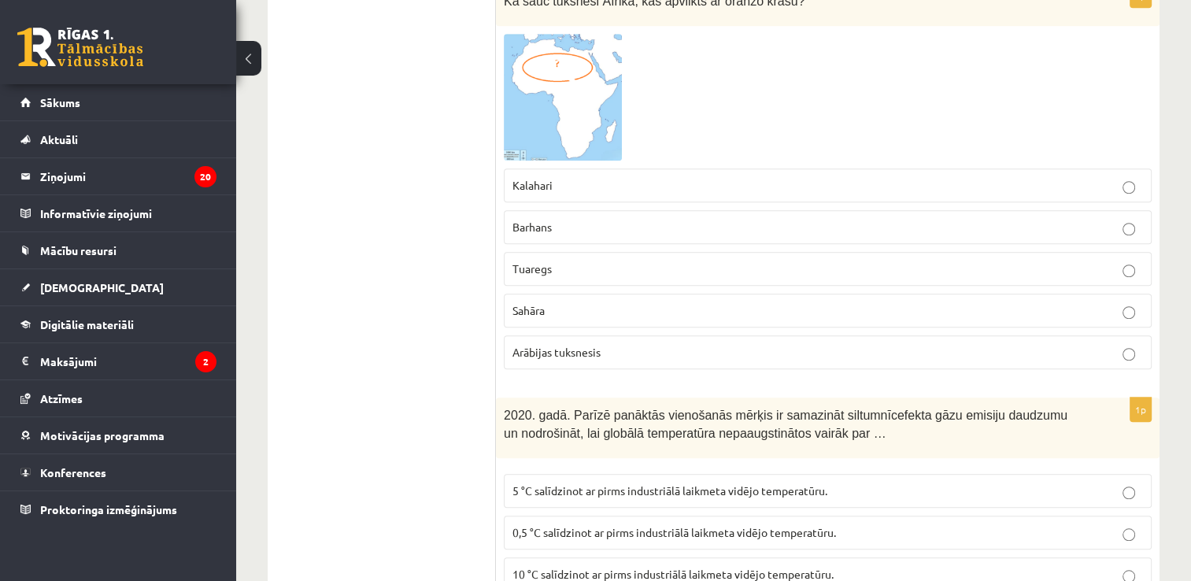
scroll to position [7400, 0]
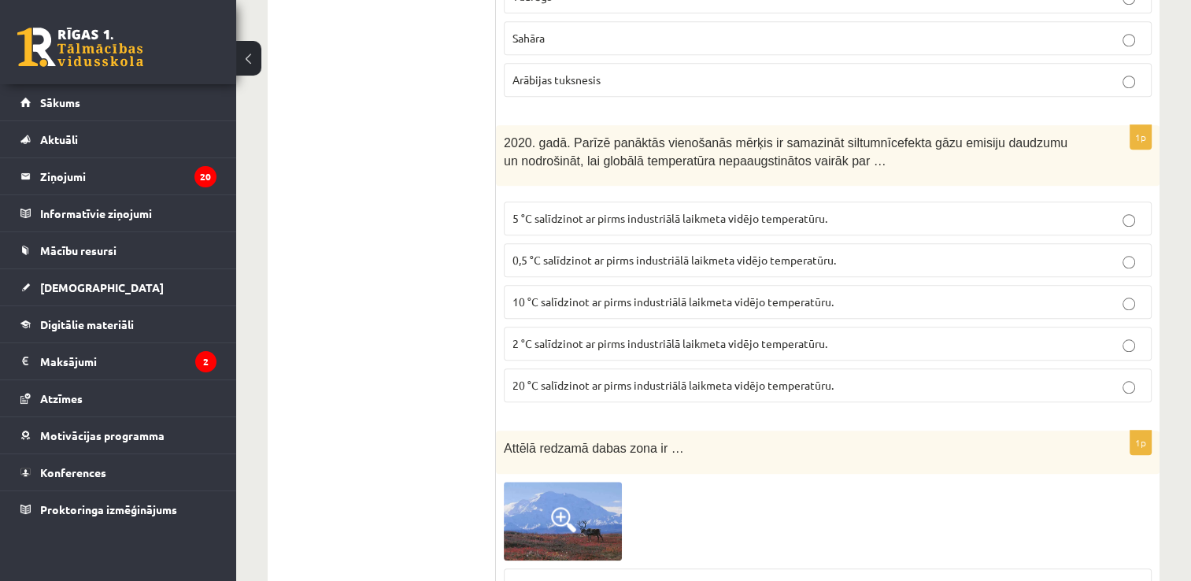
click at [586, 336] on span "2 °C salīdzinot ar pirms industriālā laikmeta vidējo temperatūru." at bounding box center [669, 343] width 315 height 14
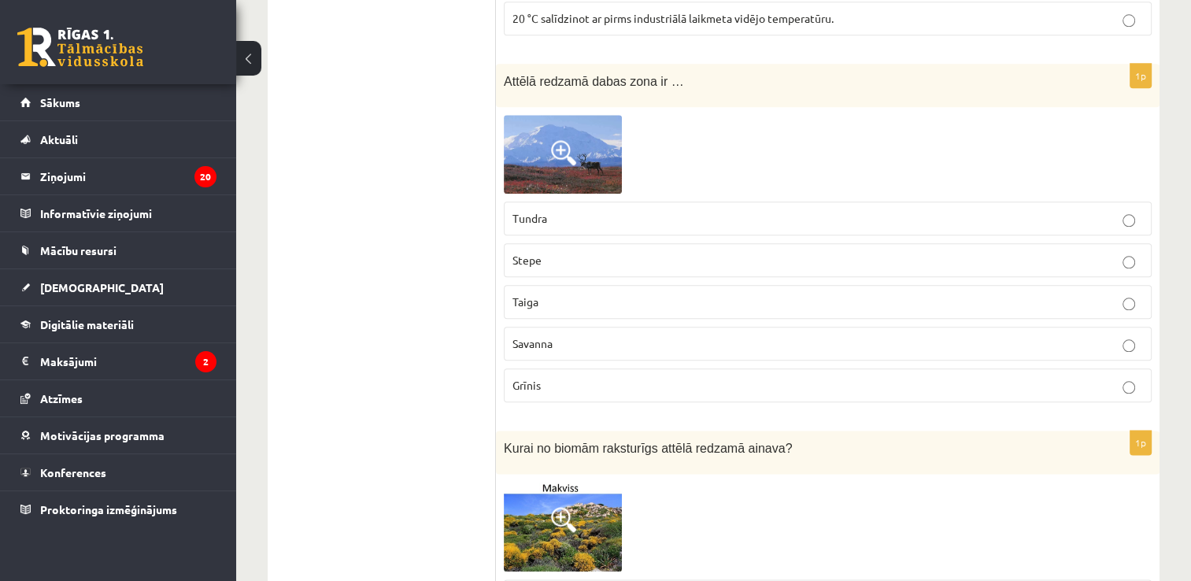
scroll to position [7794, 0]
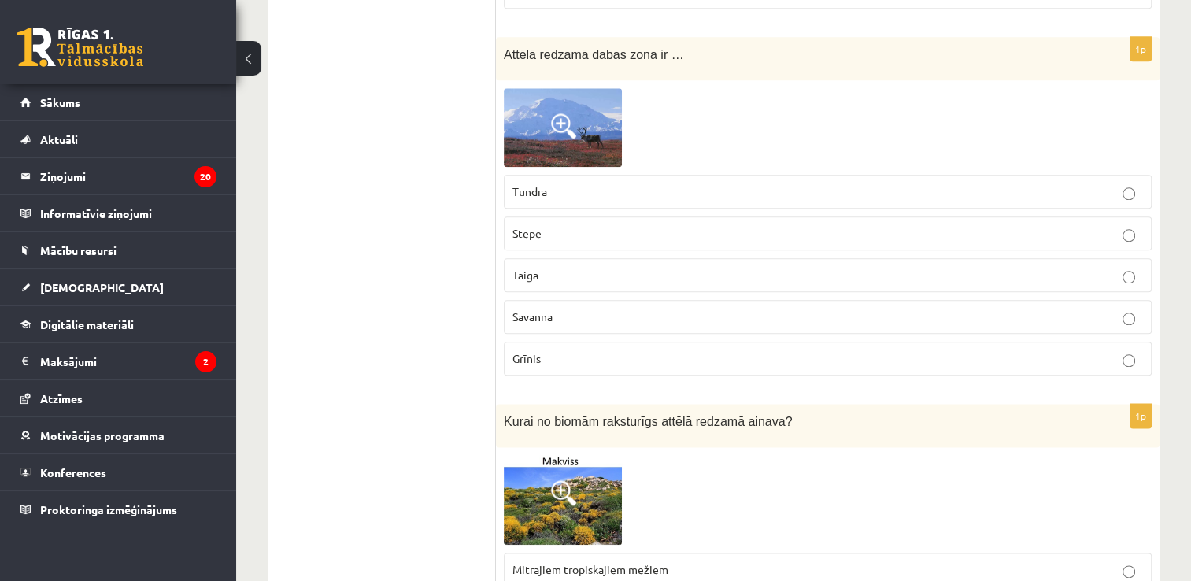
click at [609, 225] on p "Stepe" at bounding box center [827, 233] width 631 height 17
click at [594, 267] on p "Taiga" at bounding box center [827, 275] width 631 height 17
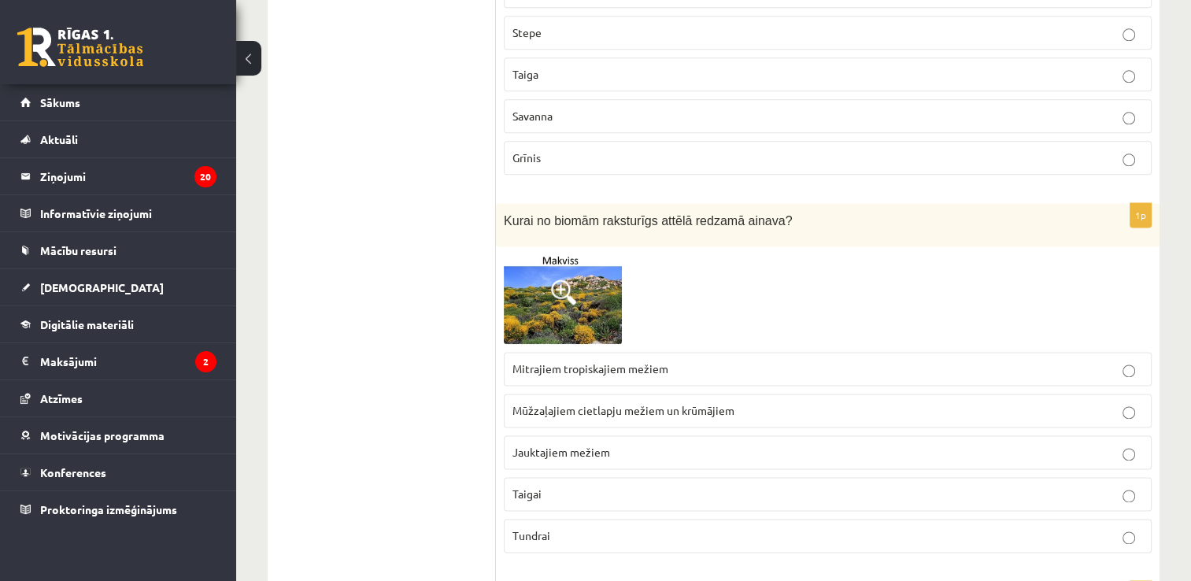
scroll to position [8030, 0]
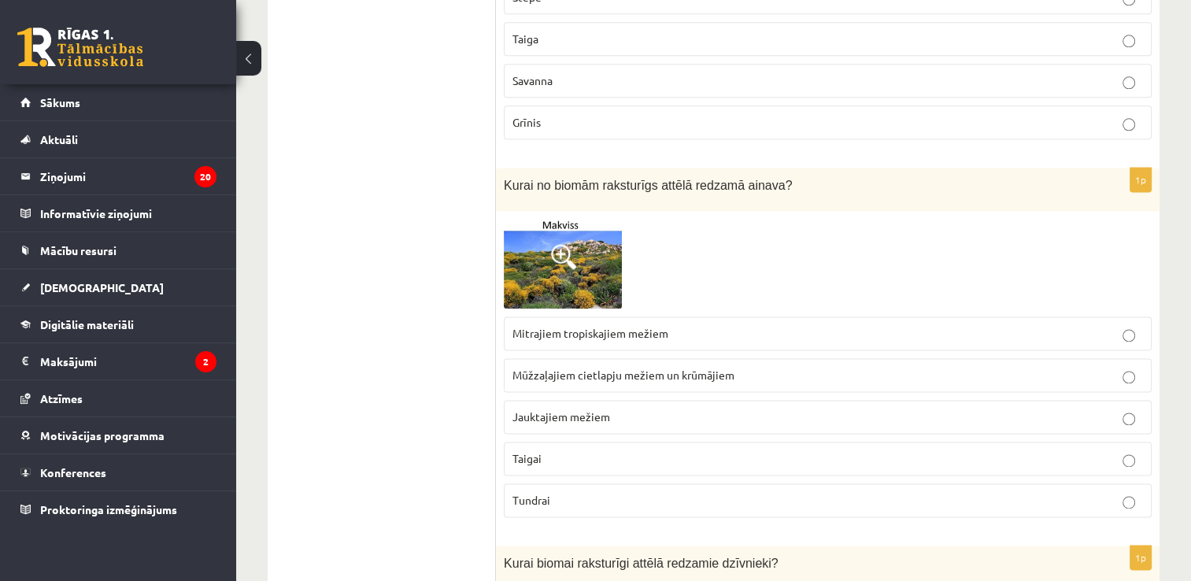
click at [590, 409] on p "Jauktajiem mežiem" at bounding box center [827, 417] width 631 height 17
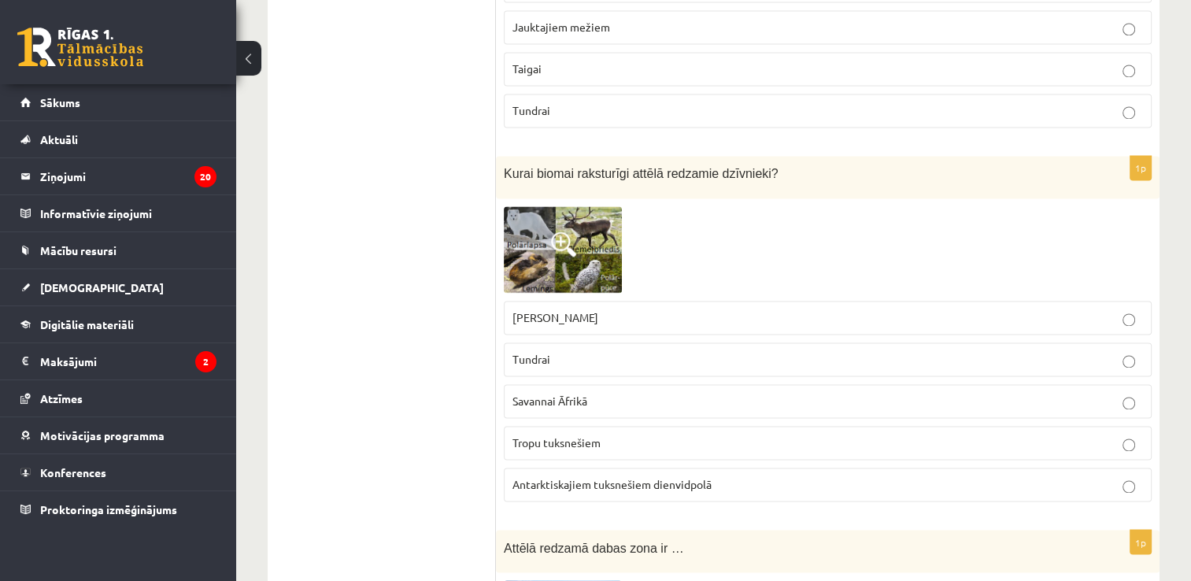
scroll to position [8423, 0]
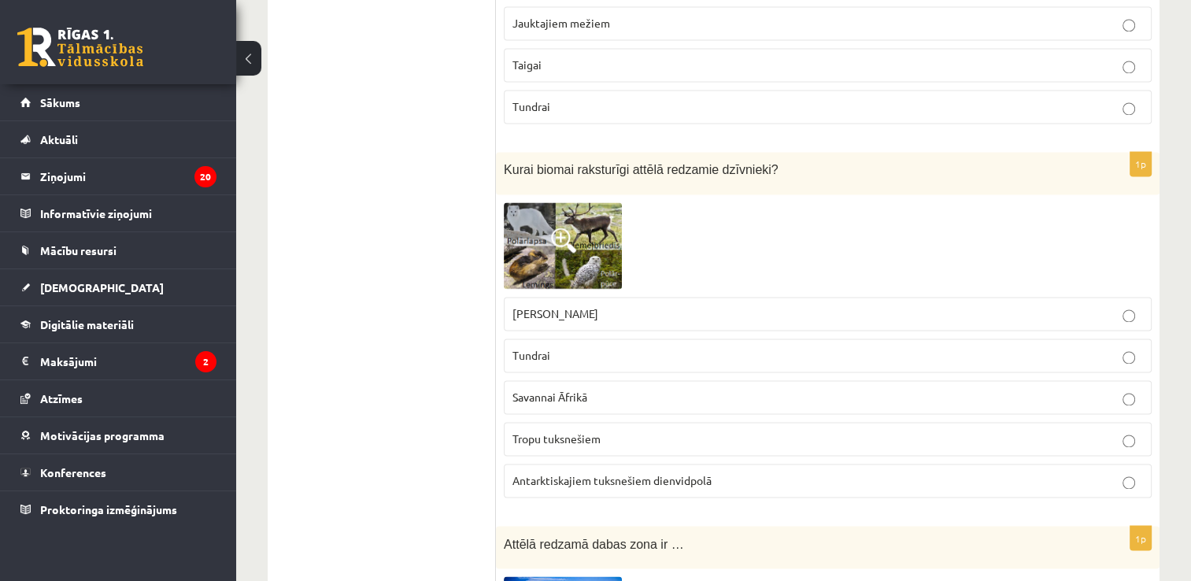
click at [614, 389] on p "Savannai Āfrikā" at bounding box center [827, 397] width 631 height 17
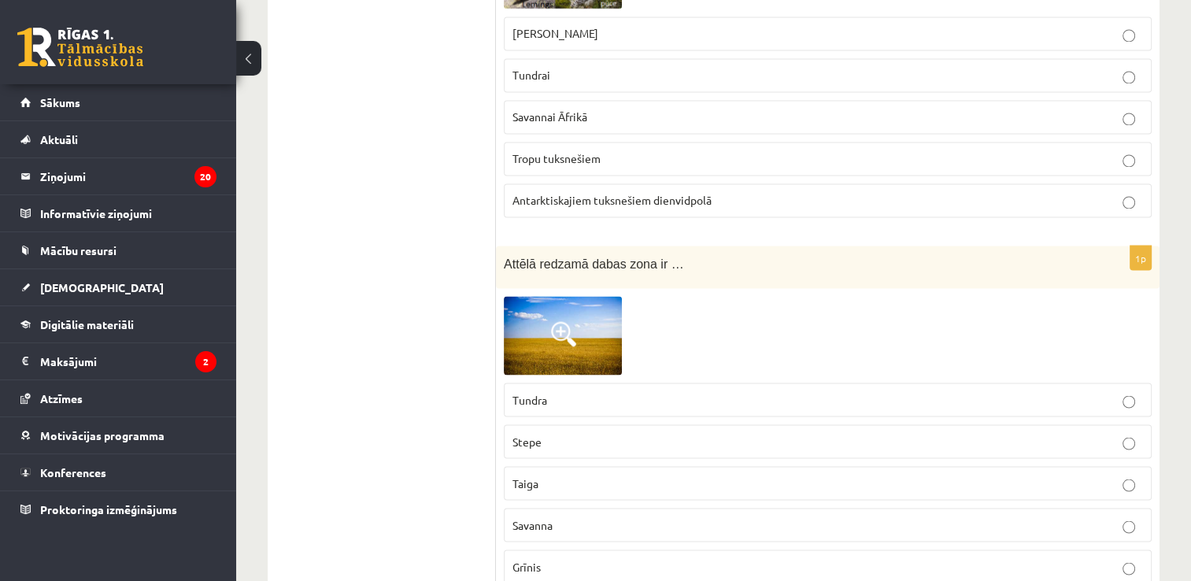
scroll to position [8817, 0]
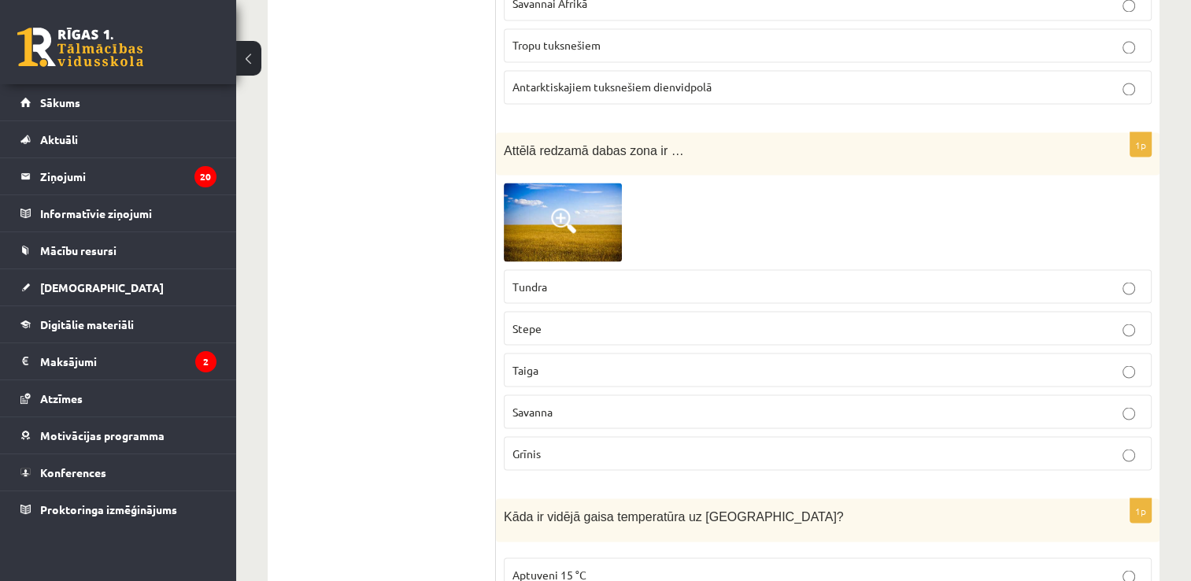
click at [616, 269] on label "Tundra" at bounding box center [828, 286] width 648 height 34
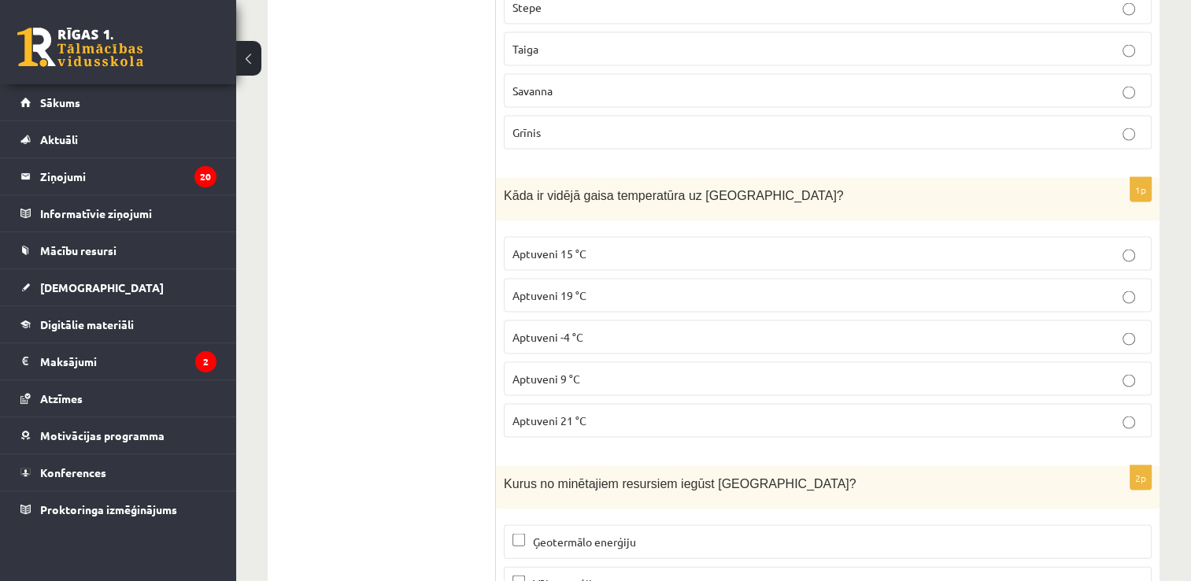
scroll to position [9211, 0]
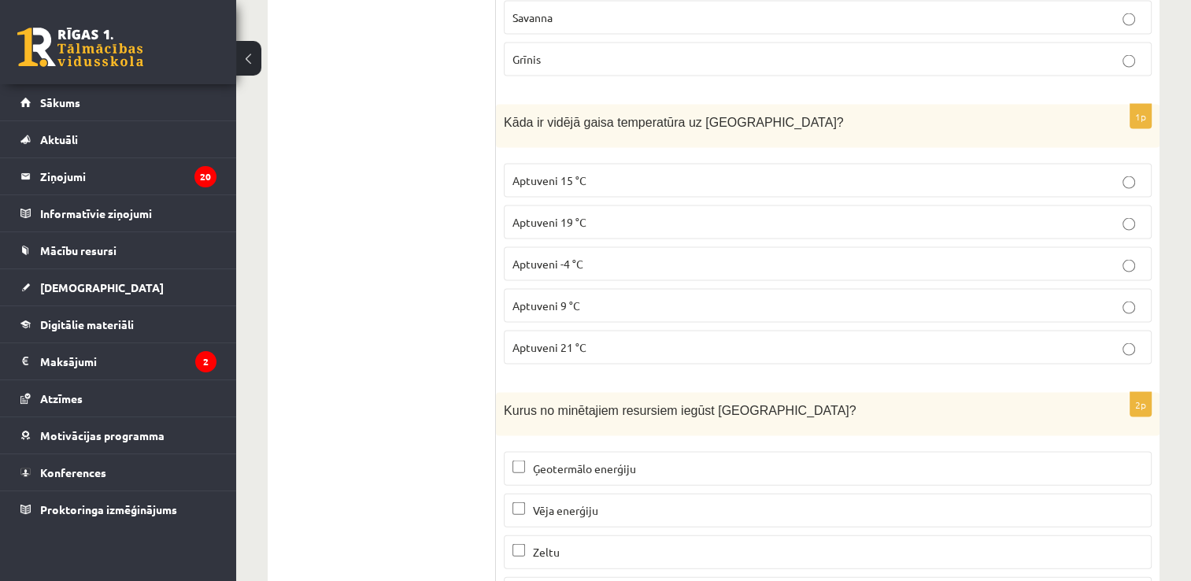
click at [594, 172] on p "Aptuveni 15 °C" at bounding box center [827, 180] width 631 height 17
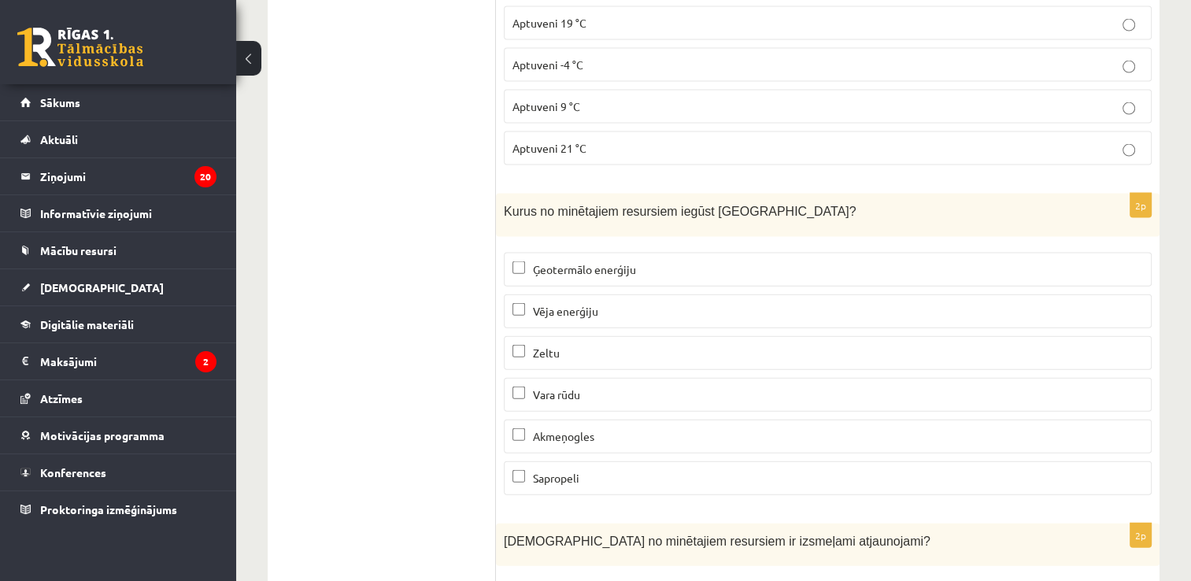
scroll to position [9525, 0]
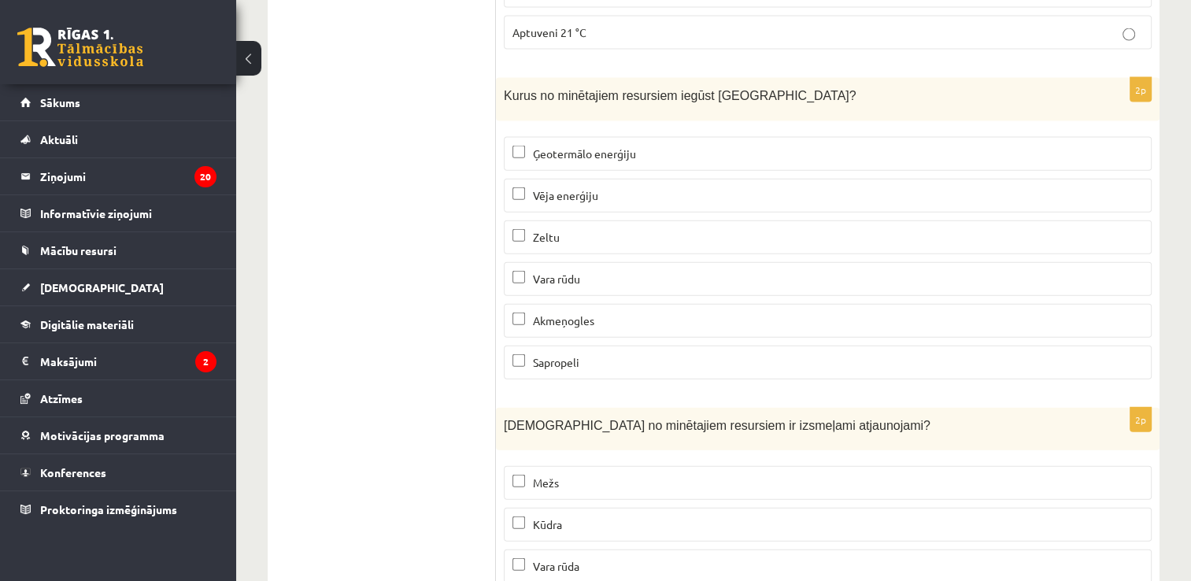
click at [598, 188] on span "Vēja enerģiju" at bounding box center [565, 195] width 65 height 14
click at [590, 354] on p "Sapropeli" at bounding box center [827, 362] width 631 height 17
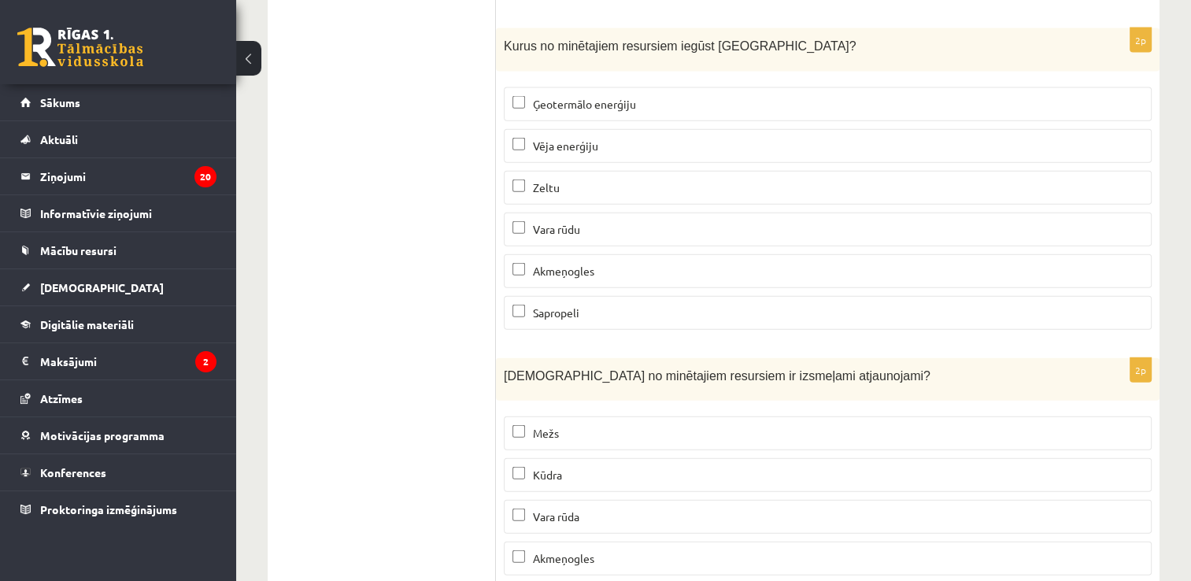
scroll to position [9617, 0]
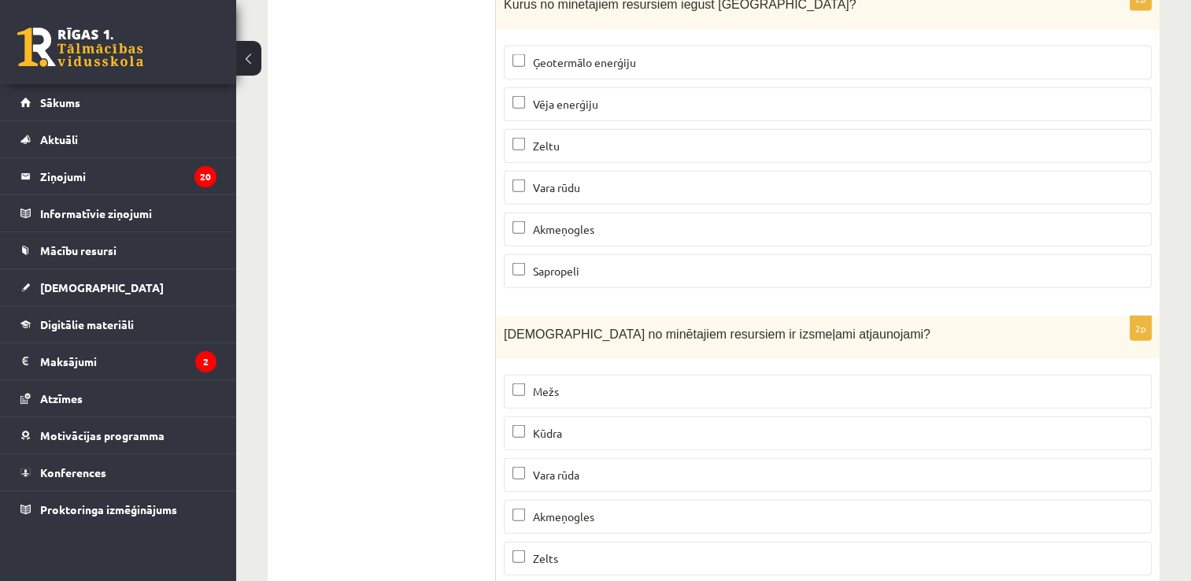
click at [579, 383] on p "Mežs" at bounding box center [827, 391] width 631 height 17
click at [579, 425] on p "Kūdra" at bounding box center [827, 433] width 631 height 17
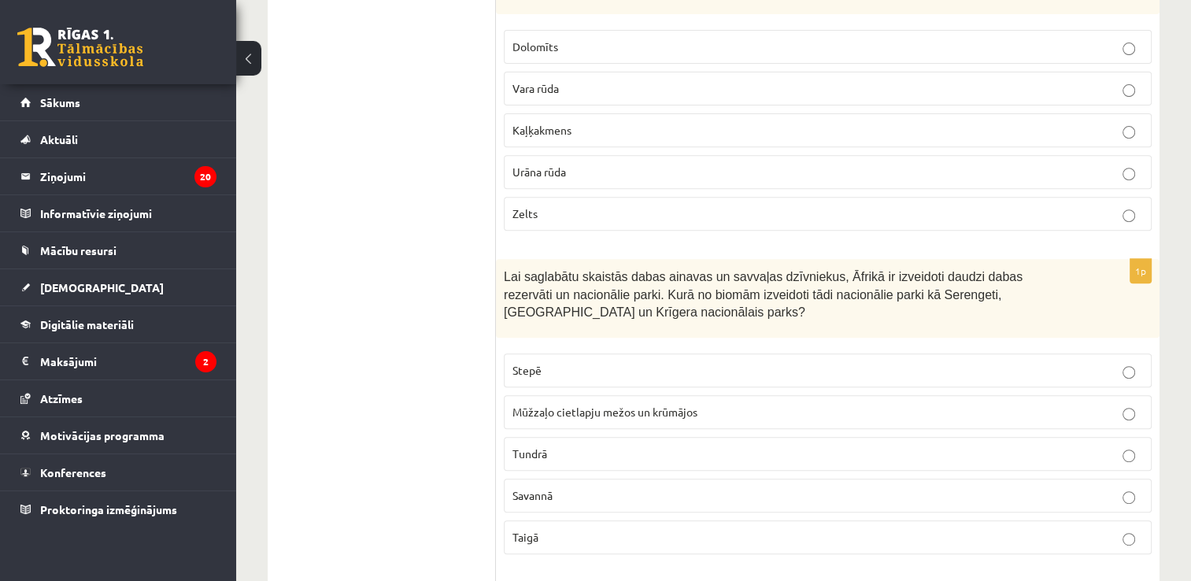
scroll to position [0, 0]
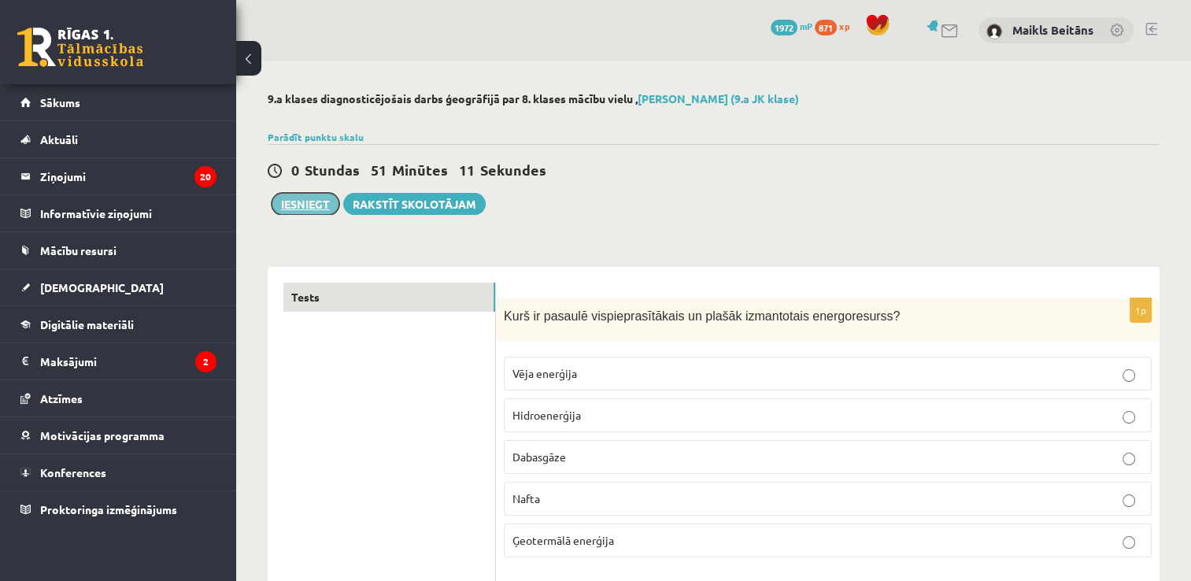
click at [333, 202] on button "Iesniegt" at bounding box center [306, 204] width 68 height 22
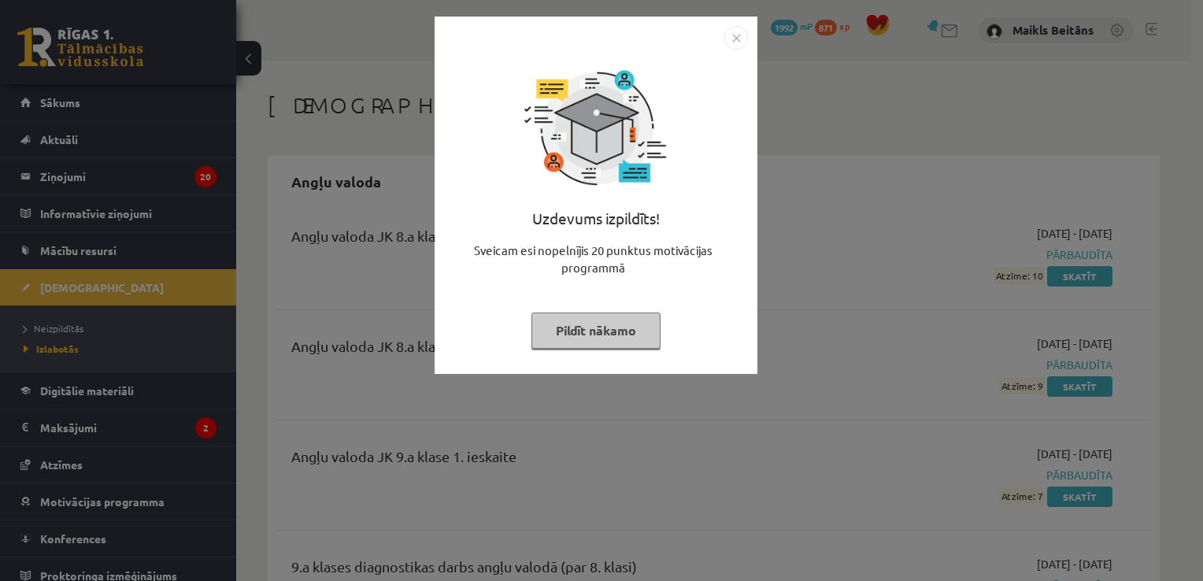
click at [598, 335] on button "Pildīt nākamo" at bounding box center [595, 331] width 129 height 36
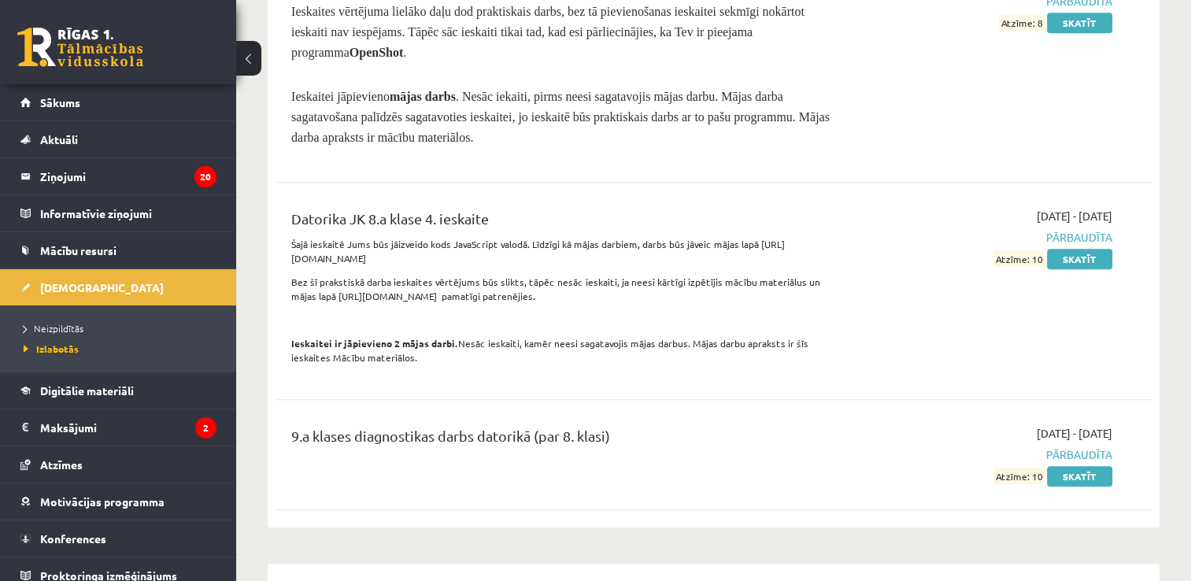
scroll to position [1338, 0]
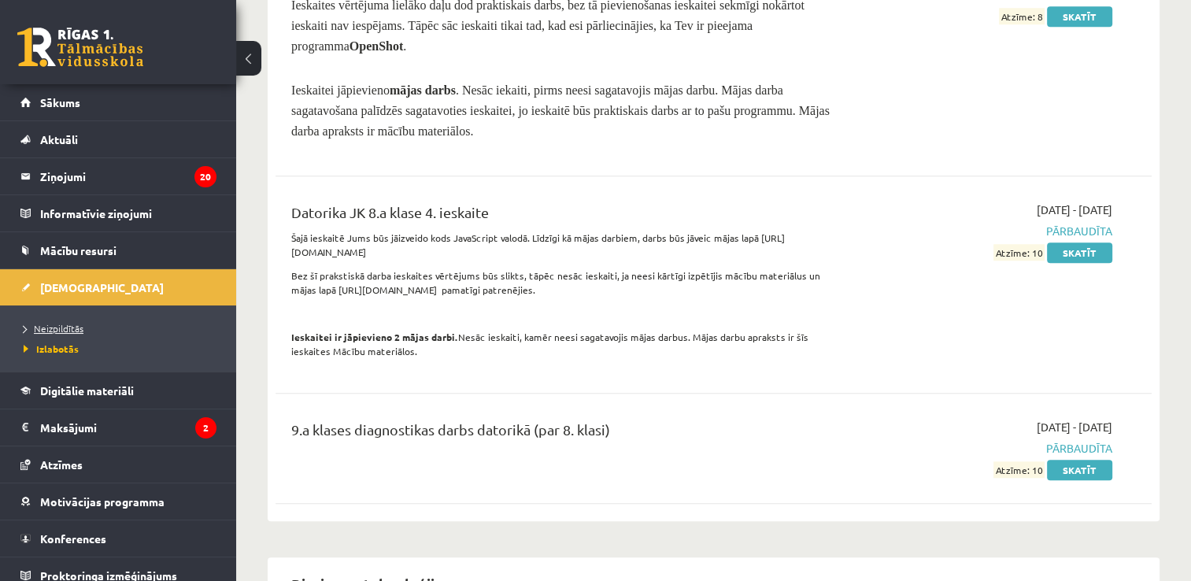
click at [46, 323] on span "Neizpildītās" at bounding box center [54, 328] width 60 height 13
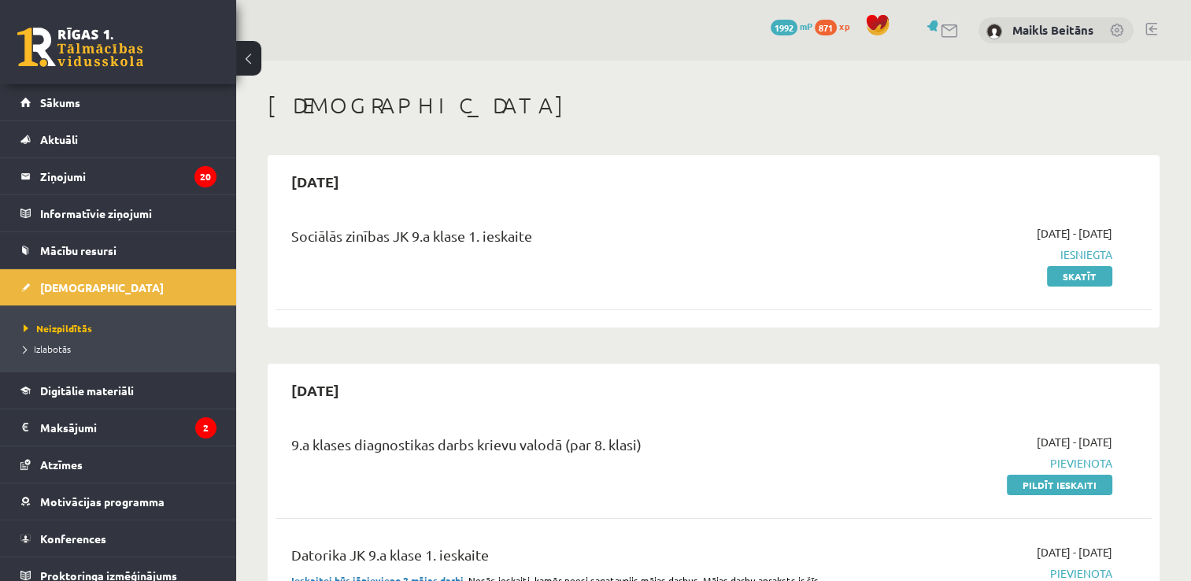
scroll to position [79, 0]
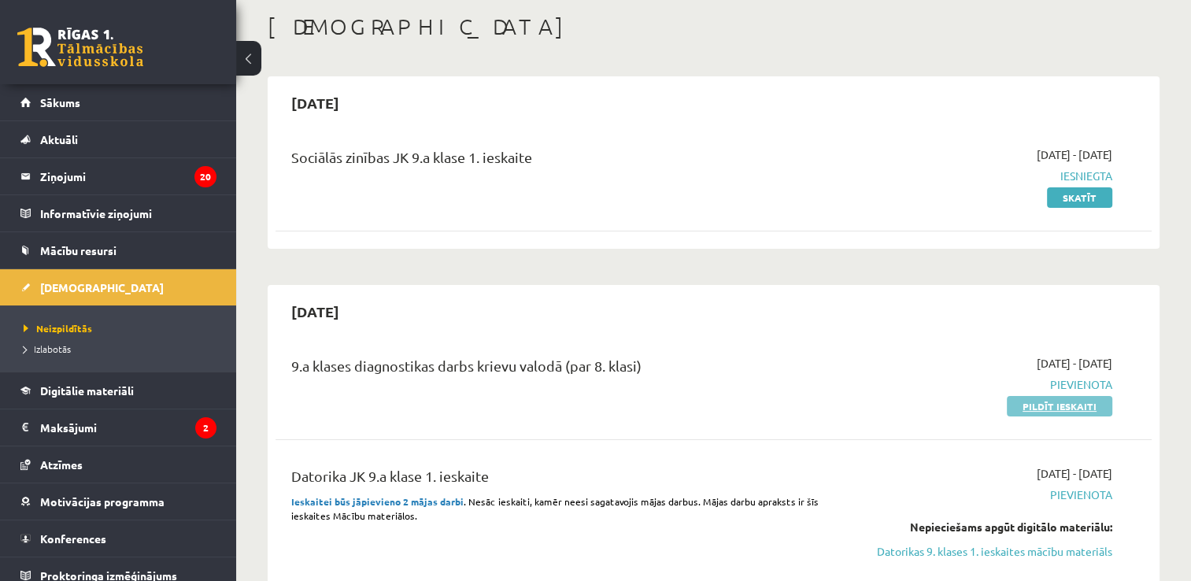
click at [1030, 404] on link "Pildīt ieskaiti" at bounding box center [1059, 406] width 105 height 20
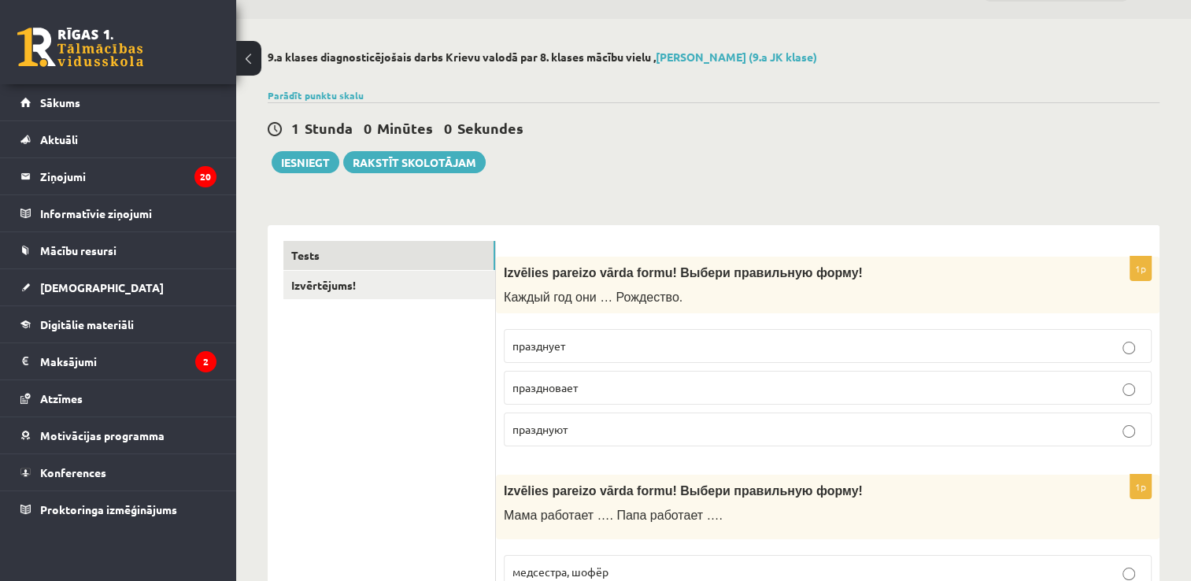
scroll to position [157, 0]
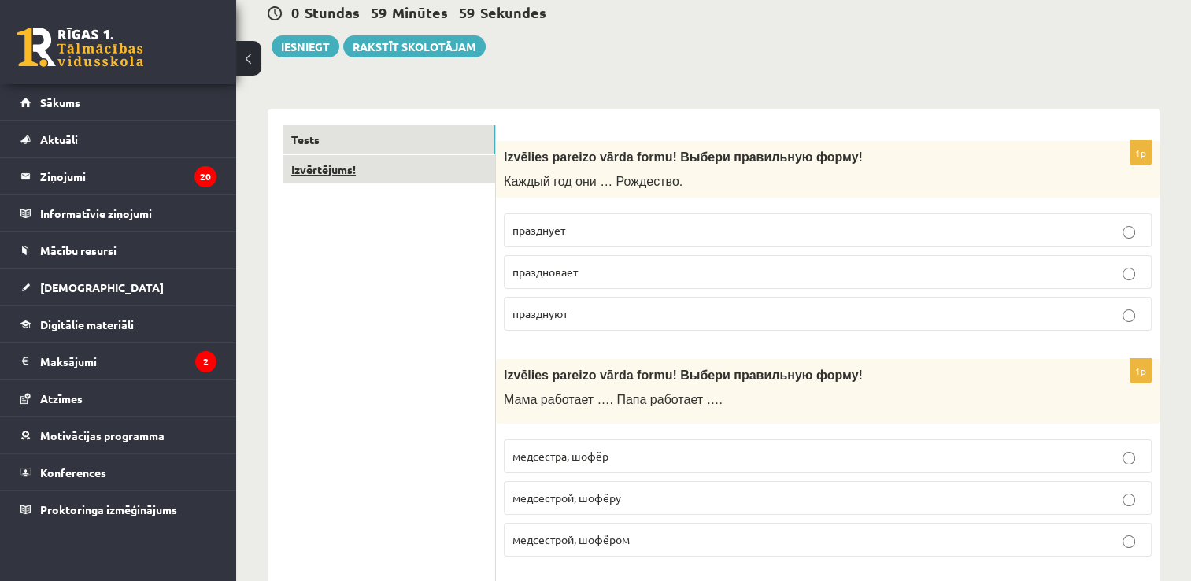
click at [450, 178] on link "Izvērtējums!" at bounding box center [389, 169] width 212 height 29
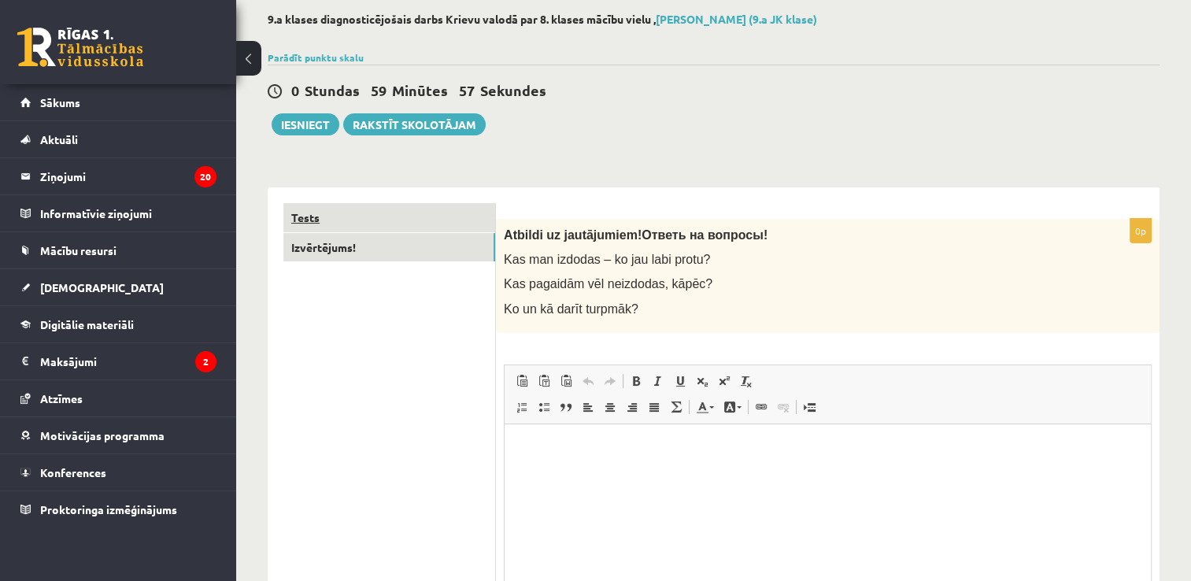
scroll to position [0, 0]
click at [441, 209] on link "Tests" at bounding box center [389, 217] width 212 height 29
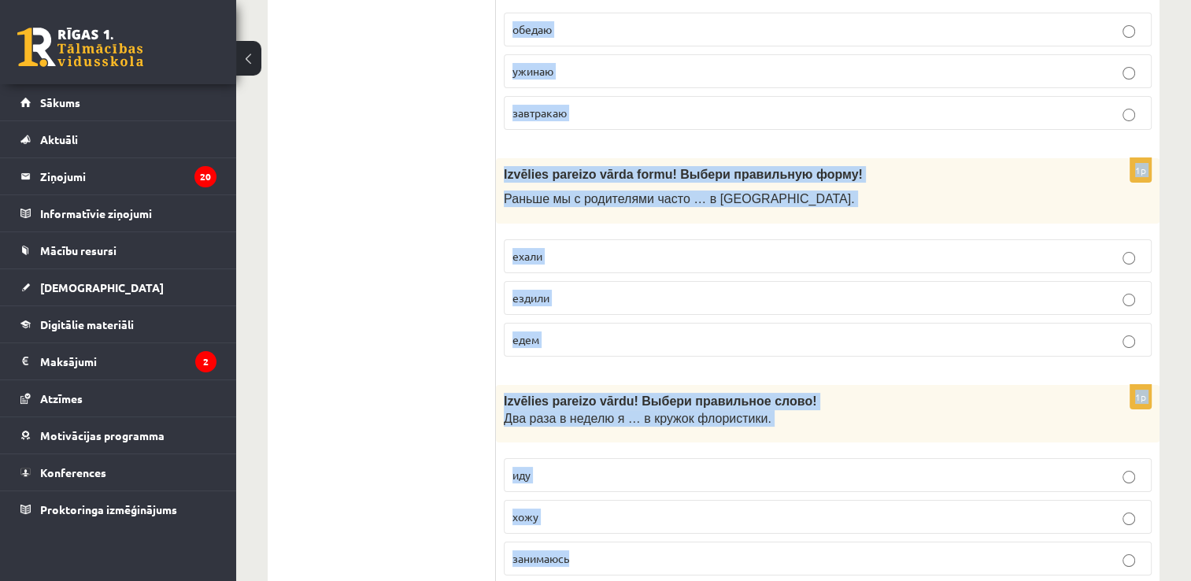
scroll to position [6062, 0]
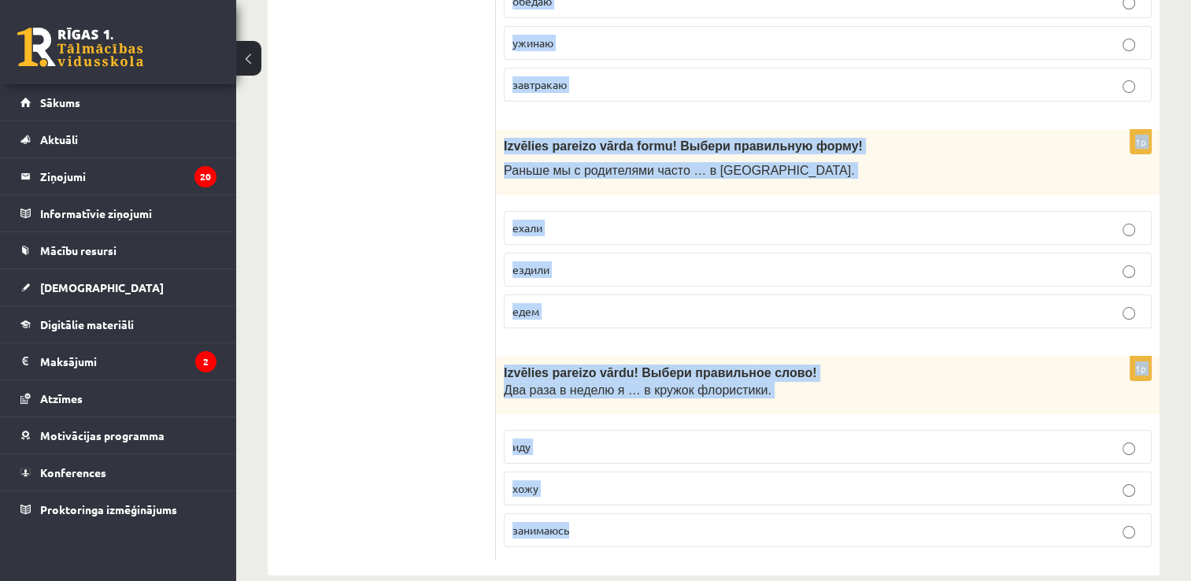
drag, startPoint x: 506, startPoint y: 234, endPoint x: 768, endPoint y: 621, distance: 467.7
drag, startPoint x: 849, startPoint y: 527, endPoint x: 738, endPoint y: 520, distance: 112.0
click at [738, 520] on label "занимаюсь" at bounding box center [828, 530] width 648 height 34
copy form "loremip dolorsi ametc adipi! Elitse doeiusmodt incid! Utlabo etd mag … Aliquaen…"
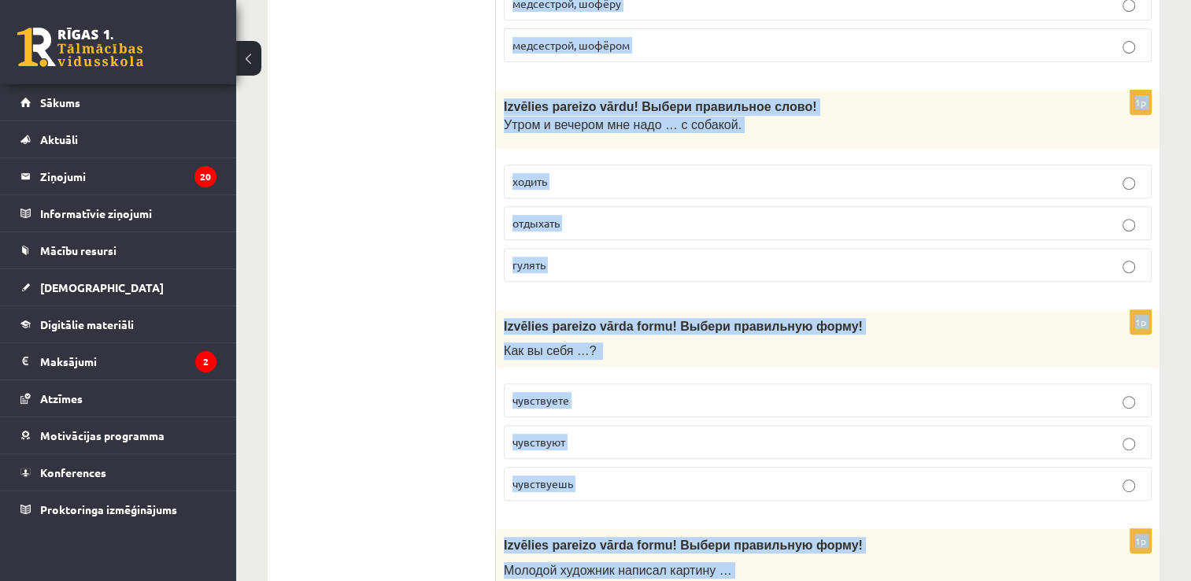
scroll to position [0, 0]
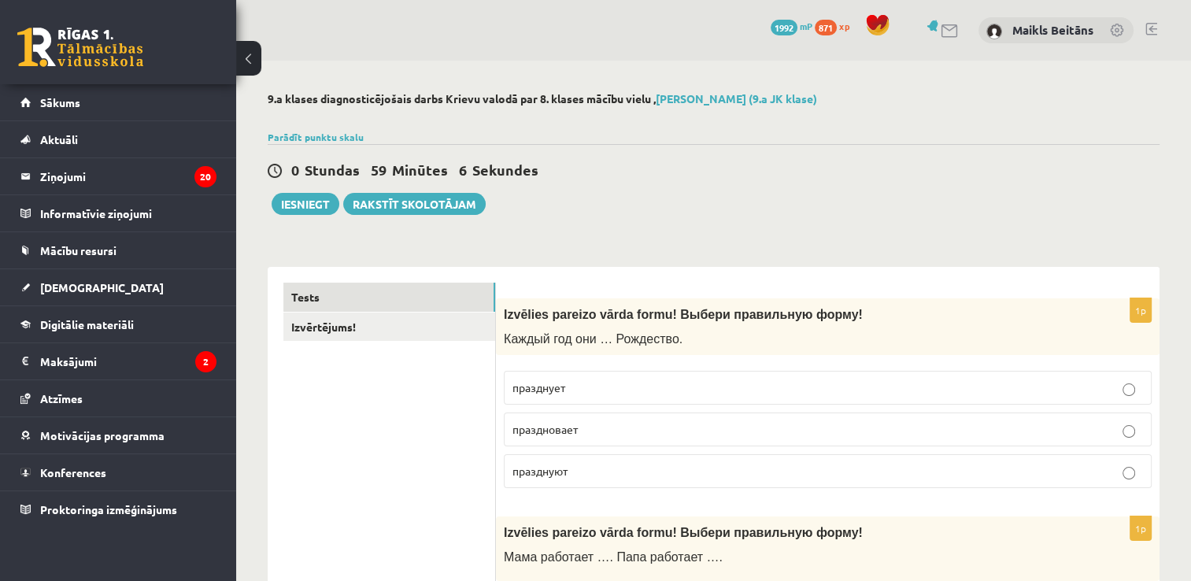
click at [931, 200] on div "0 Stundas 59 Minūtes 6 Sekundes Ieskaite saglabāta! Iesniegt Rakstīt skolotājam" at bounding box center [714, 179] width 892 height 71
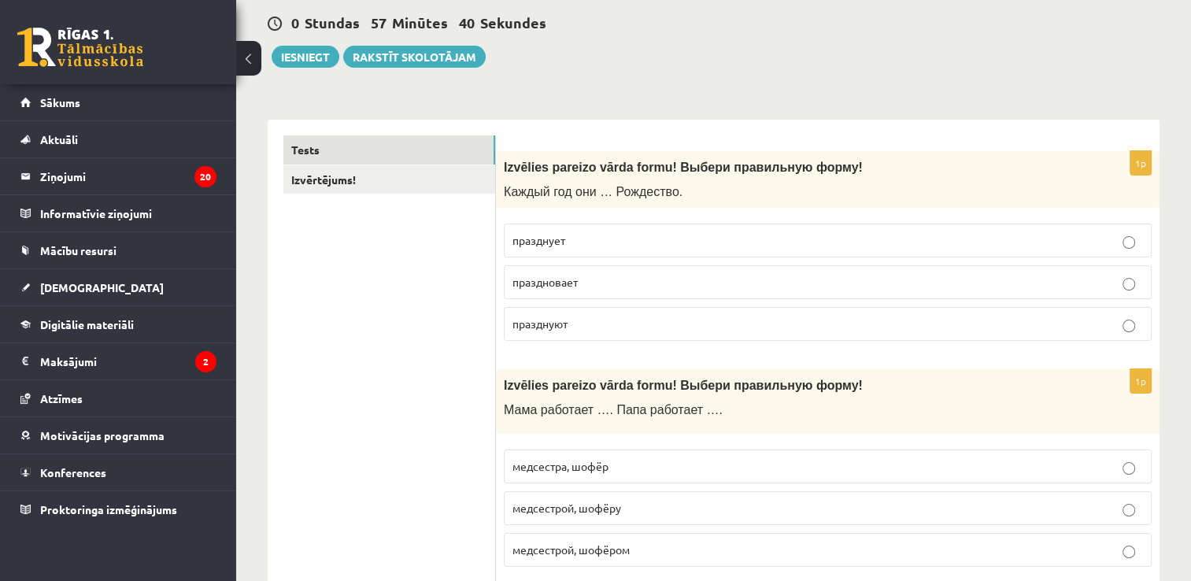
scroll to position [157, 0]
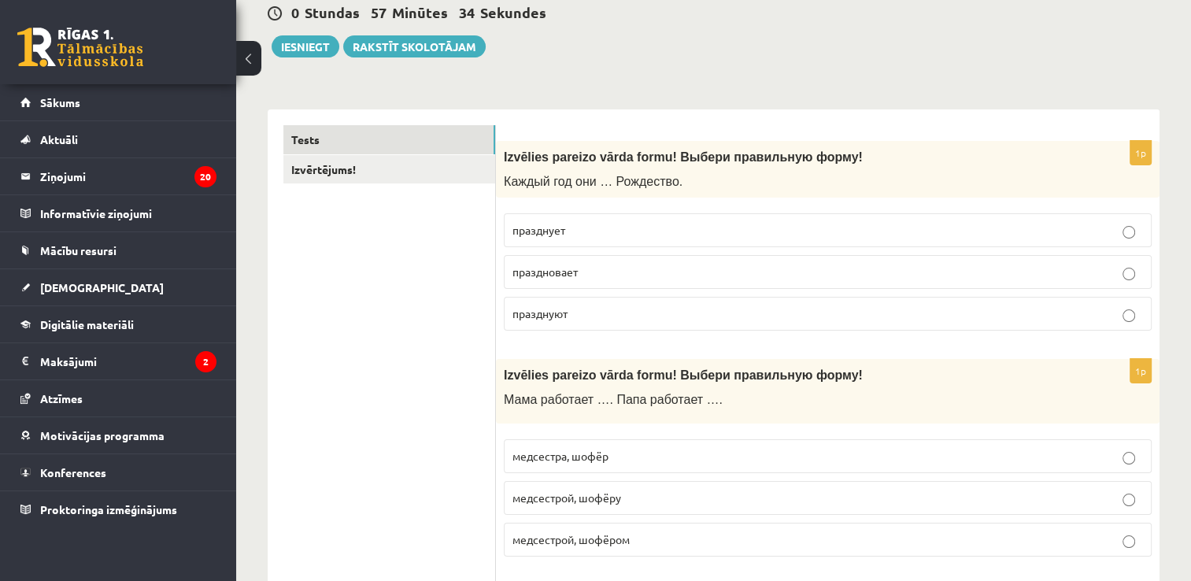
click at [535, 313] on span "празднуют" at bounding box center [539, 313] width 55 height 14
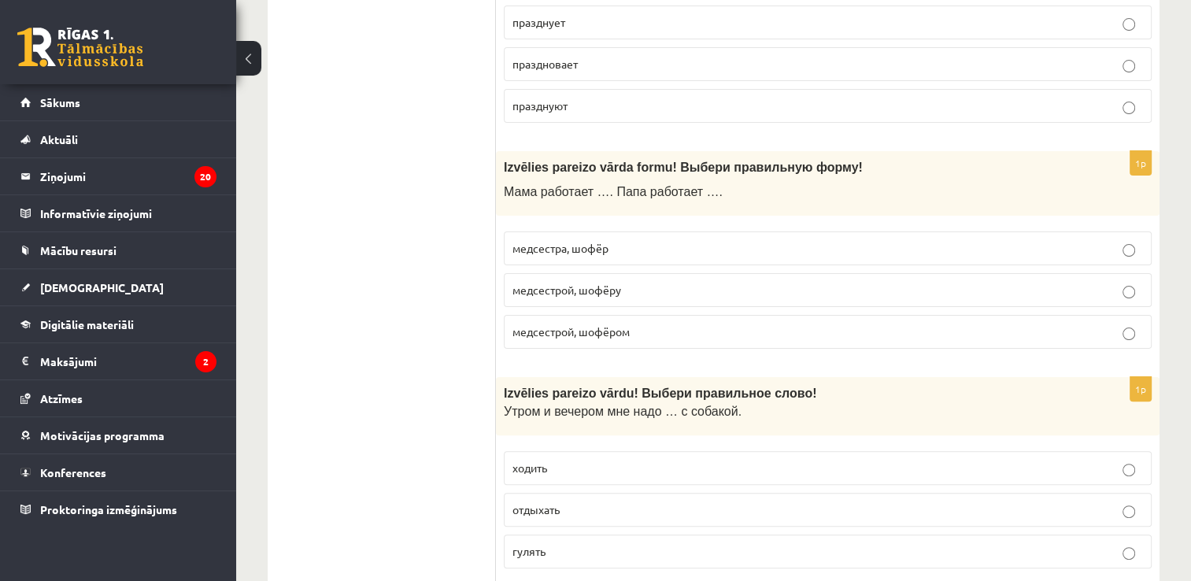
scroll to position [394, 0]
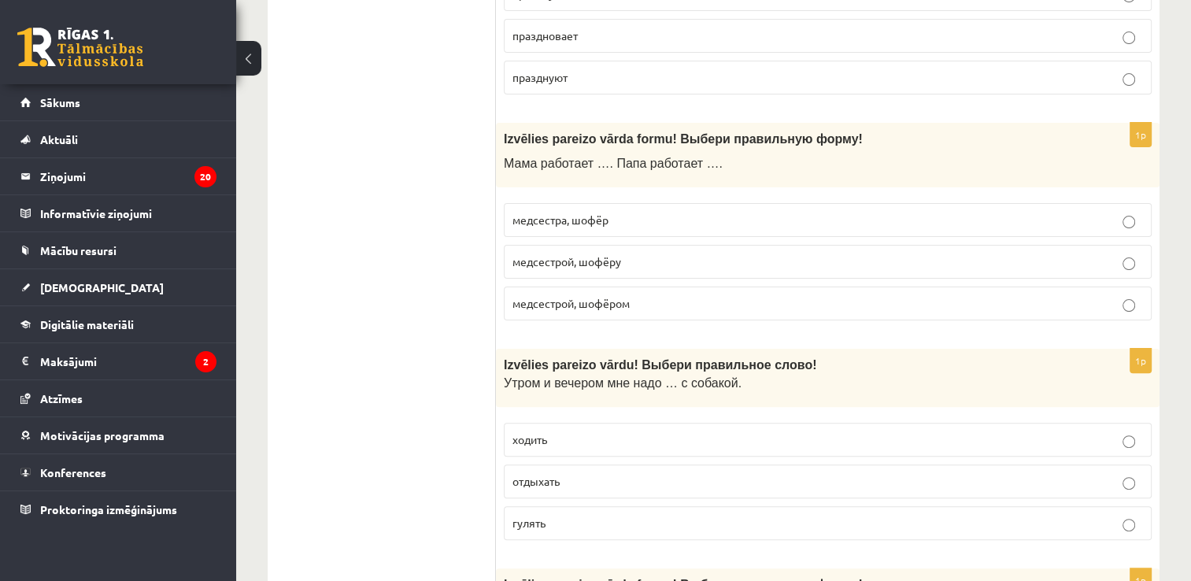
click at [554, 307] on p "медсестрой, шофёром" at bounding box center [827, 303] width 631 height 17
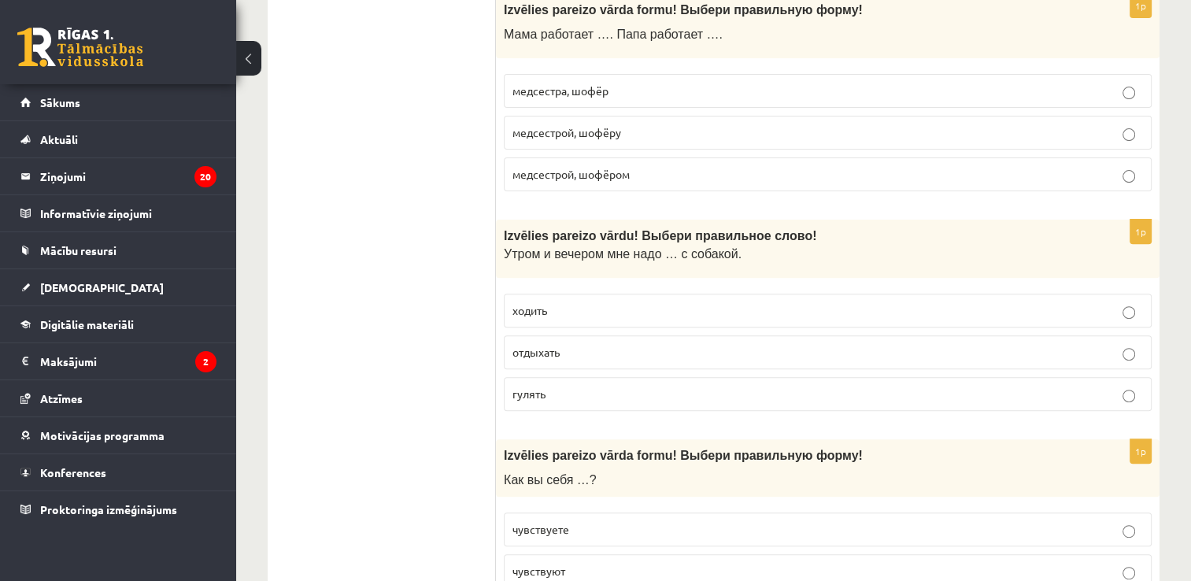
scroll to position [630, 0]
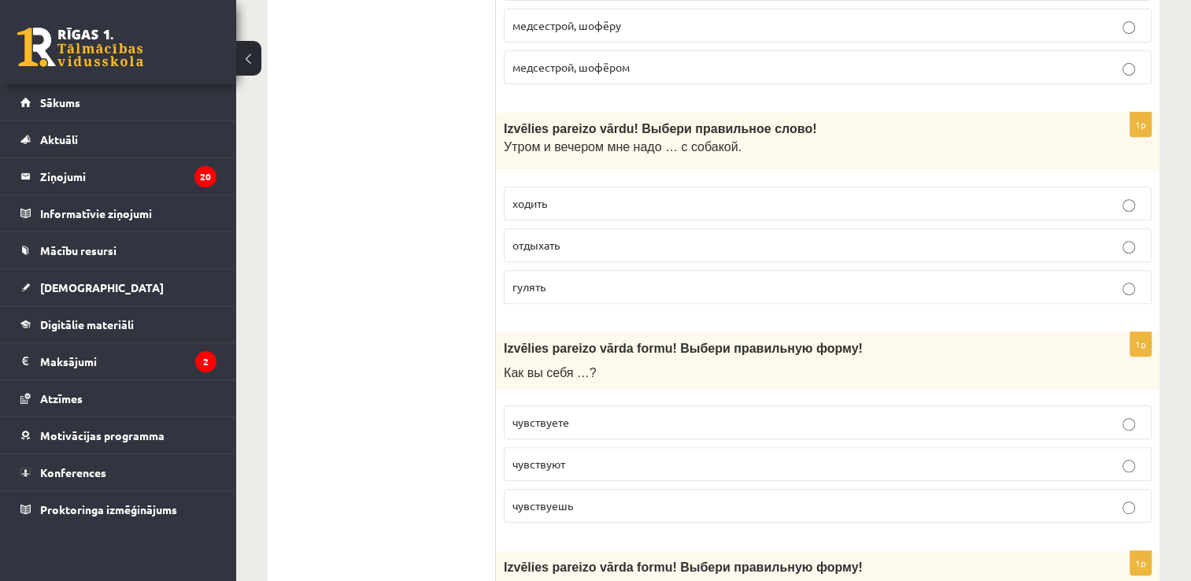
click at [643, 281] on p "гулять" at bounding box center [827, 287] width 631 height 17
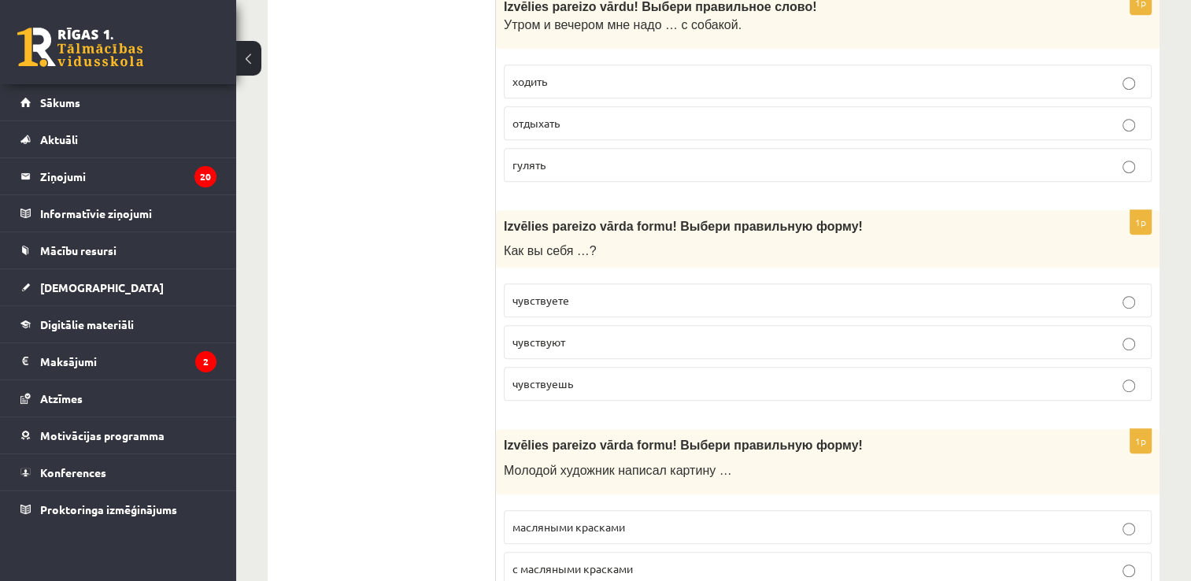
scroll to position [787, 0]
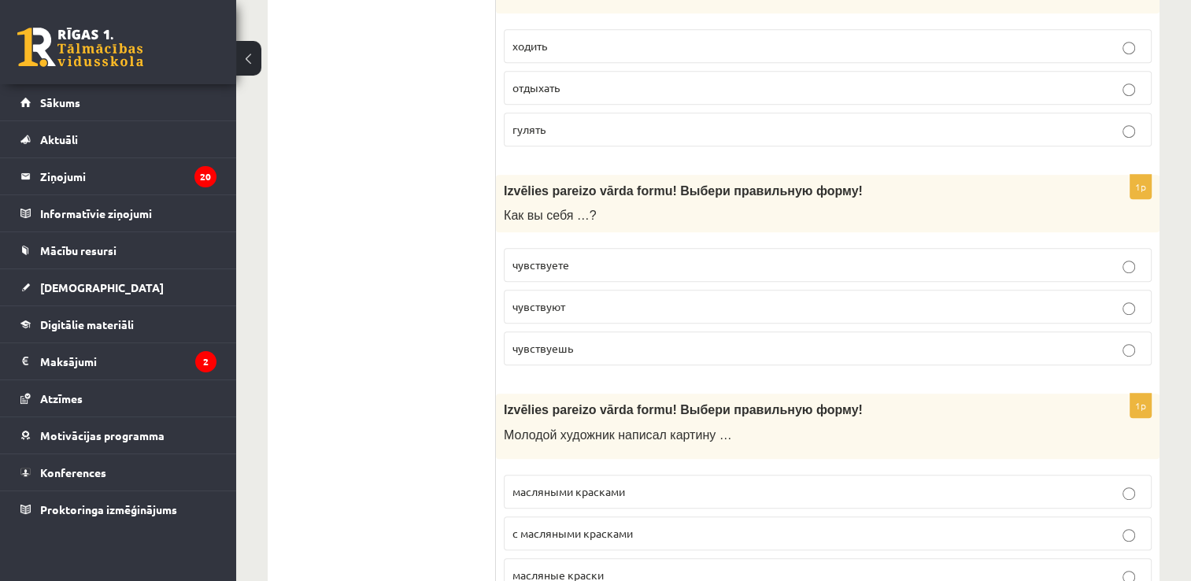
click at [604, 264] on p "чувствуете" at bounding box center [827, 265] width 631 height 17
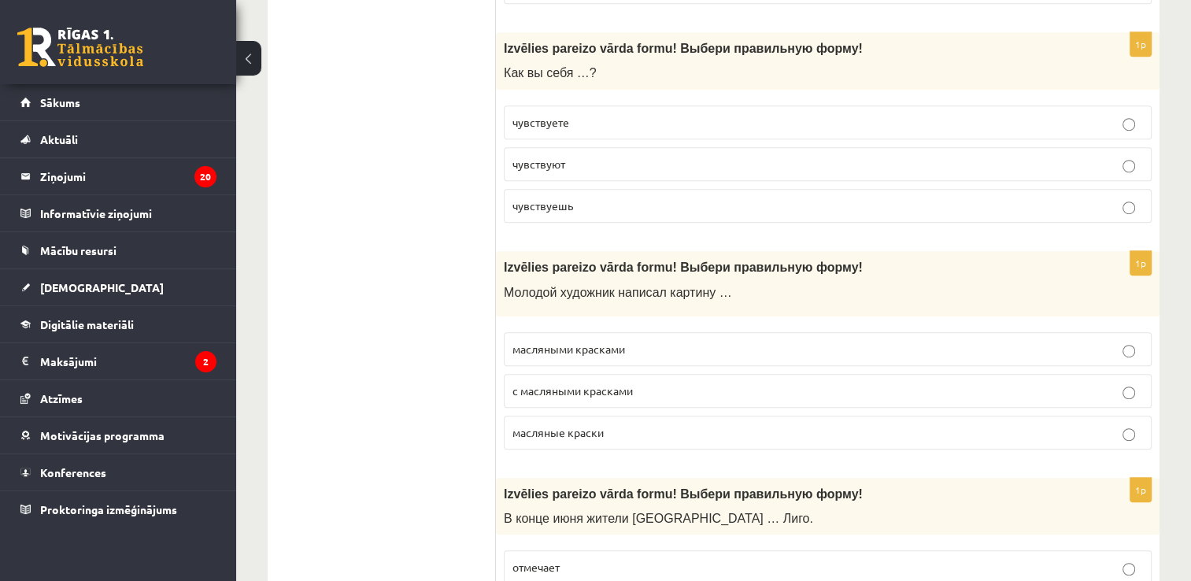
scroll to position [945, 0]
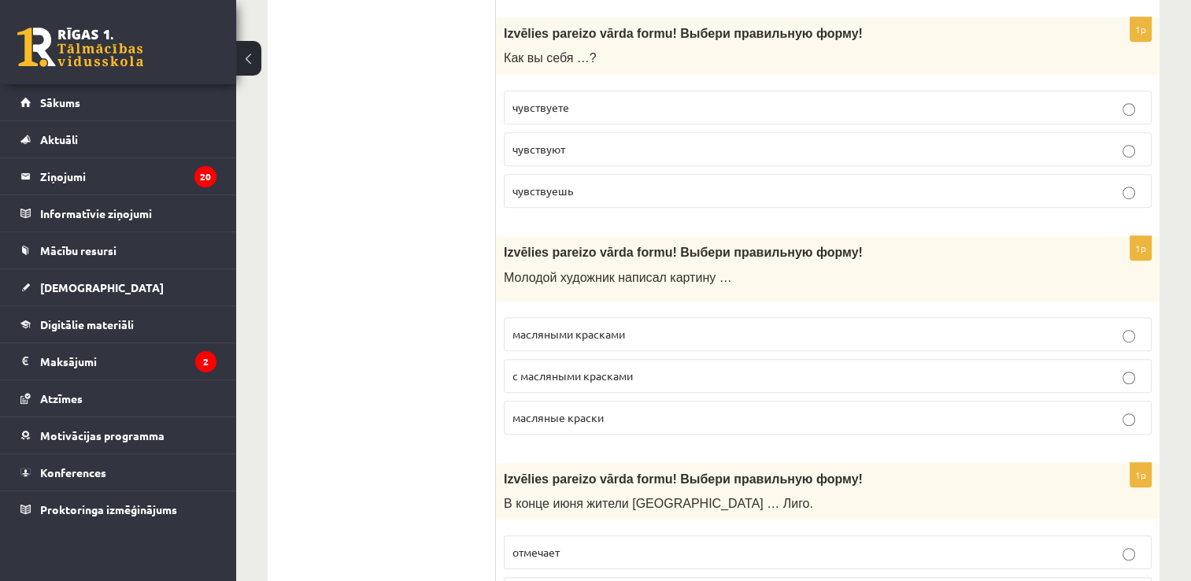
click at [588, 332] on span "масляными красками" at bounding box center [568, 334] width 113 height 14
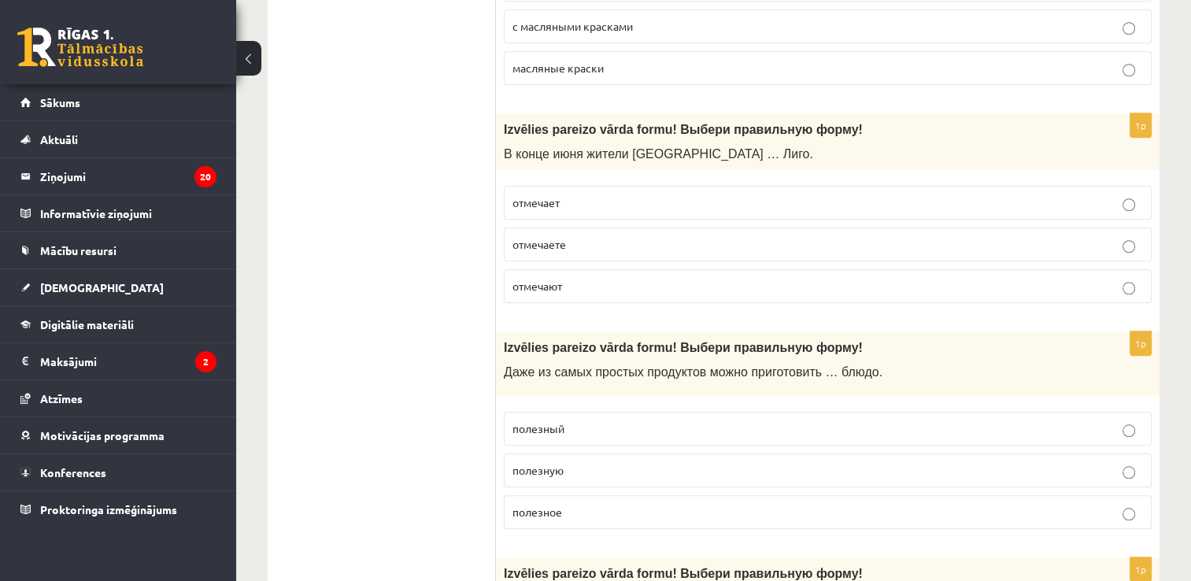
scroll to position [1338, 0]
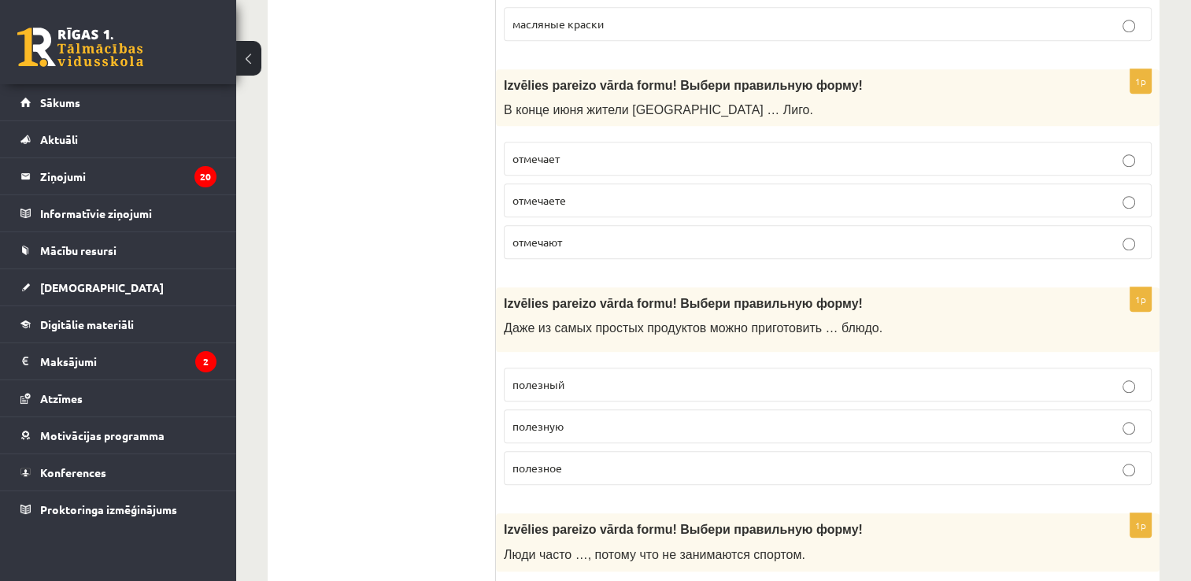
click at [536, 242] on span "отмечают" at bounding box center [537, 242] width 50 height 14
click at [579, 468] on p "полезное" at bounding box center [827, 468] width 631 height 17
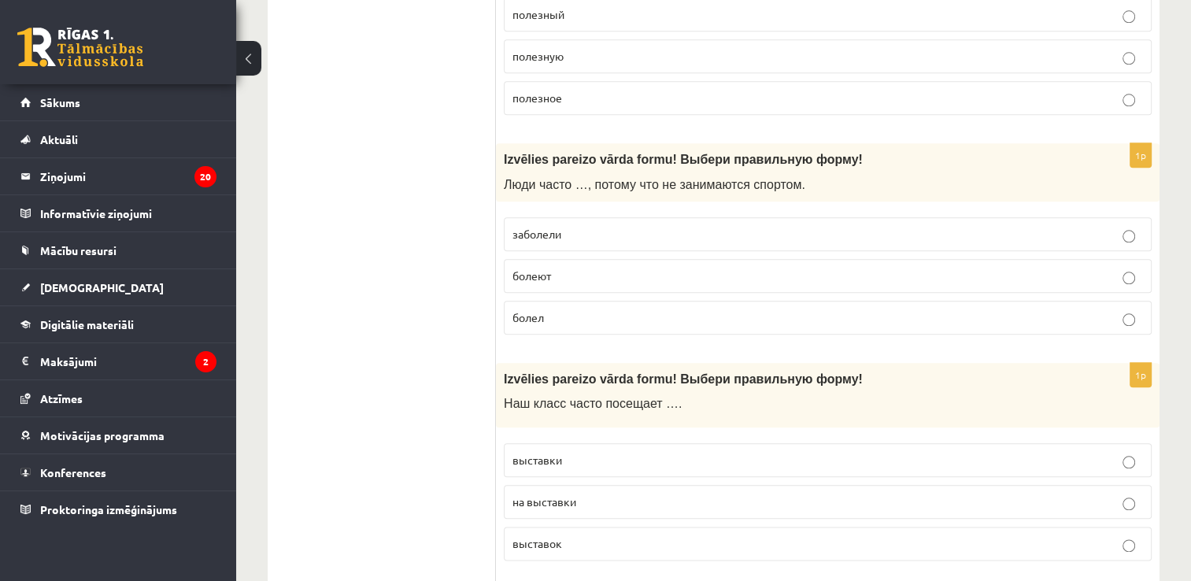
scroll to position [1732, 0]
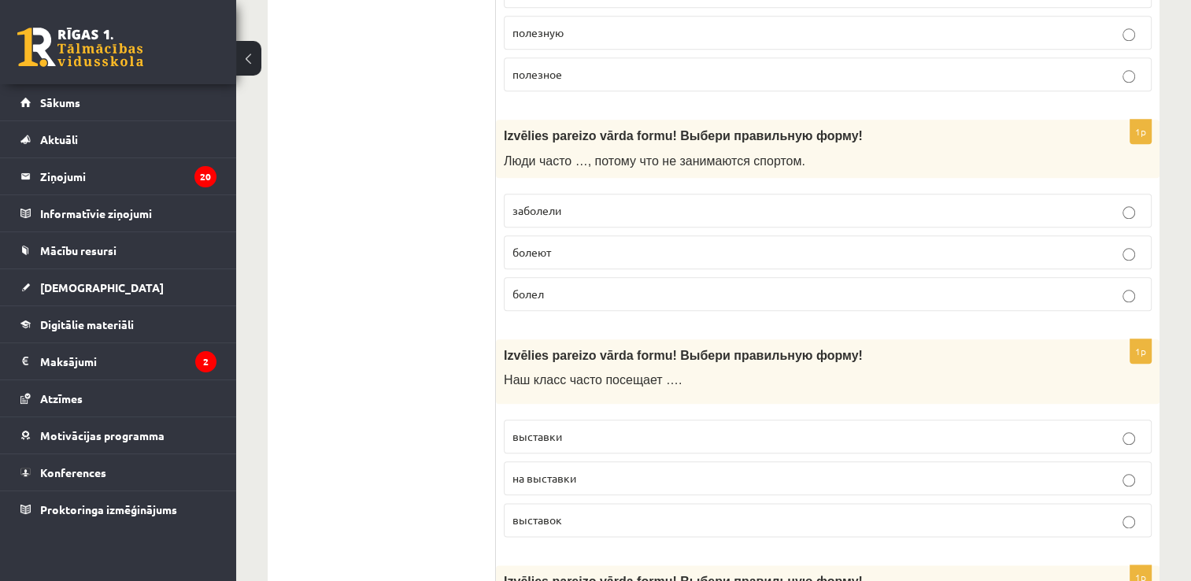
click at [564, 250] on p "болеют" at bounding box center [827, 252] width 631 height 17
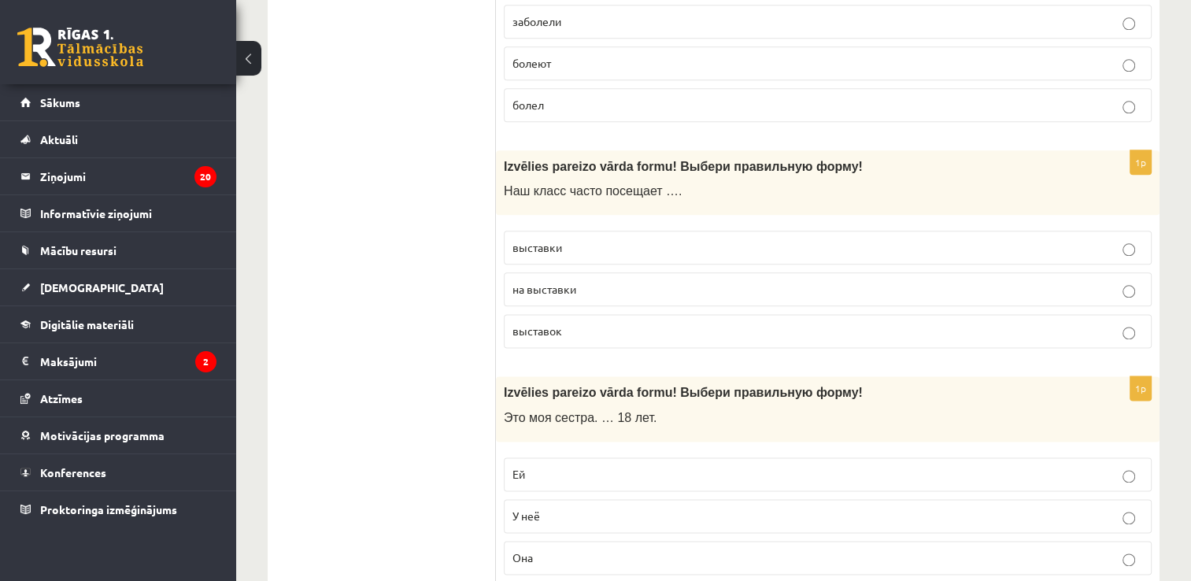
scroll to position [1968, 0]
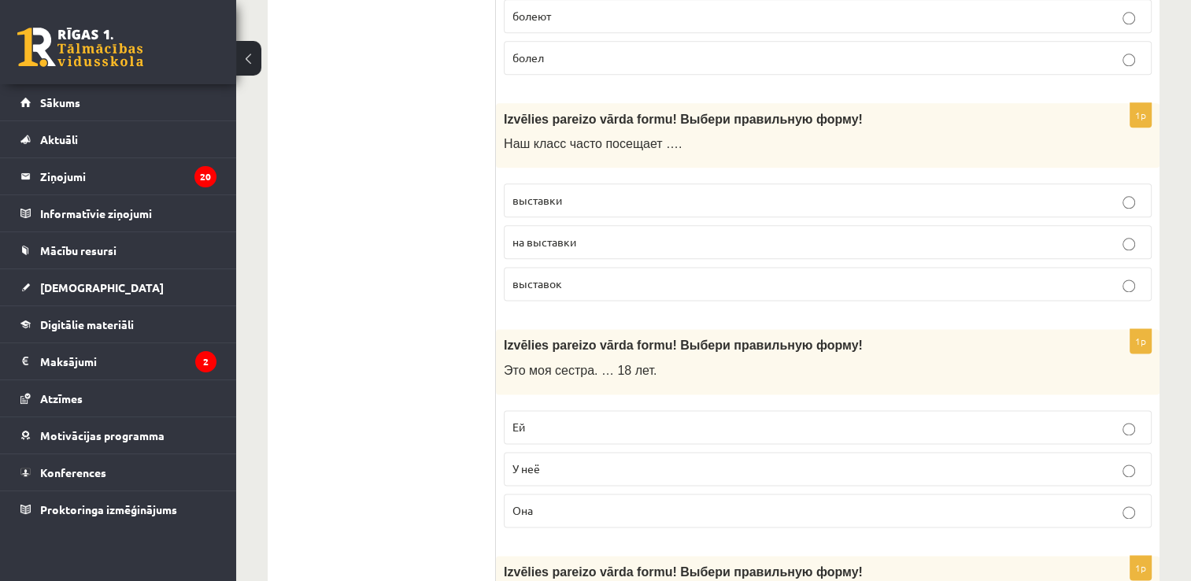
click at [554, 193] on span "выставки" at bounding box center [537, 200] width 50 height 14
click at [554, 419] on p "Ей" at bounding box center [827, 427] width 631 height 17
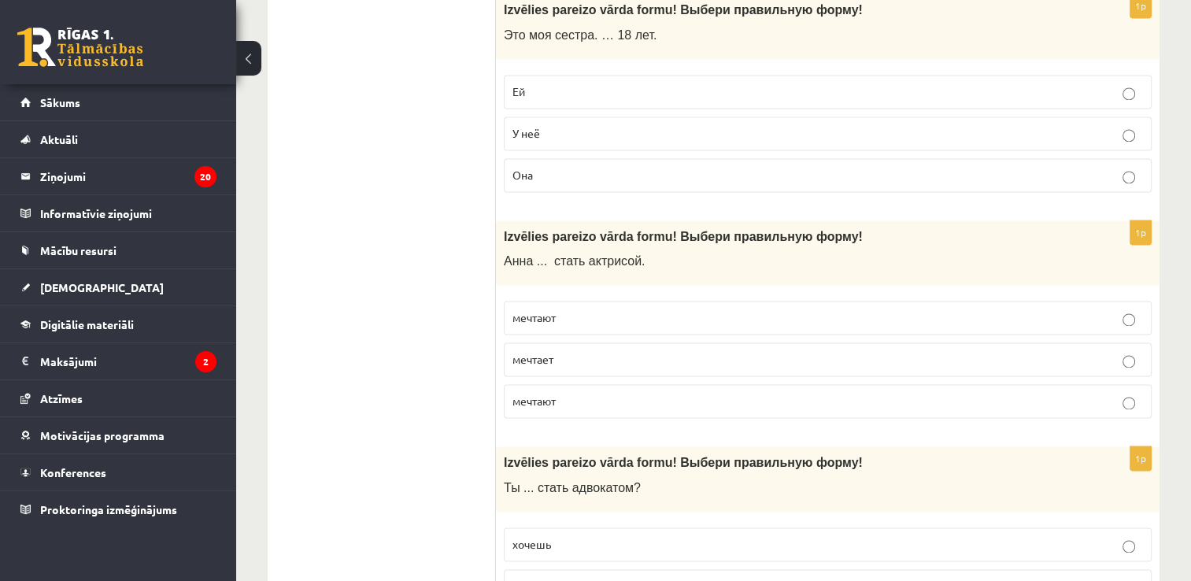
scroll to position [2362, 0]
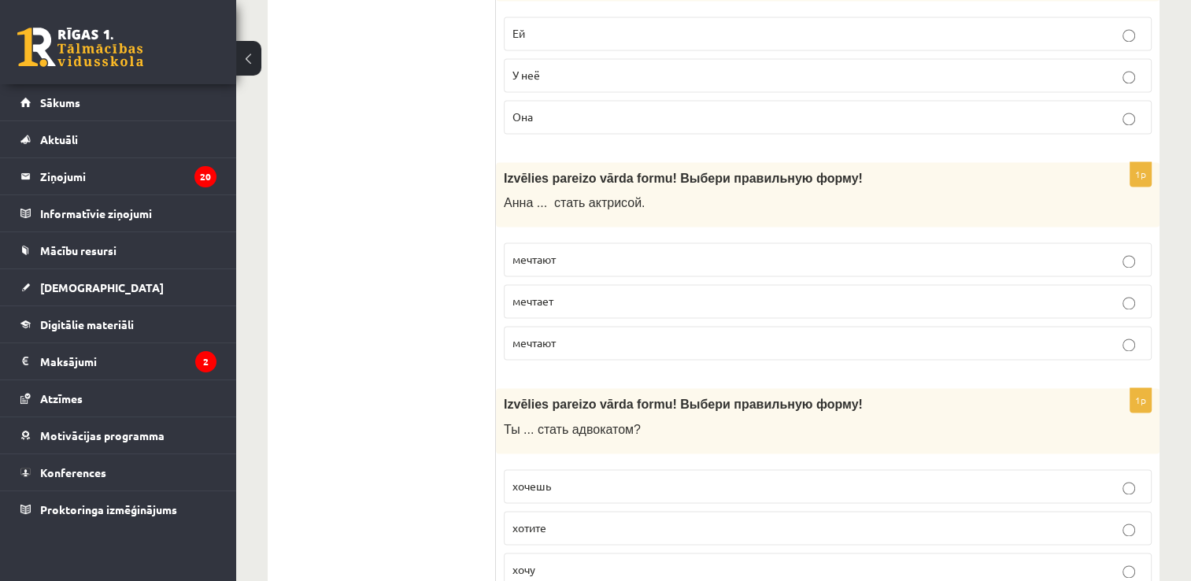
click at [584, 298] on p "мечтает" at bounding box center [827, 301] width 631 height 17
click at [589, 478] on p "хочешь" at bounding box center [827, 486] width 631 height 17
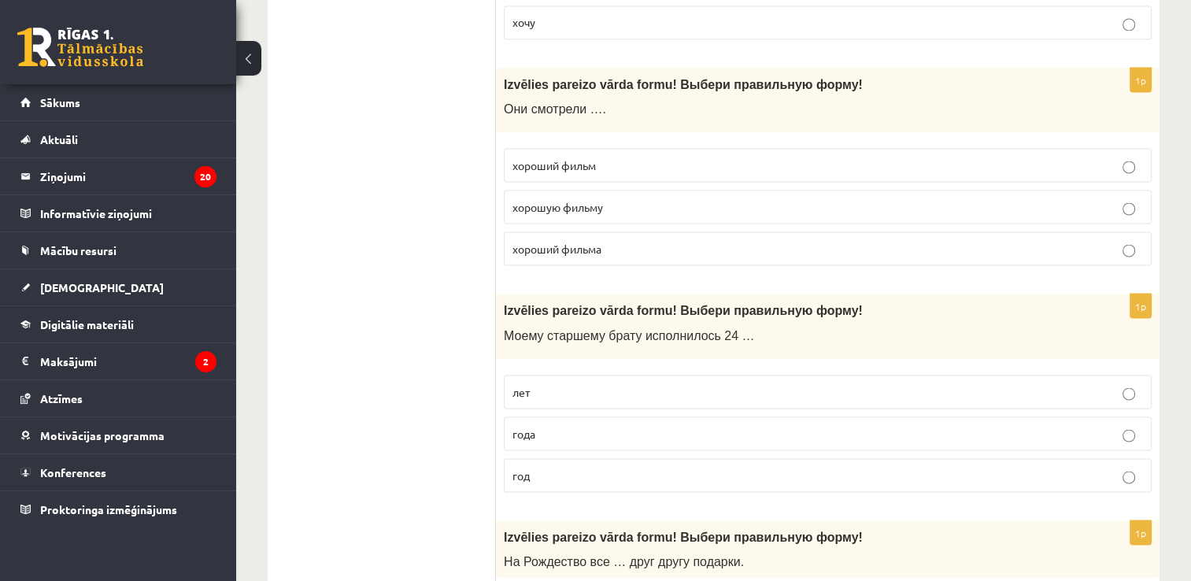
scroll to position [2913, 0]
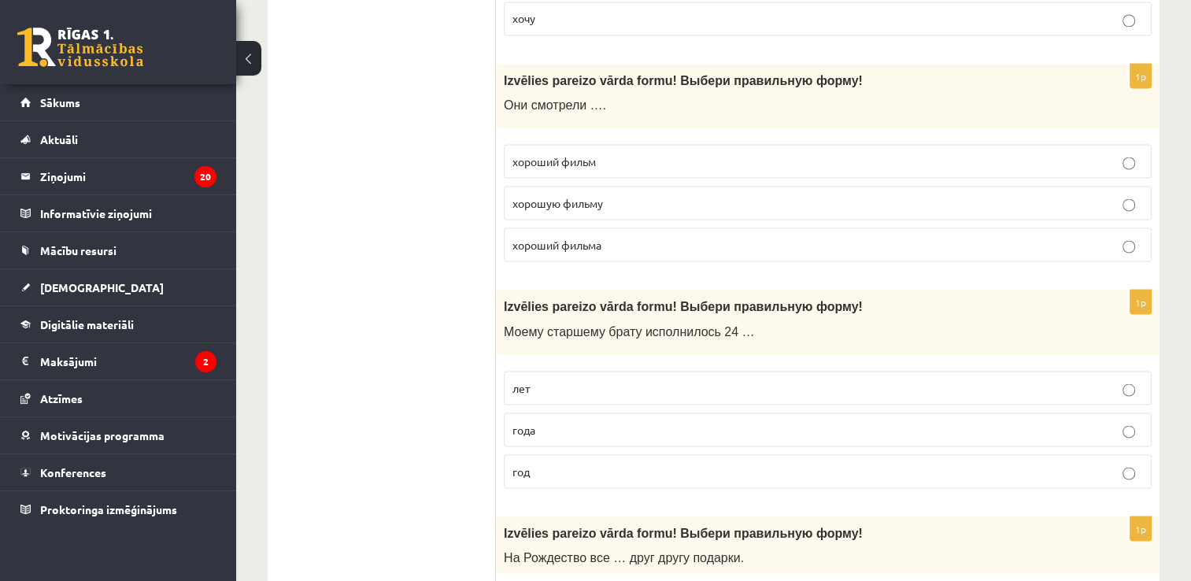
click at [718, 153] on p "хороший фильм" at bounding box center [827, 161] width 631 height 17
click at [646, 421] on p "года" at bounding box center [827, 429] width 631 height 17
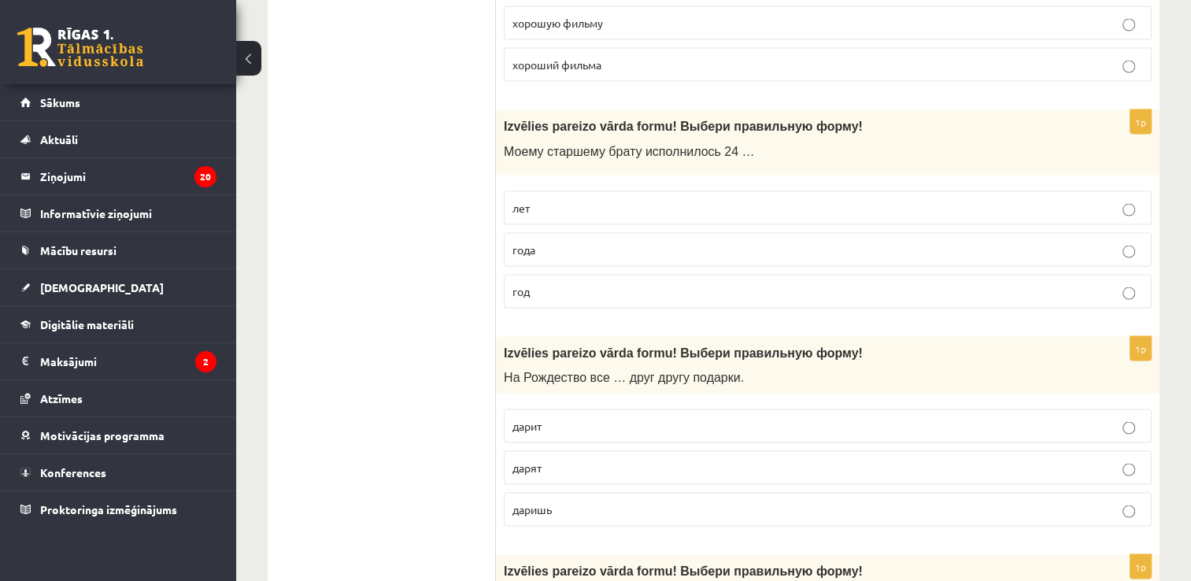
scroll to position [3149, 0]
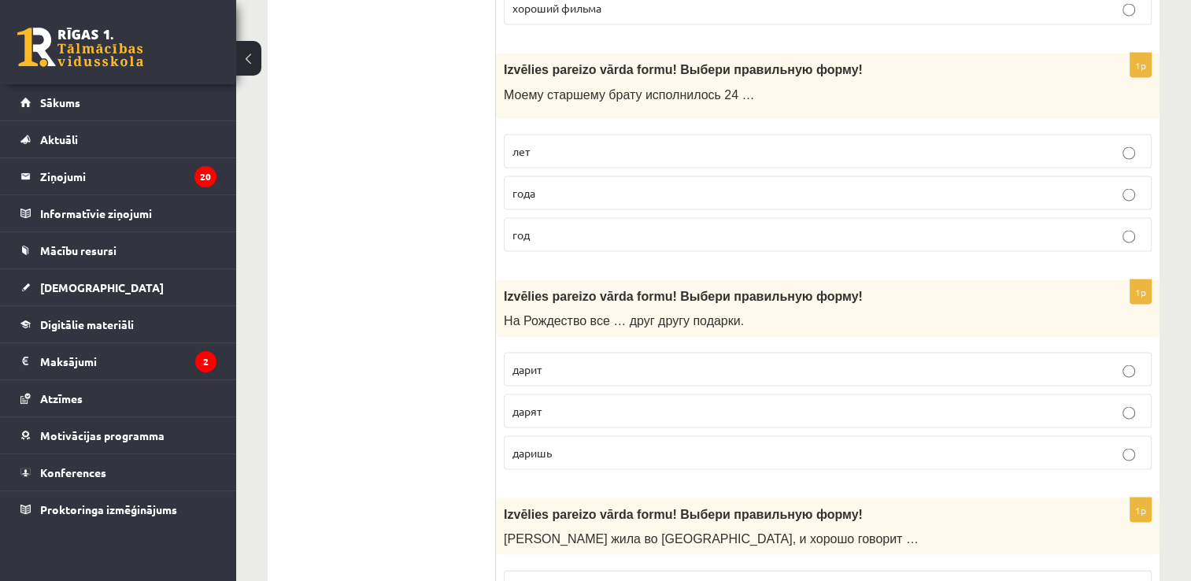
click at [638, 403] on p "дарят" at bounding box center [827, 411] width 631 height 17
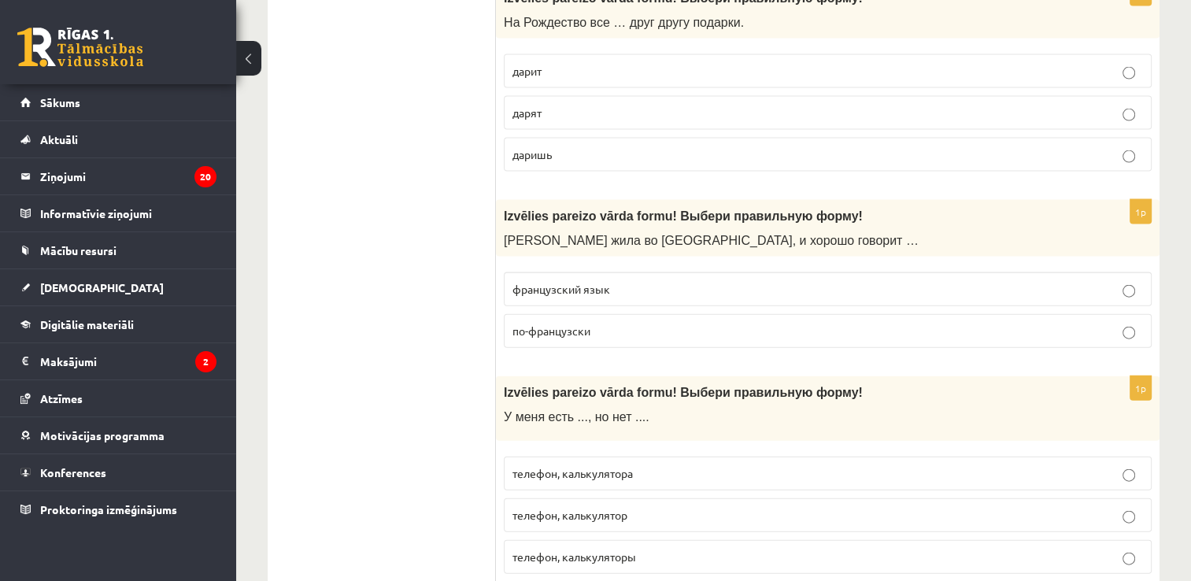
scroll to position [3464, 0]
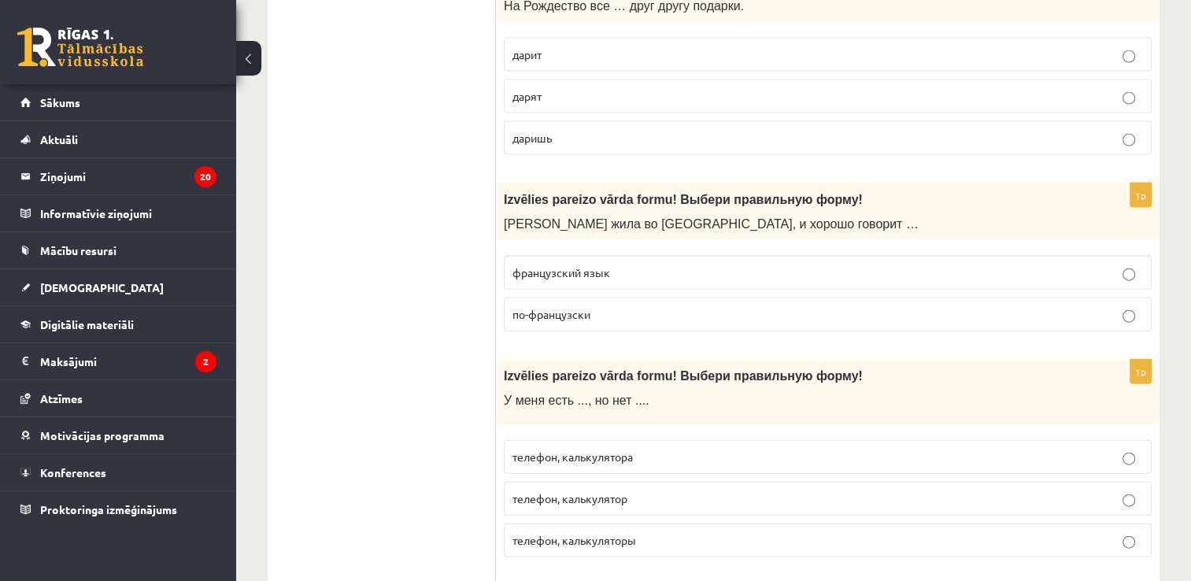
click at [616, 306] on p "по-французски" at bounding box center [827, 314] width 631 height 17
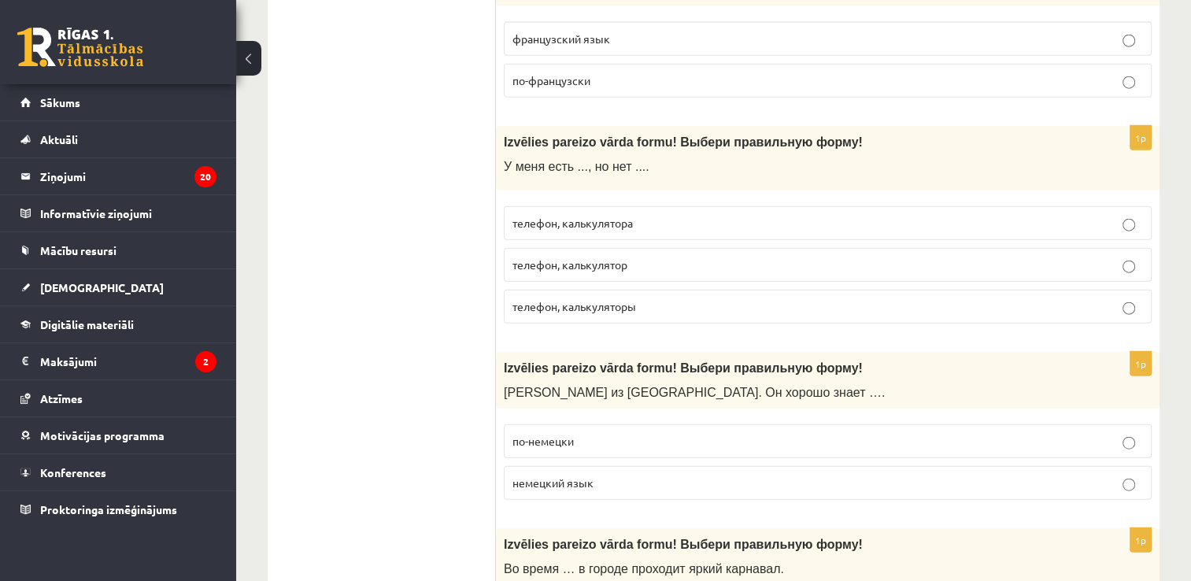
scroll to position [3700, 0]
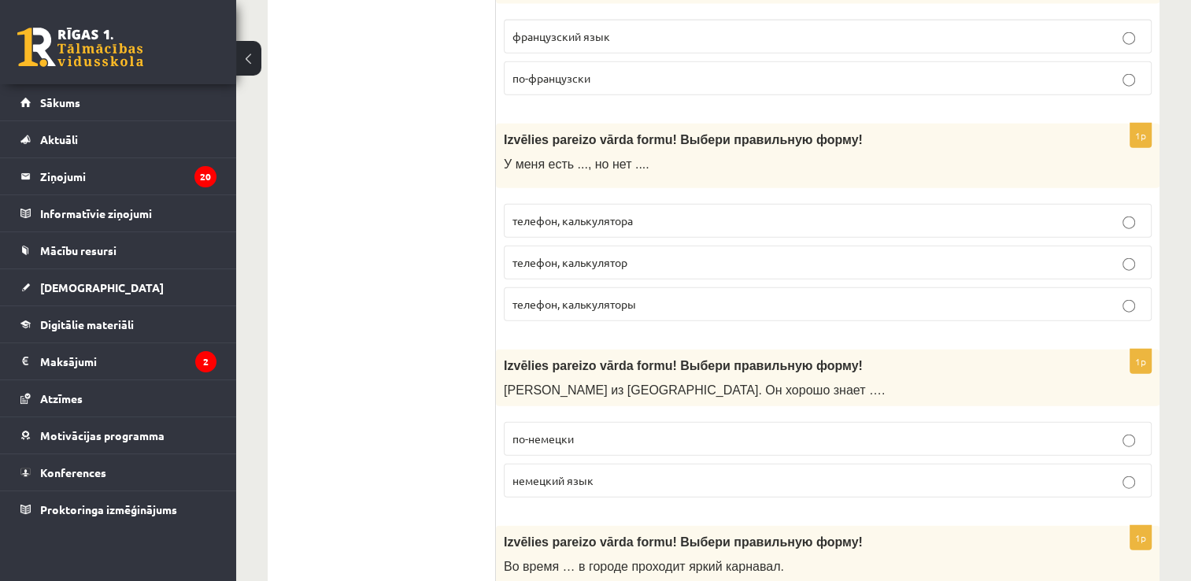
click at [583, 213] on span "телефон, калькулятора" at bounding box center [572, 220] width 120 height 14
click at [549, 431] on span "по-немецки" at bounding box center [542, 438] width 61 height 14
click at [545, 472] on p "немецкий язык" at bounding box center [827, 480] width 631 height 17
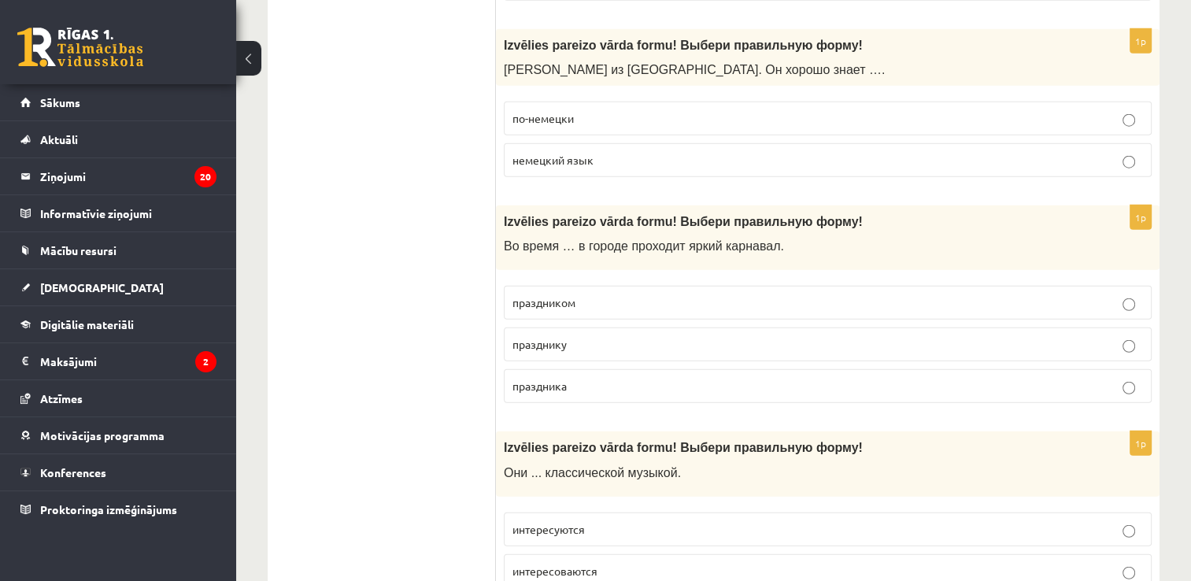
scroll to position [4094, 0]
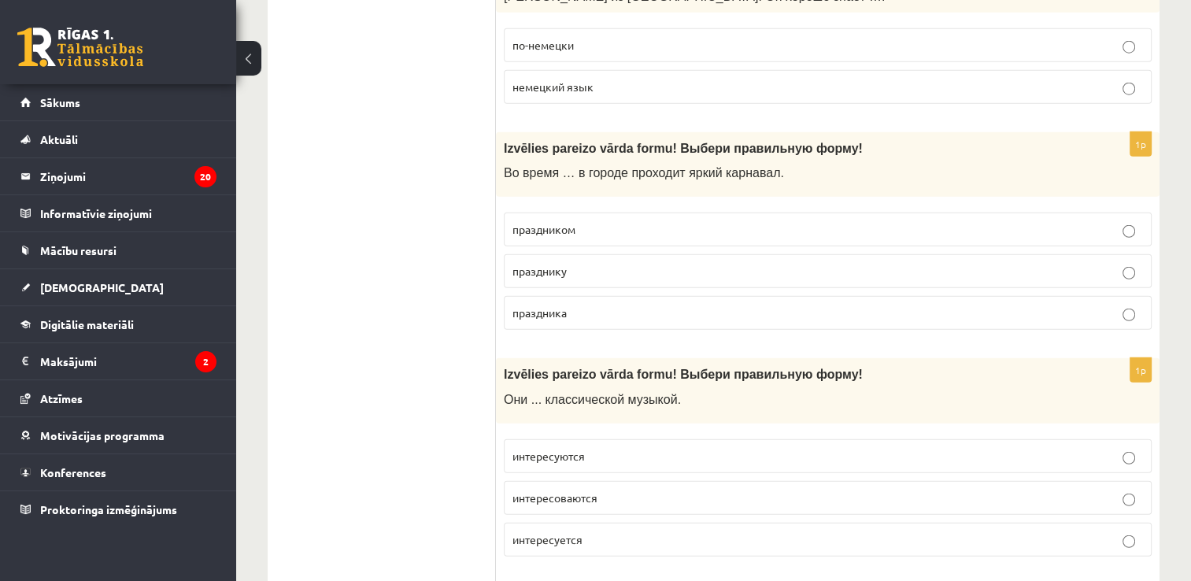
click at [551, 305] on span "праздника" at bounding box center [539, 312] width 54 height 14
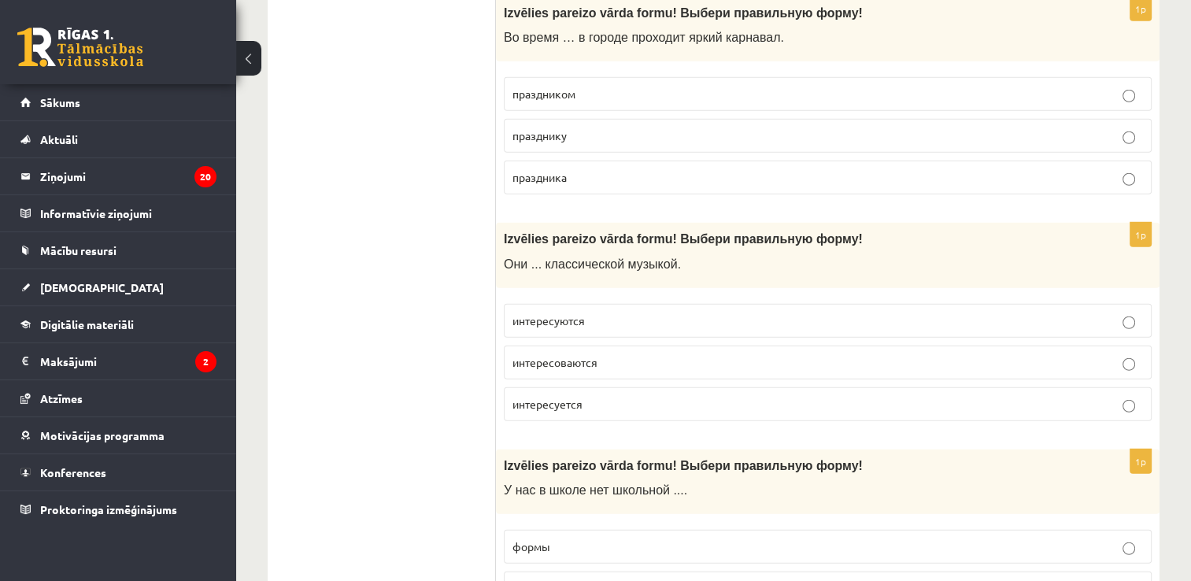
scroll to position [4251, 0]
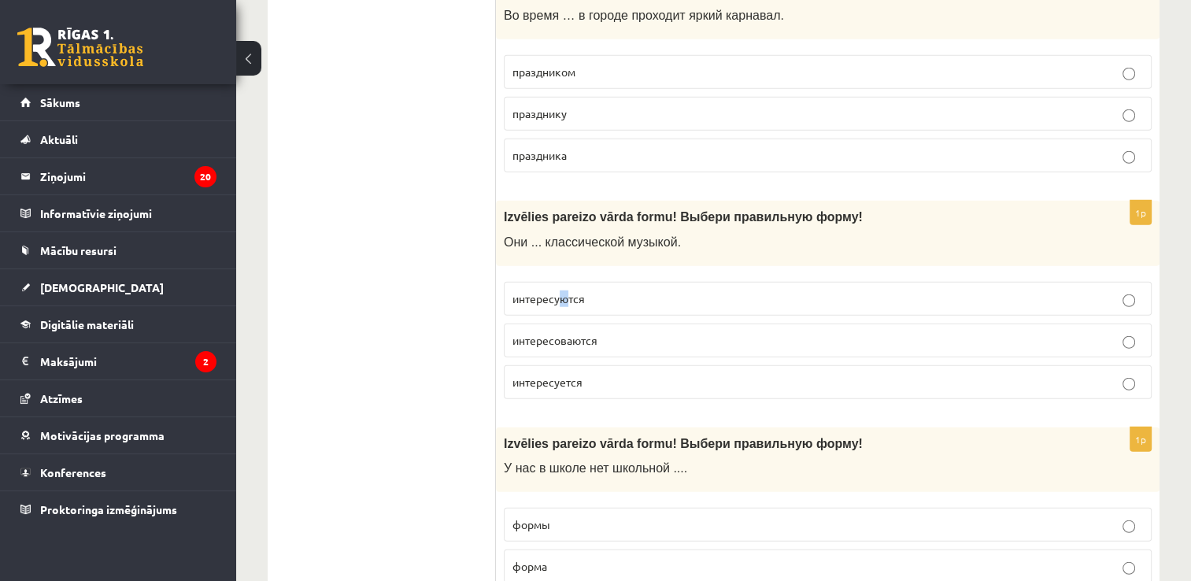
click at [564, 289] on label "интересуются" at bounding box center [828, 299] width 648 height 34
click at [670, 282] on label "интересуются" at bounding box center [828, 299] width 648 height 34
click at [626, 516] on p "формы" at bounding box center [827, 524] width 631 height 17
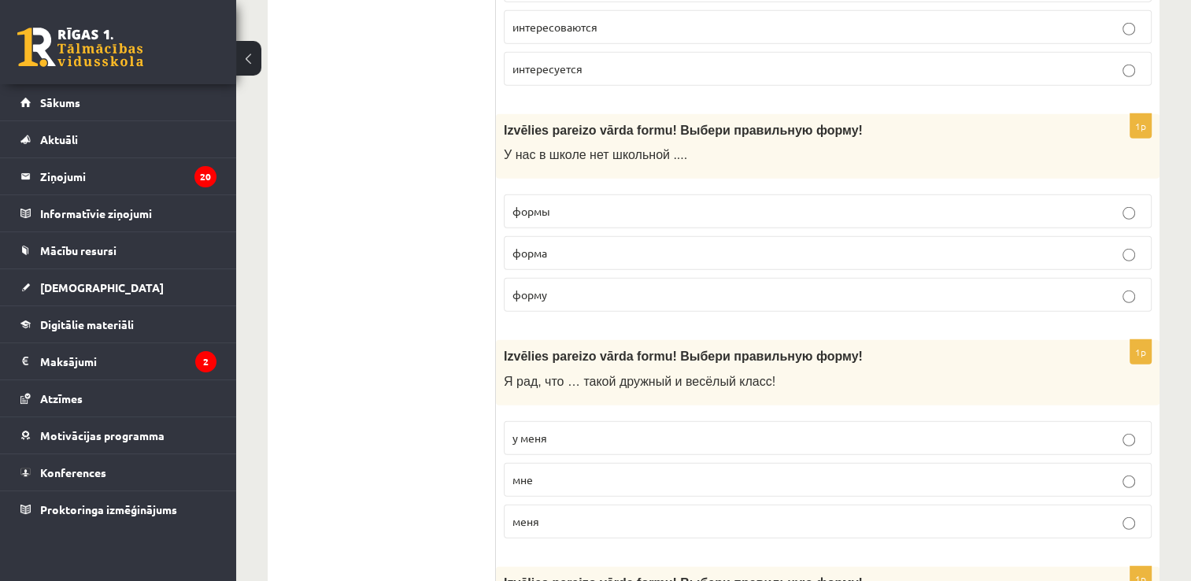
scroll to position [4566, 0]
click at [630, 428] on p "у меня" at bounding box center [827, 436] width 631 height 17
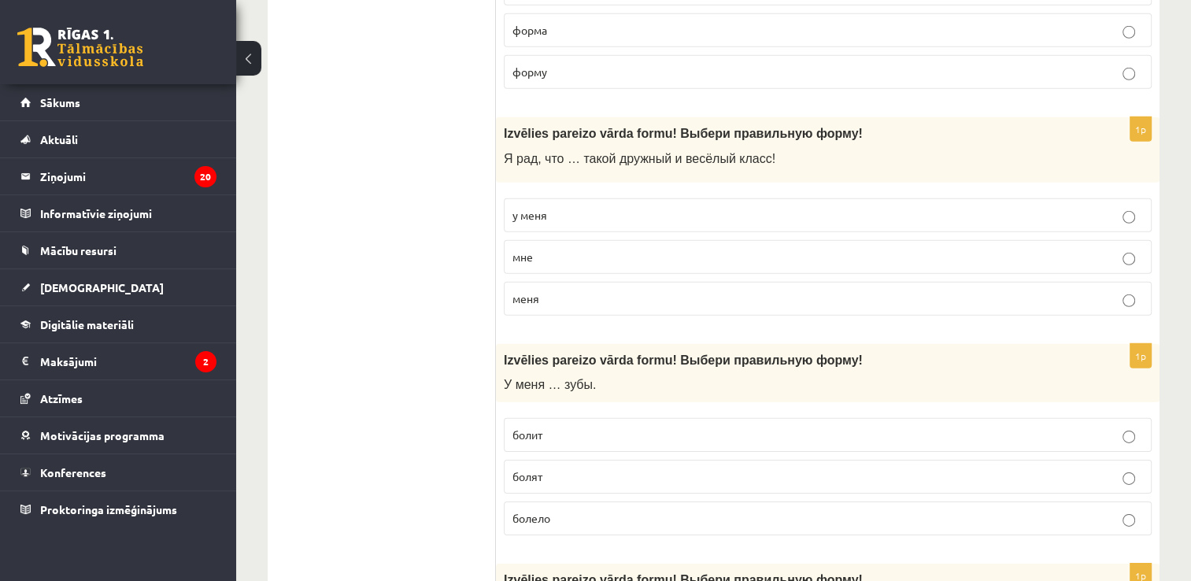
scroll to position [4881, 0]
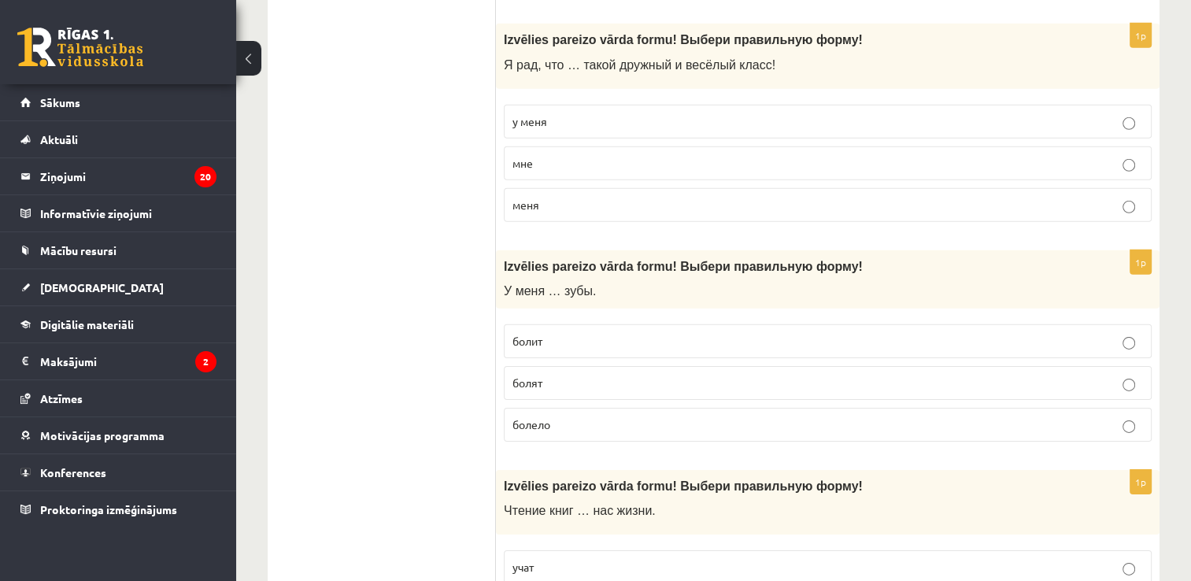
click at [612, 375] on p "болят" at bounding box center [827, 383] width 631 height 17
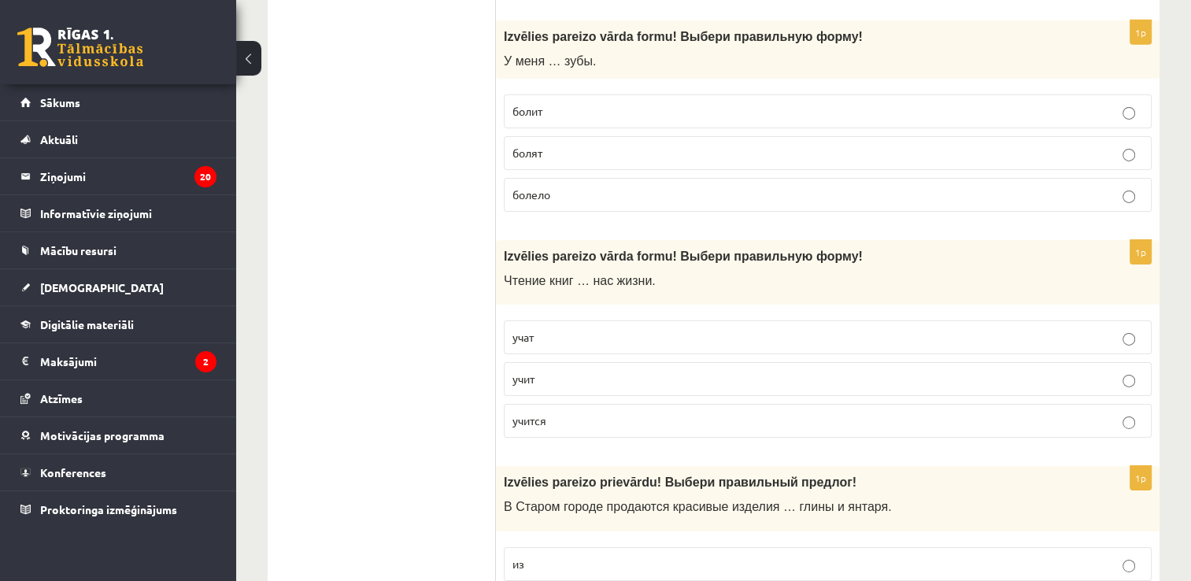
scroll to position [5117, 0]
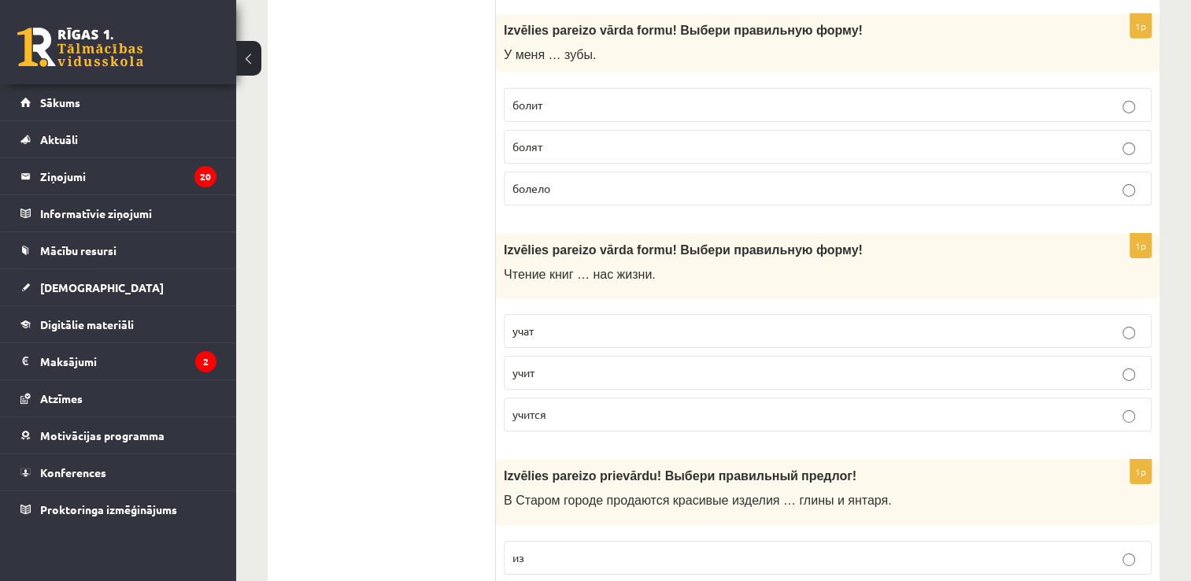
click at [641, 364] on p "учит" at bounding box center [827, 372] width 631 height 17
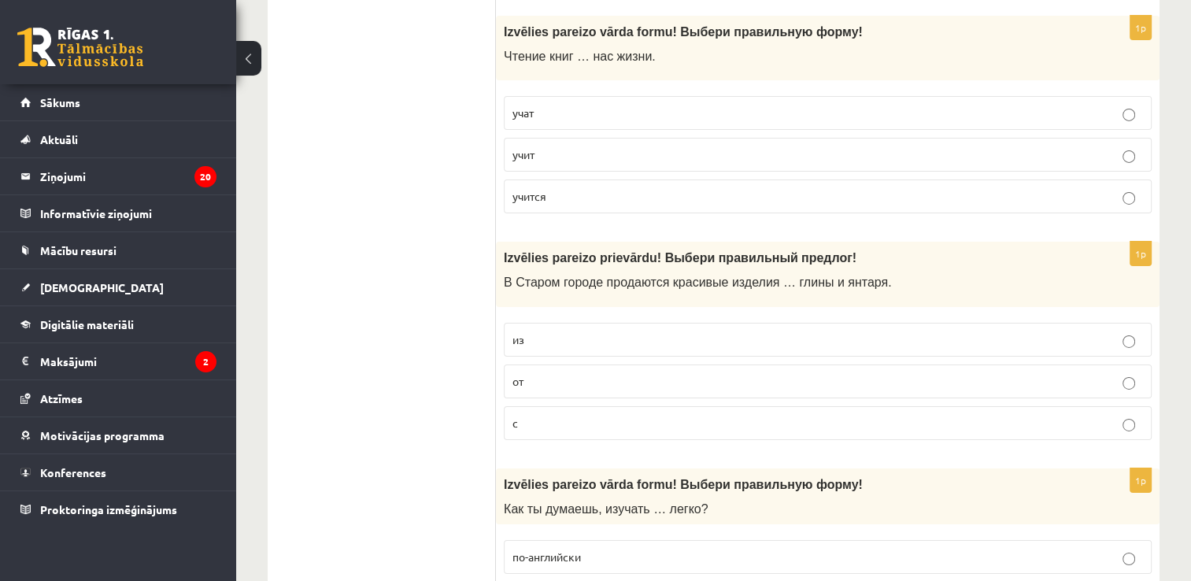
scroll to position [5353, 0]
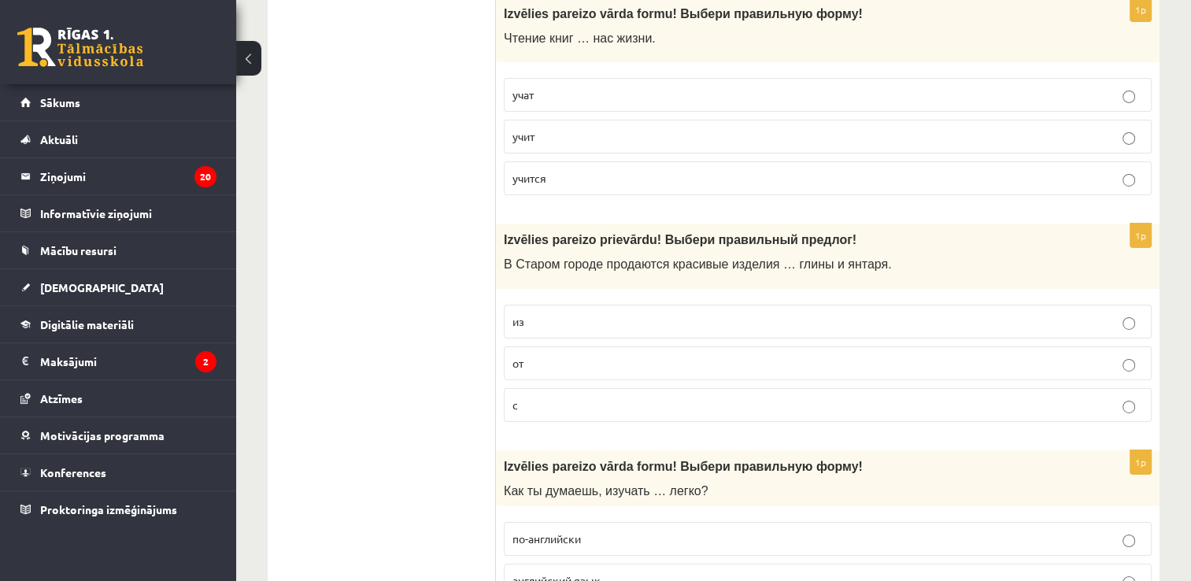
click at [578, 313] on p "из" at bounding box center [827, 321] width 631 height 17
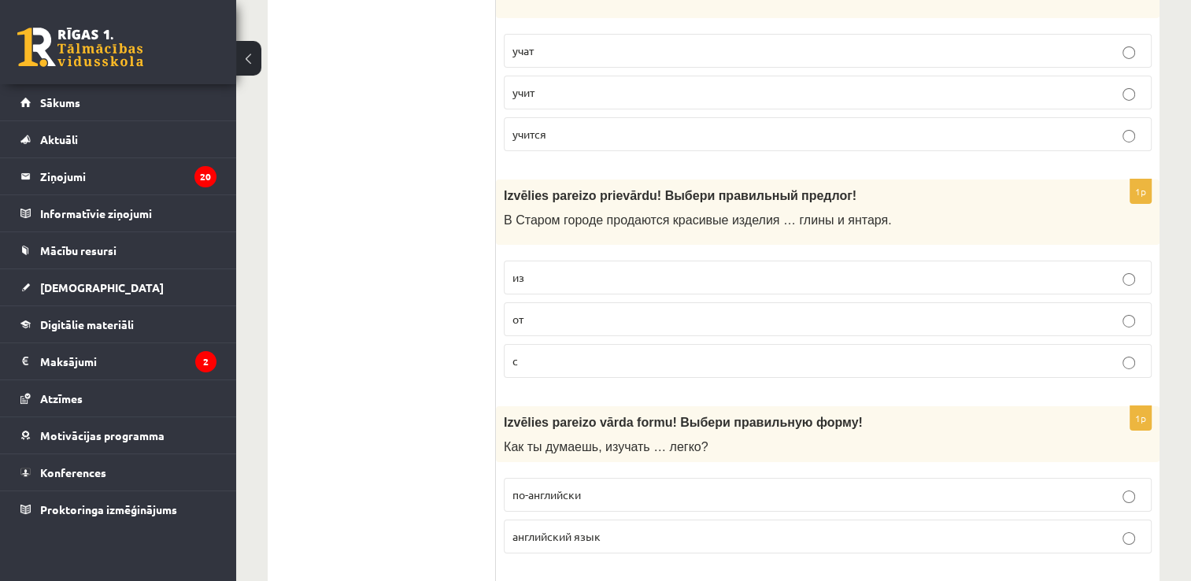
scroll to position [5589, 0]
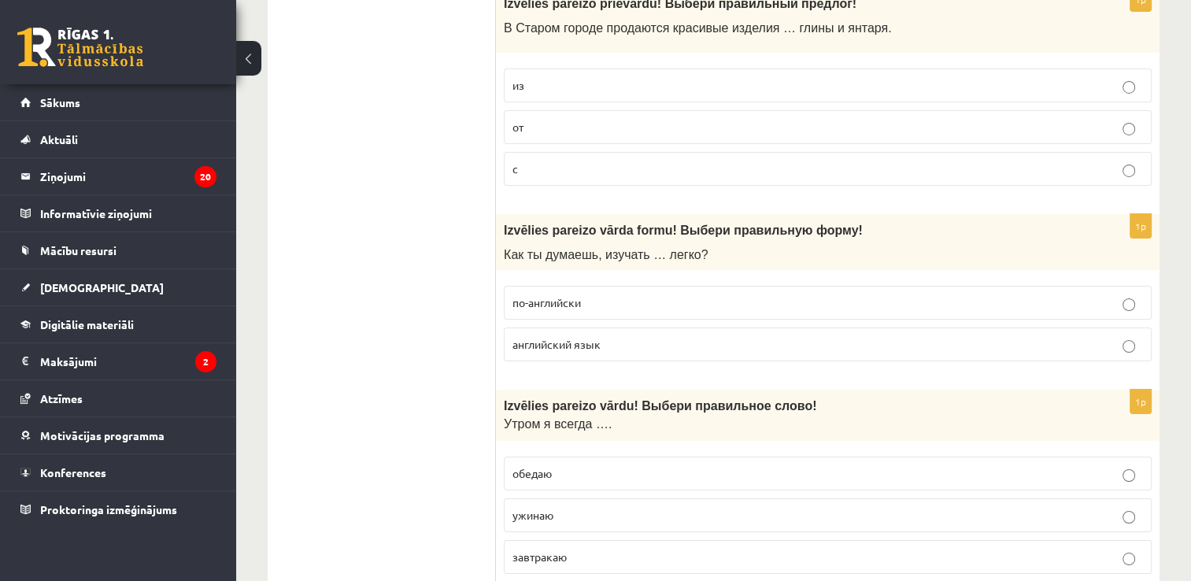
click at [564, 337] on span "английский язык" at bounding box center [556, 344] width 88 height 14
click at [576, 549] on p "завтракаю" at bounding box center [827, 557] width 631 height 17
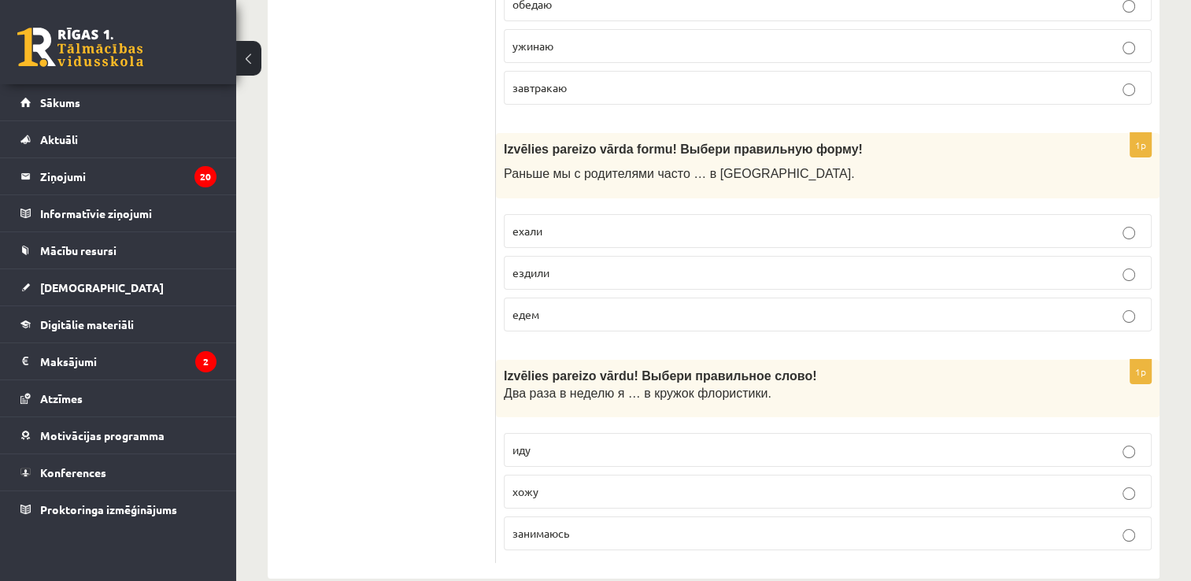
scroll to position [6062, 0]
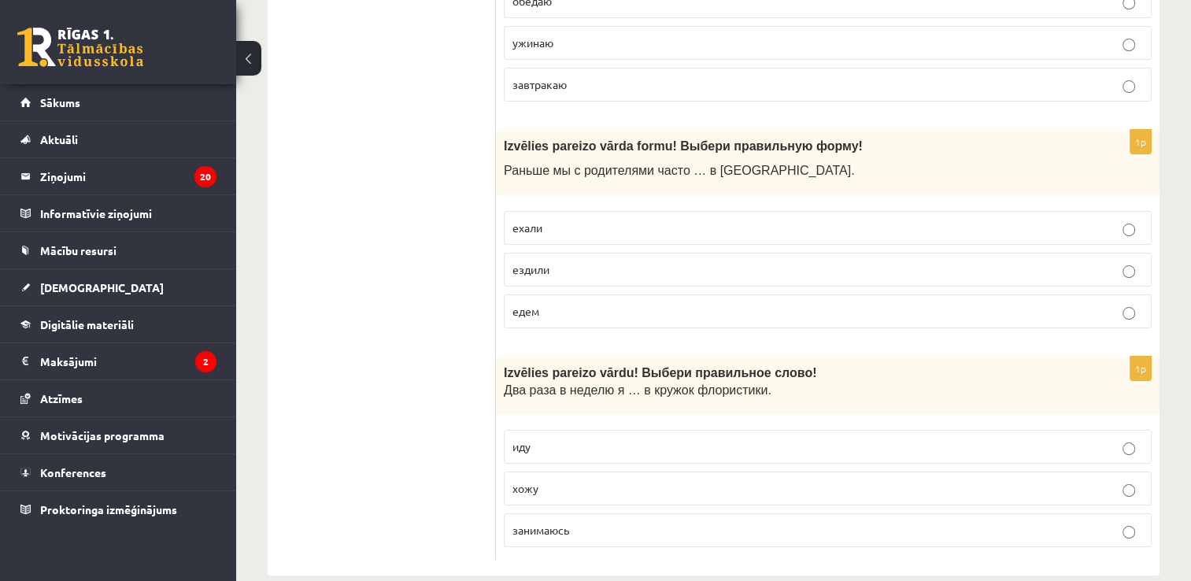
click at [553, 480] on p "хожу" at bounding box center [827, 488] width 631 height 17
click at [557, 261] on p "ездили" at bounding box center [827, 269] width 631 height 17
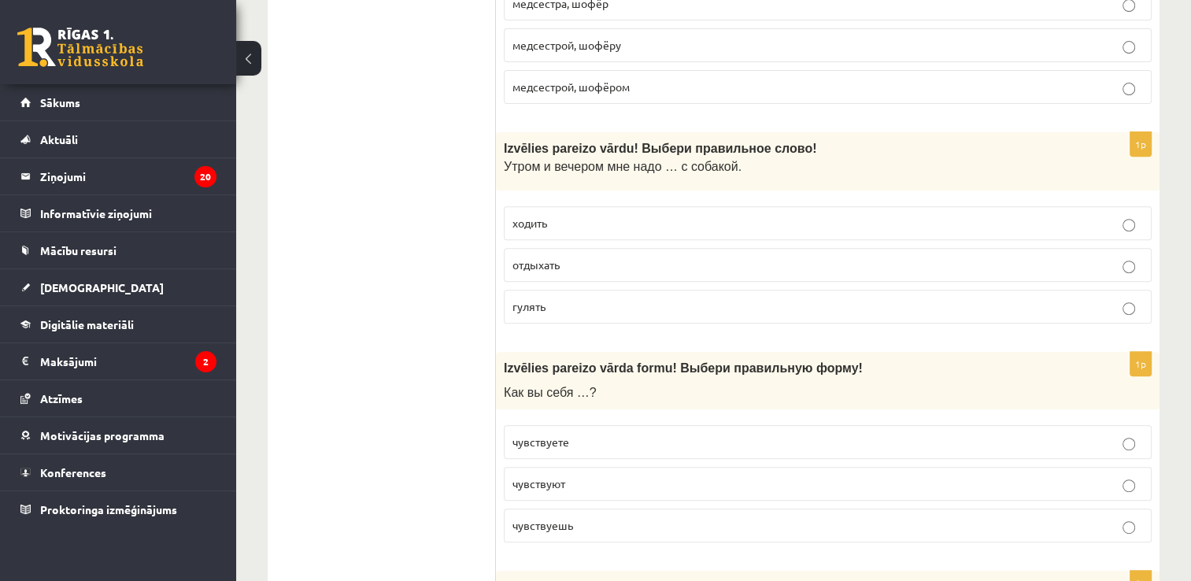
scroll to position [0, 0]
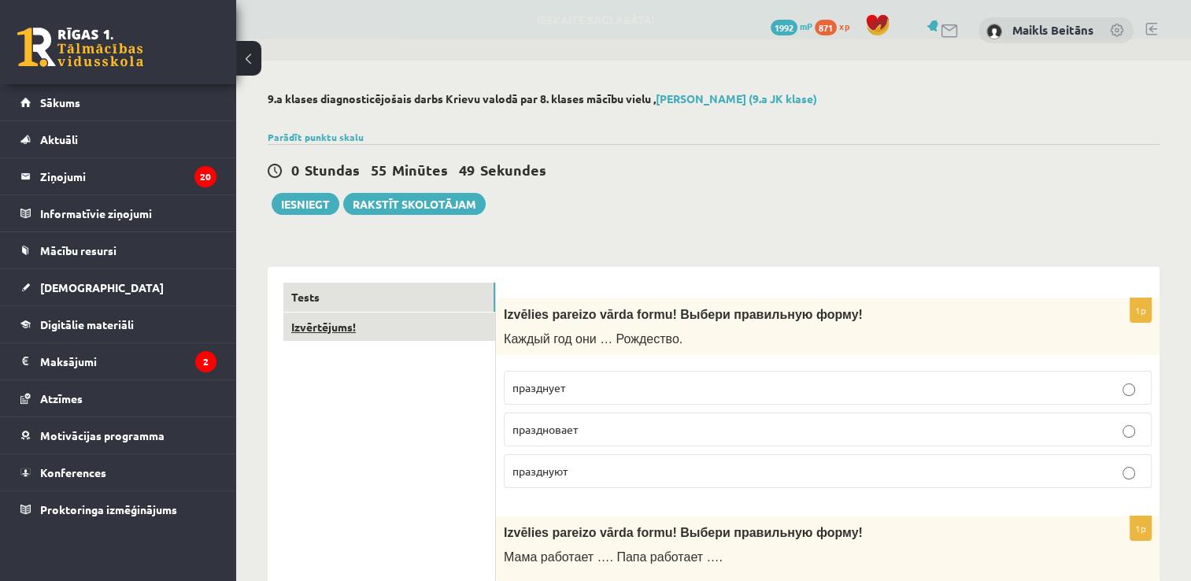
click at [331, 323] on link "Izvērtējums!" at bounding box center [389, 327] width 212 height 29
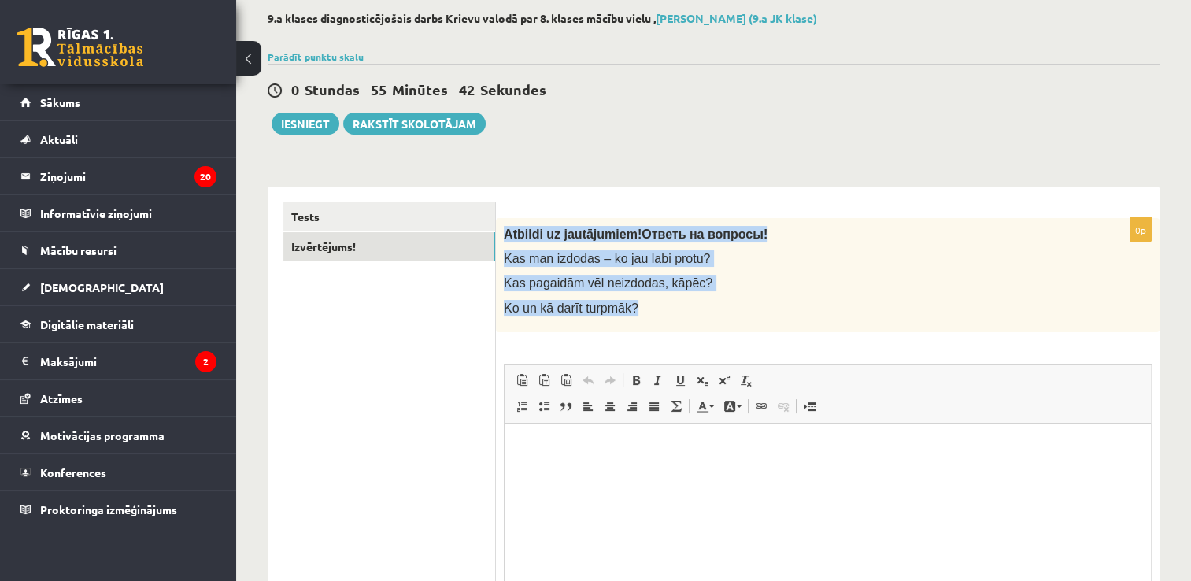
drag, startPoint x: 505, startPoint y: 230, endPoint x: 642, endPoint y: 318, distance: 163.6
click at [642, 318] on div "Atbildi uz jautājumiem! Ответь на вопросы! Kas man izdodas – ko jau labi protu?…" at bounding box center [828, 275] width 664 height 114
drag, startPoint x: 642, startPoint y: 318, endPoint x: 640, endPoint y: 331, distance: 13.6
copy div "Atbildi uz jautājumiem! Ответь на вопросы! Kas man izdodas – ko jau labi protu?…"
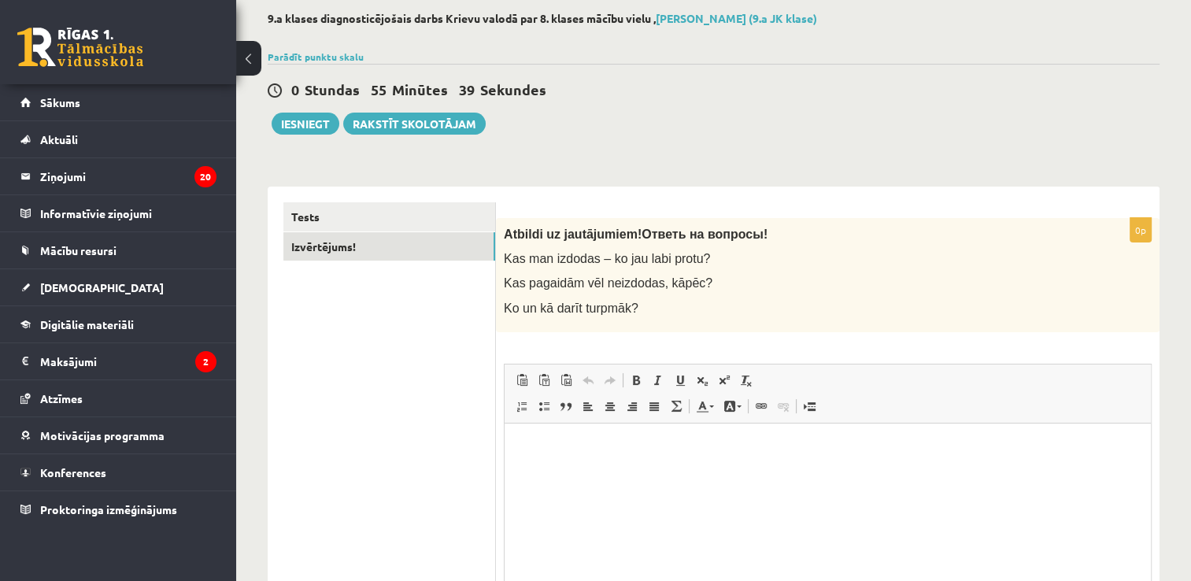
click at [770, 118] on div "0 Stundas 55 Minūtes 39 Sekundes Ieskaite saglabāta! Iesniegt Rakstīt skolotājam" at bounding box center [714, 99] width 892 height 71
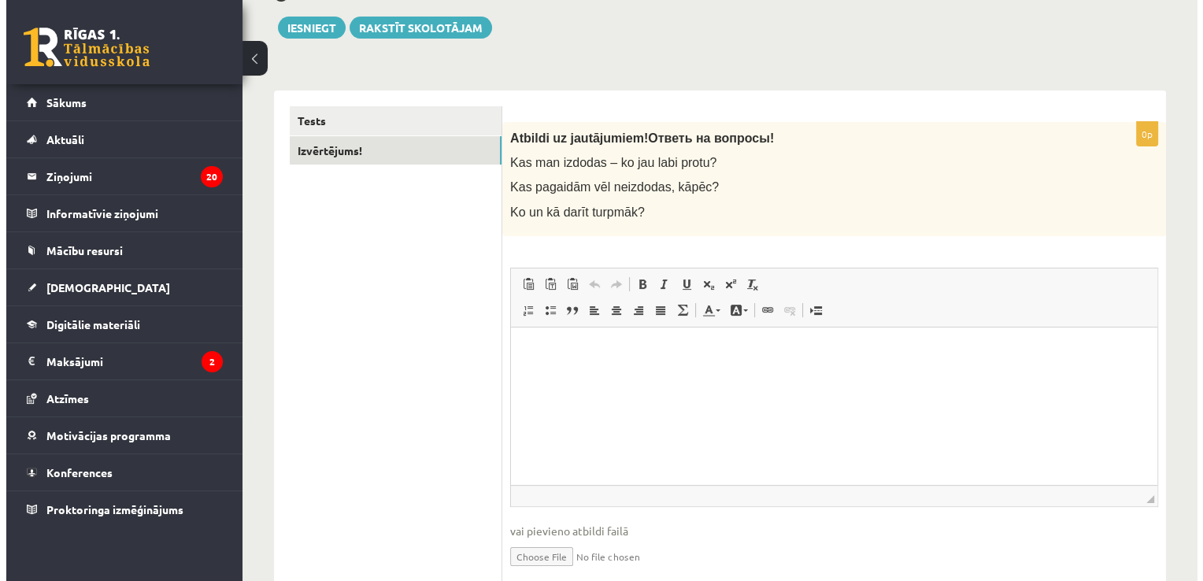
scroll to position [236, 0]
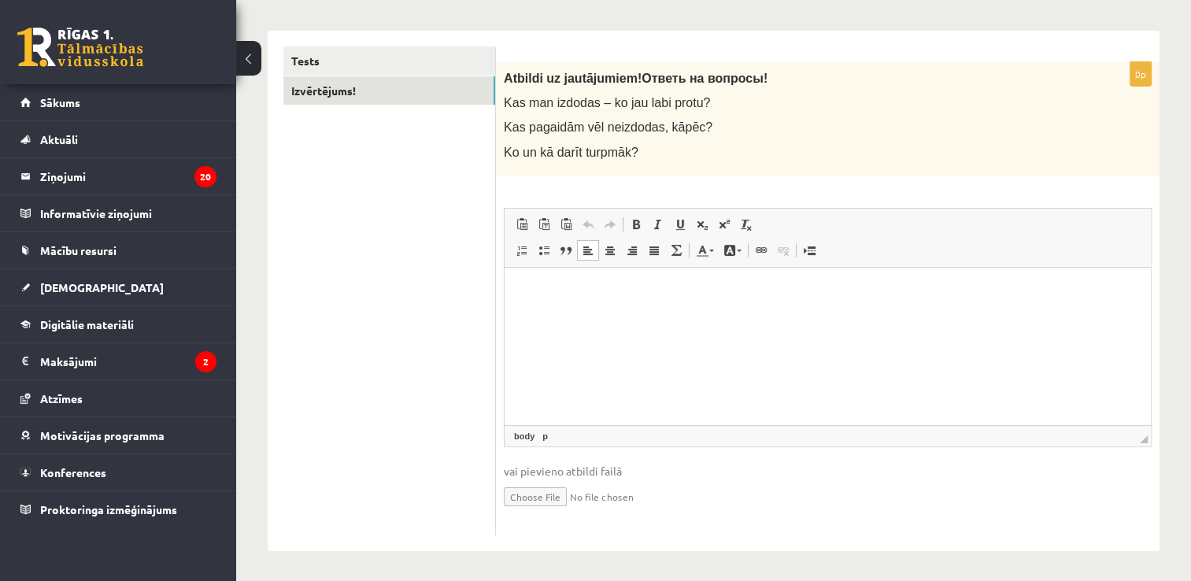
click at [637, 291] on p "Bagātinātā teksta redaktors, wiswyg-editor-user-answer-47433894224320" at bounding box center [827, 291] width 615 height 17
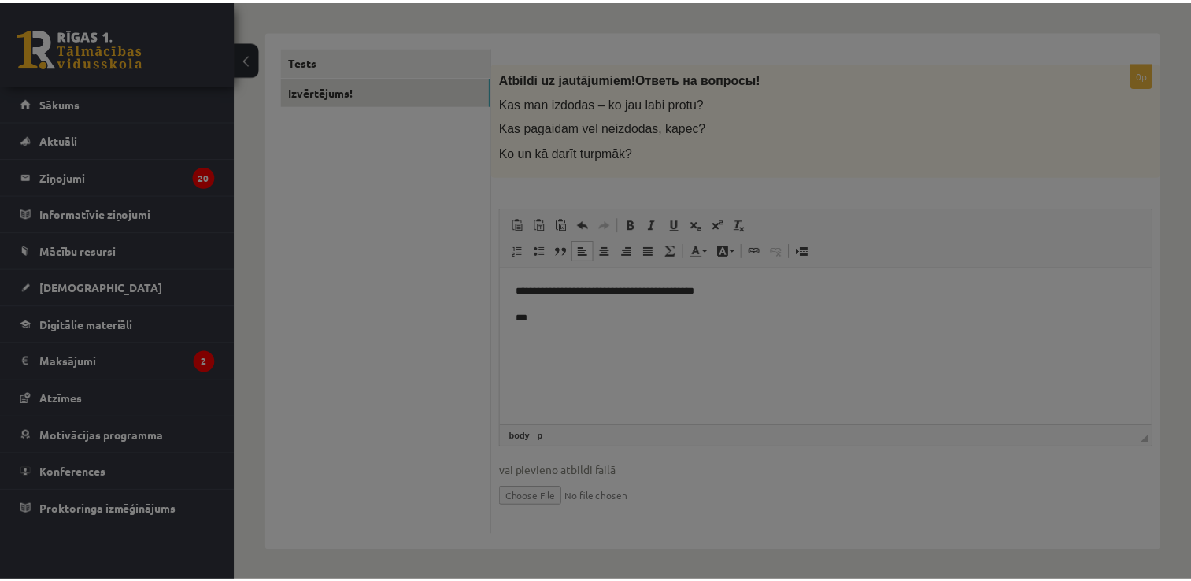
scroll to position [0, 0]
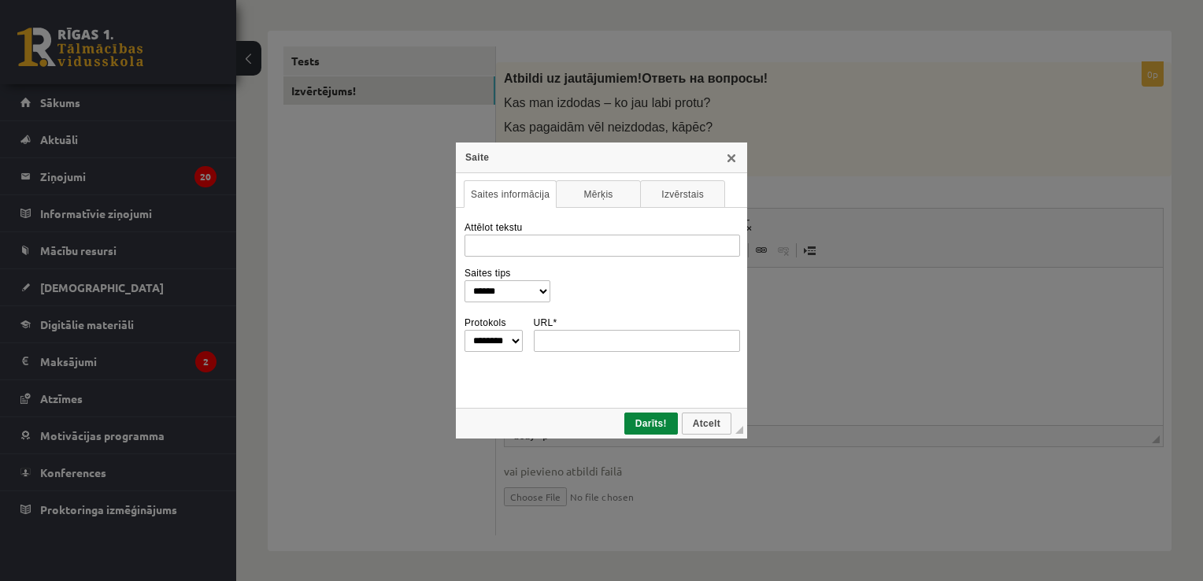
click at [738, 157] on div "**********" at bounding box center [601, 290] width 291 height 296
click at [734, 160] on link "X" at bounding box center [731, 157] width 13 height 13
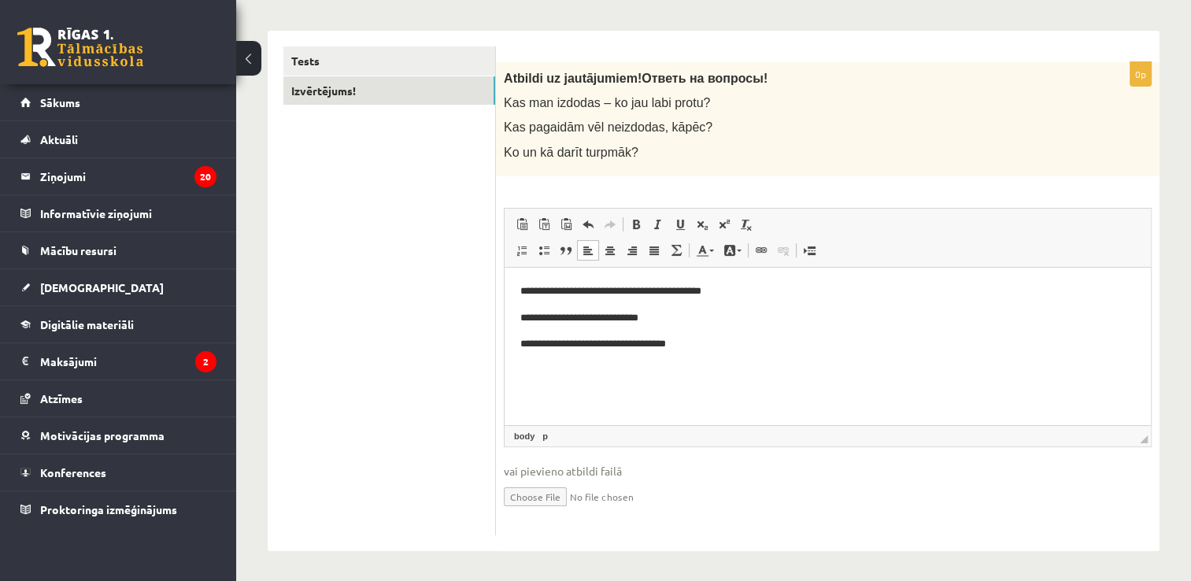
click at [678, 318] on p "**********" at bounding box center [828, 317] width 616 height 17
click at [535, 316] on p "**********" at bounding box center [828, 317] width 616 height 17
click at [532, 287] on p "**********" at bounding box center [828, 291] width 616 height 17
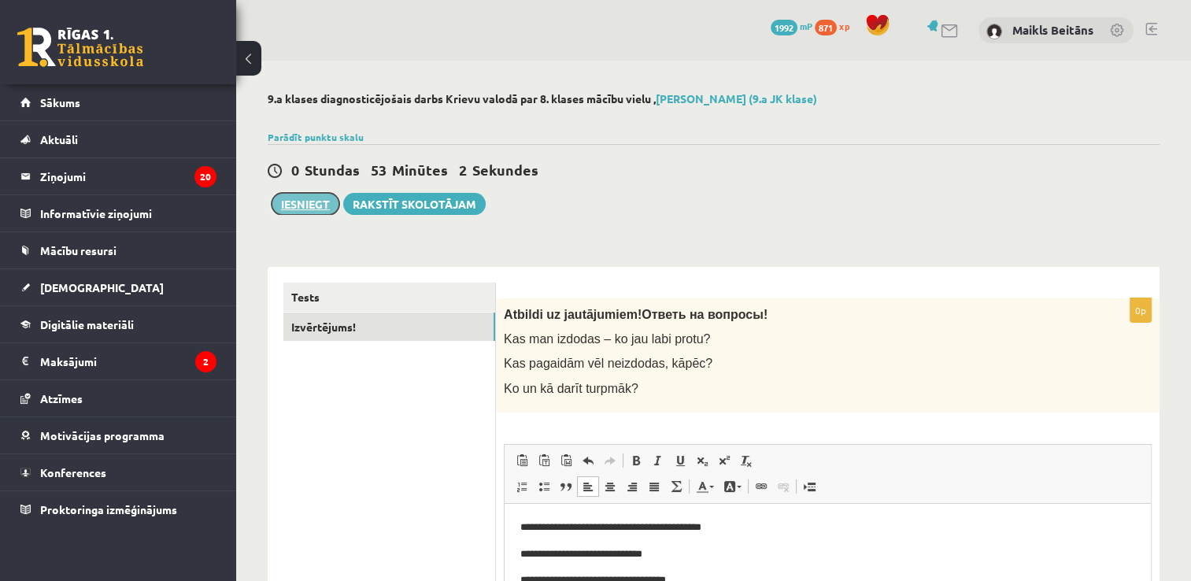
click at [314, 197] on button "Iesniegt" at bounding box center [306, 204] width 68 height 22
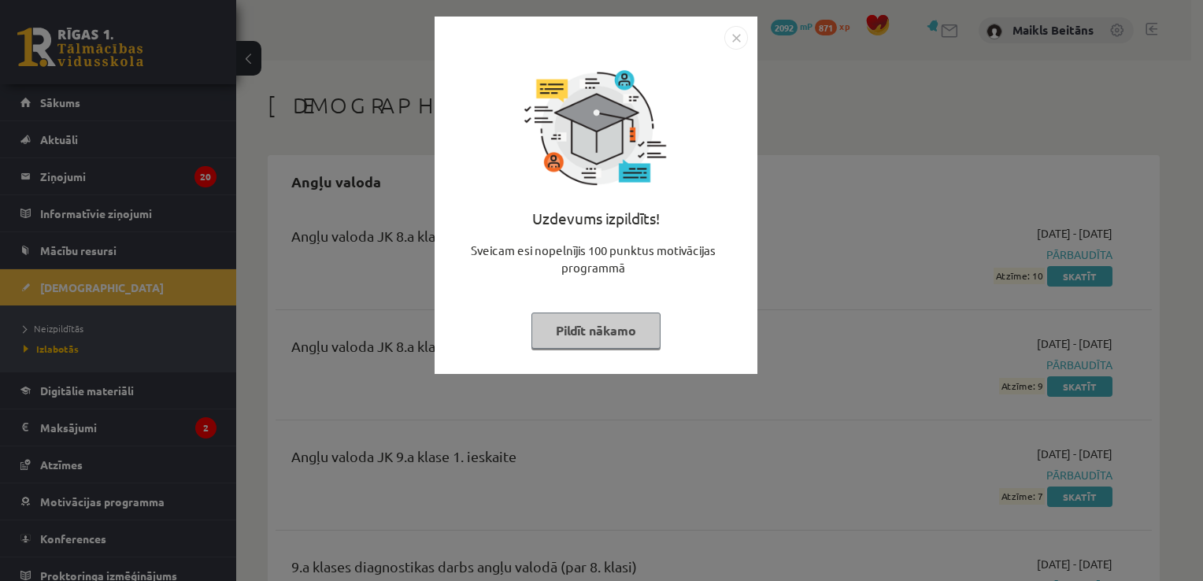
click at [630, 326] on button "Pildīt nākamo" at bounding box center [595, 331] width 129 height 36
